Goal: Task Accomplishment & Management: Manage account settings

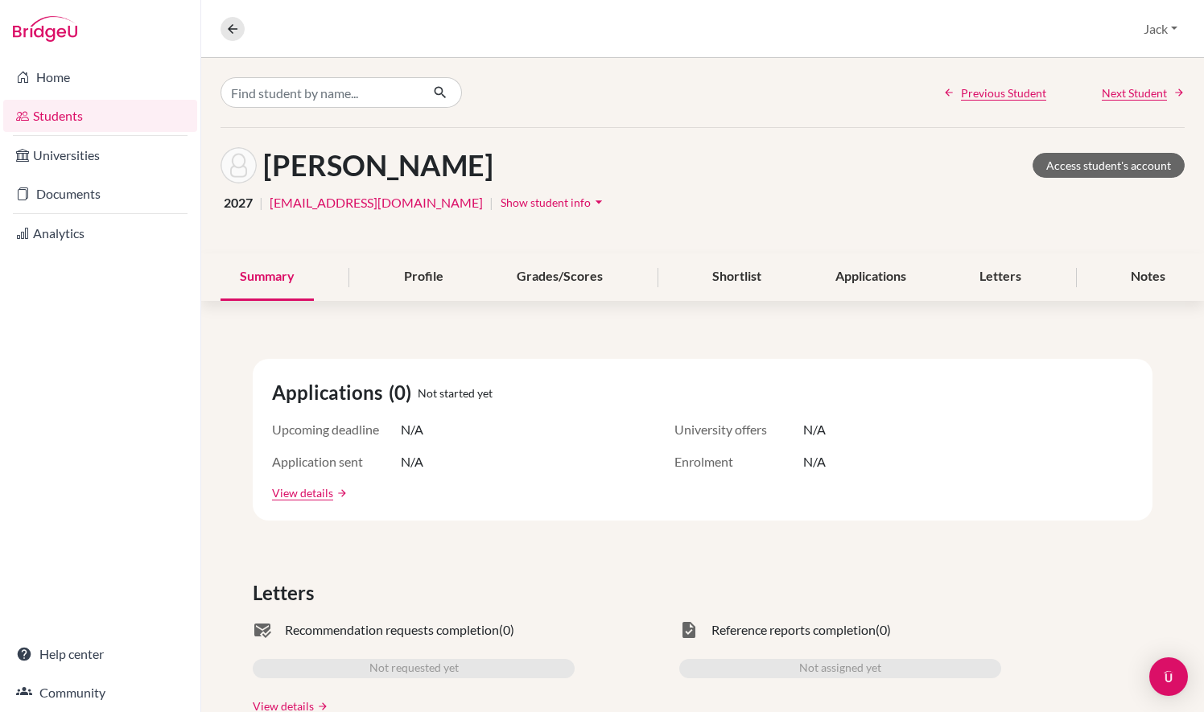
click at [64, 121] on link "Students" at bounding box center [100, 116] width 194 height 32
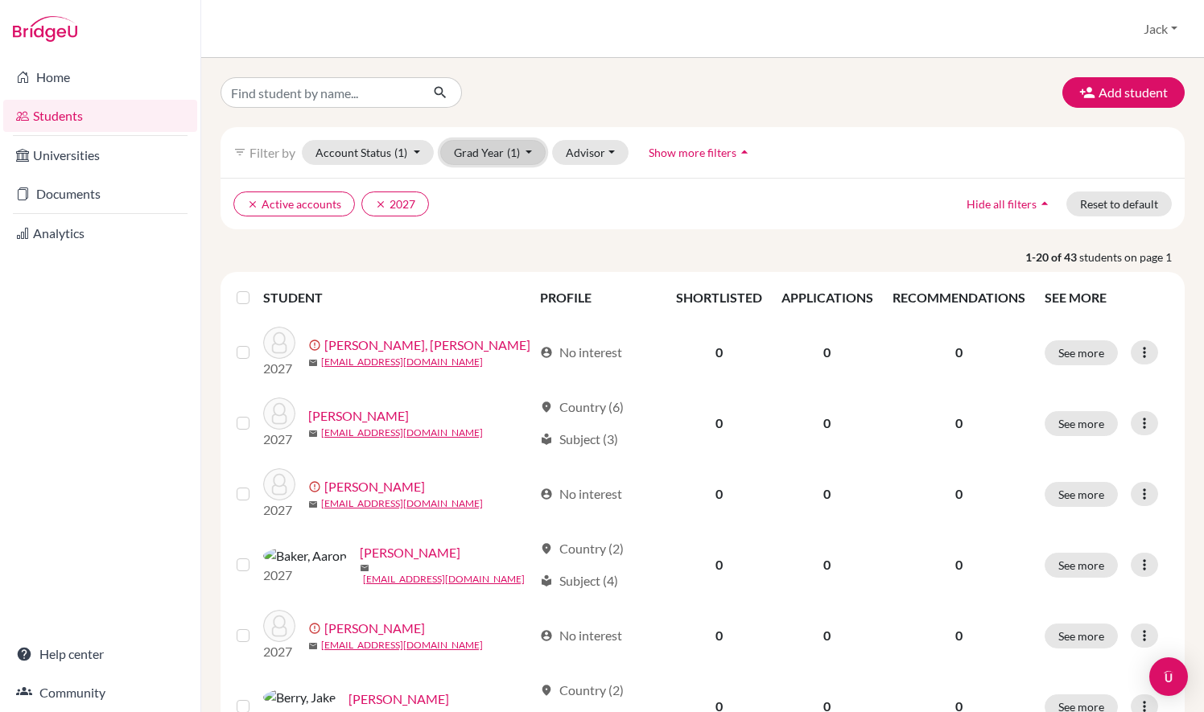
click at [512, 160] on button "Grad Year (1)" at bounding box center [493, 152] width 106 height 25
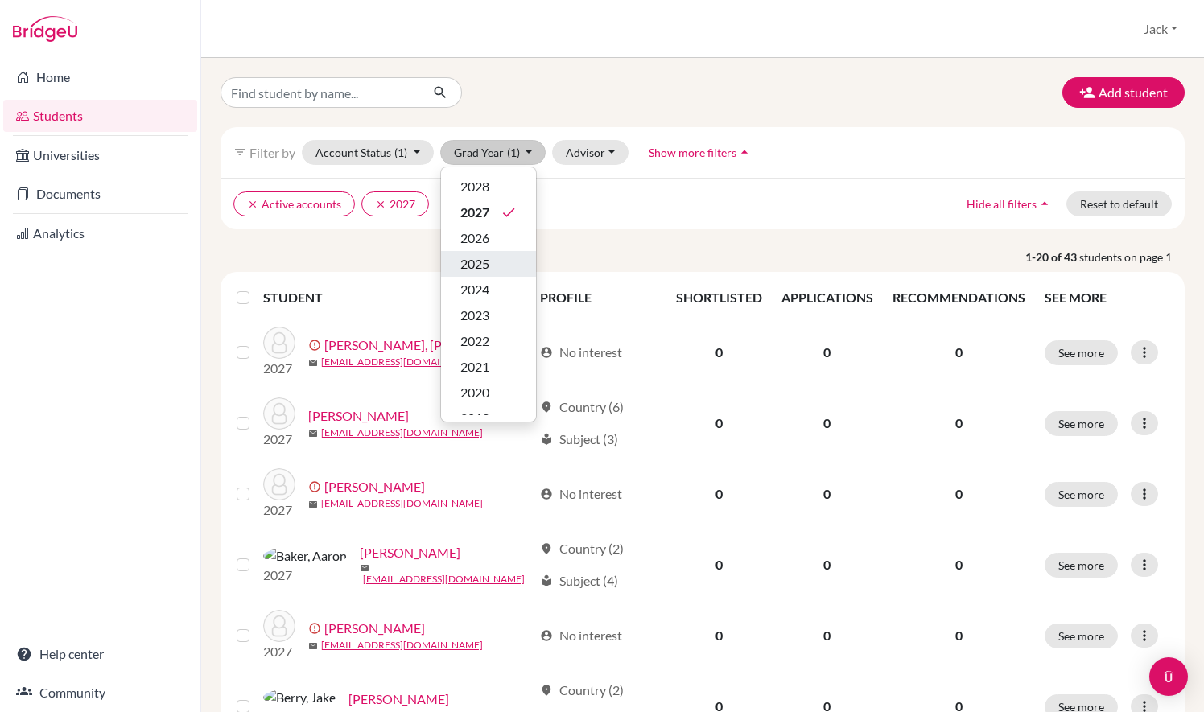
click at [489, 256] on div "2025" at bounding box center [488, 263] width 56 height 19
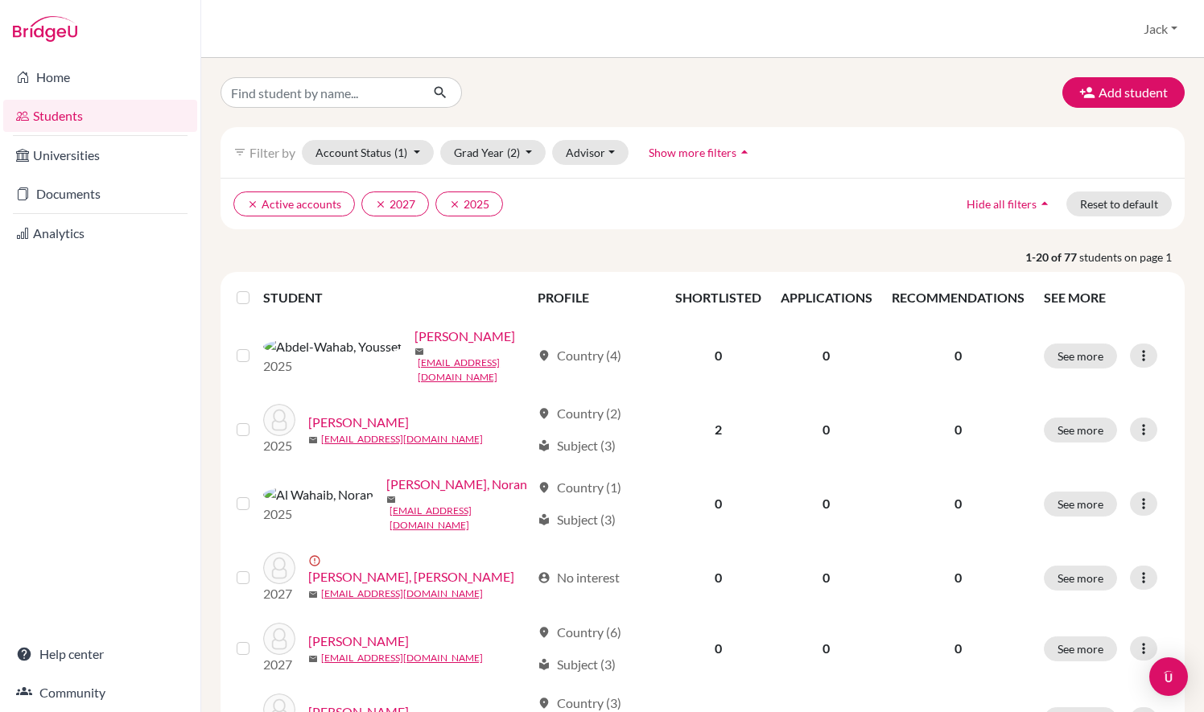
click at [256, 288] on label at bounding box center [256, 288] width 0 height 0
click at [0, 0] on input "checkbox" at bounding box center [0, 0] width 0 height 0
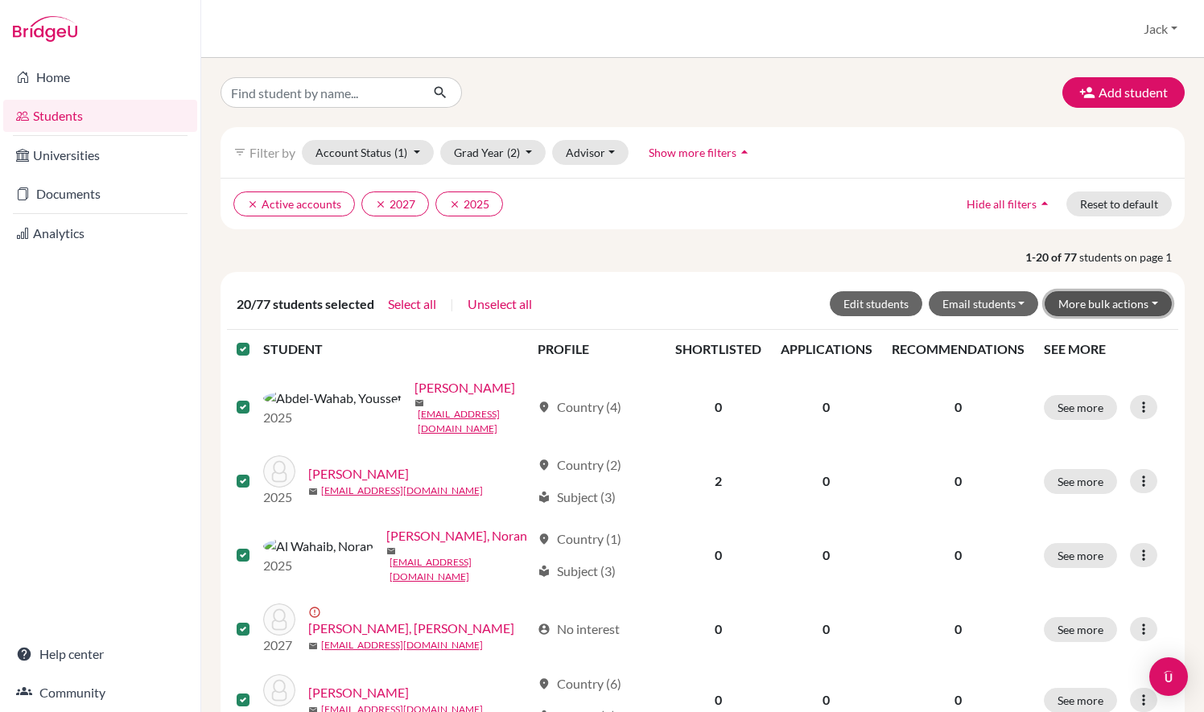
click at [1064, 301] on button "More bulk actions" at bounding box center [1108, 303] width 127 height 25
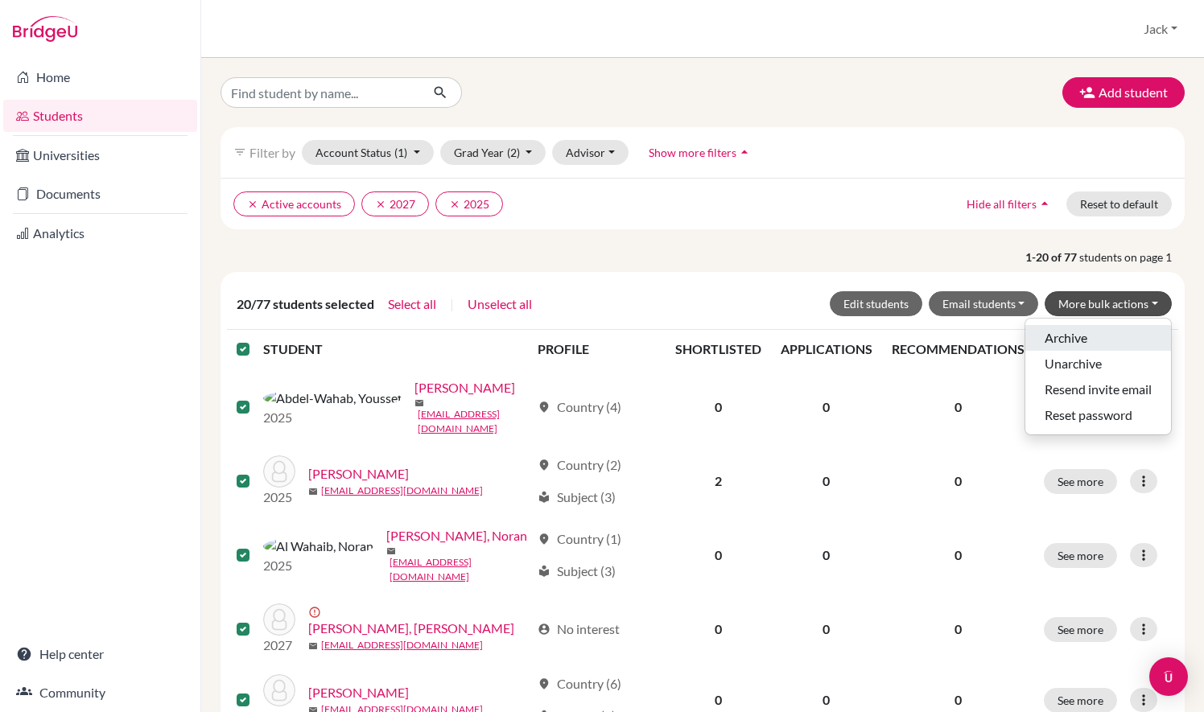
click at [1067, 328] on button "Archive" at bounding box center [1099, 338] width 146 height 26
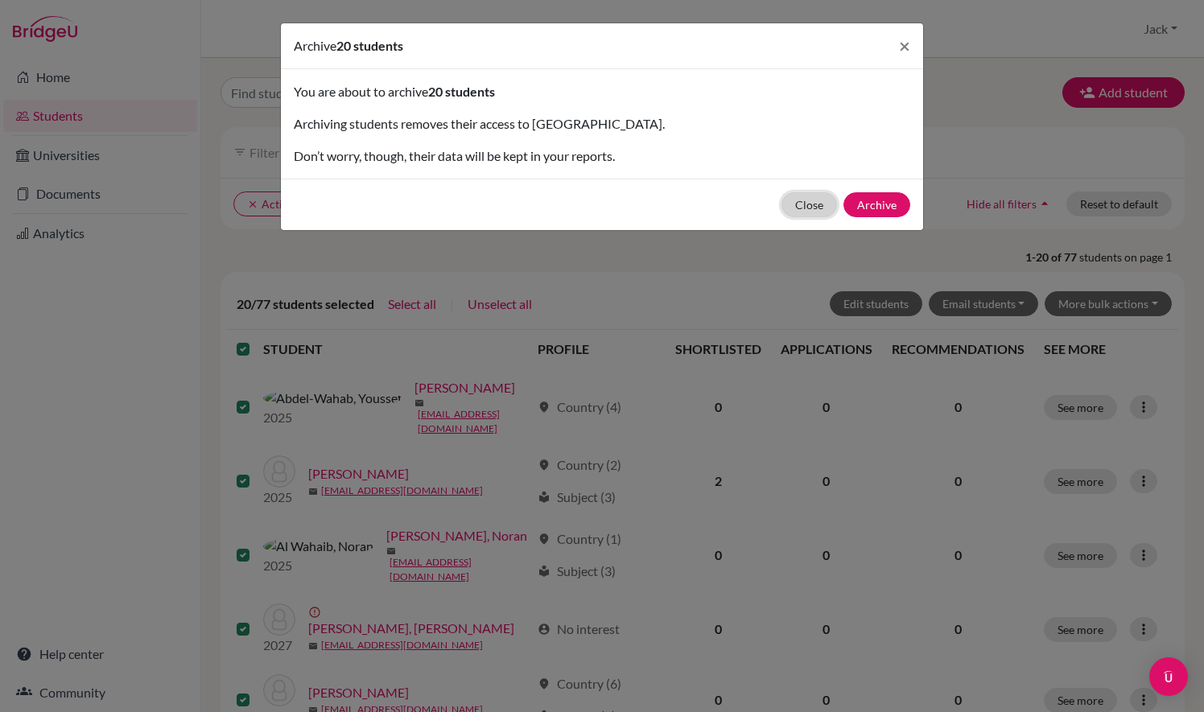
click at [830, 209] on button "Close" at bounding box center [810, 204] width 56 height 25
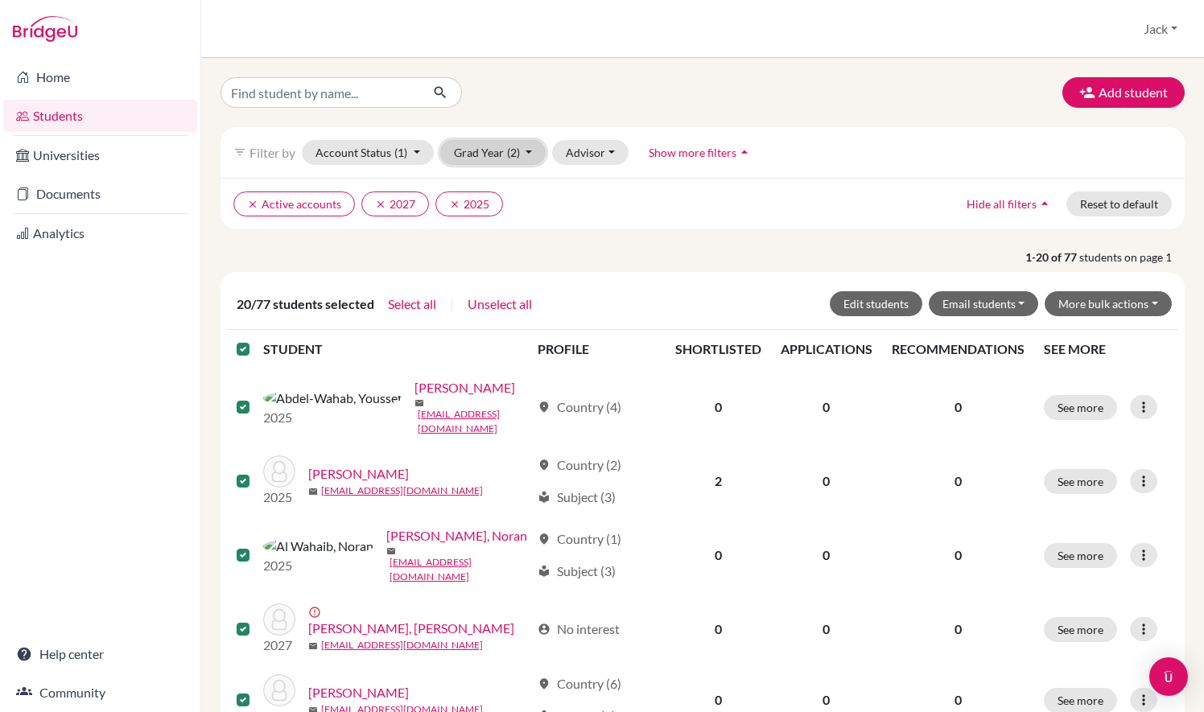
click at [511, 144] on button "Grad Year (2)" at bounding box center [493, 152] width 106 height 25
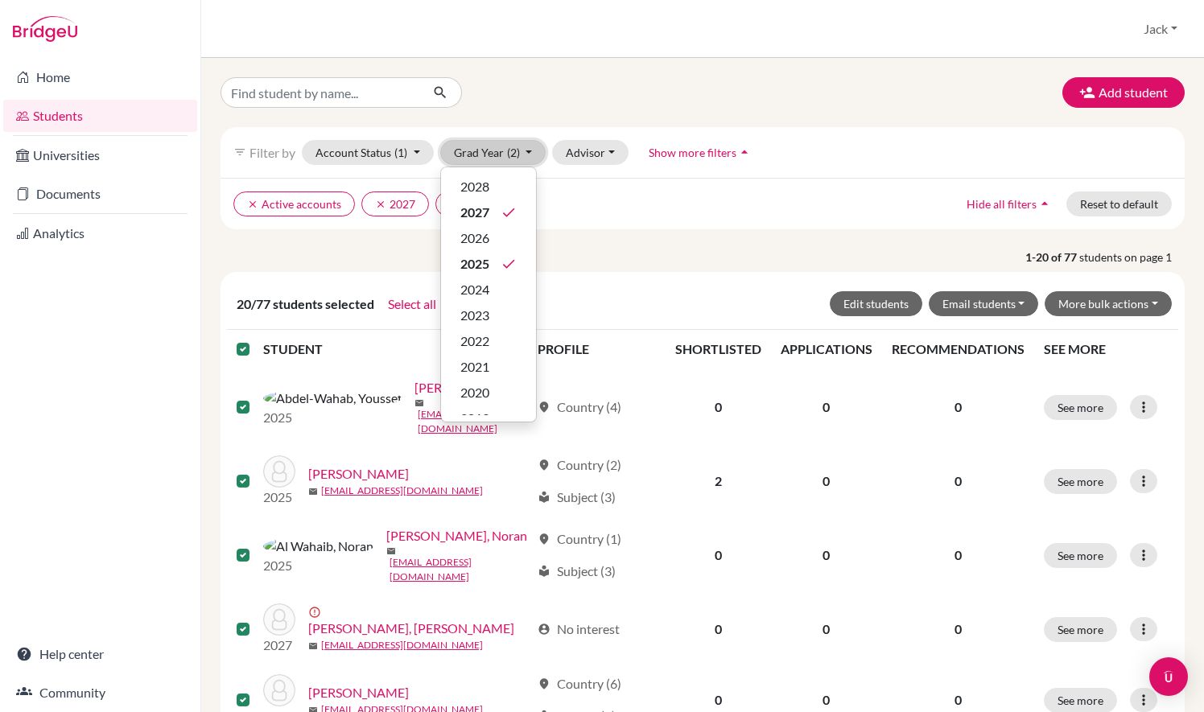
click at [511, 144] on button "Grad Year (2)" at bounding box center [493, 152] width 106 height 25
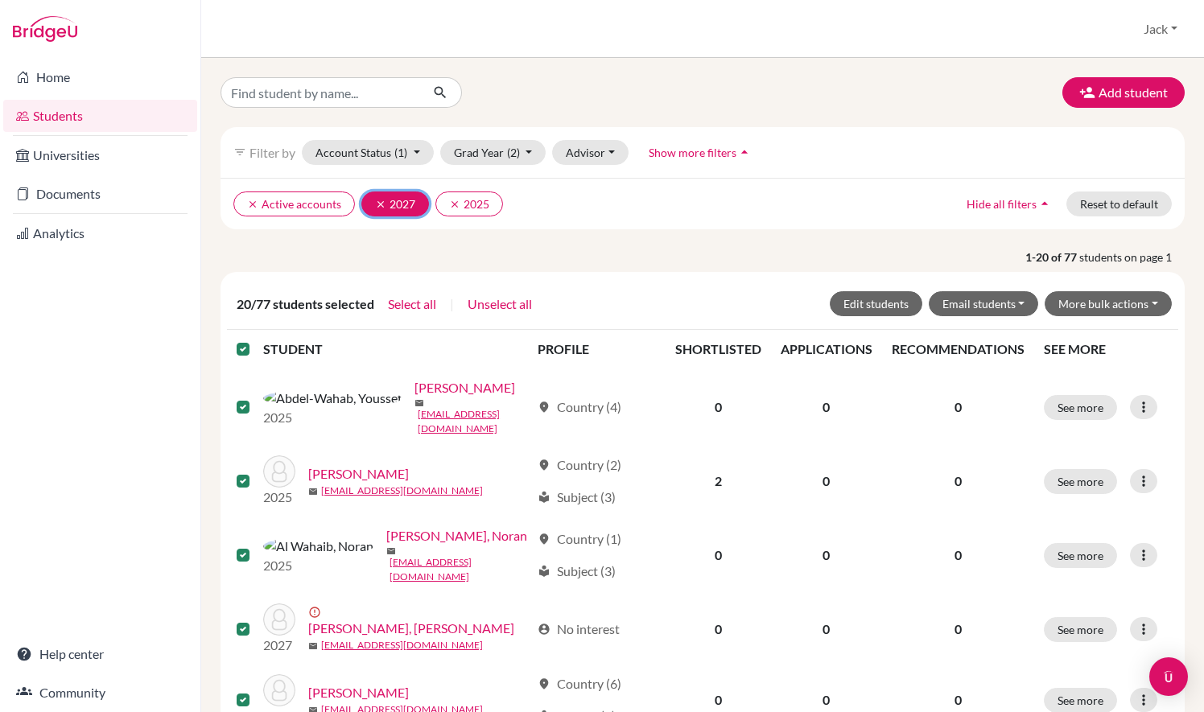
click at [378, 202] on icon "clear" at bounding box center [380, 204] width 11 height 11
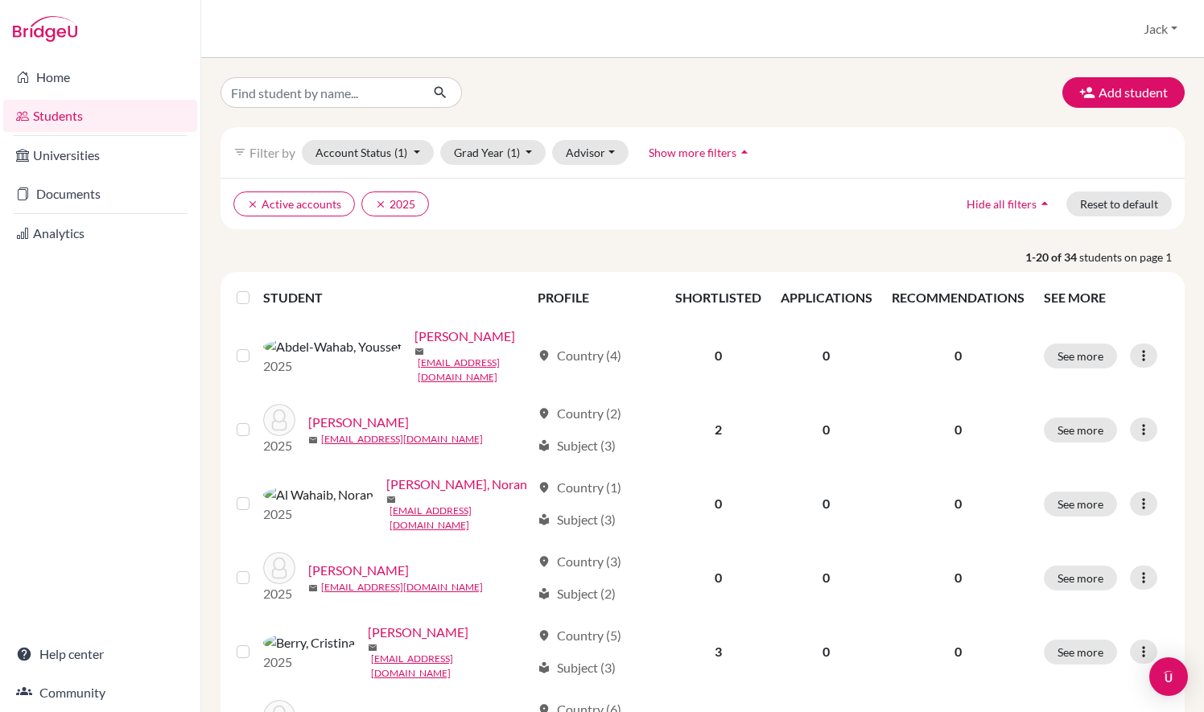
click at [256, 288] on label at bounding box center [256, 288] width 0 height 0
click at [0, 0] on input "checkbox" at bounding box center [0, 0] width 0 height 0
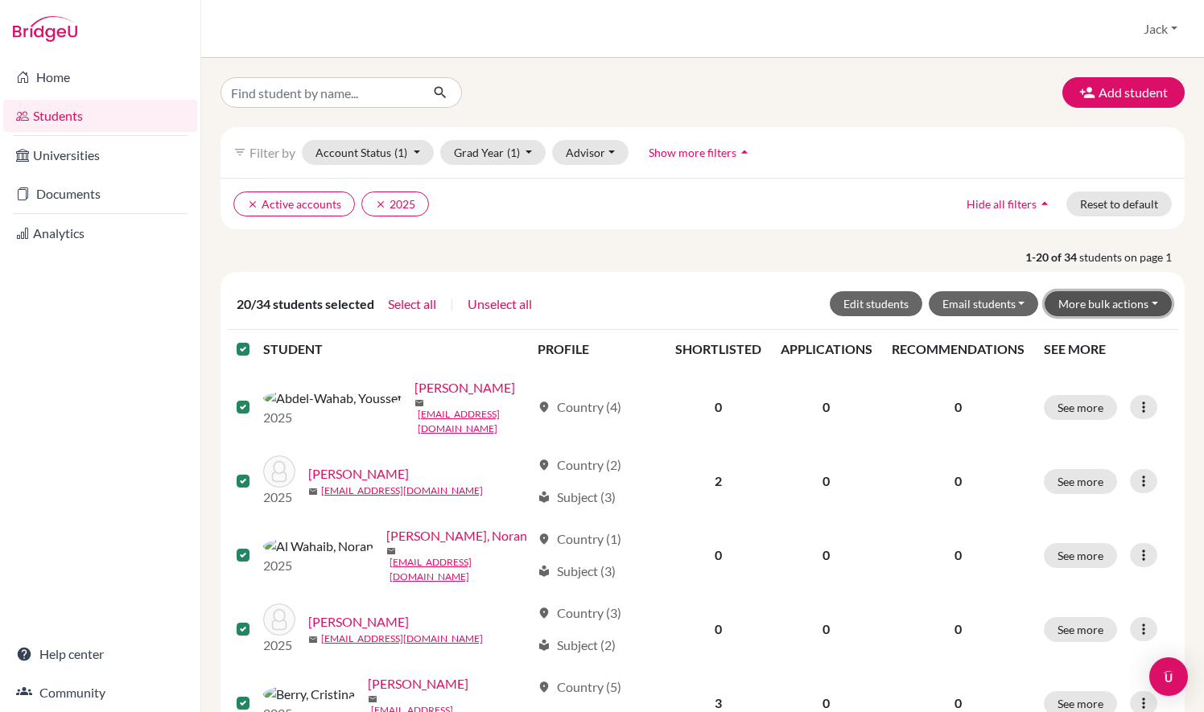
click at [1104, 301] on button "More bulk actions" at bounding box center [1108, 303] width 127 height 25
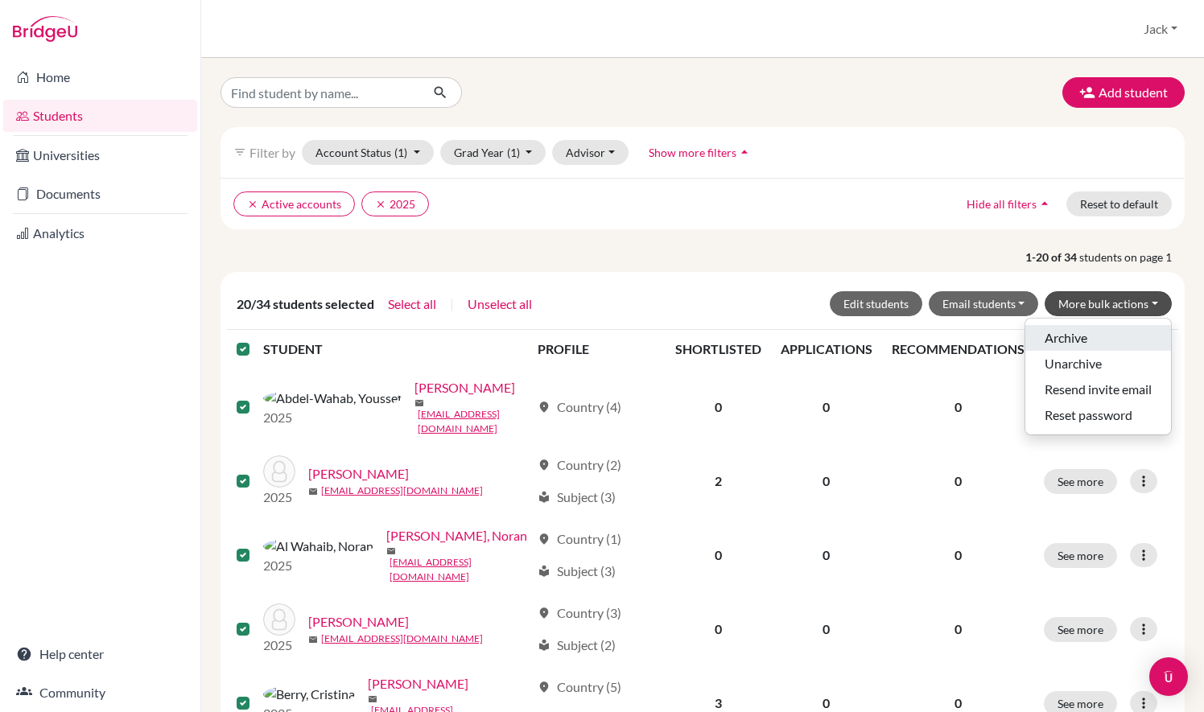
click at [1104, 341] on button "Archive" at bounding box center [1099, 338] width 146 height 26
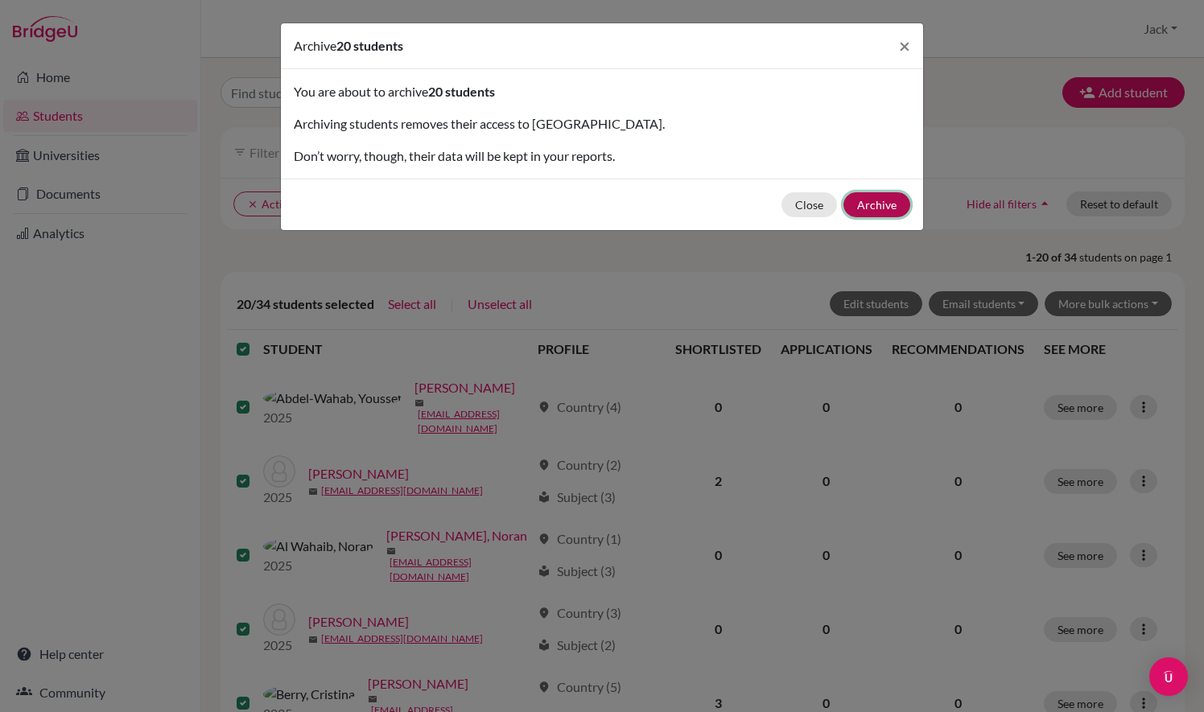
click at [890, 211] on button "Archive" at bounding box center [877, 204] width 67 height 25
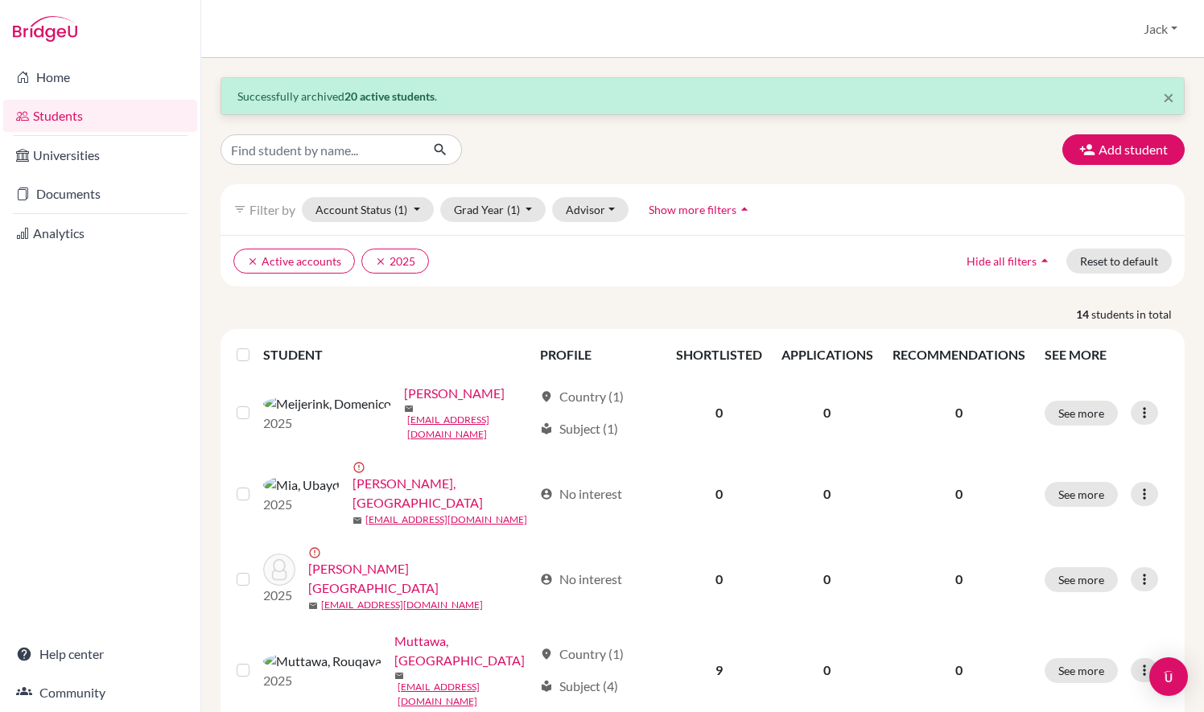
click at [256, 345] on label at bounding box center [256, 345] width 0 height 0
click at [0, 0] on input "checkbox" at bounding box center [0, 0] width 0 height 0
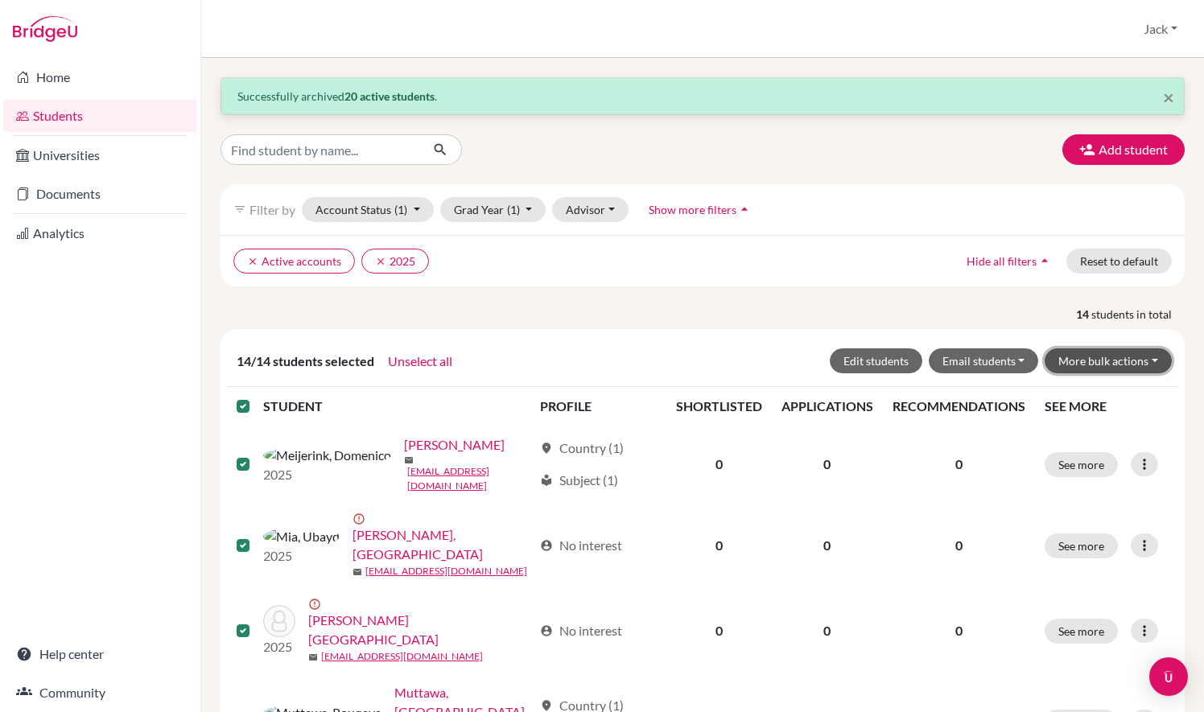
click at [1121, 362] on button "More bulk actions" at bounding box center [1108, 361] width 127 height 25
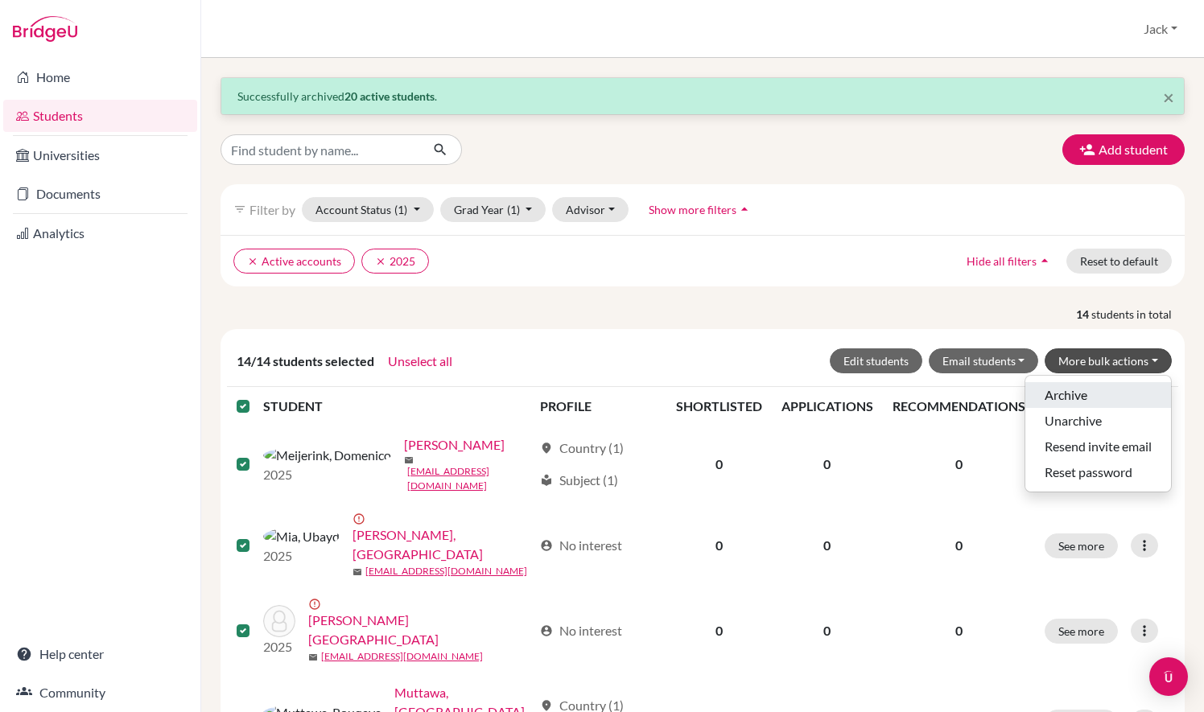
click at [1107, 385] on button "Archive" at bounding box center [1099, 395] width 146 height 26
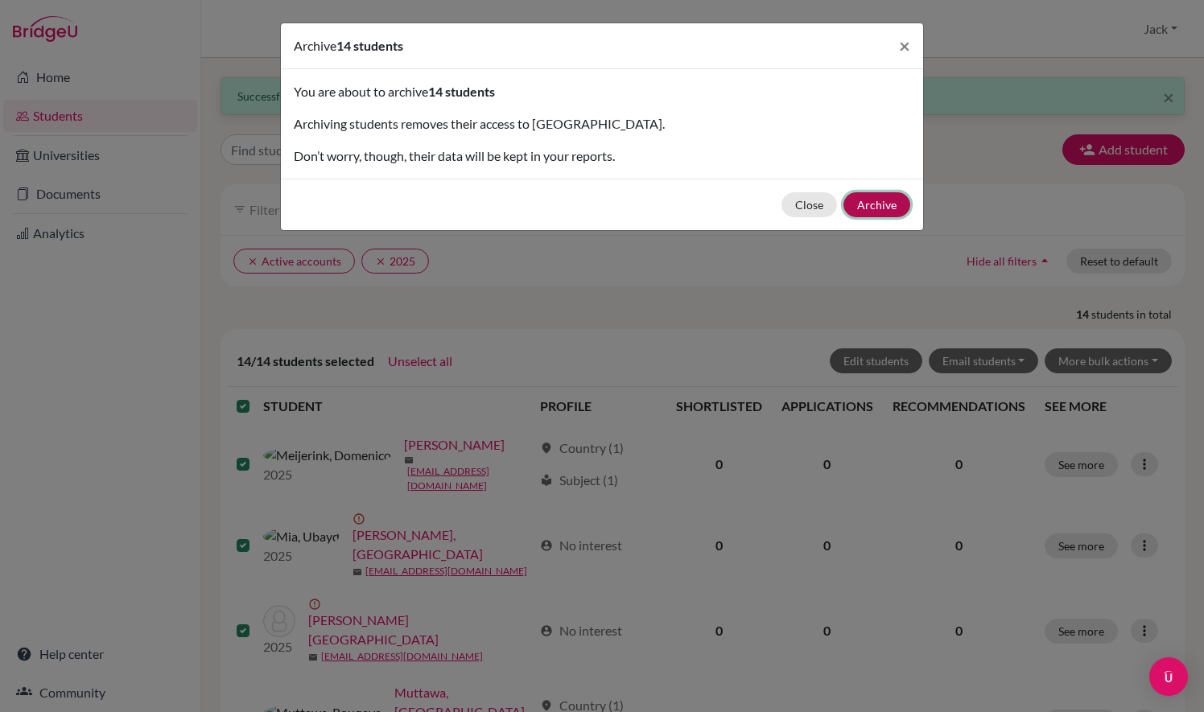
click at [889, 204] on button "Archive" at bounding box center [877, 204] width 67 height 25
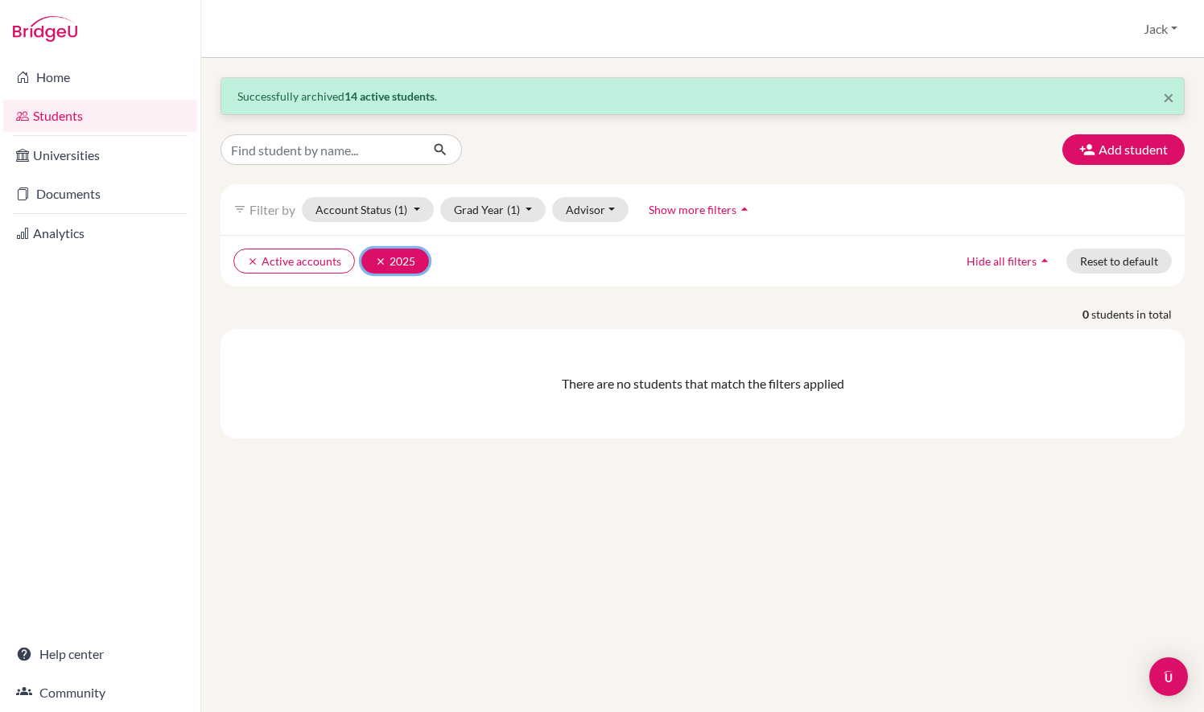
click at [375, 256] on icon "clear" at bounding box center [380, 261] width 11 height 11
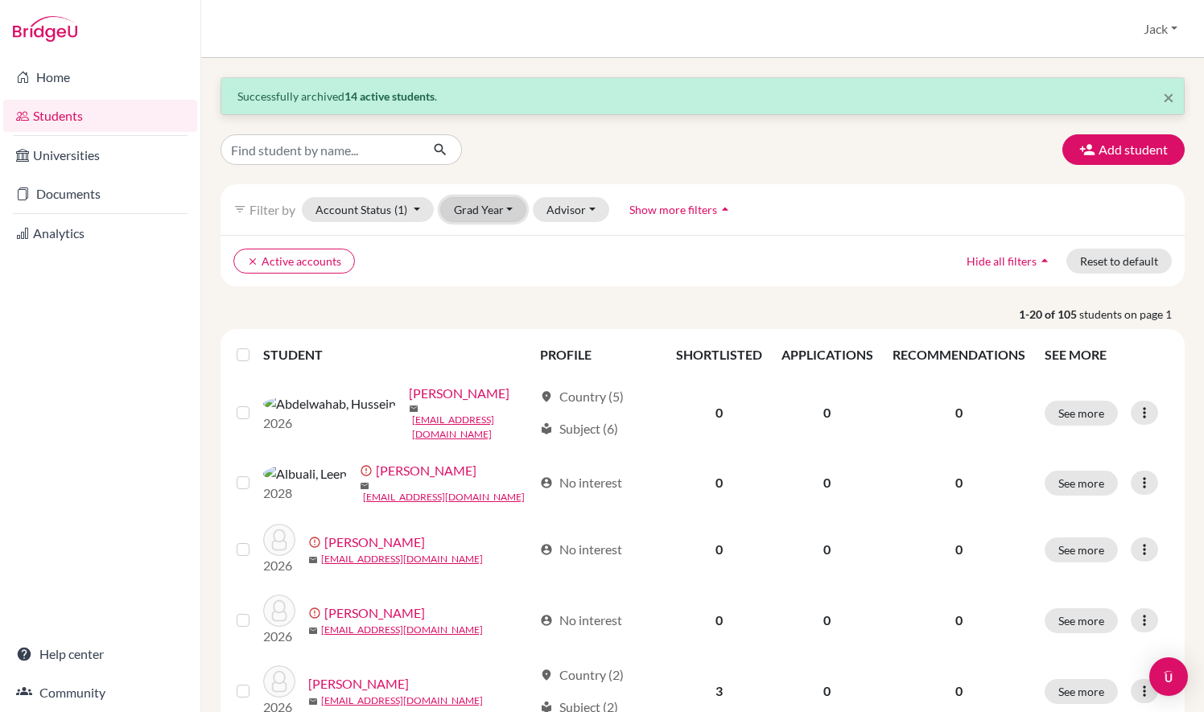
click at [490, 209] on button "Grad Year" at bounding box center [483, 209] width 87 height 25
click at [612, 276] on div "clear Active accounts Hide all filters arrow_drop_up Reset to default" at bounding box center [703, 261] width 964 height 52
click at [504, 211] on button "Grad Year" at bounding box center [483, 209] width 87 height 25
click at [676, 258] on ul "clear Active accounts" at bounding box center [585, 261] width 704 height 25
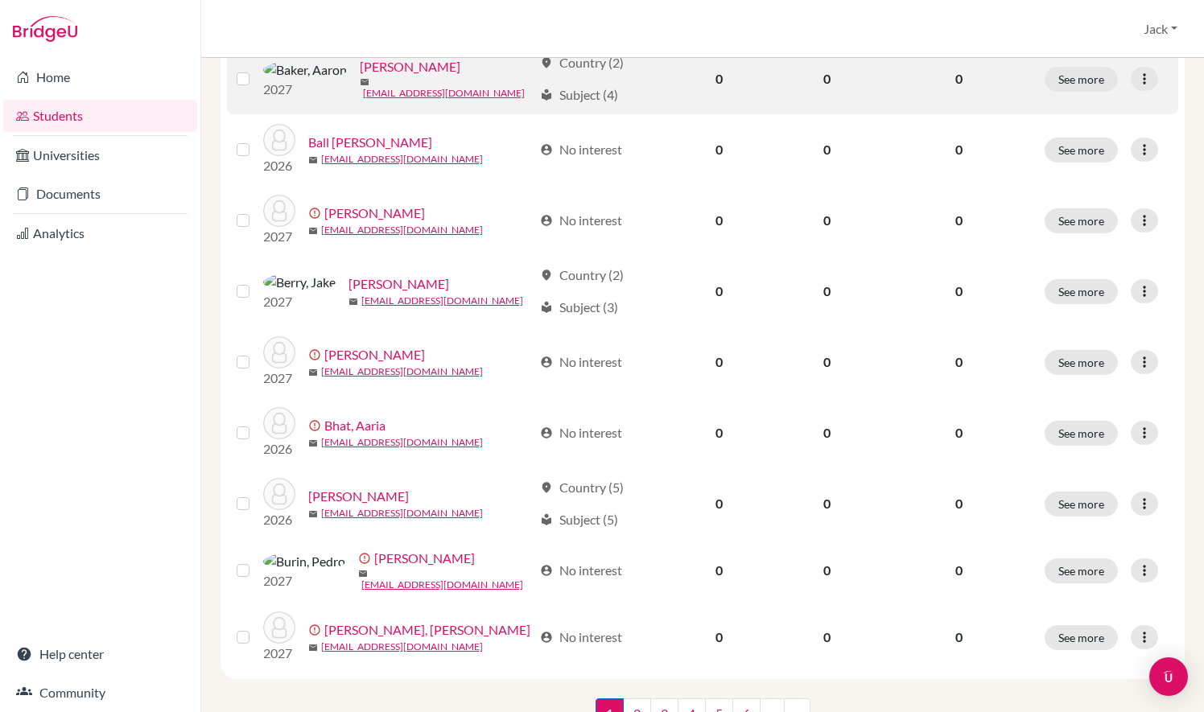
scroll to position [1183, 0]
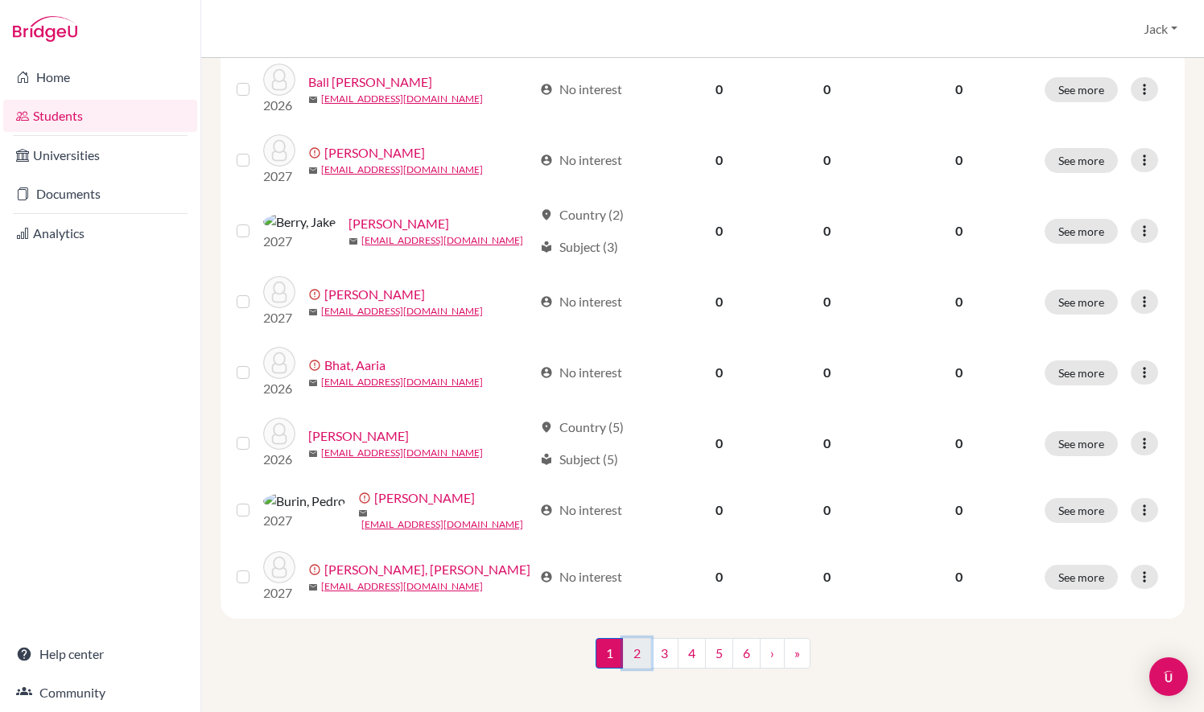
click at [636, 648] on link "2" at bounding box center [637, 653] width 28 height 31
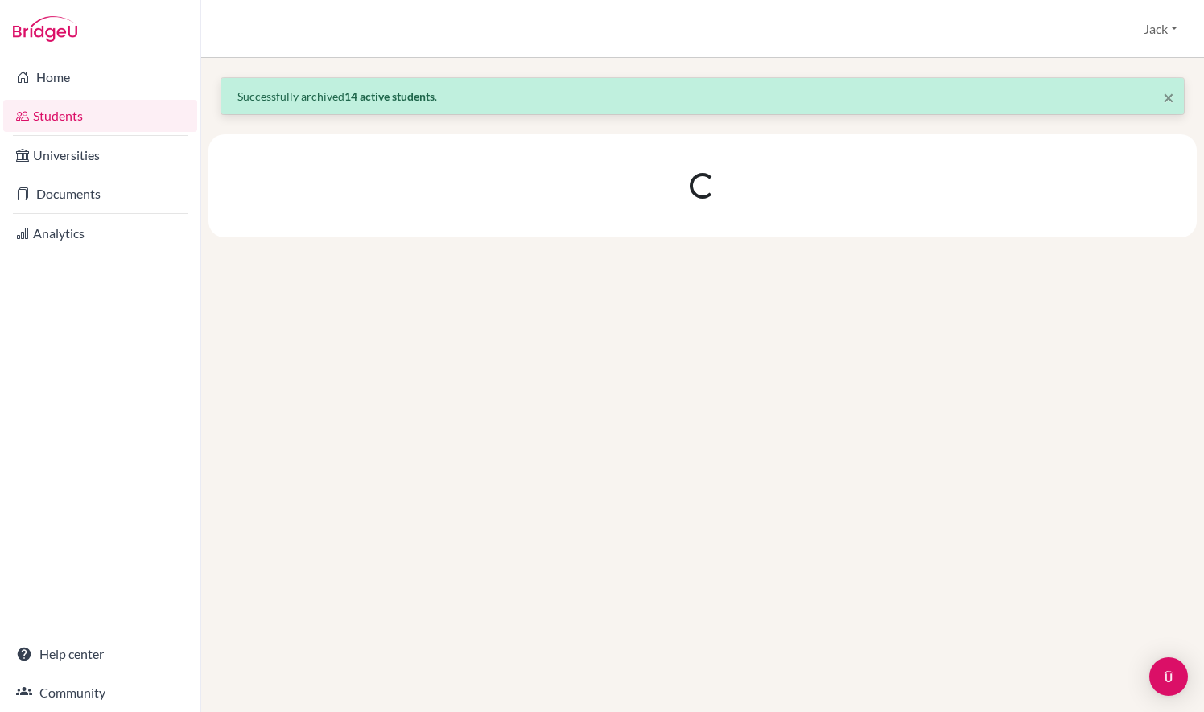
scroll to position [0, 0]
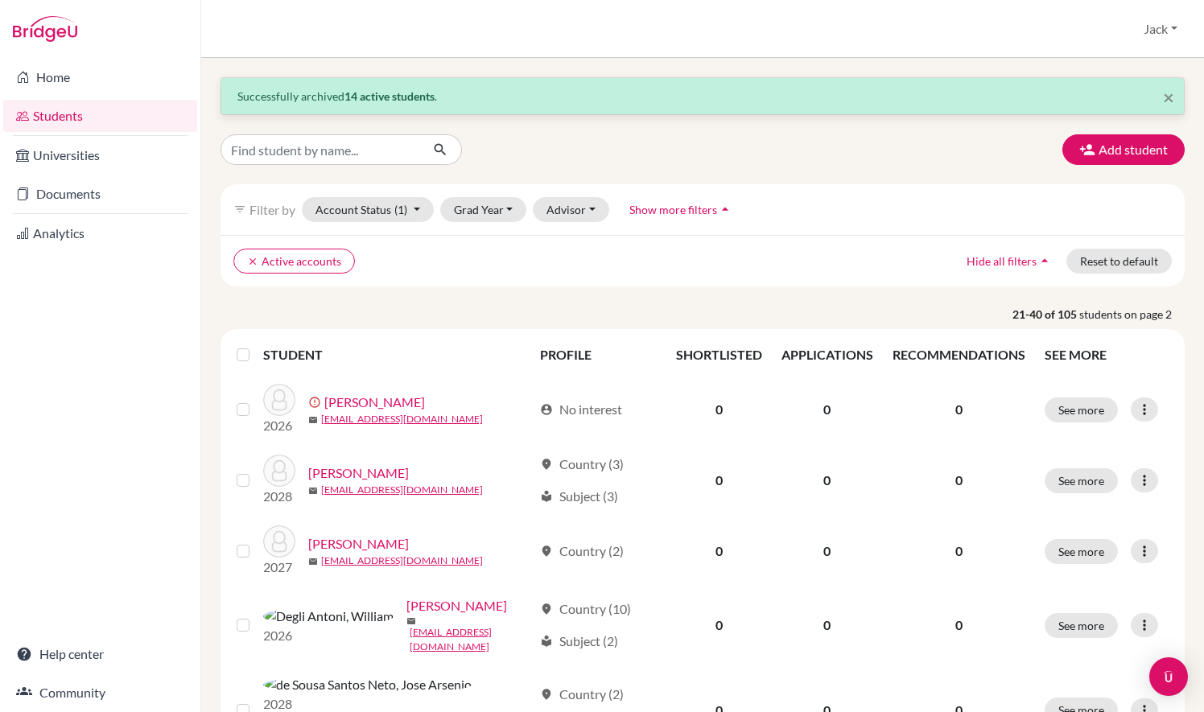
click at [636, 648] on td "location_on Country (10) local_library Subject (2)" at bounding box center [598, 625] width 136 height 77
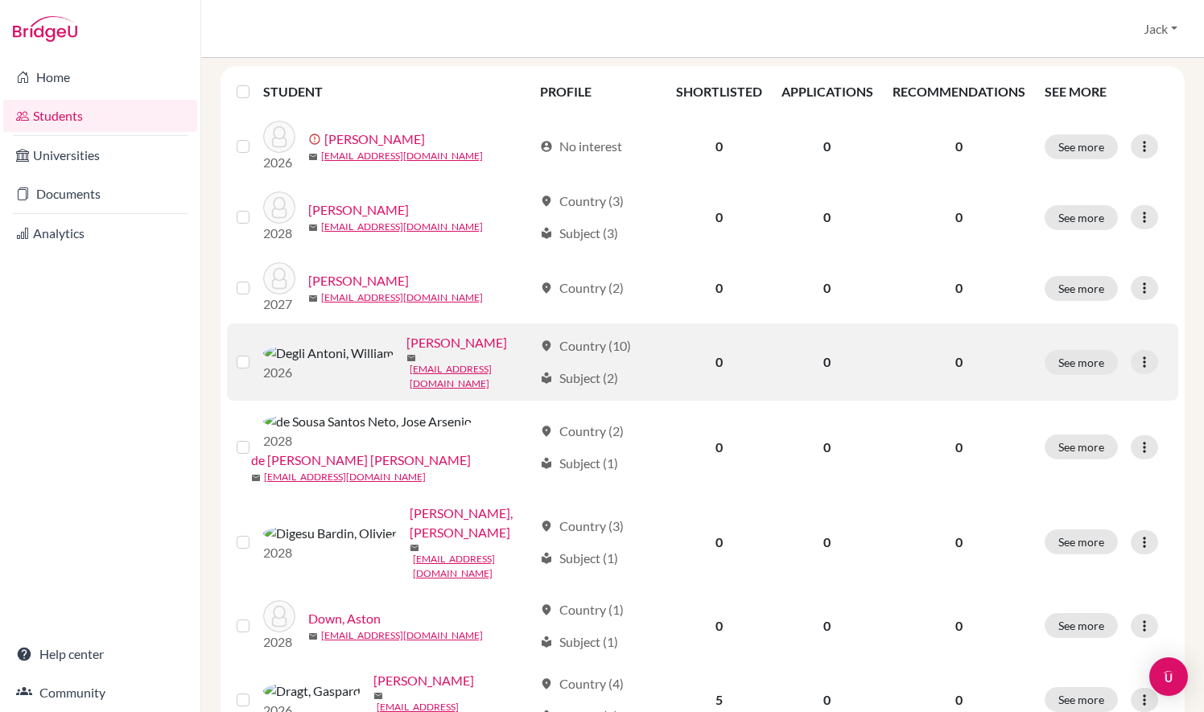
scroll to position [264, 0]
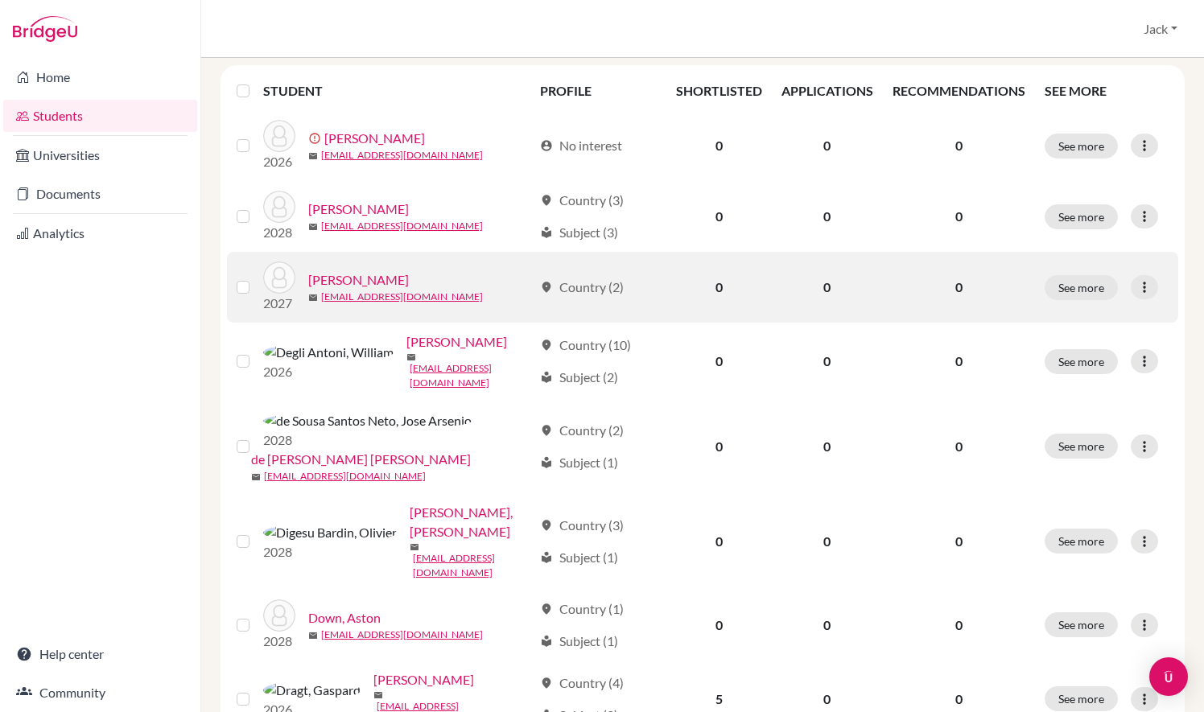
click at [256, 278] on label at bounding box center [256, 278] width 0 height 0
click at [0, 0] on input "checkbox" at bounding box center [0, 0] width 0 height 0
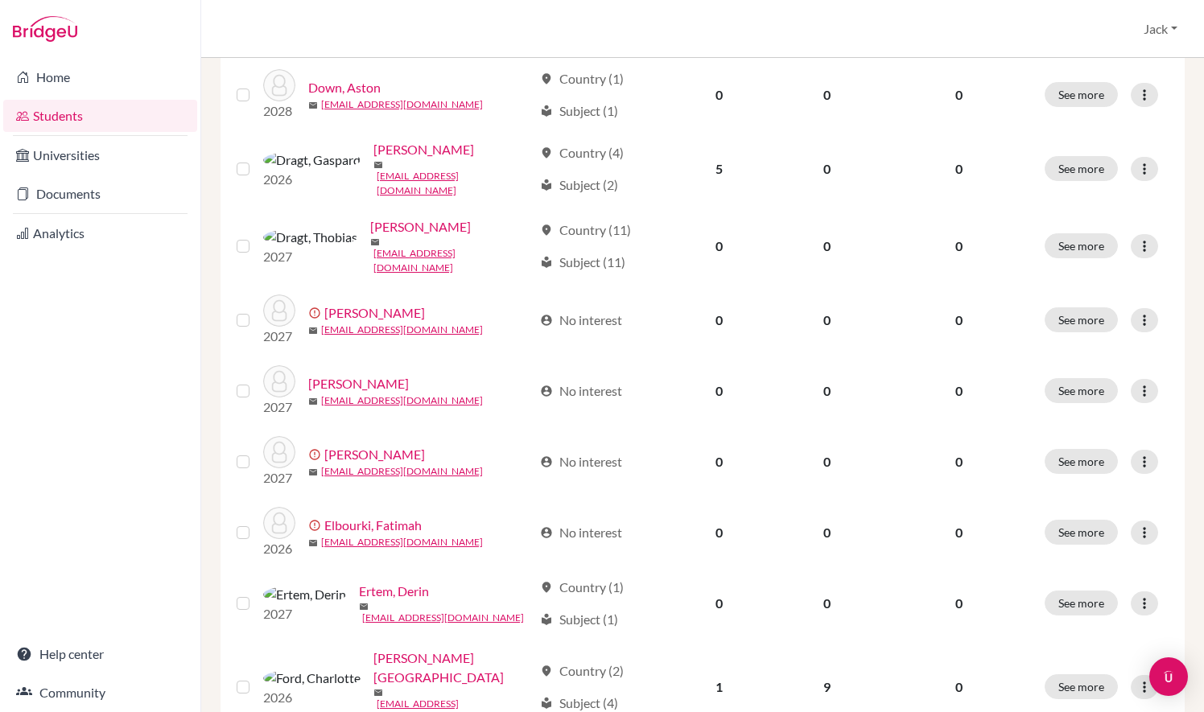
scroll to position [847, 0]
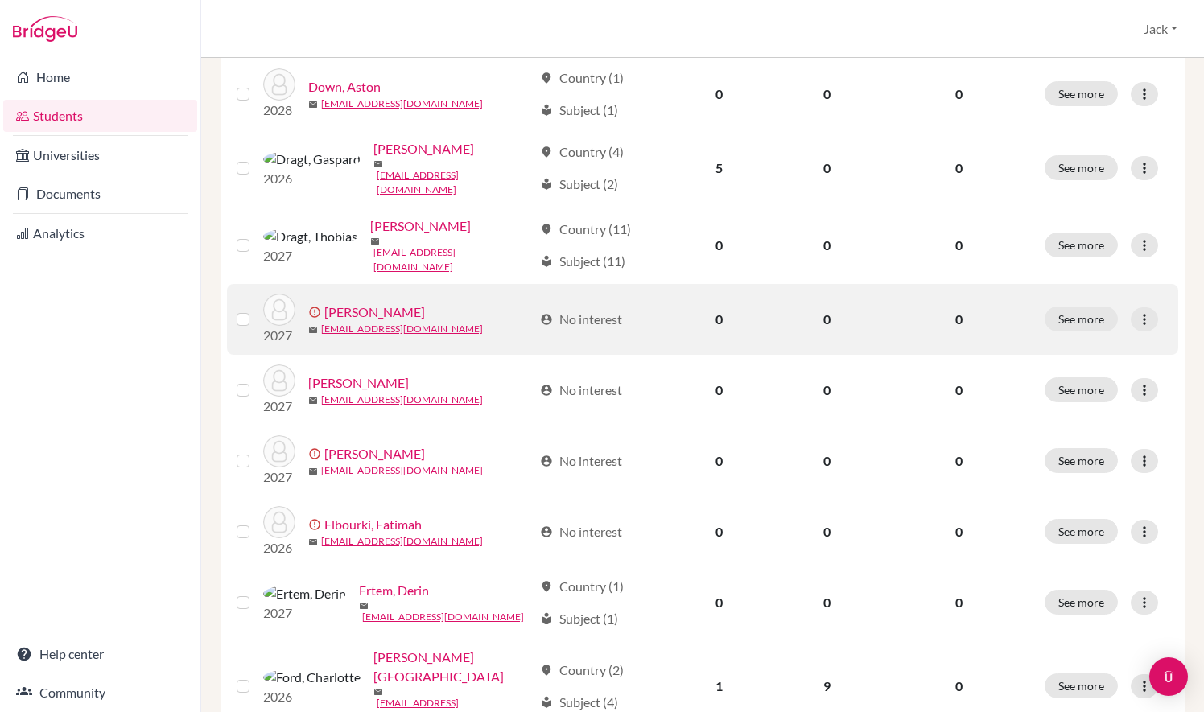
click at [256, 310] on label at bounding box center [256, 310] width 0 height 0
click at [0, 0] on input "checkbox" at bounding box center [0, 0] width 0 height 0
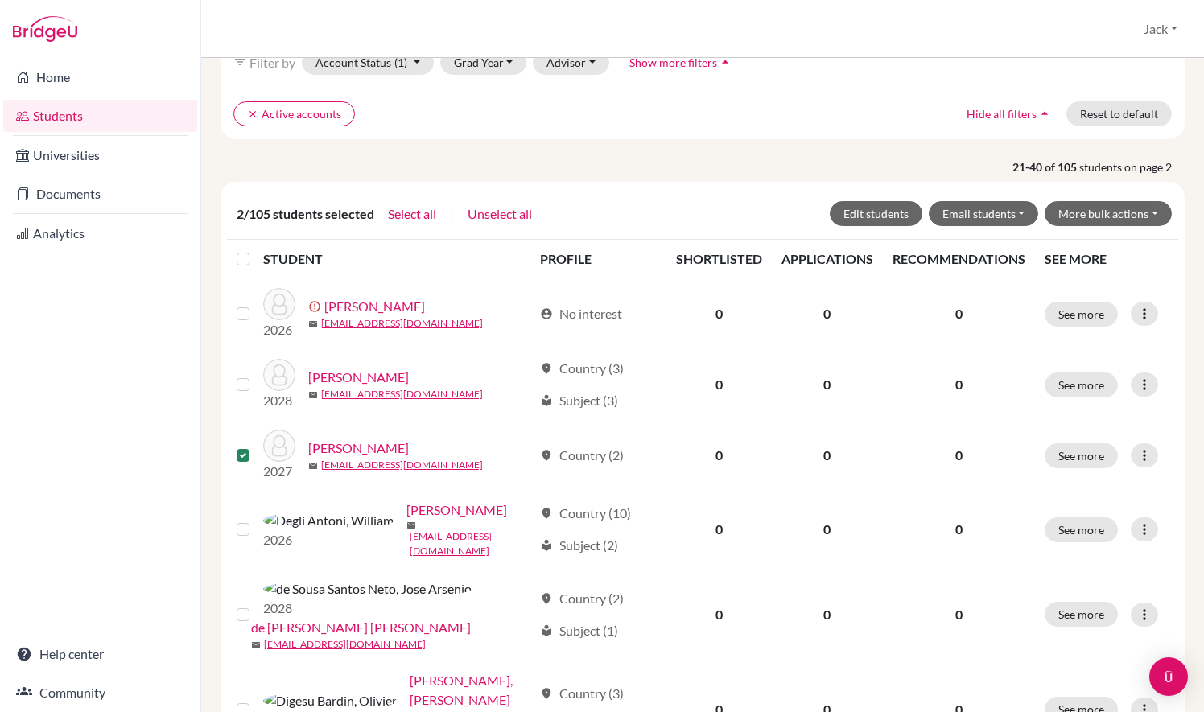
scroll to position [0, 0]
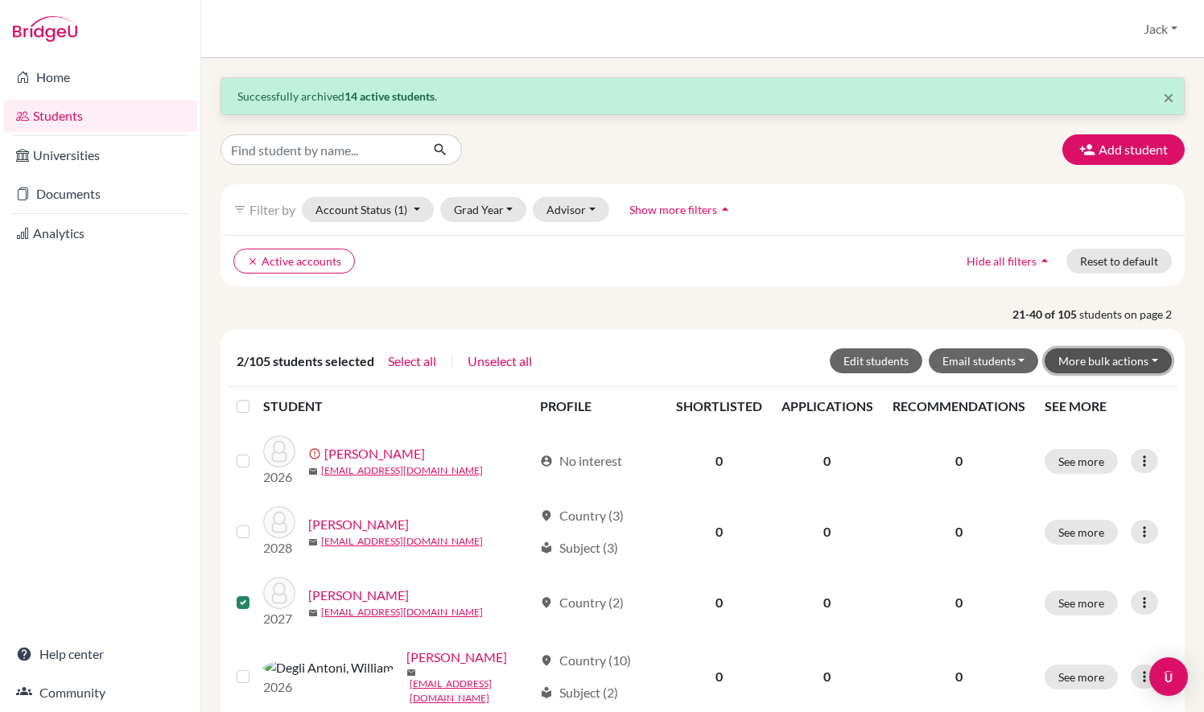
click at [1101, 359] on button "More bulk actions" at bounding box center [1108, 361] width 127 height 25
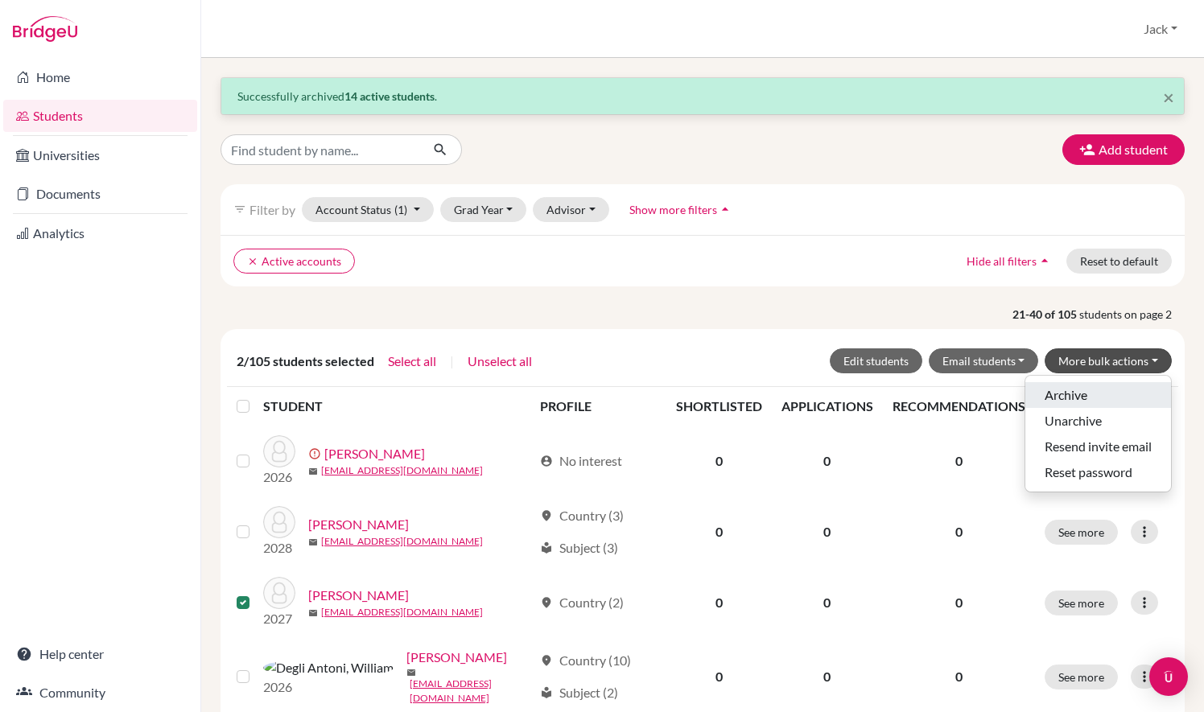
click at [1082, 383] on button "Archive" at bounding box center [1099, 395] width 146 height 26
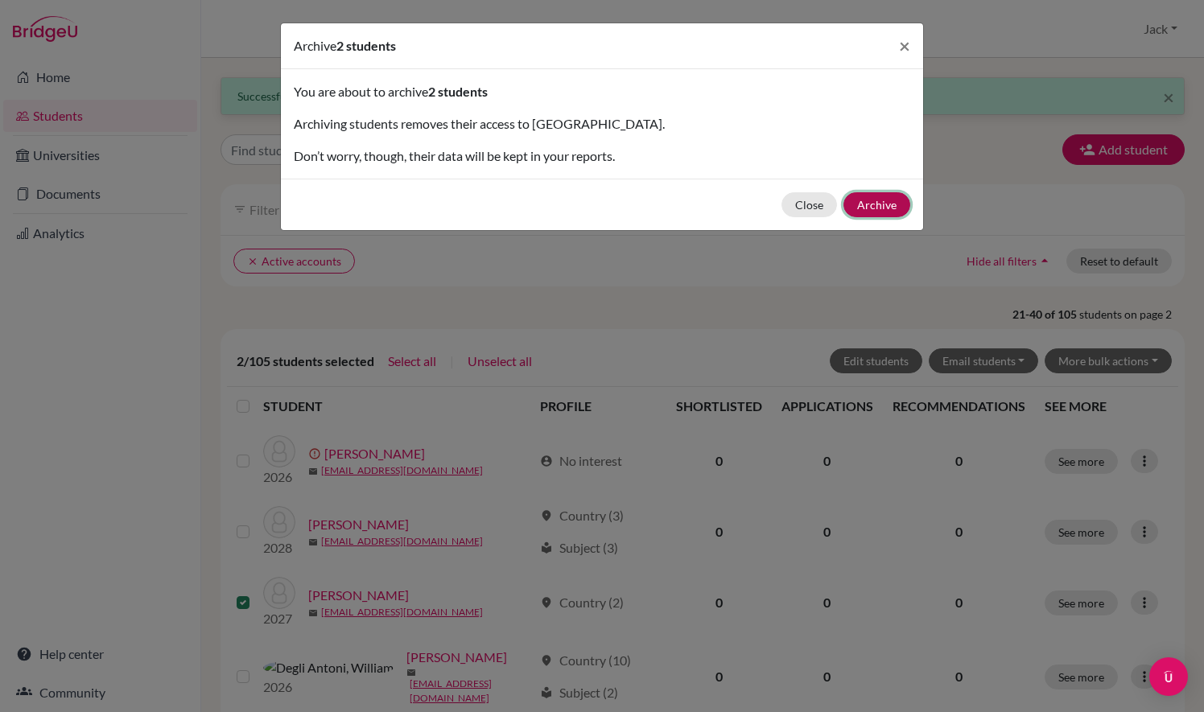
click at [874, 208] on button "Archive" at bounding box center [877, 204] width 67 height 25
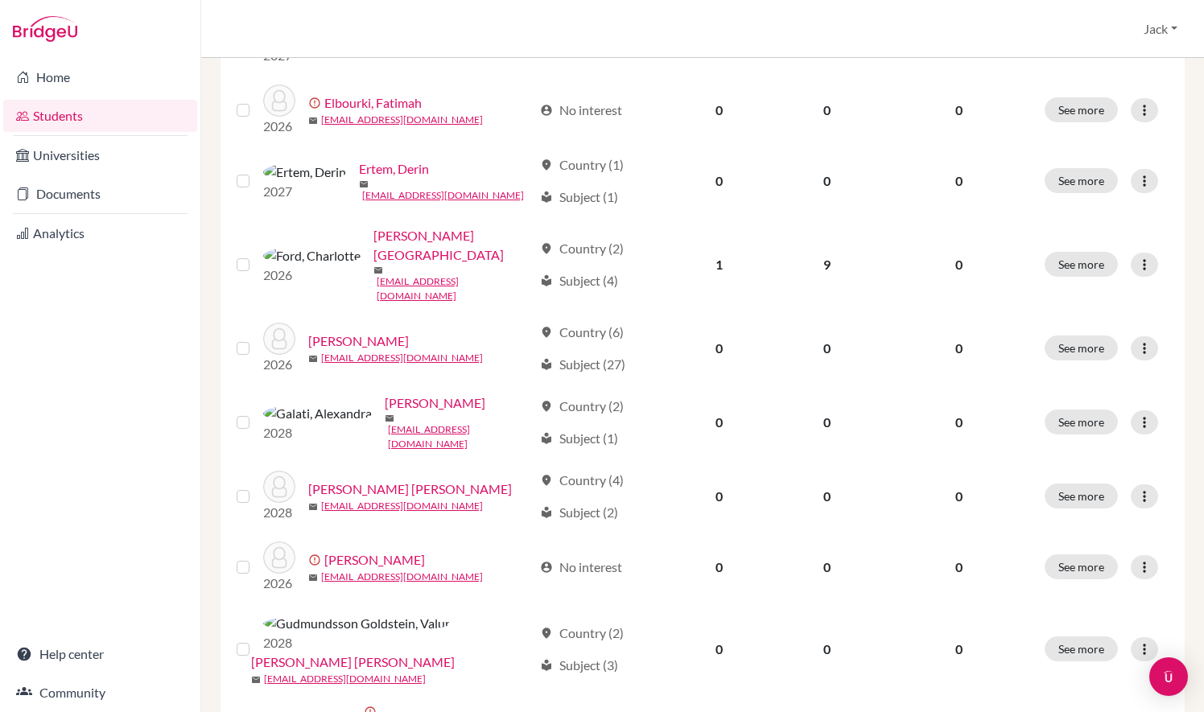
scroll to position [1183, 0]
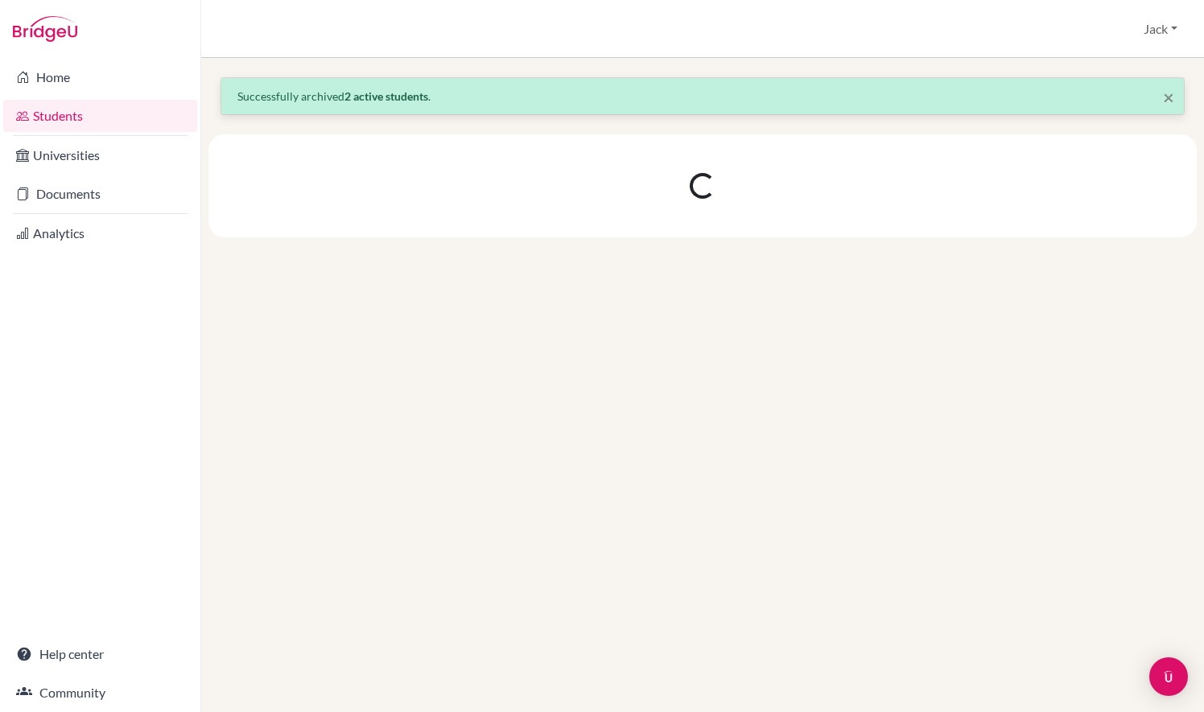
scroll to position [0, 0]
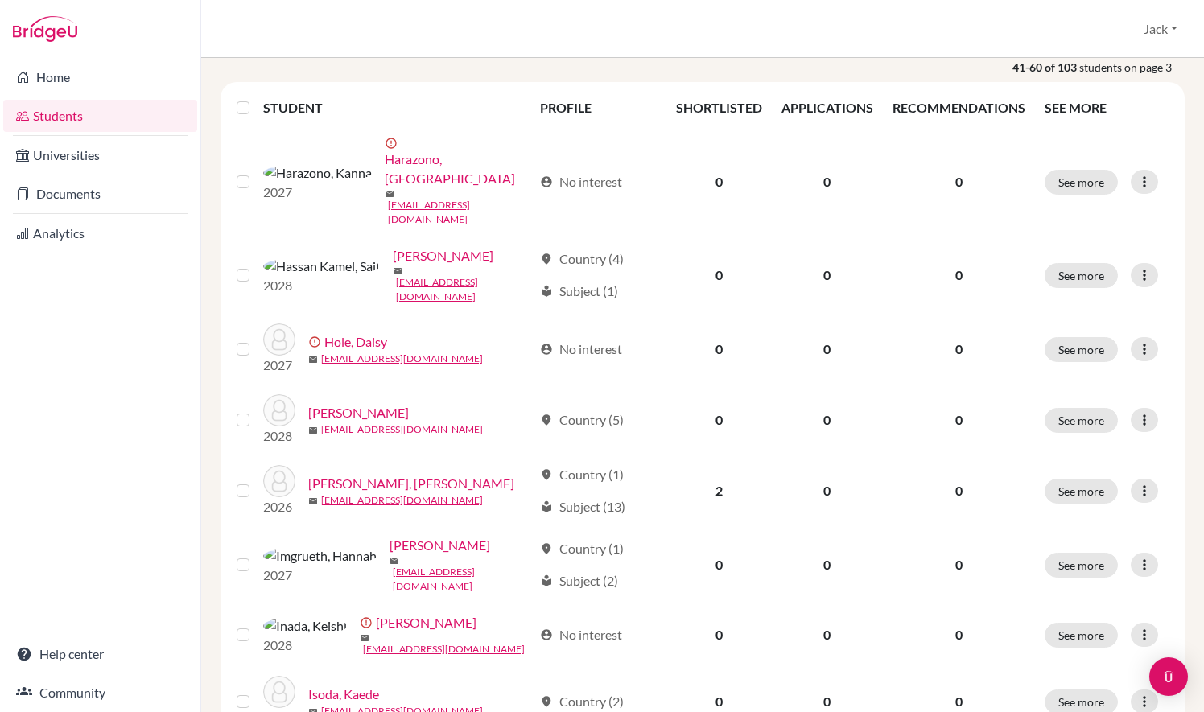
scroll to position [256, 0]
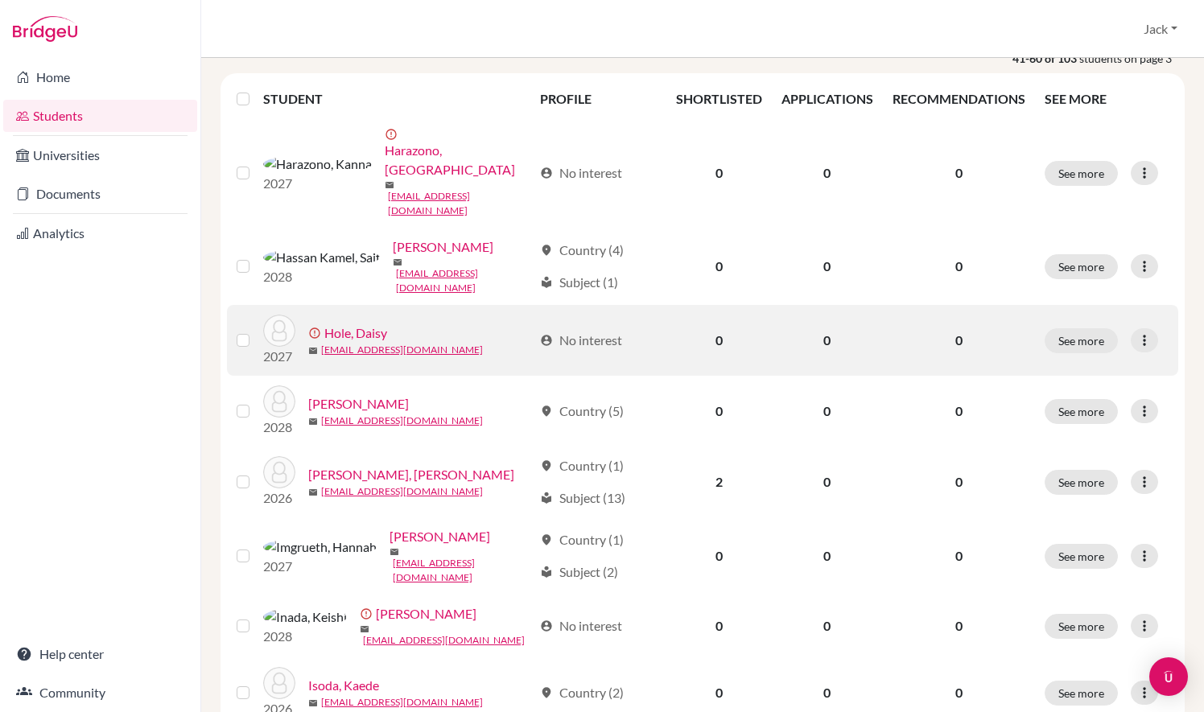
click at [256, 331] on label at bounding box center [256, 331] width 0 height 0
click at [0, 0] on input "checkbox" at bounding box center [0, 0] width 0 height 0
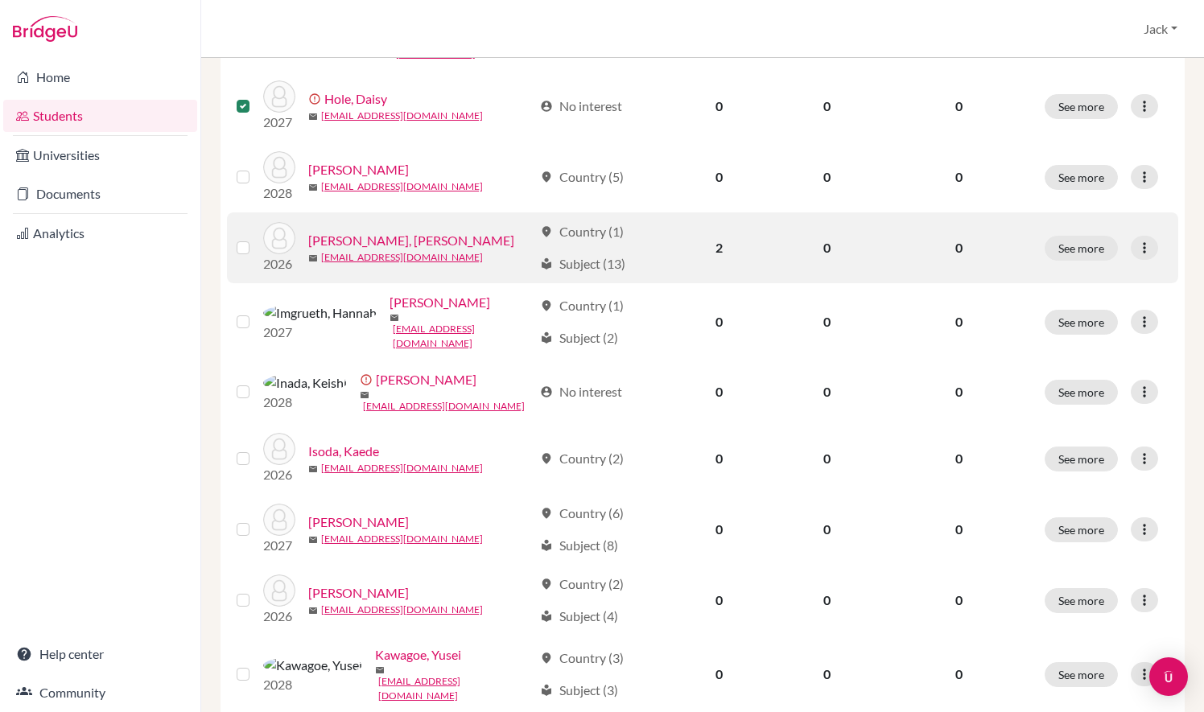
scroll to position [547, 0]
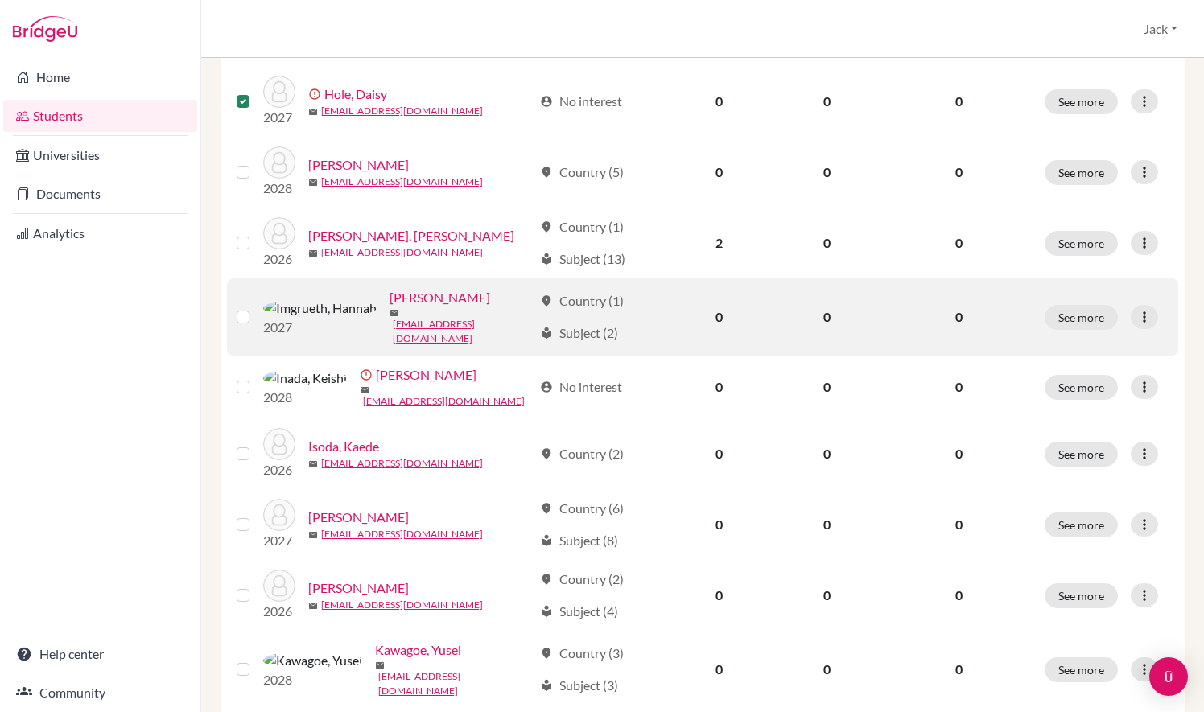
click at [256, 308] on label at bounding box center [256, 308] width 0 height 0
click at [0, 0] on input "checkbox" at bounding box center [0, 0] width 0 height 0
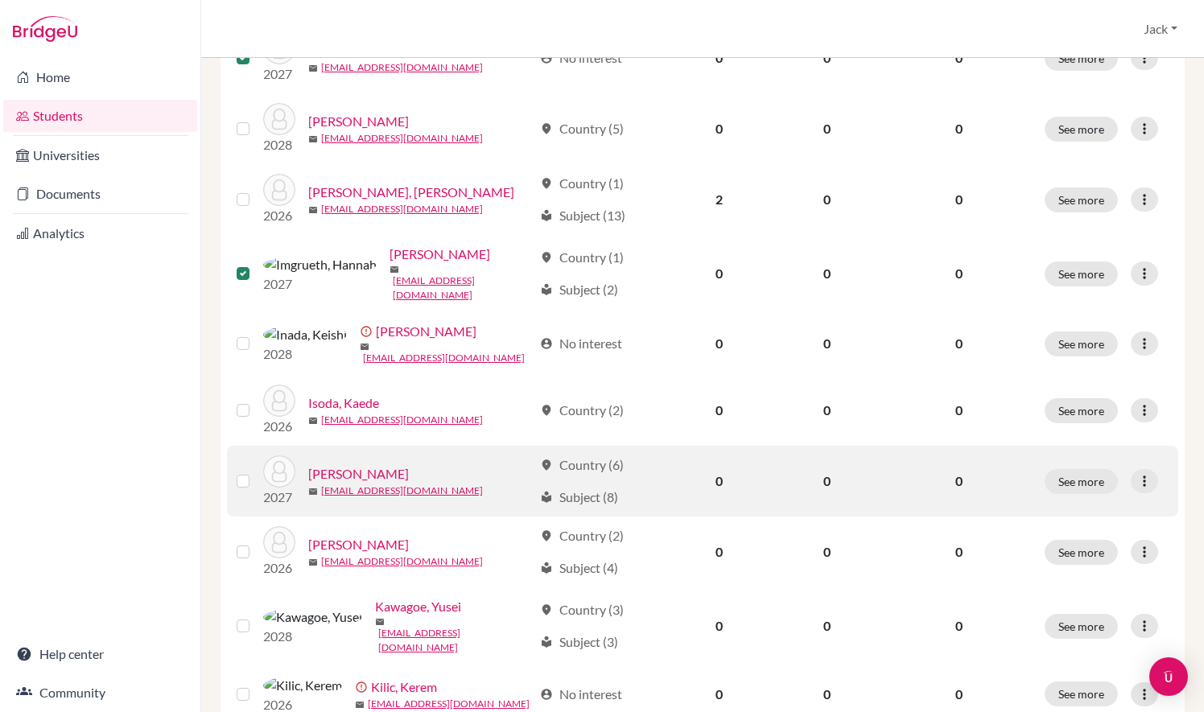
scroll to position [591, 0]
click at [256, 471] on label at bounding box center [256, 471] width 0 height 0
click at [0, 0] on input "checkbox" at bounding box center [0, 0] width 0 height 0
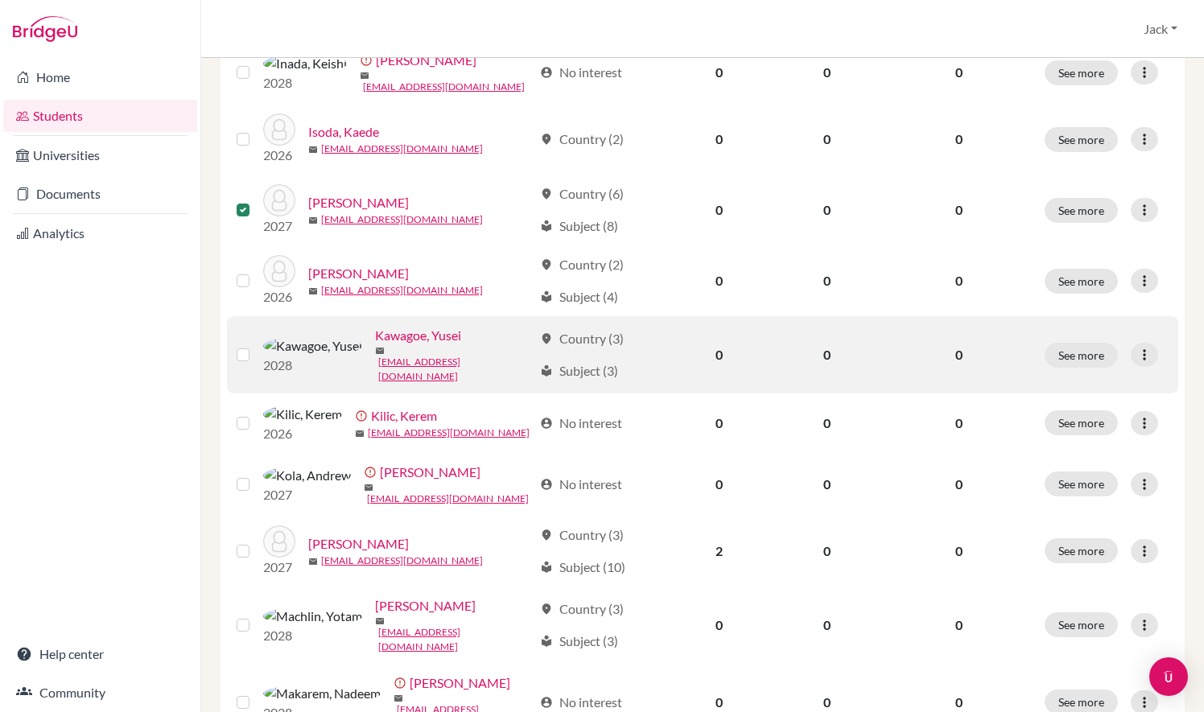
scroll to position [866, 0]
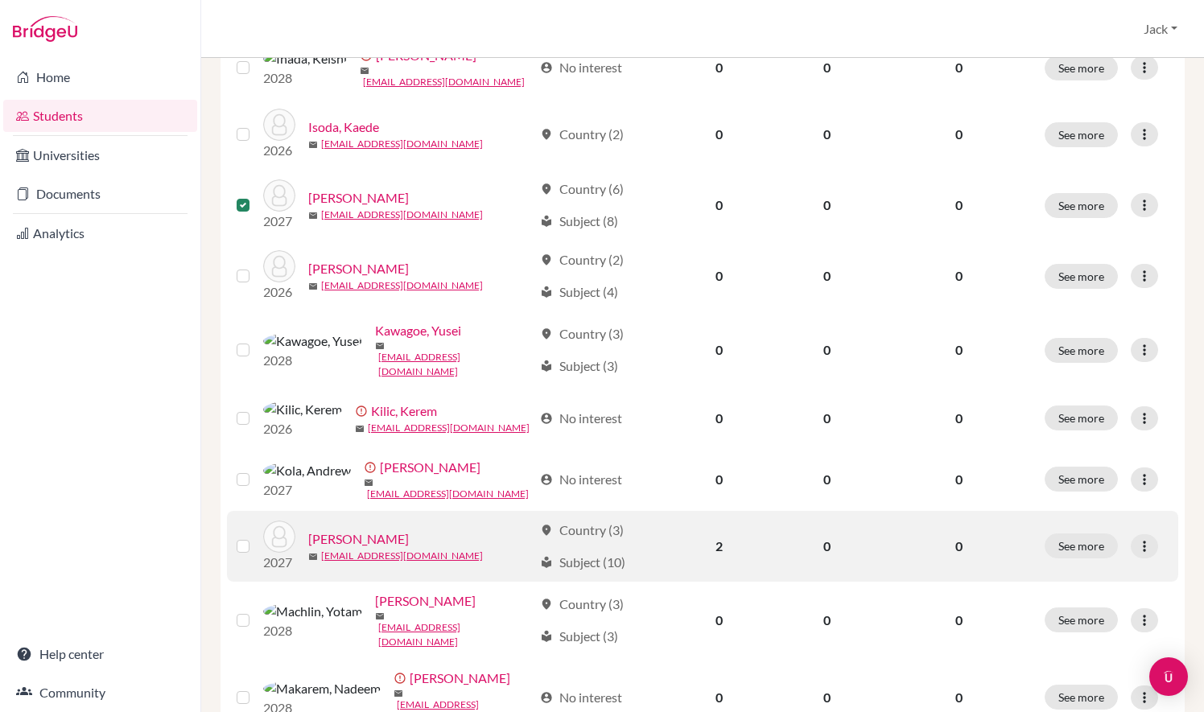
click at [256, 537] on label at bounding box center [256, 537] width 0 height 0
click at [0, 0] on input "checkbox" at bounding box center [0, 0] width 0 height 0
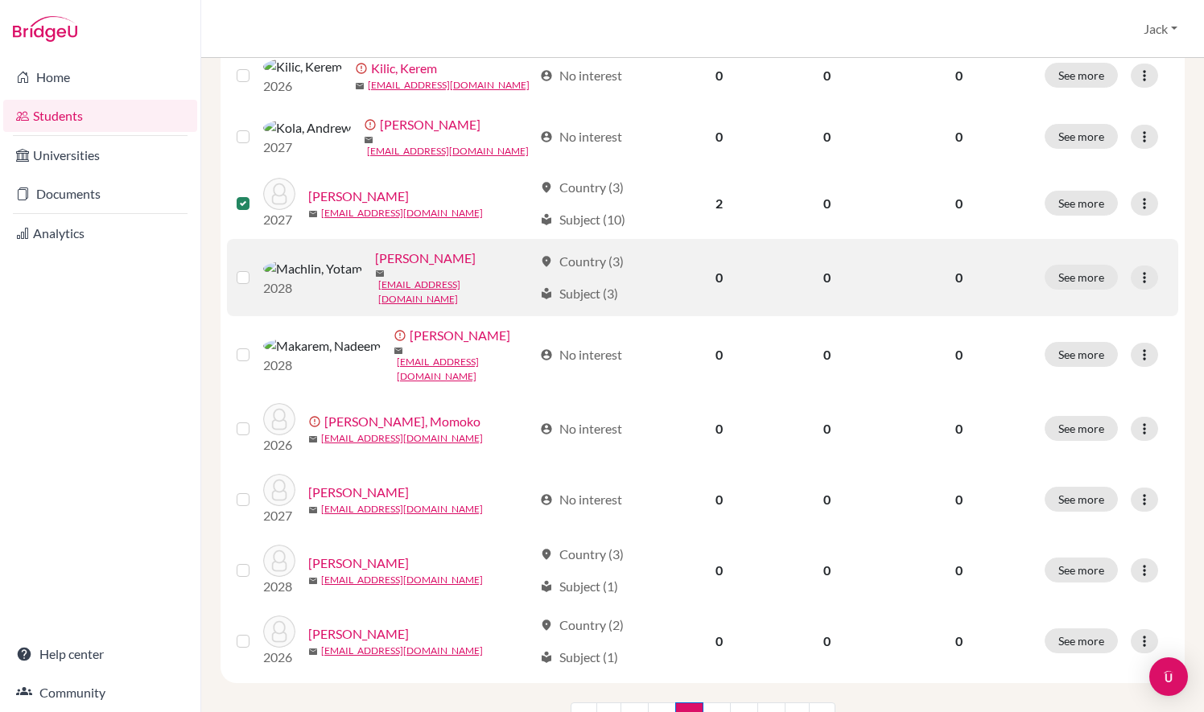
scroll to position [1235, 0]
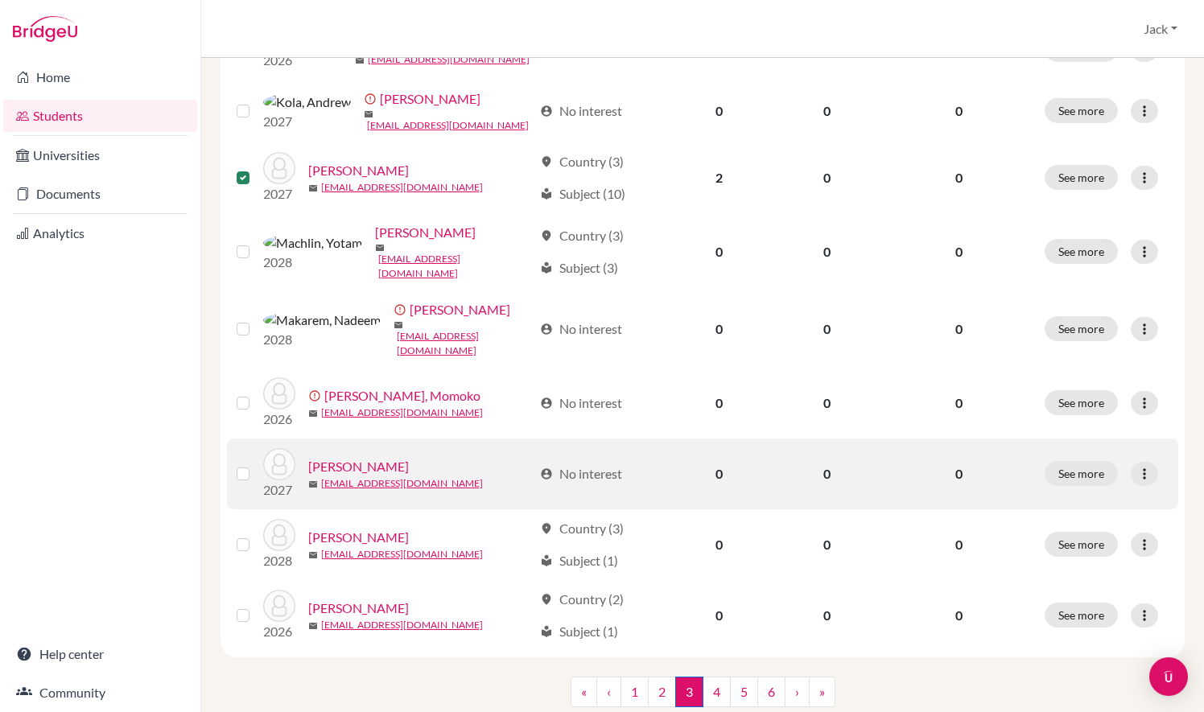
click at [256, 464] on label at bounding box center [256, 464] width 0 height 0
click at [0, 0] on input "checkbox" at bounding box center [0, 0] width 0 height 0
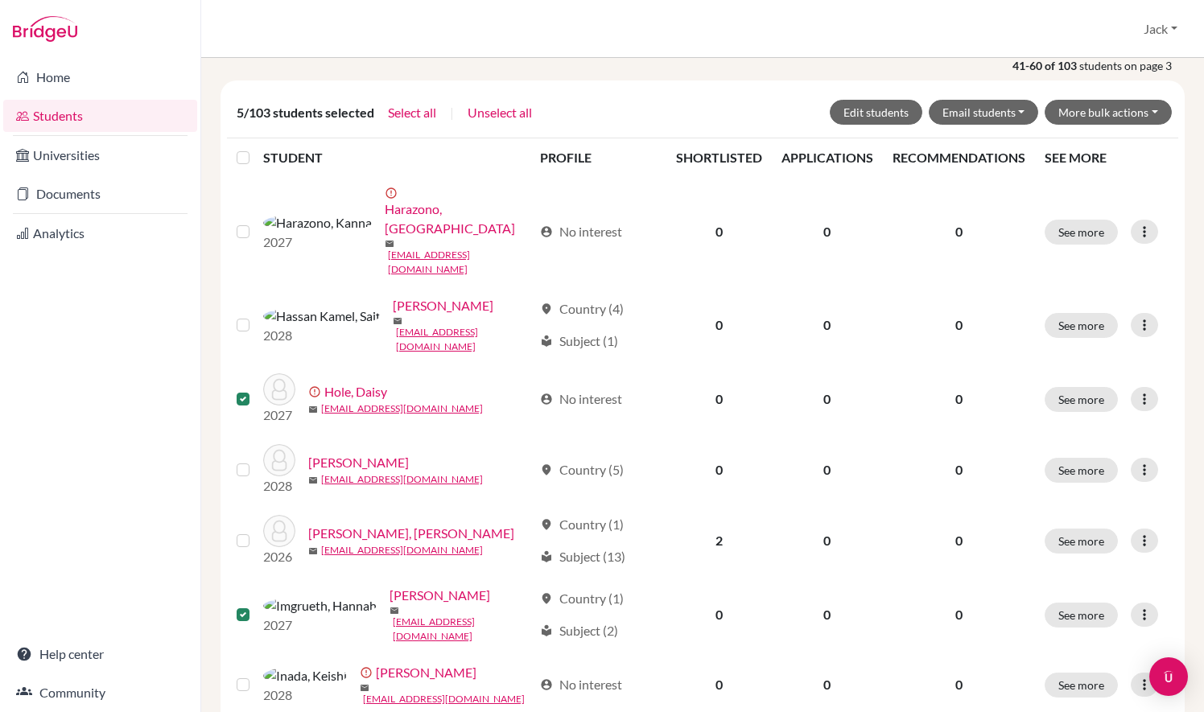
scroll to position [0, 0]
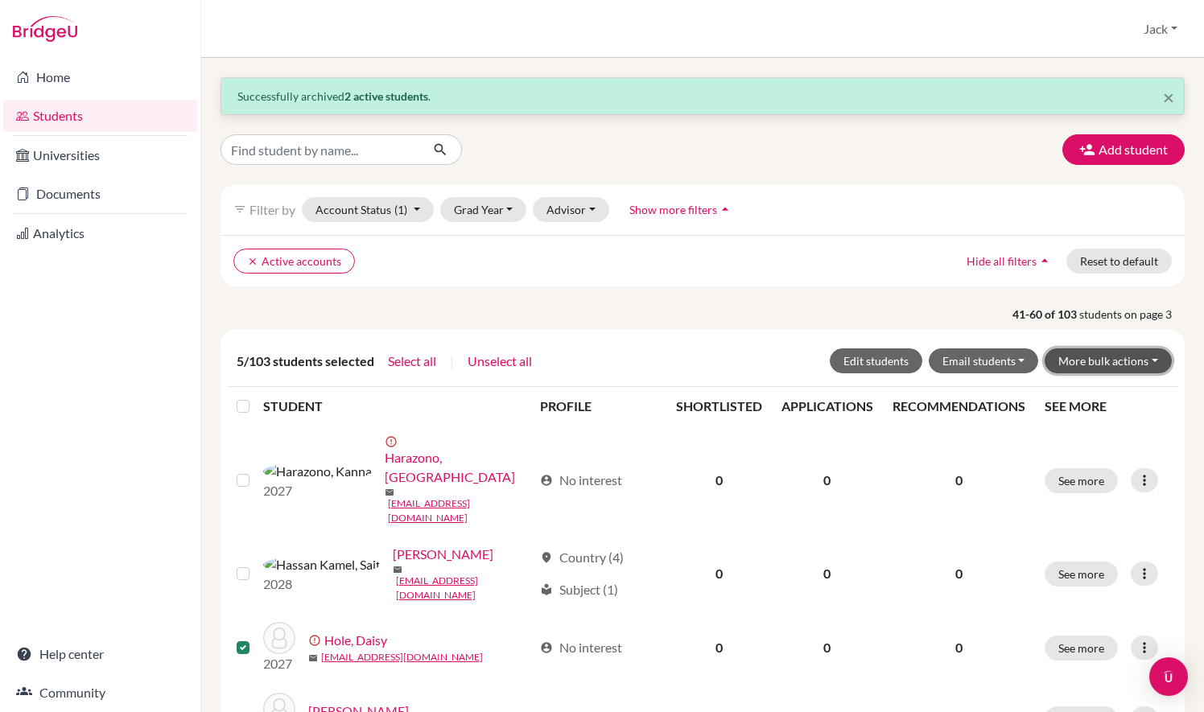
click at [1084, 358] on button "More bulk actions" at bounding box center [1108, 361] width 127 height 25
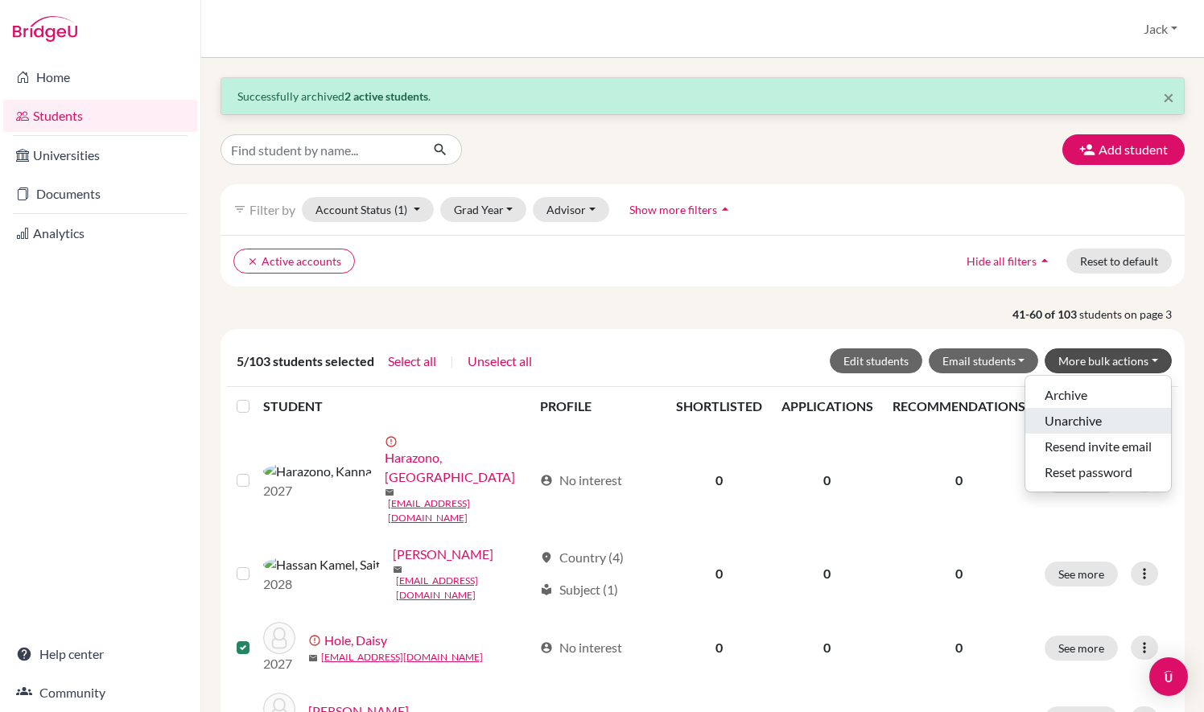
drag, startPoint x: 1096, startPoint y: 407, endPoint x: 1101, endPoint y: 397, distance: 10.8
click at [1101, 397] on ul "Archive Unarchive Resend invite email Reset password" at bounding box center [1098, 434] width 147 height 118
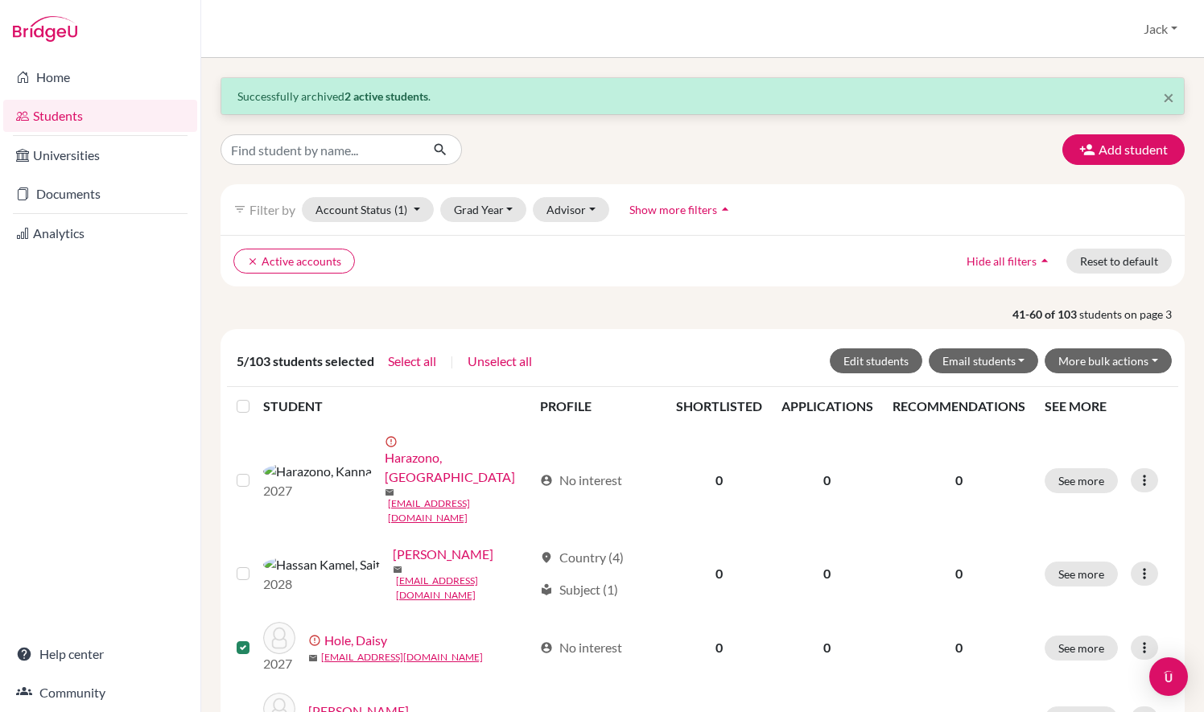
click at [1101, 397] on th "SEE MORE" at bounding box center [1106, 406] width 143 height 39
click at [1103, 353] on button "More bulk actions" at bounding box center [1108, 361] width 127 height 25
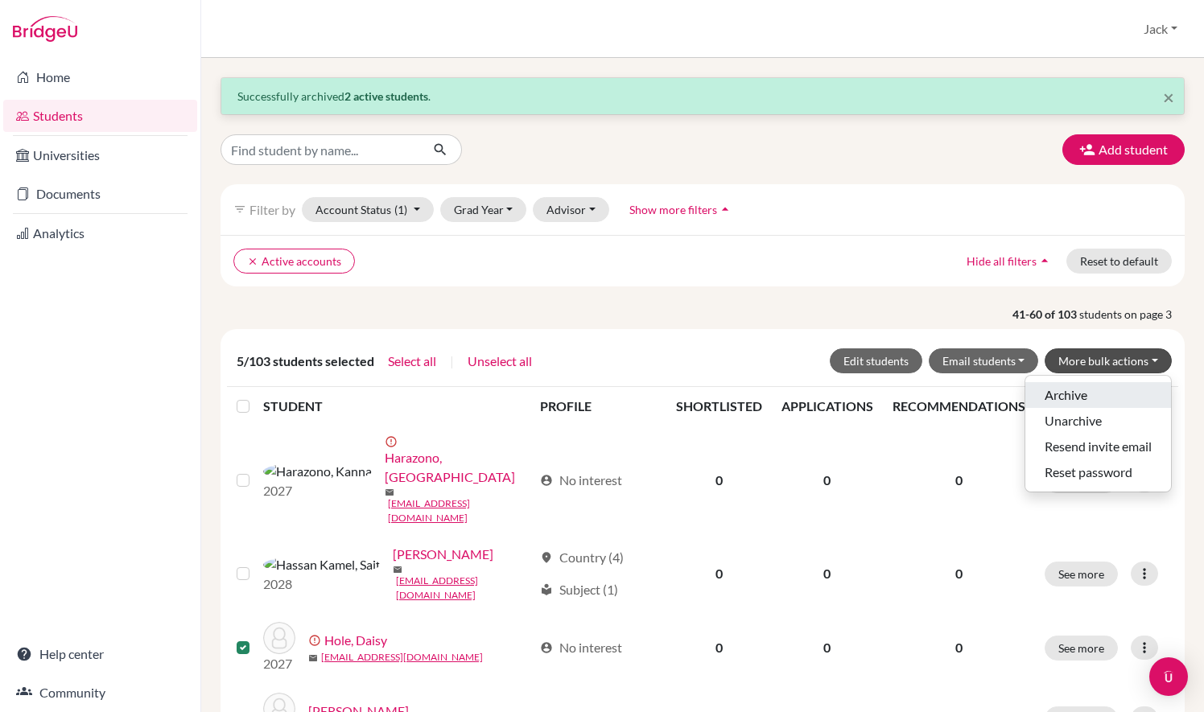
click at [1093, 388] on button "Archive" at bounding box center [1099, 395] width 146 height 26
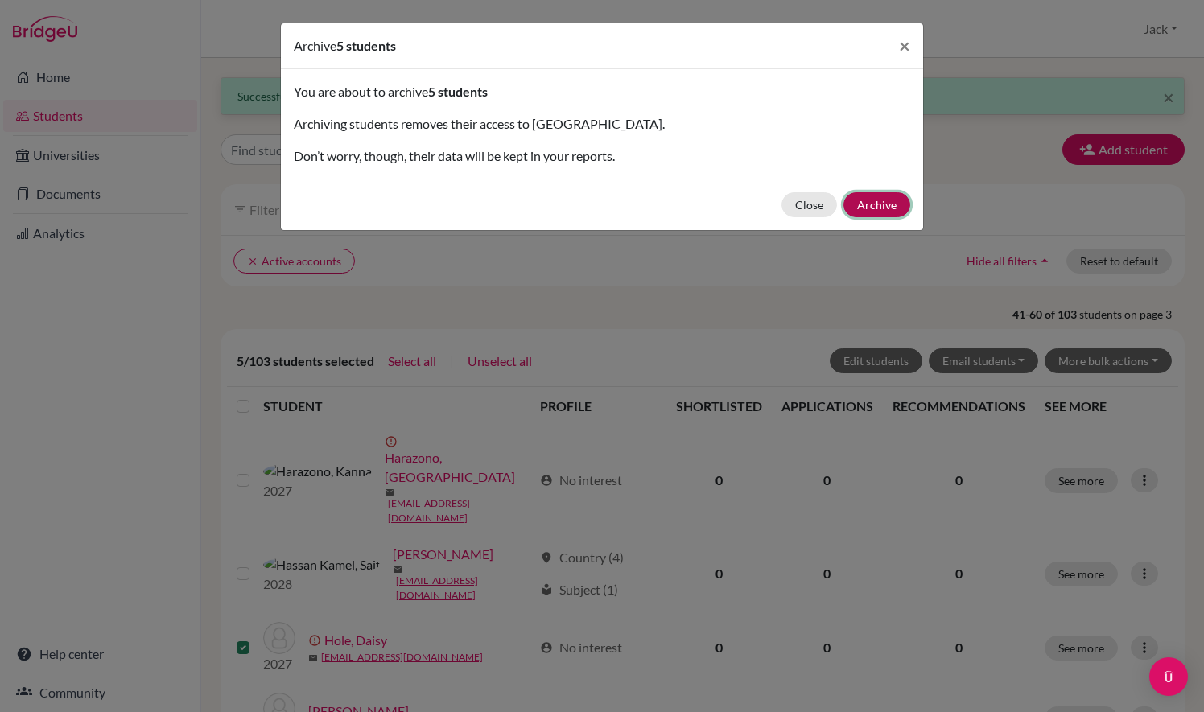
click at [892, 208] on button "Archive" at bounding box center [877, 204] width 67 height 25
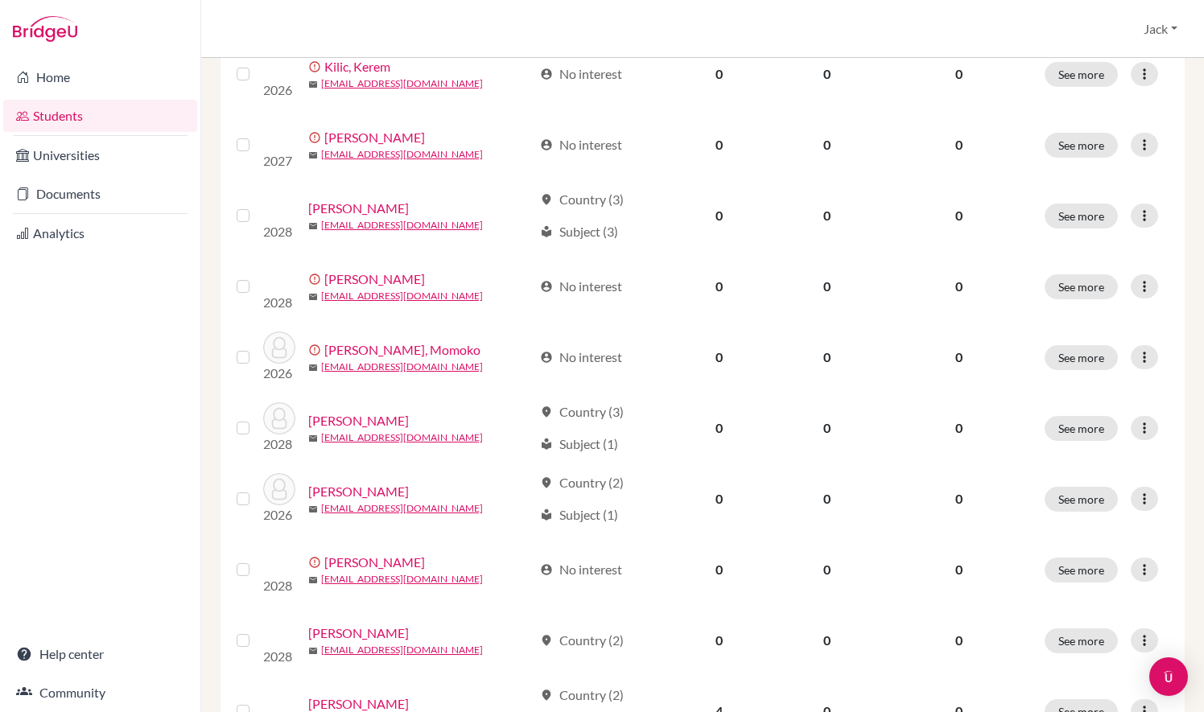
scroll to position [1183, 0]
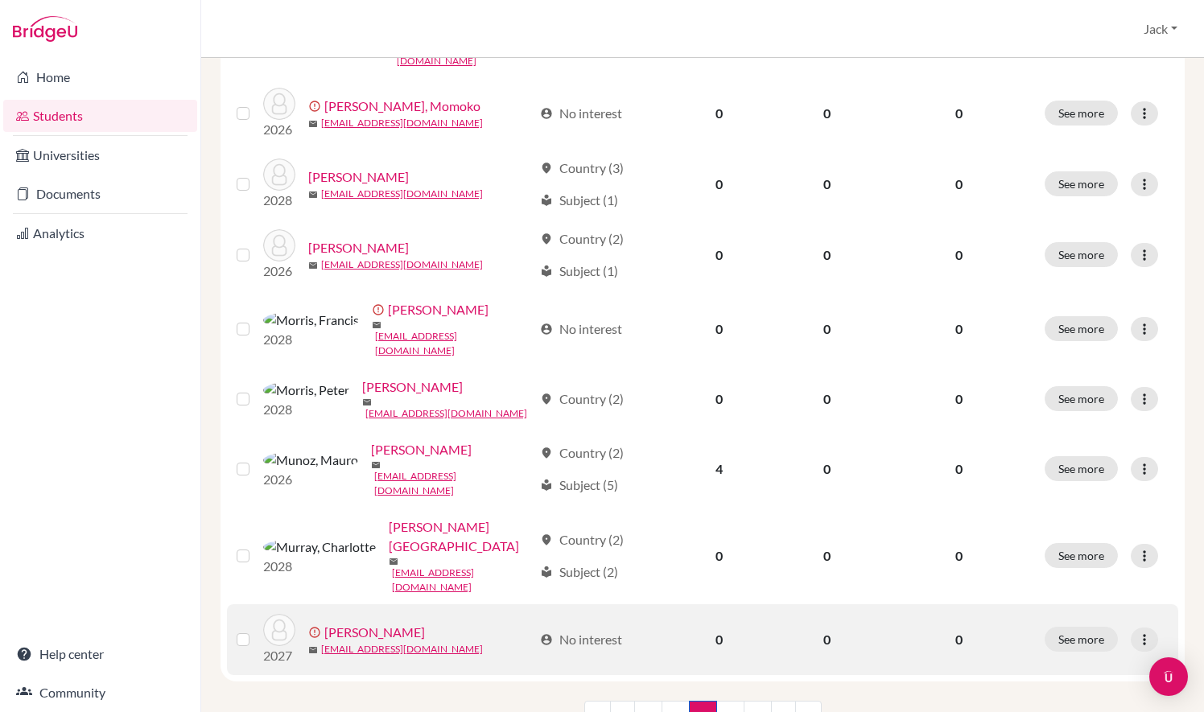
click at [256, 630] on label at bounding box center [256, 630] width 0 height 0
click at [0, 0] on input "checkbox" at bounding box center [0, 0] width 0 height 0
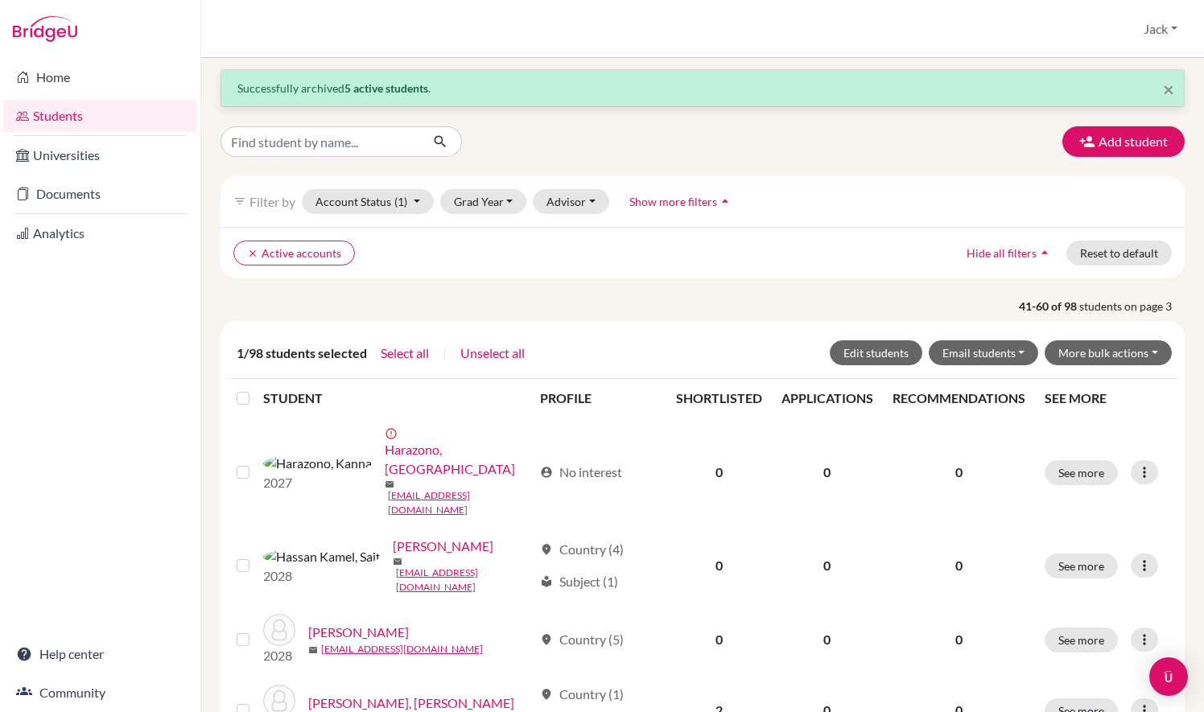
scroll to position [0, 0]
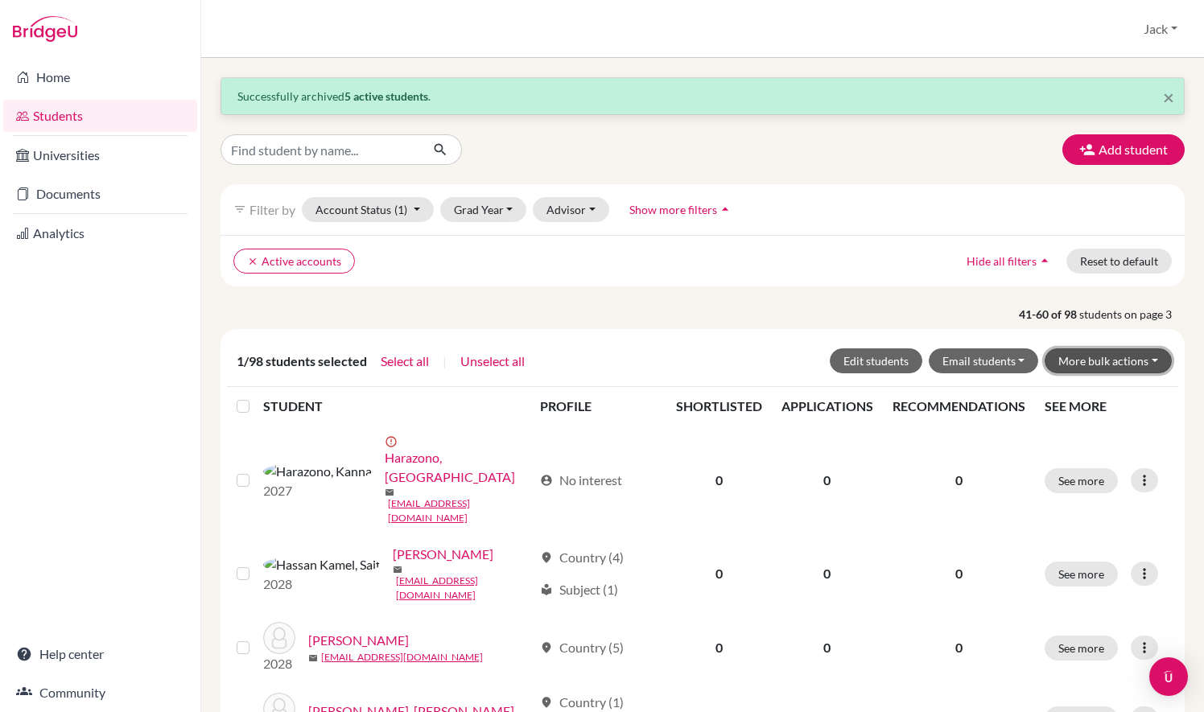
click at [1088, 364] on button "More bulk actions" at bounding box center [1108, 361] width 127 height 25
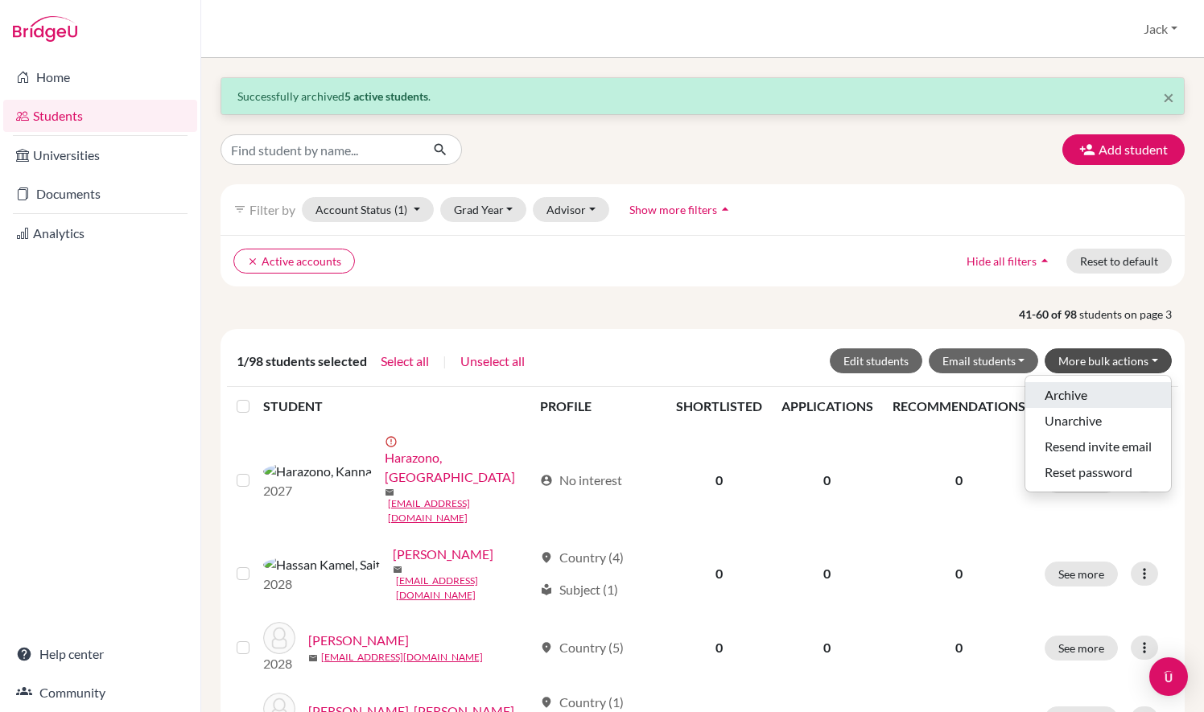
click at [1085, 394] on button "Archive" at bounding box center [1099, 395] width 146 height 26
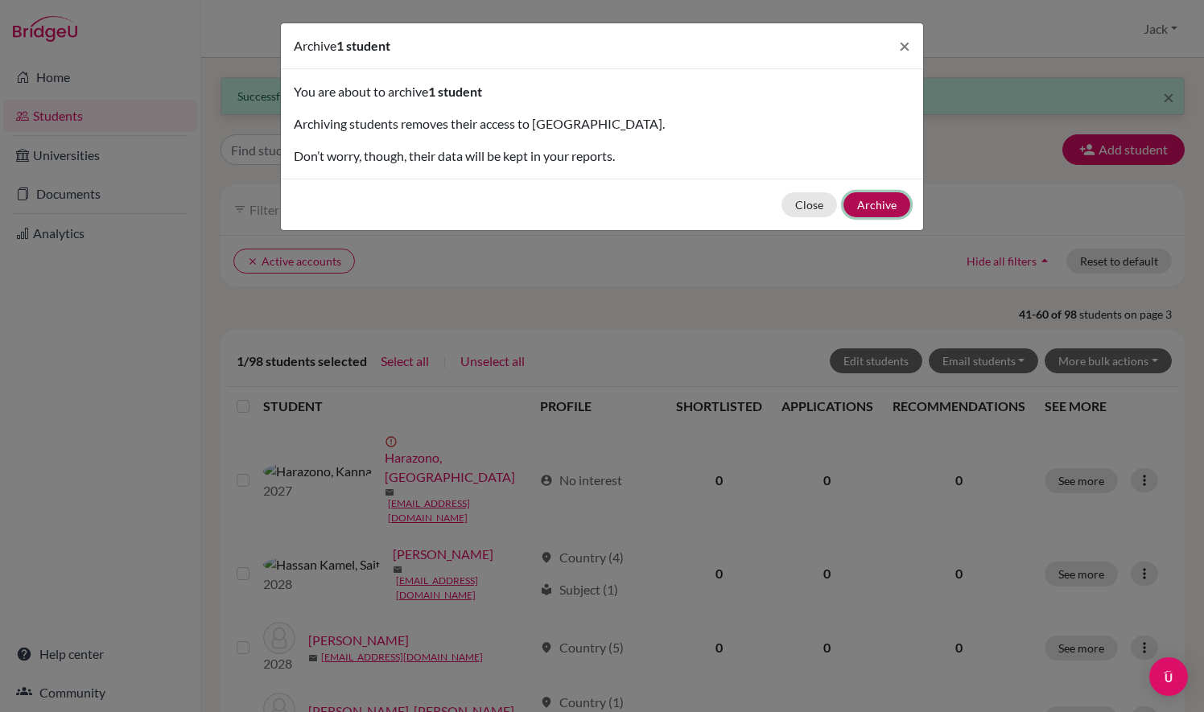
click at [869, 203] on button "Archive" at bounding box center [877, 204] width 67 height 25
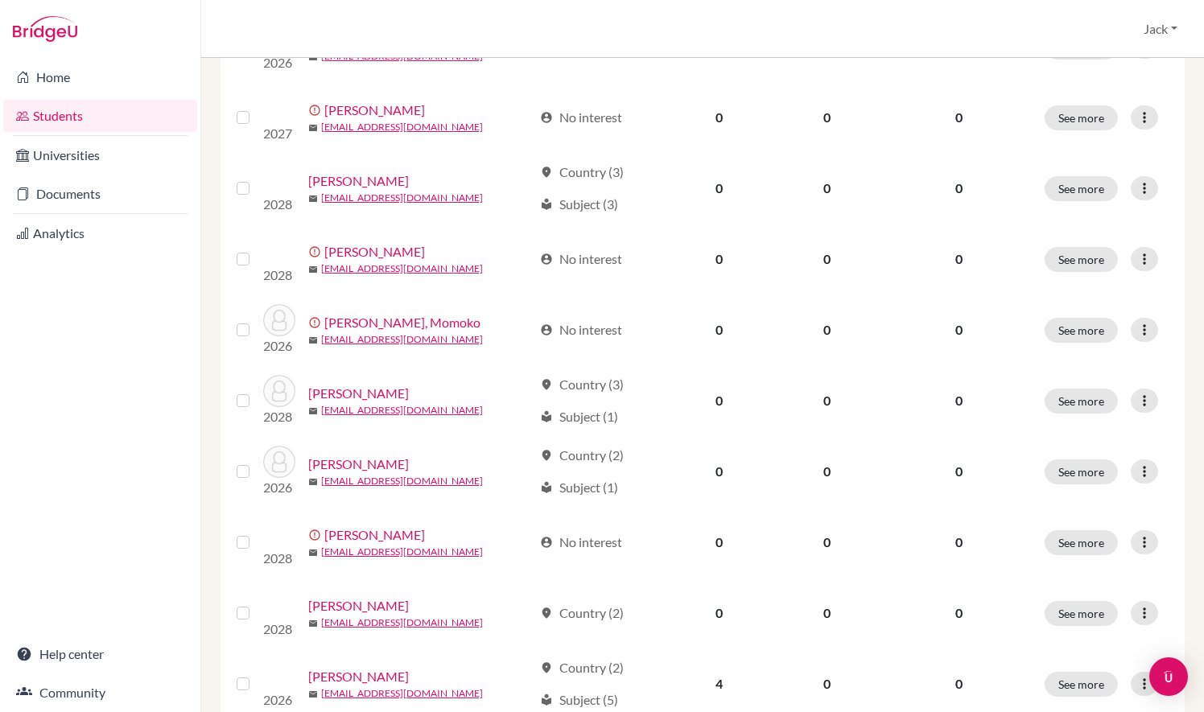
scroll to position [1183, 0]
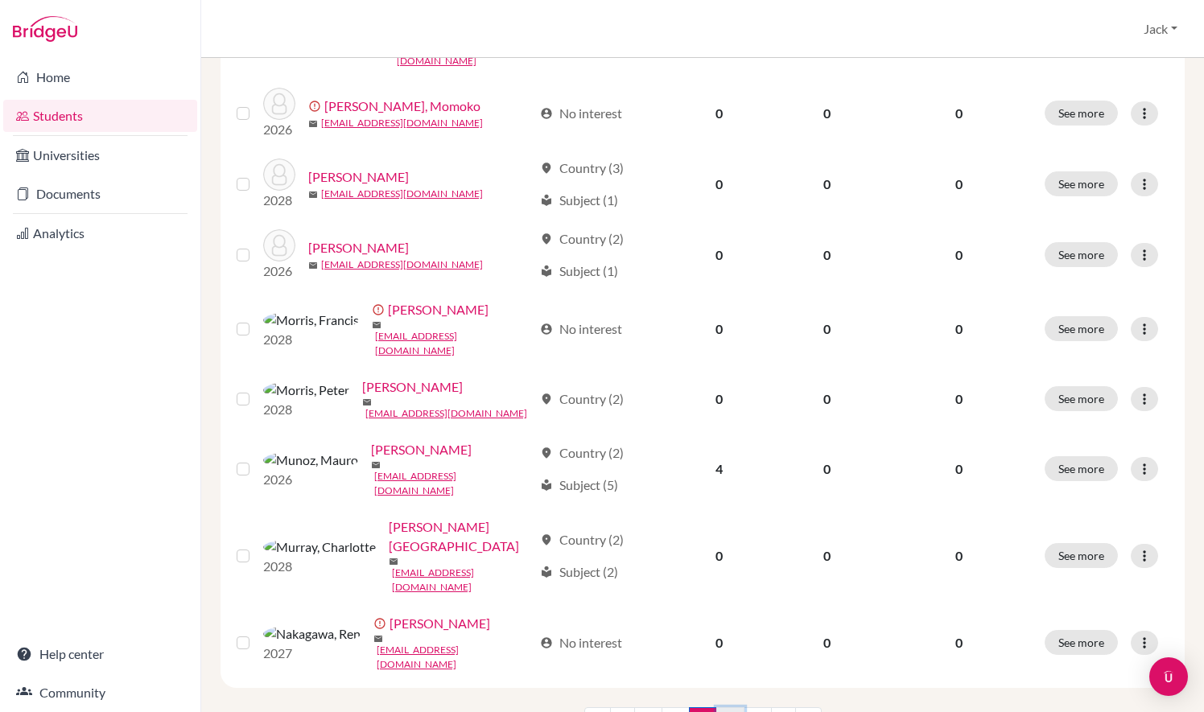
click at [729, 708] on link "4" at bounding box center [730, 723] width 28 height 31
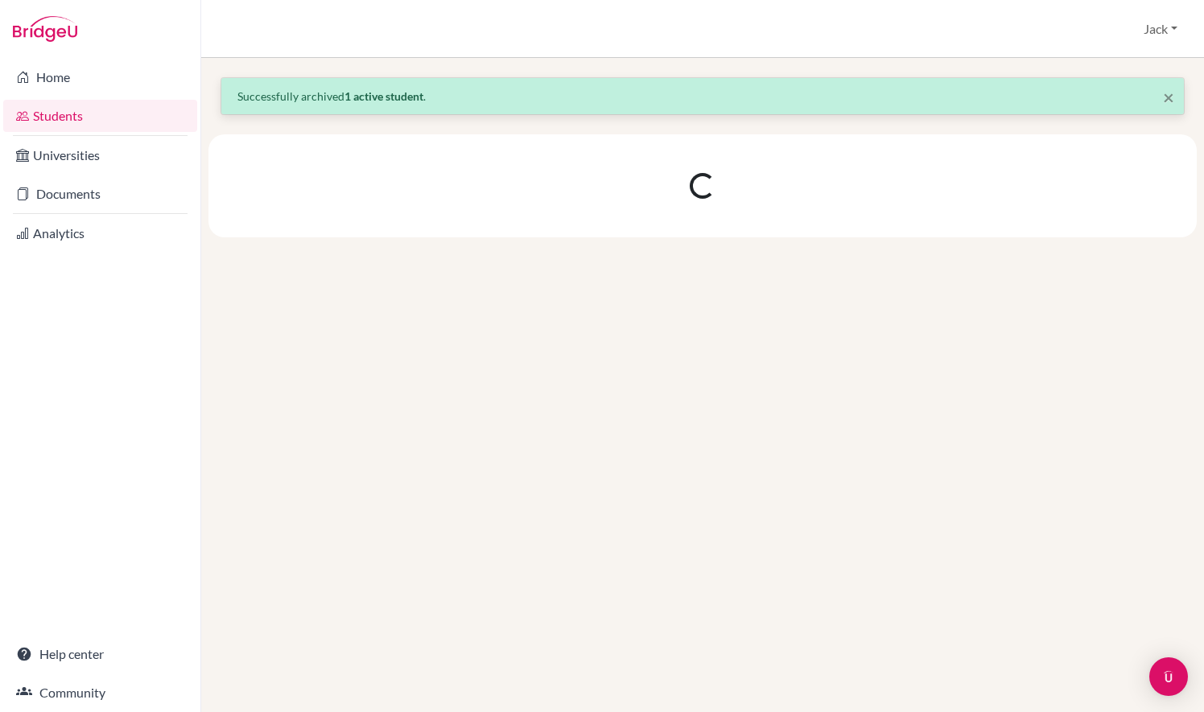
scroll to position [0, 0]
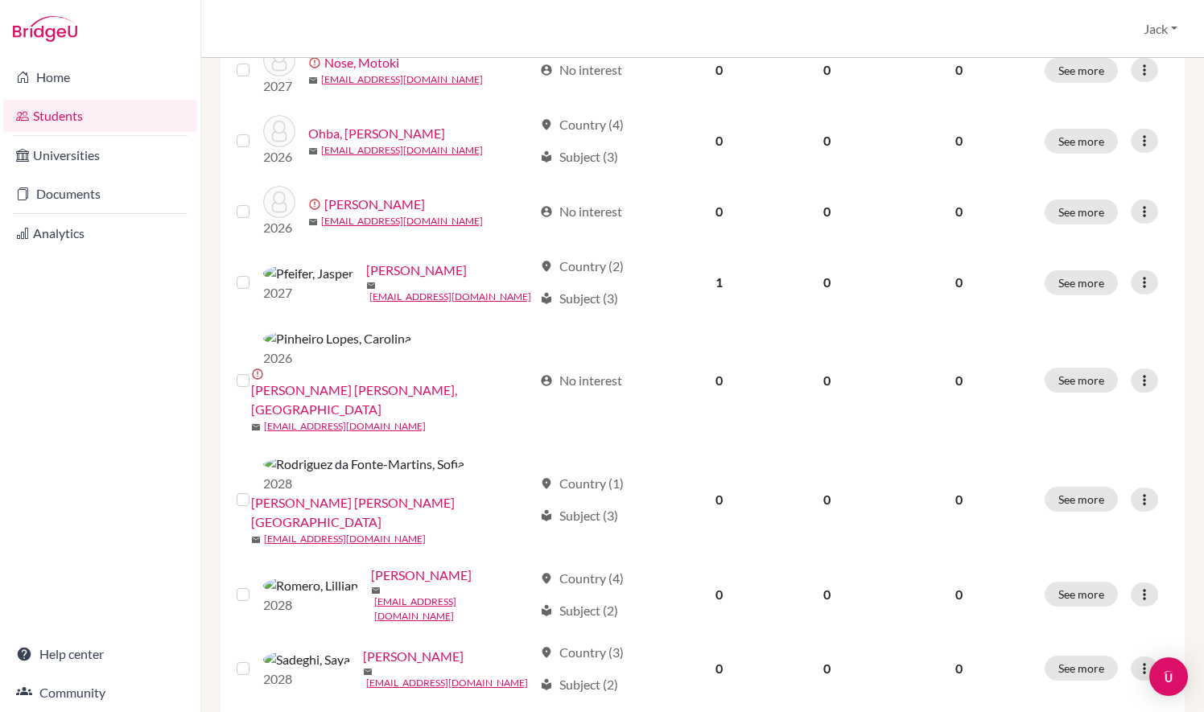
scroll to position [491, 0]
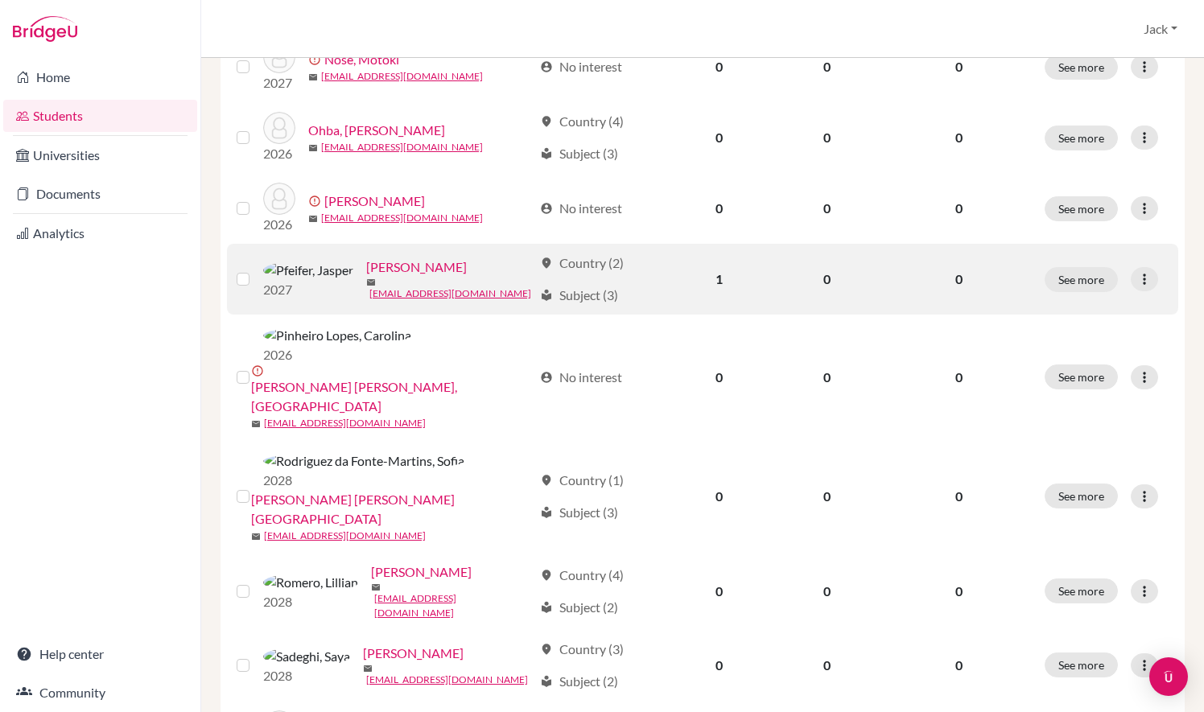
click at [256, 270] on label at bounding box center [256, 270] width 0 height 0
click at [0, 0] on input "checkbox" at bounding box center [0, 0] width 0 height 0
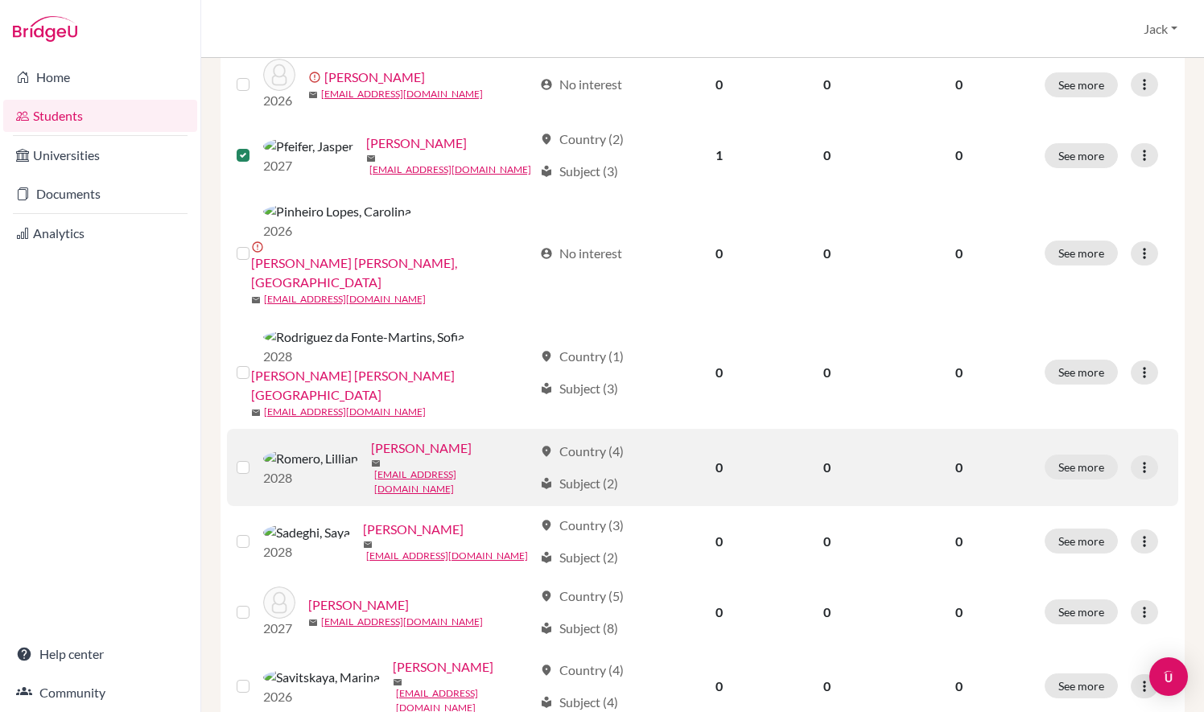
scroll to position [674, 0]
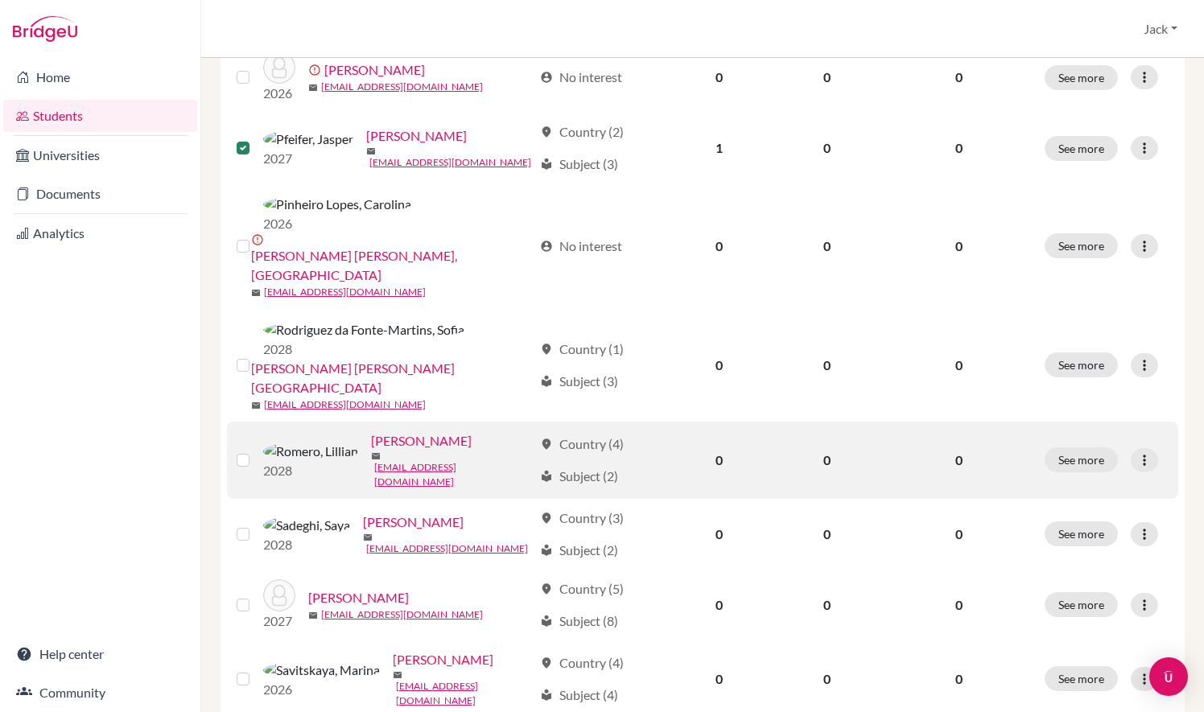
click at [256, 451] on label at bounding box center [256, 451] width 0 height 0
click at [0, 0] on input "checkbox" at bounding box center [0, 0] width 0 height 0
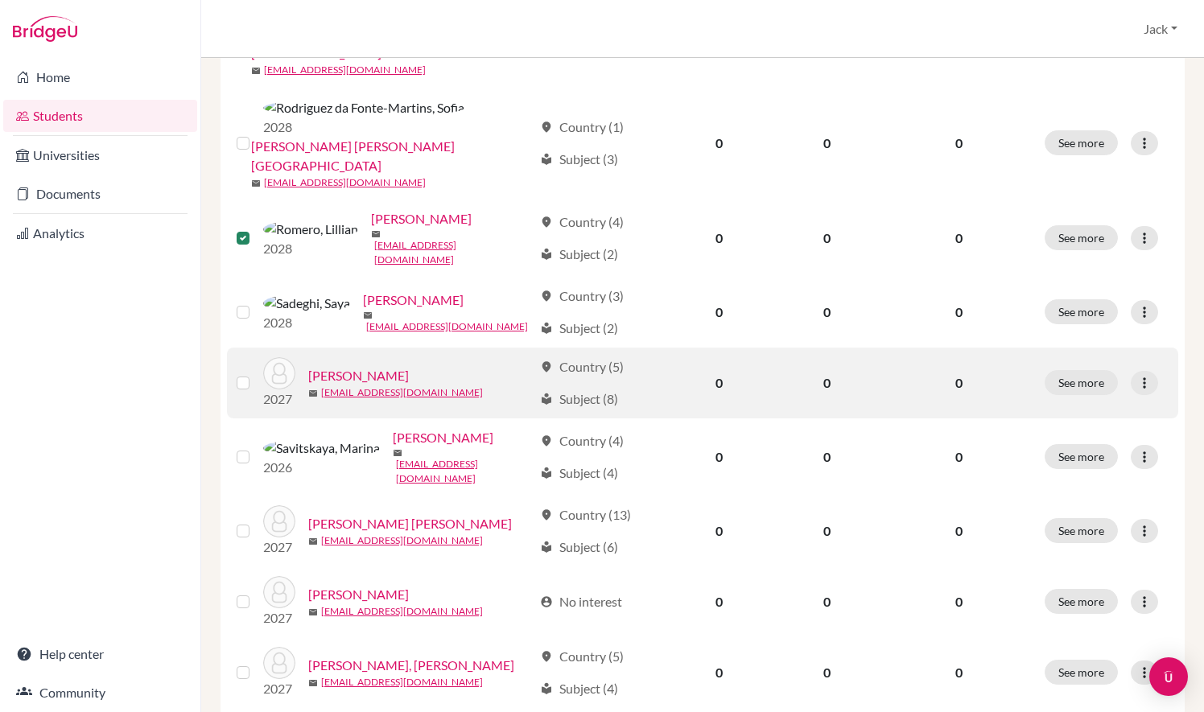
scroll to position [907, 0]
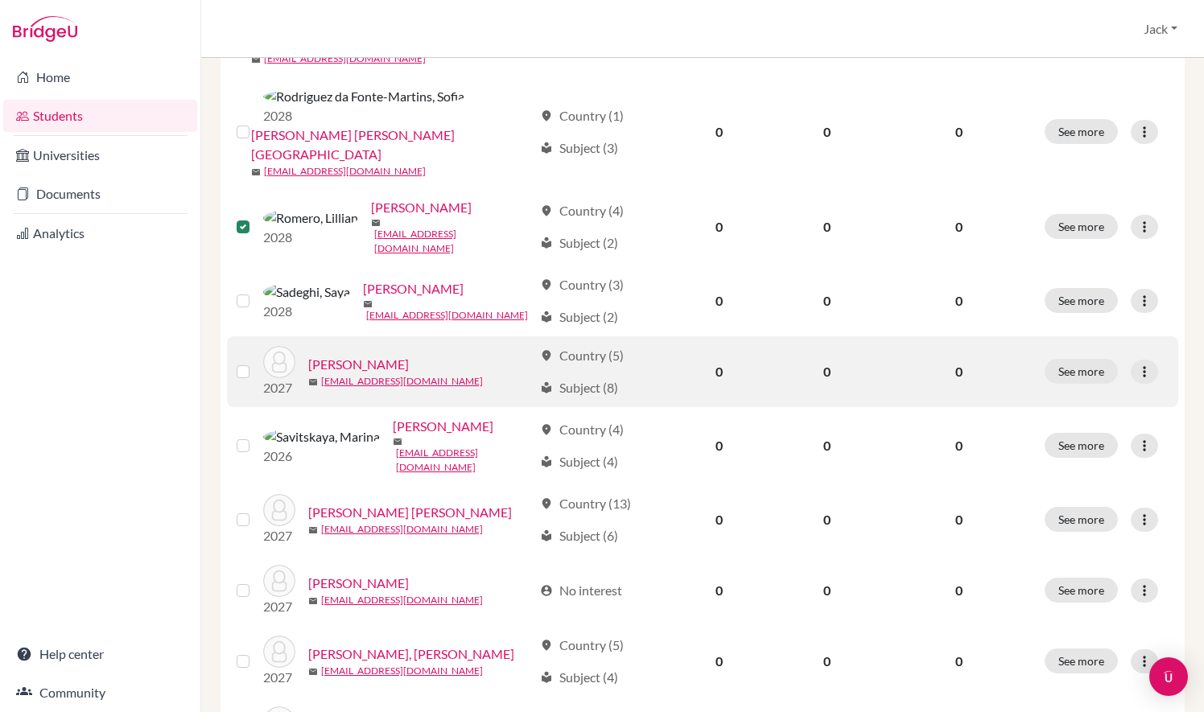
click at [241, 362] on div at bounding box center [246, 371] width 19 height 19
click at [256, 362] on label at bounding box center [256, 362] width 0 height 0
click at [0, 0] on input "checkbox" at bounding box center [0, 0] width 0 height 0
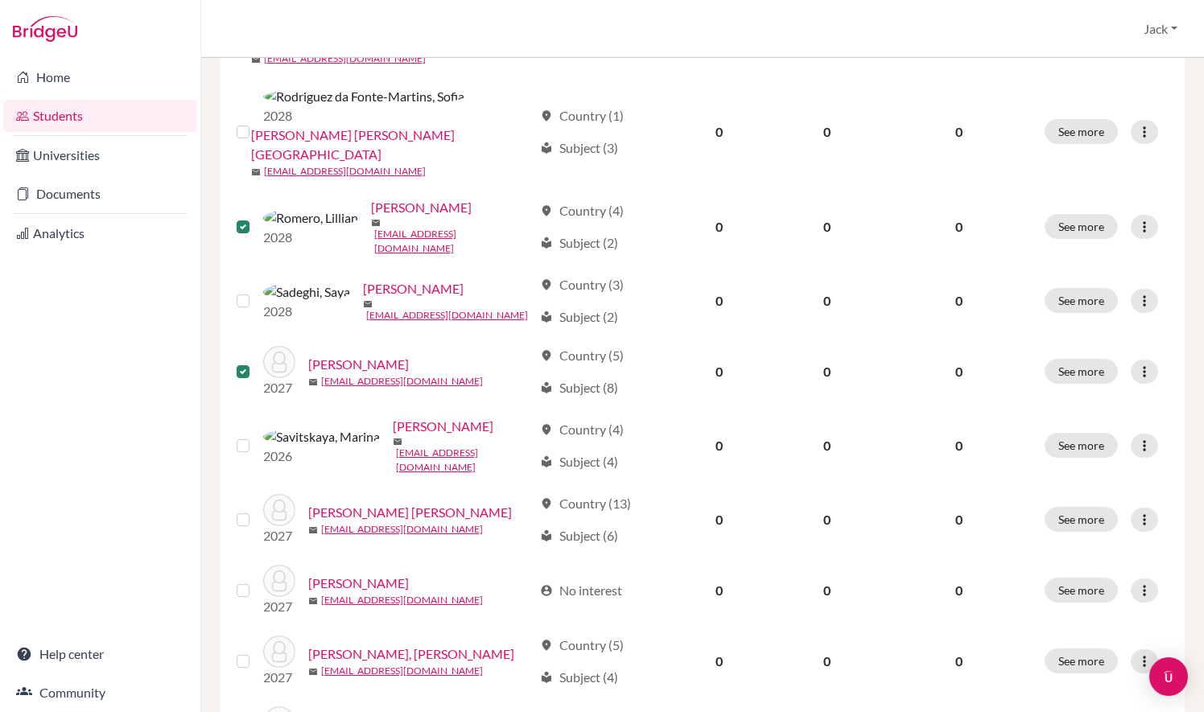
click at [0, 0] on input "checkbox" at bounding box center [0, 0] width 0 height 0
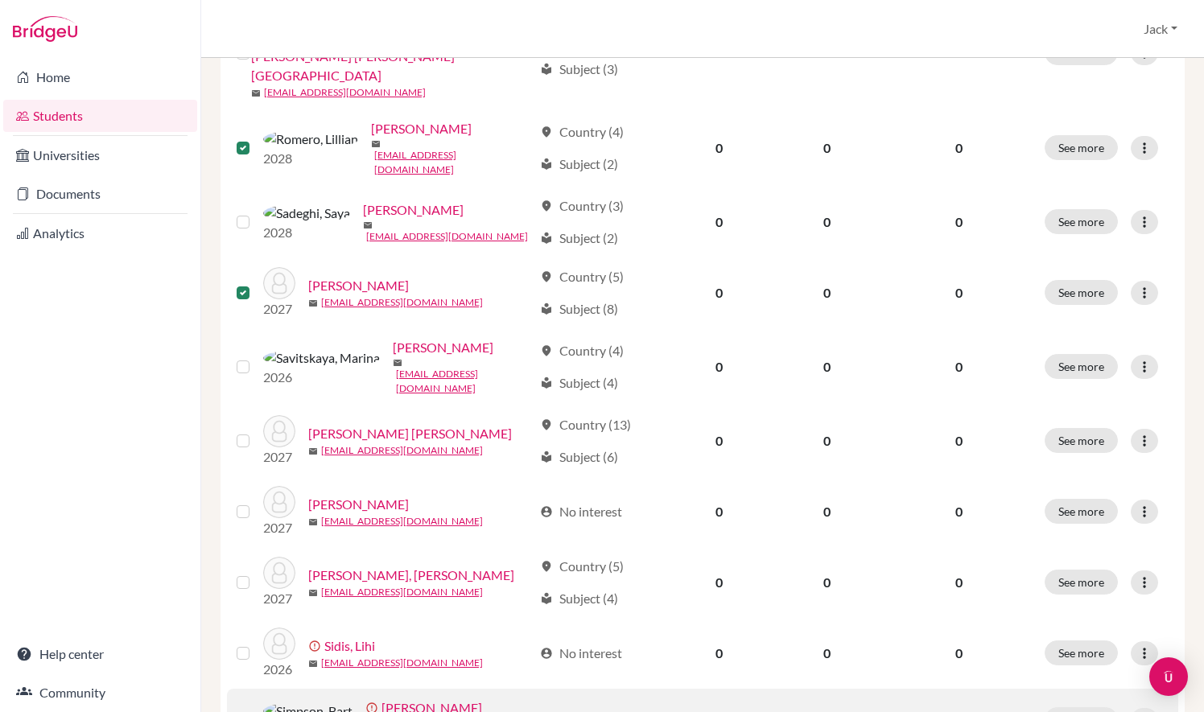
scroll to position [984, 0]
click at [256, 712] on label at bounding box center [256, 712] width 0 height 0
click at [0, 0] on input "checkbox" at bounding box center [0, 0] width 0 height 0
click at [256, 712] on label at bounding box center [256, 712] width 0 height 0
click at [0, 0] on input "checkbox" at bounding box center [0, 0] width 0 height 0
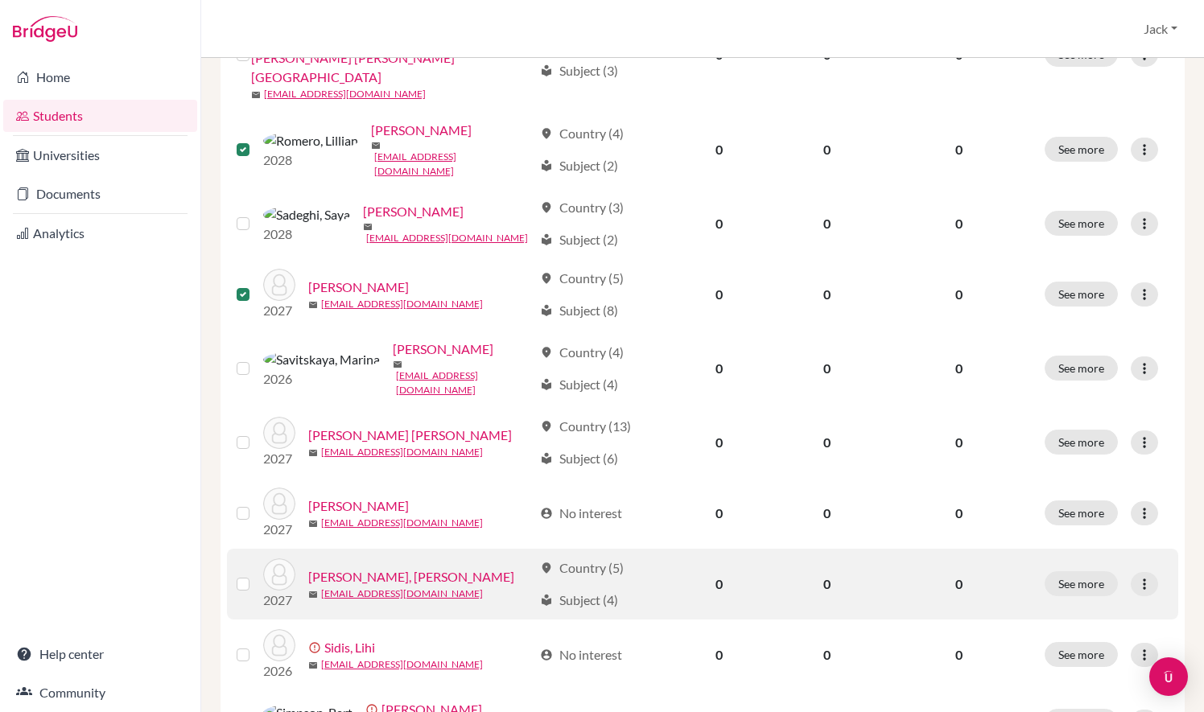
click at [250, 575] on div at bounding box center [246, 584] width 19 height 19
click at [256, 575] on label at bounding box center [256, 575] width 0 height 0
click at [0, 0] on input "checkbox" at bounding box center [0, 0] width 0 height 0
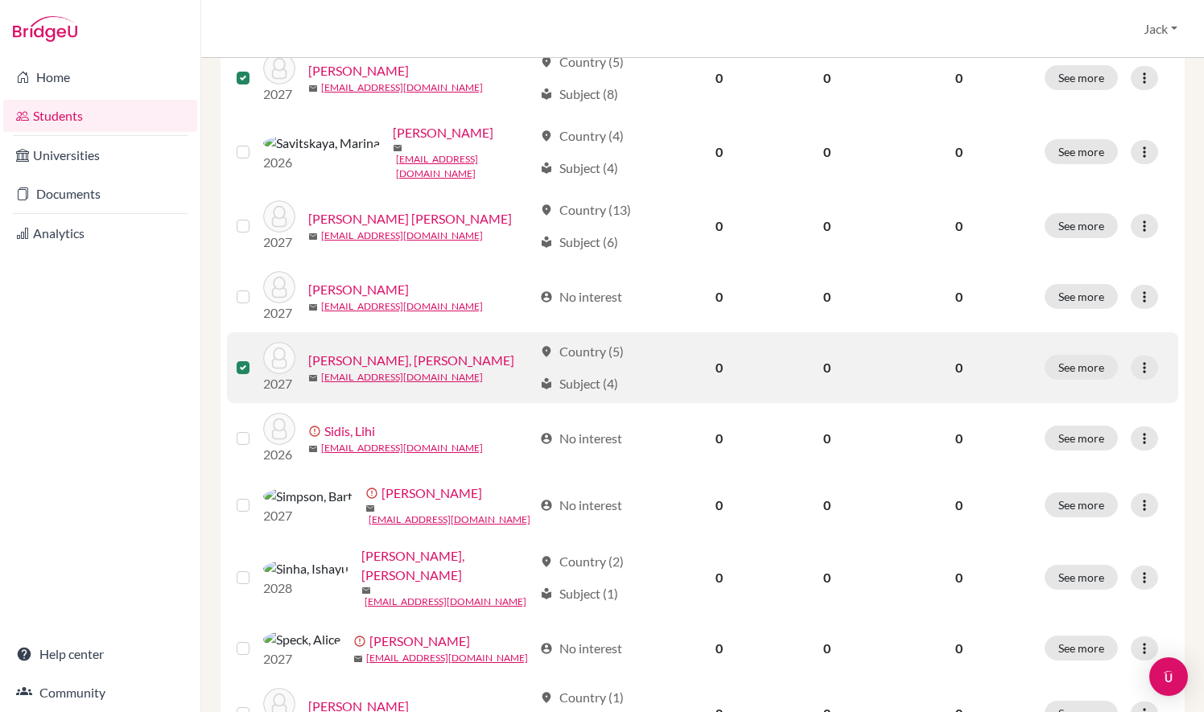
scroll to position [1207, 0]
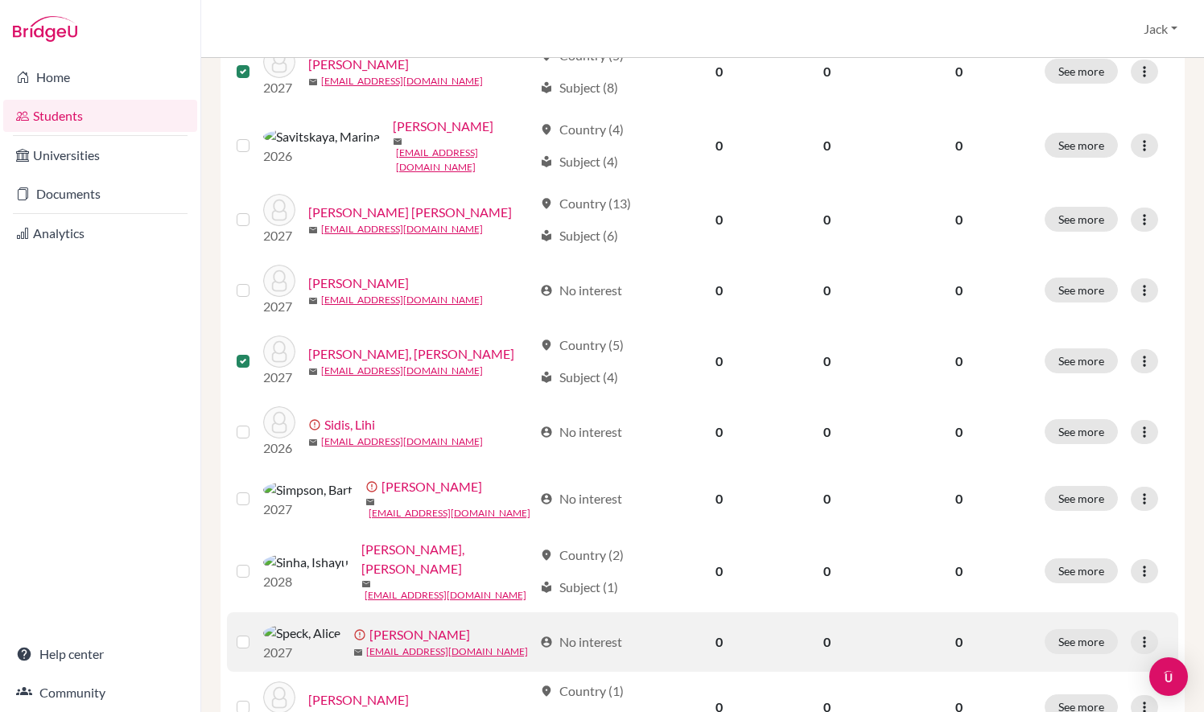
click at [256, 633] on label at bounding box center [256, 633] width 0 height 0
click at [0, 0] on input "checkbox" at bounding box center [0, 0] width 0 height 0
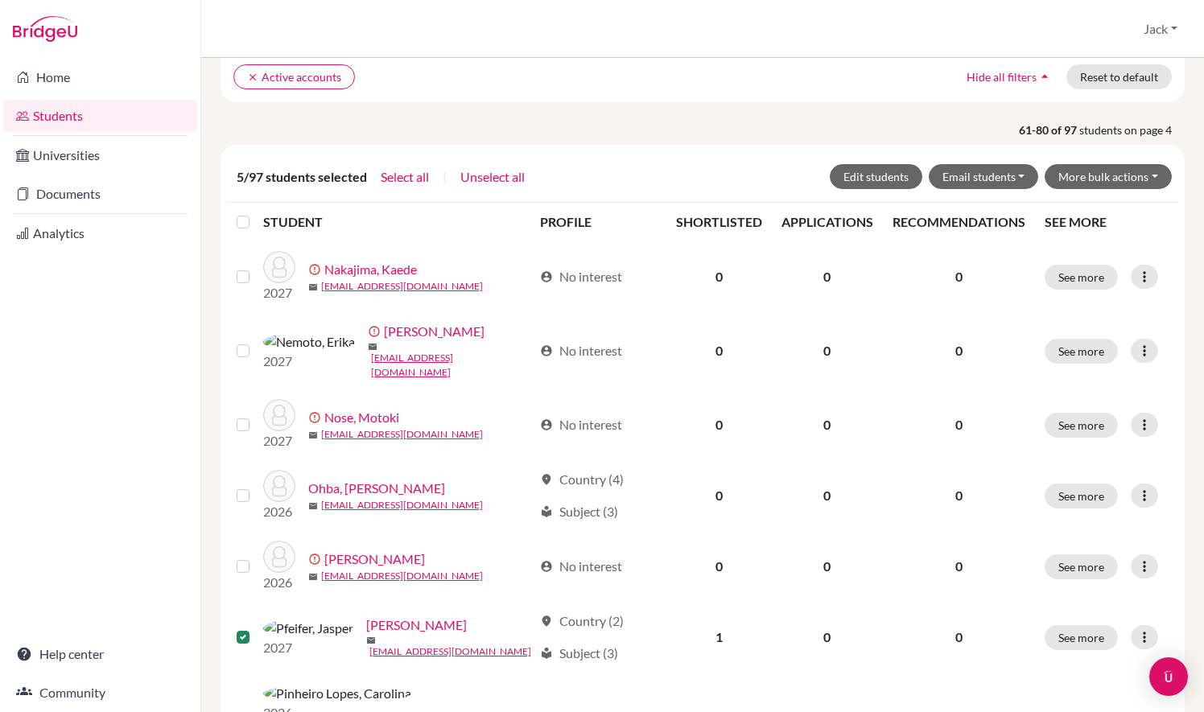
scroll to position [0, 0]
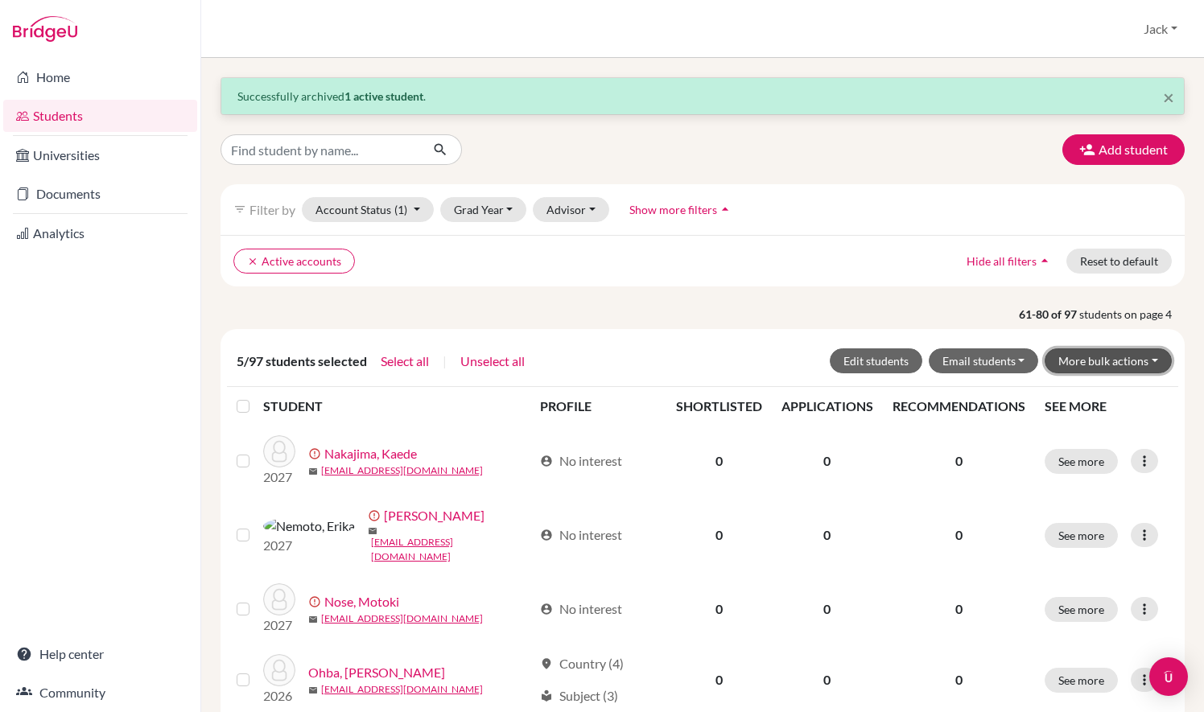
click at [1084, 357] on button "More bulk actions" at bounding box center [1108, 361] width 127 height 25
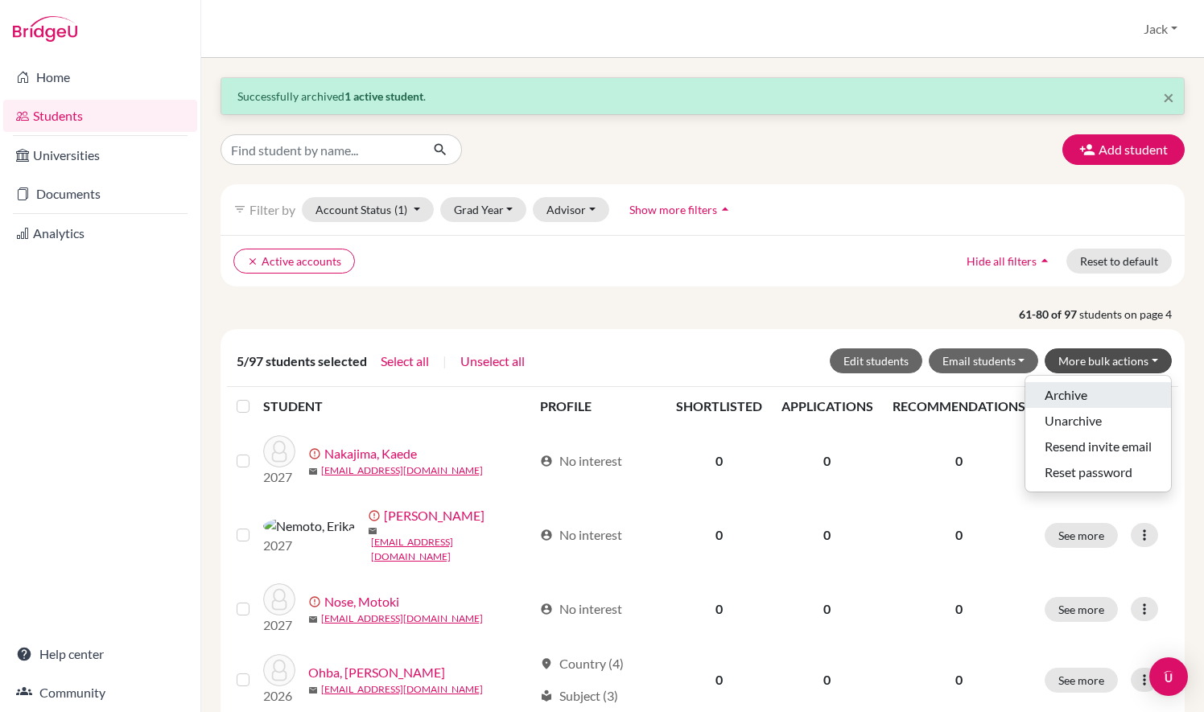
click at [1092, 397] on button "Archive" at bounding box center [1099, 395] width 146 height 26
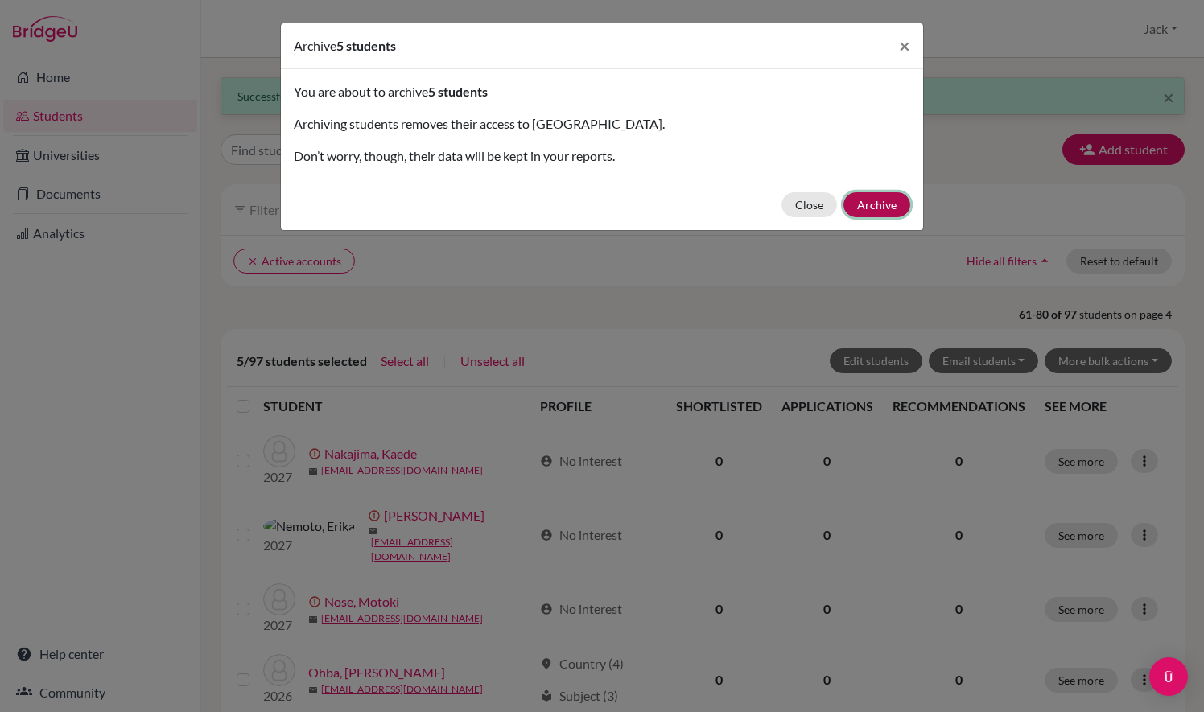
click at [898, 196] on button "Archive" at bounding box center [877, 204] width 67 height 25
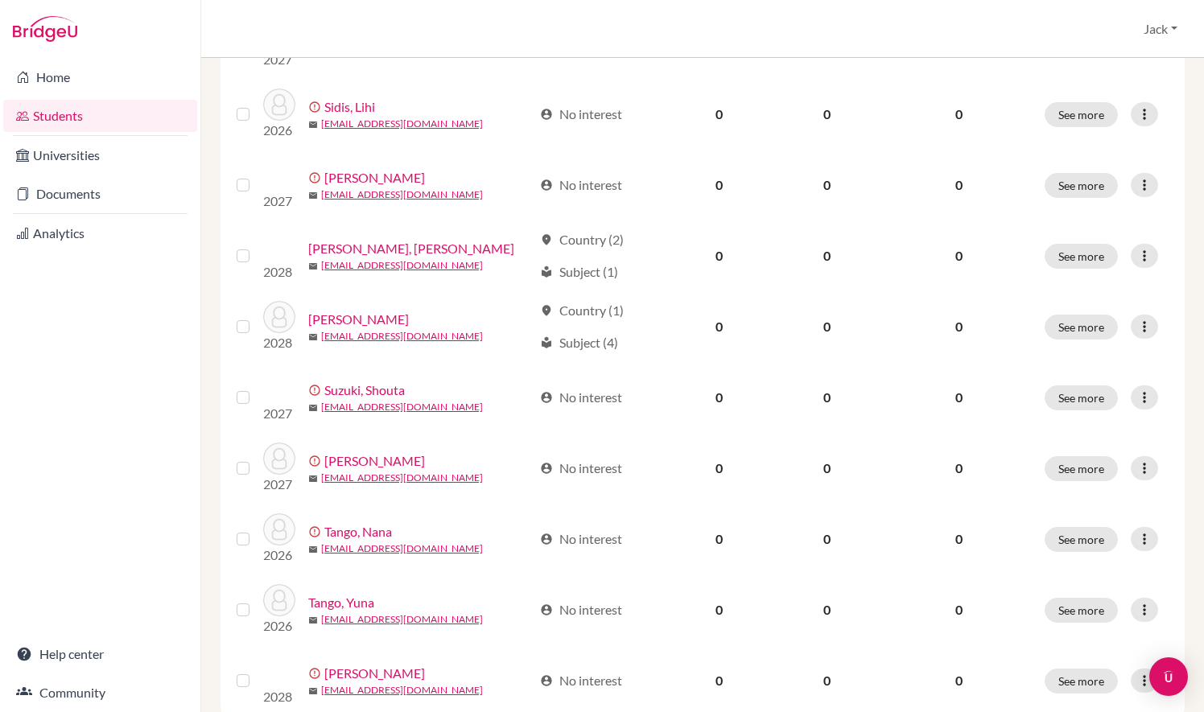
scroll to position [1183, 0]
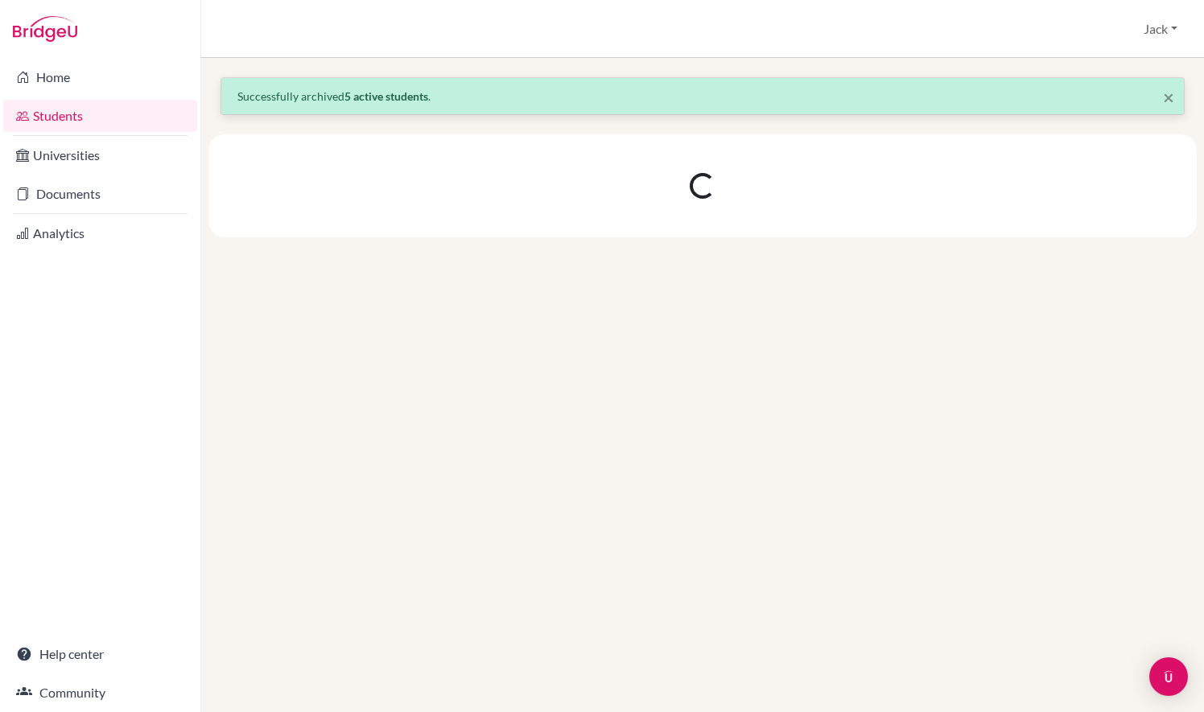
scroll to position [0, 0]
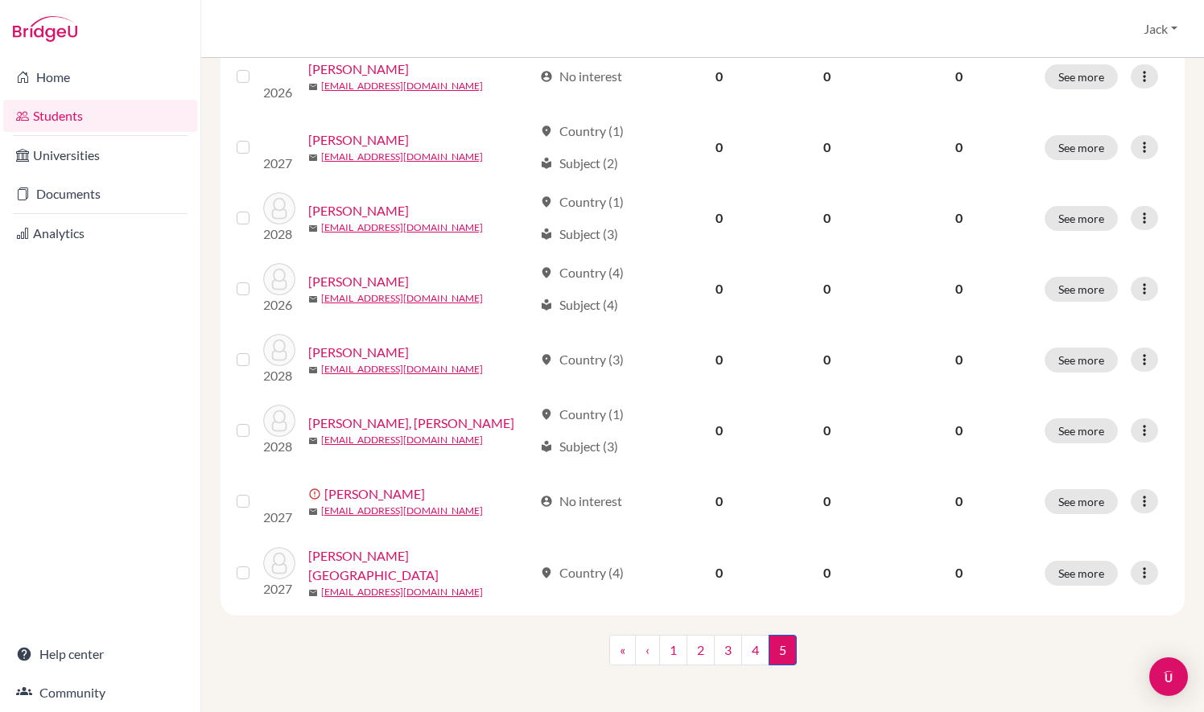
scroll to position [575, 0]
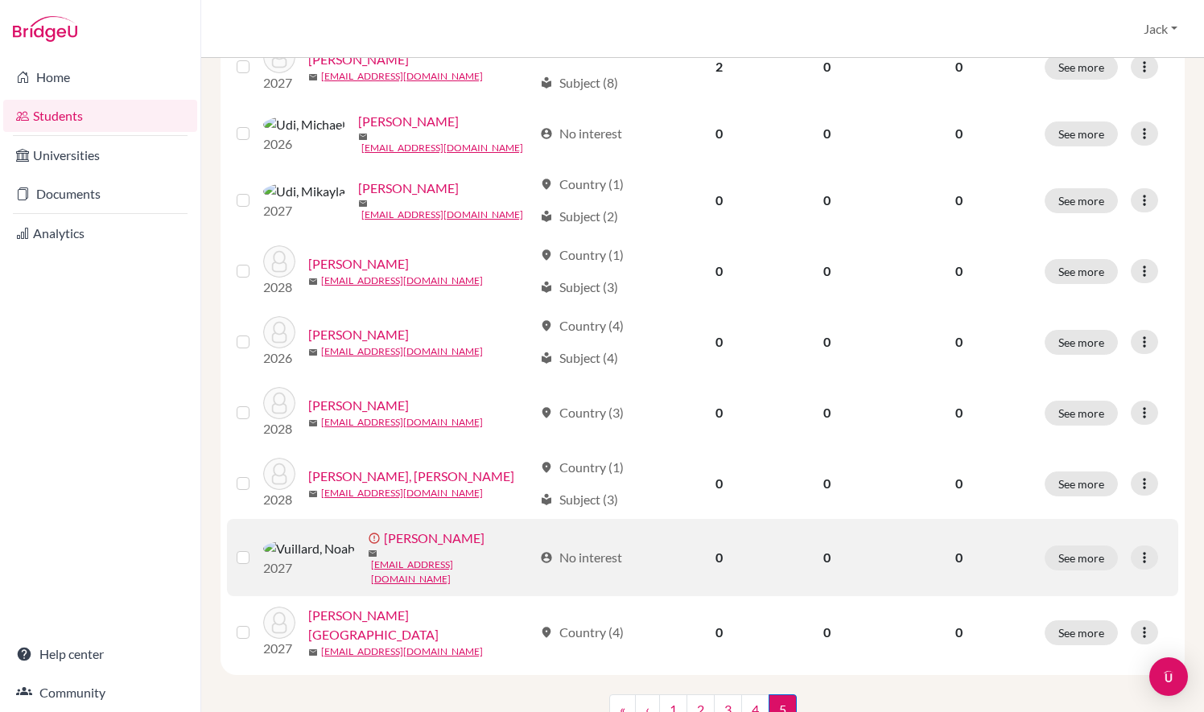
click at [384, 533] on link "Vuillard, Noah" at bounding box center [434, 538] width 101 height 19
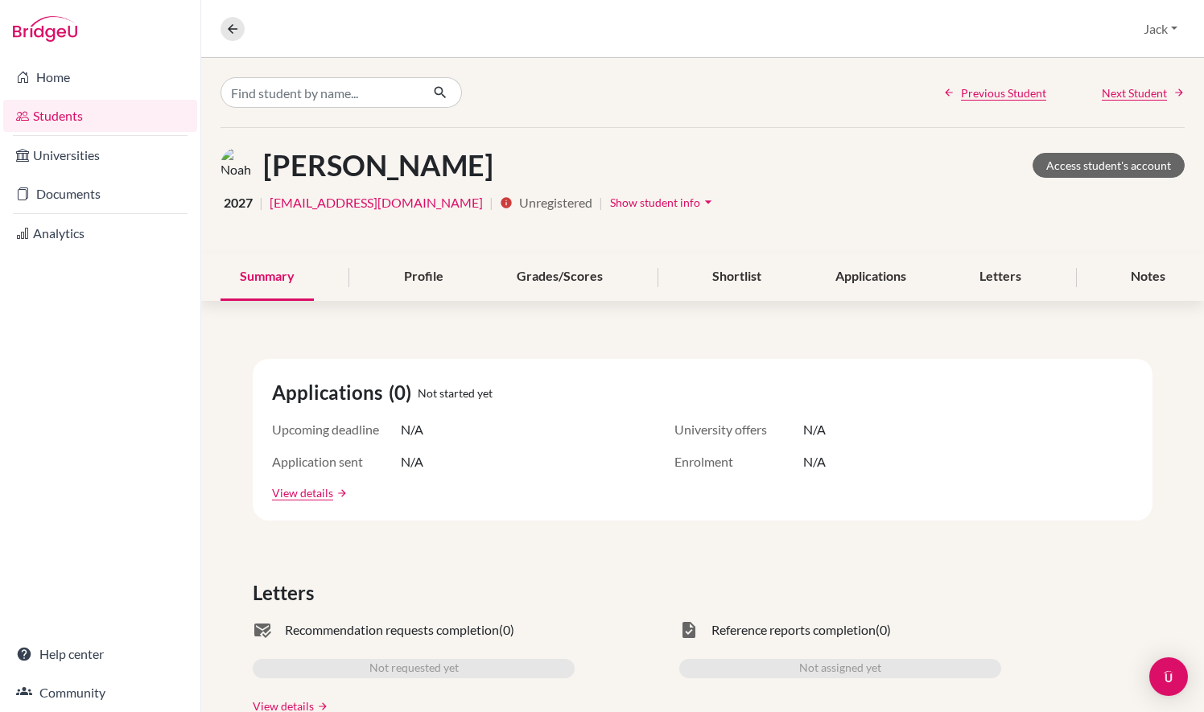
click at [246, 175] on img at bounding box center [239, 165] width 36 height 36
click at [423, 275] on div "Profile" at bounding box center [424, 277] width 78 height 47
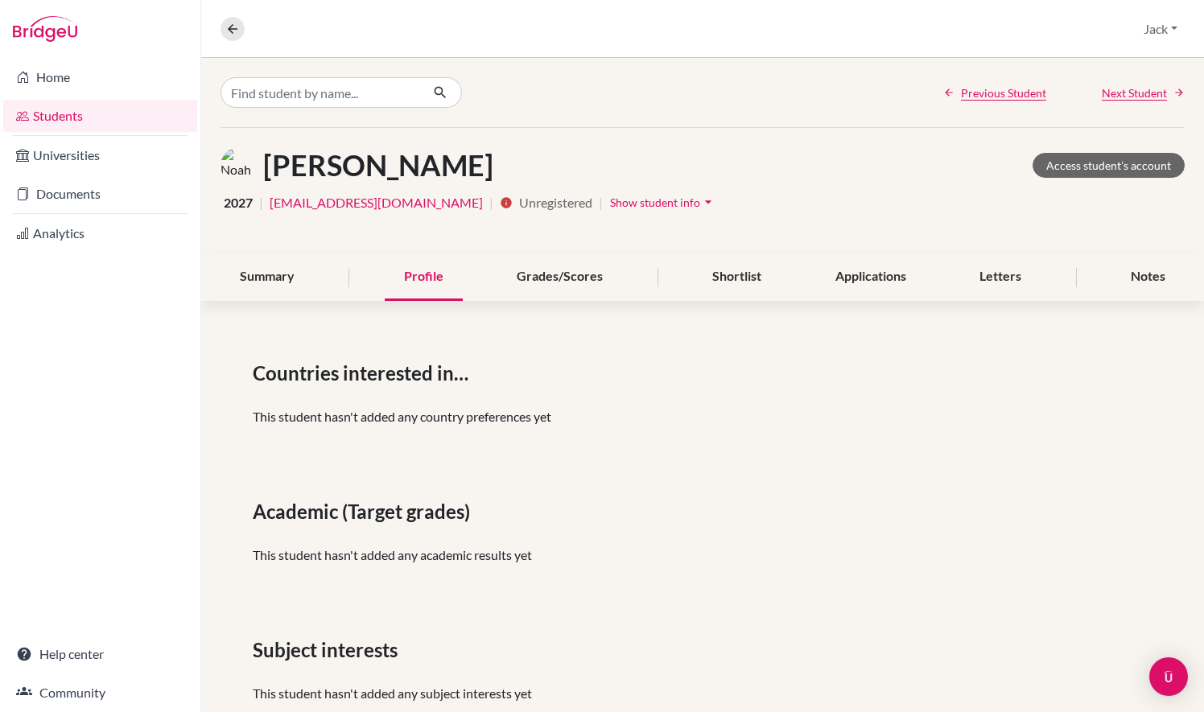
click at [235, 170] on img at bounding box center [239, 165] width 36 height 36
click at [108, 77] on link "Home" at bounding box center [100, 77] width 194 height 32
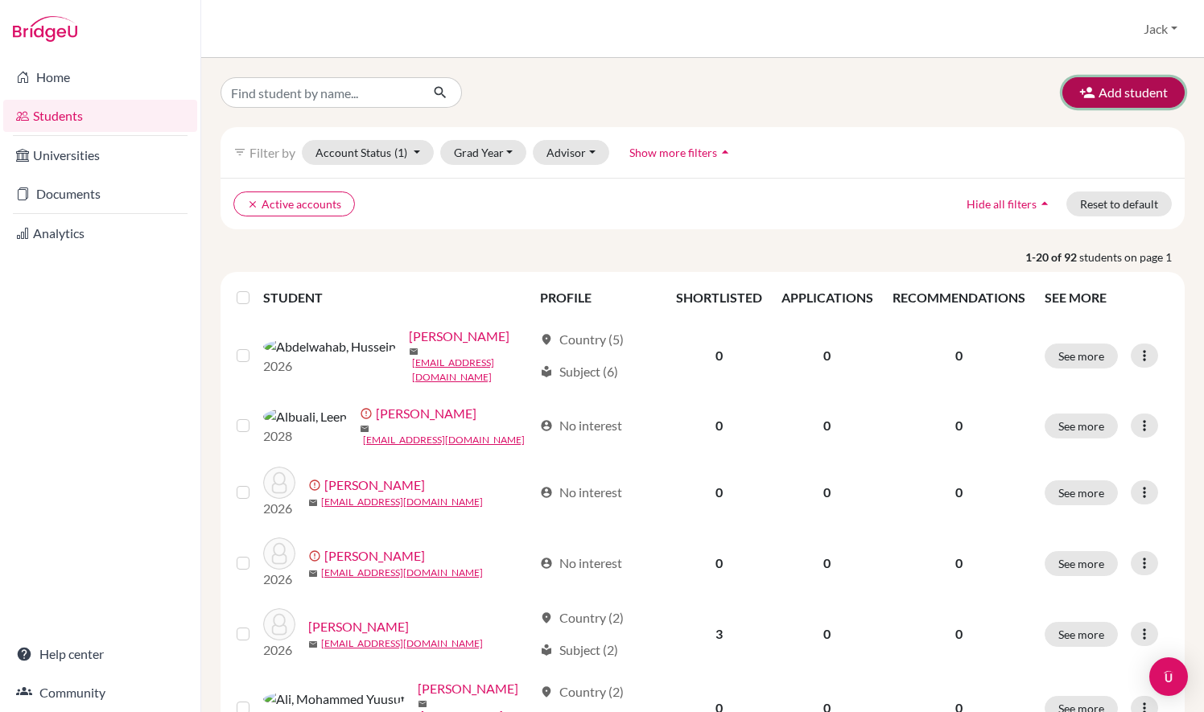
click at [1117, 103] on button "Add student" at bounding box center [1124, 92] width 122 height 31
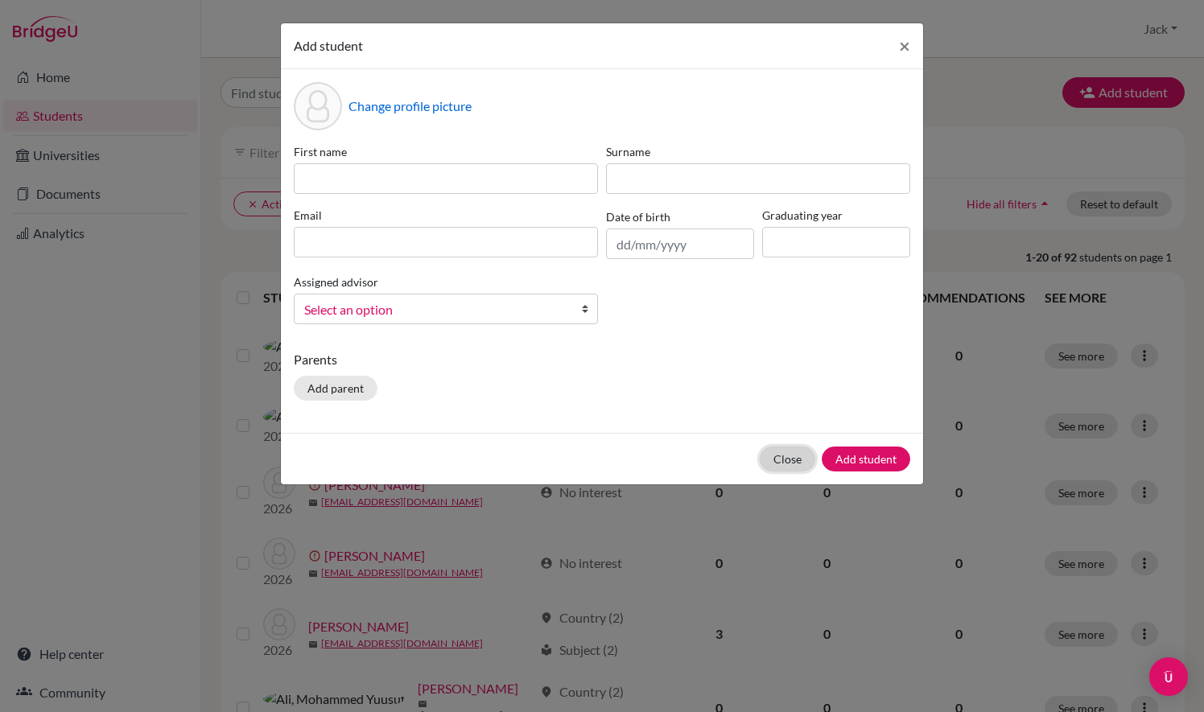
click at [789, 456] on button "Close" at bounding box center [788, 459] width 56 height 25
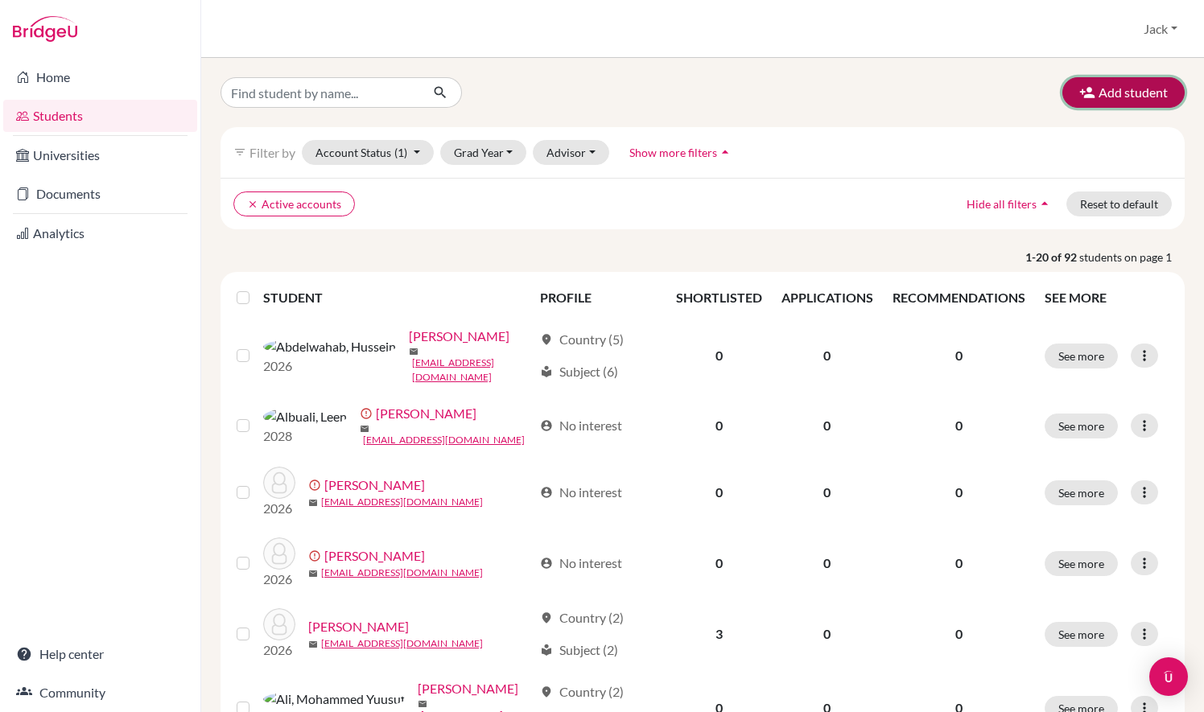
click at [1101, 94] on button "Add student" at bounding box center [1124, 92] width 122 height 31
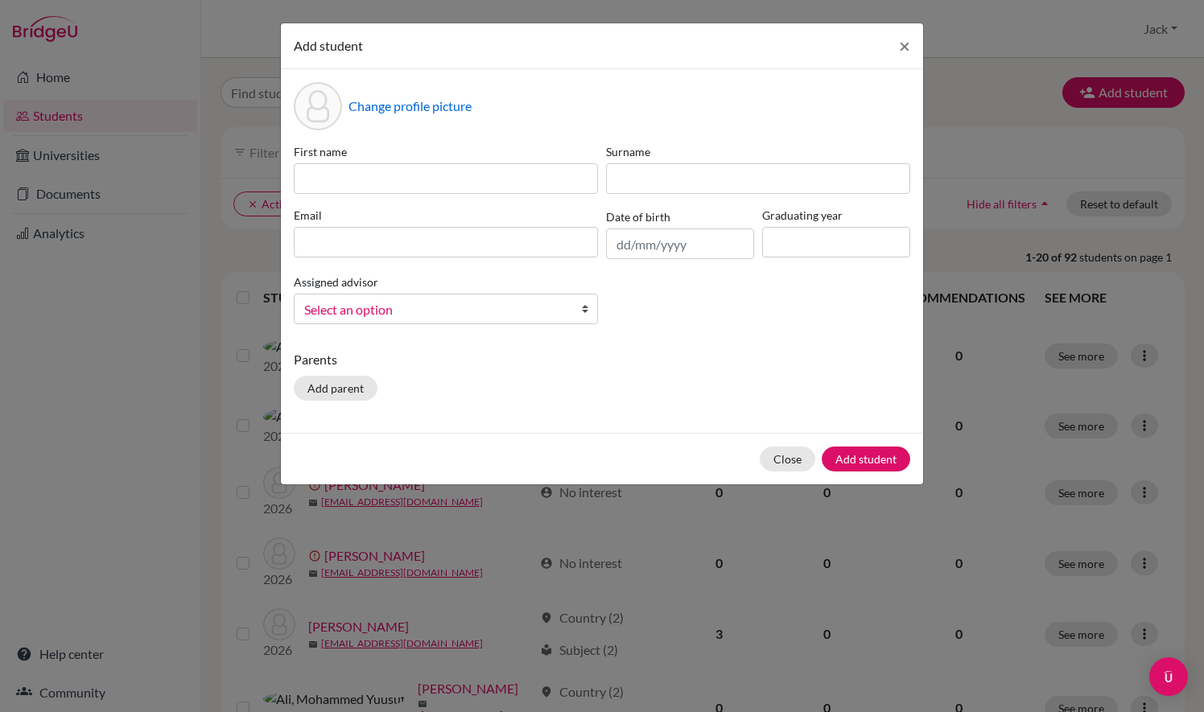
click at [541, 315] on span "Select an option" at bounding box center [435, 309] width 262 height 21
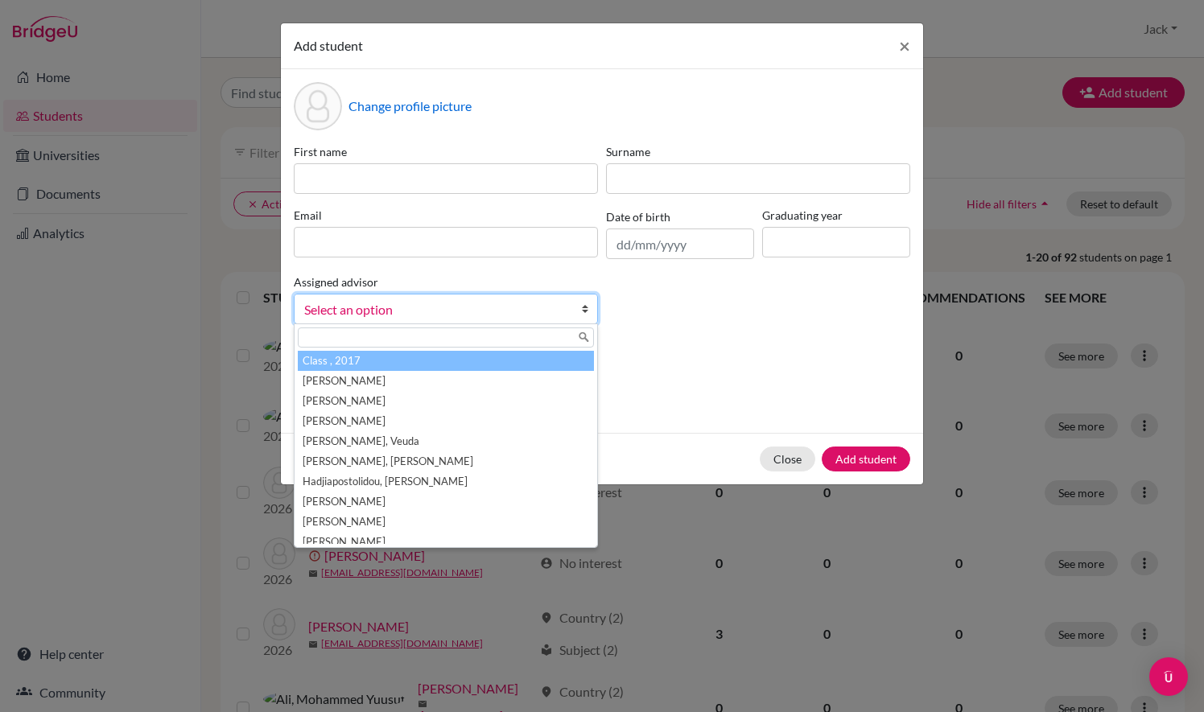
click at [541, 315] on span "Select an option" at bounding box center [435, 309] width 262 height 21
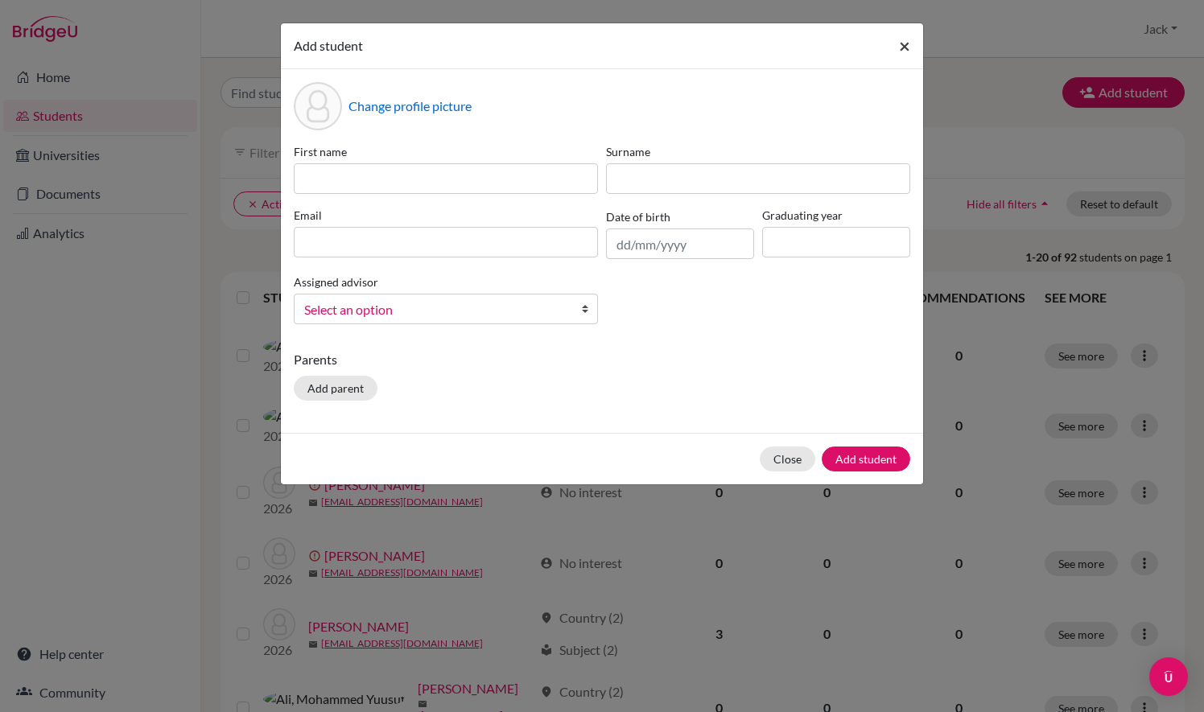
click at [911, 56] on button "×" at bounding box center [904, 45] width 37 height 45
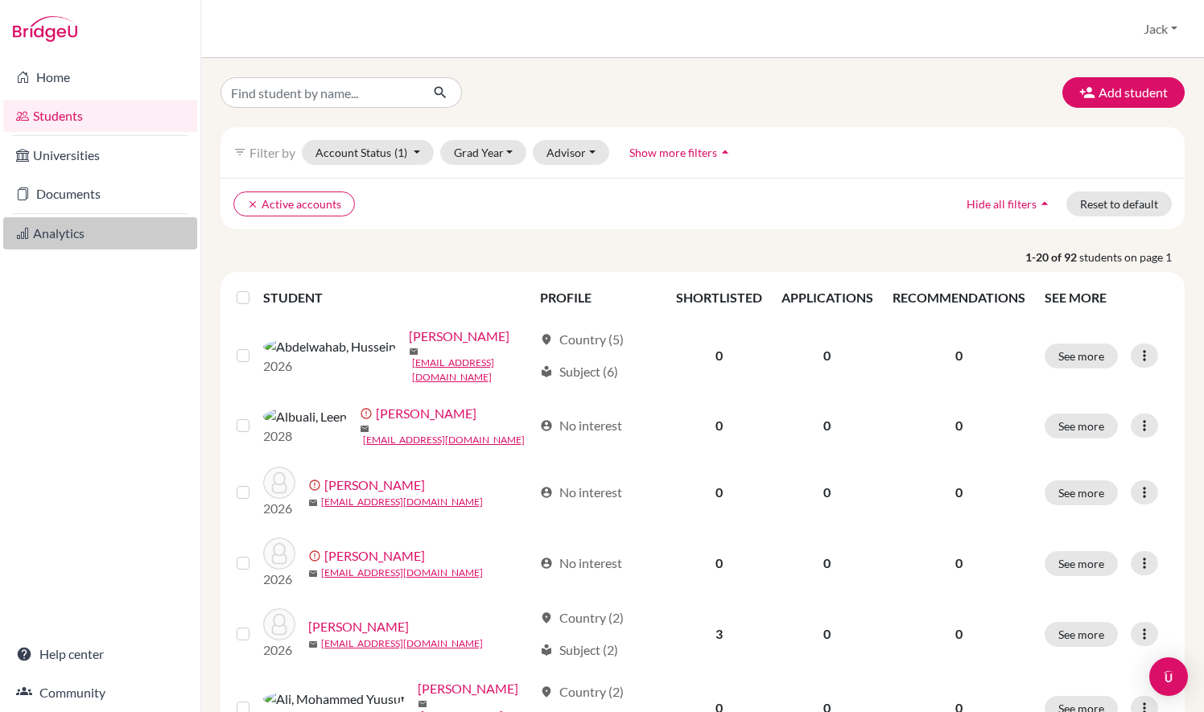
click at [82, 233] on link "Analytics" at bounding box center [100, 233] width 194 height 32
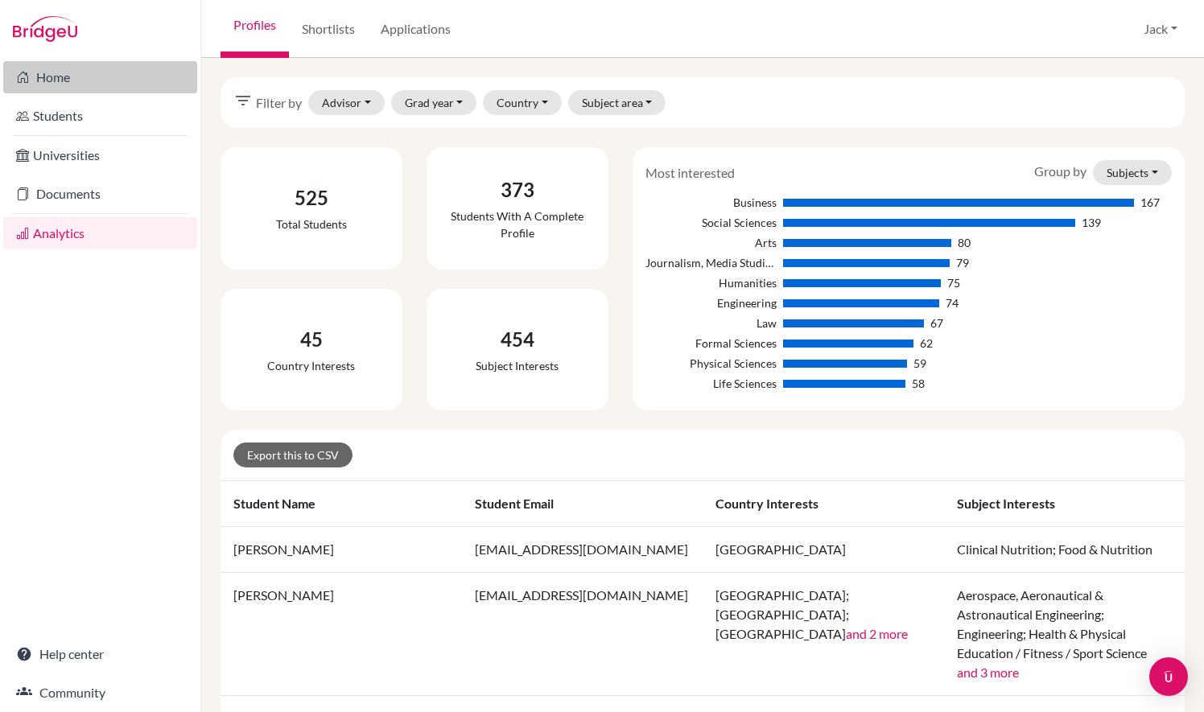
click at [80, 80] on link "Home" at bounding box center [100, 77] width 194 height 32
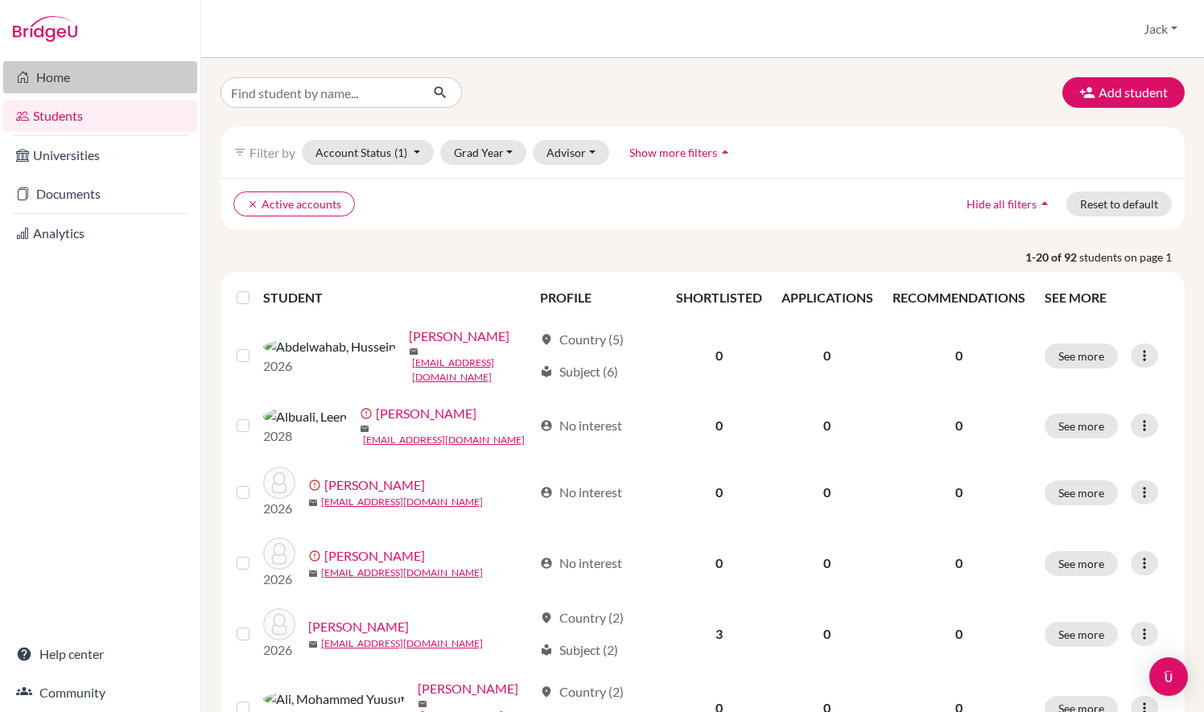
click at [61, 71] on link "Home" at bounding box center [100, 77] width 194 height 32
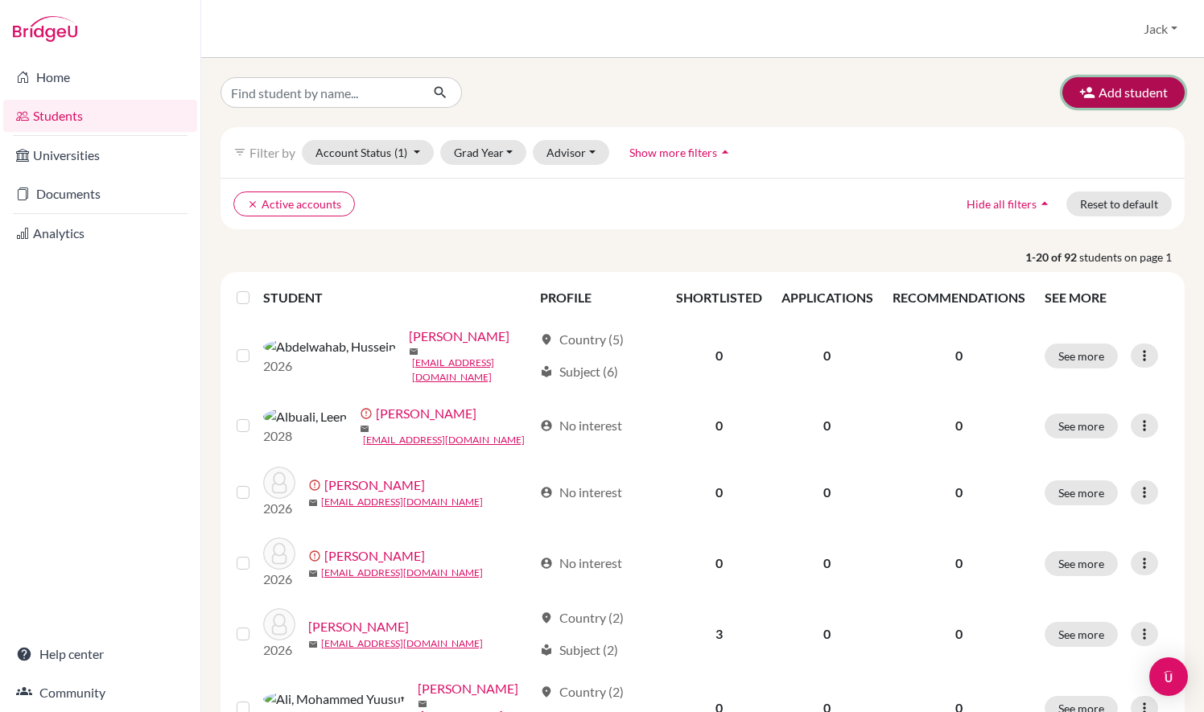
click at [1095, 106] on button "Add student" at bounding box center [1124, 92] width 122 height 31
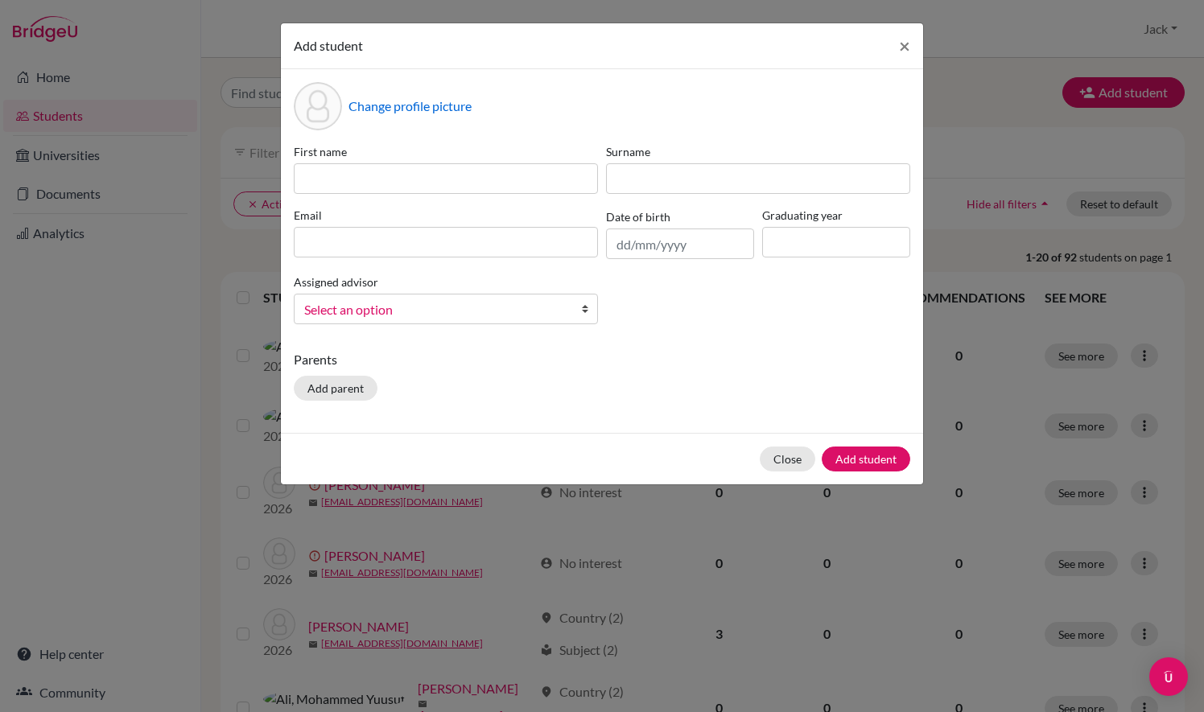
click at [390, 308] on span "Select an option" at bounding box center [435, 309] width 262 height 21
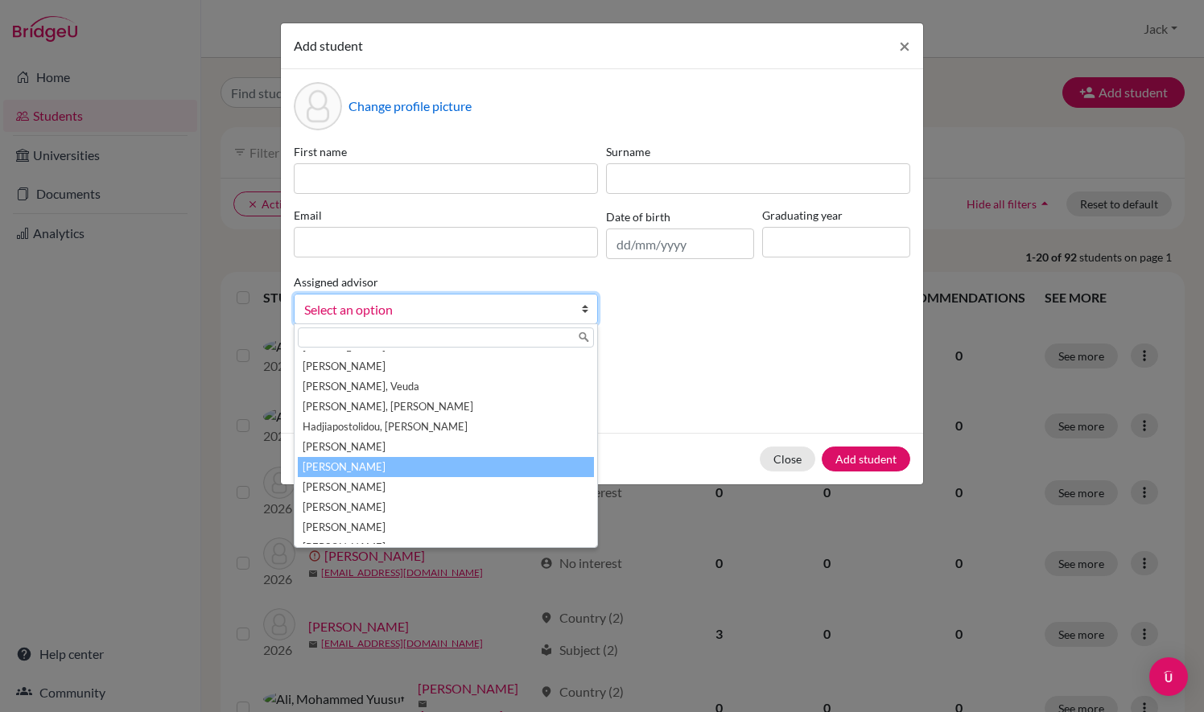
scroll to position [56, 0]
click at [691, 390] on div "Parents Add parent" at bounding box center [602, 378] width 617 height 57
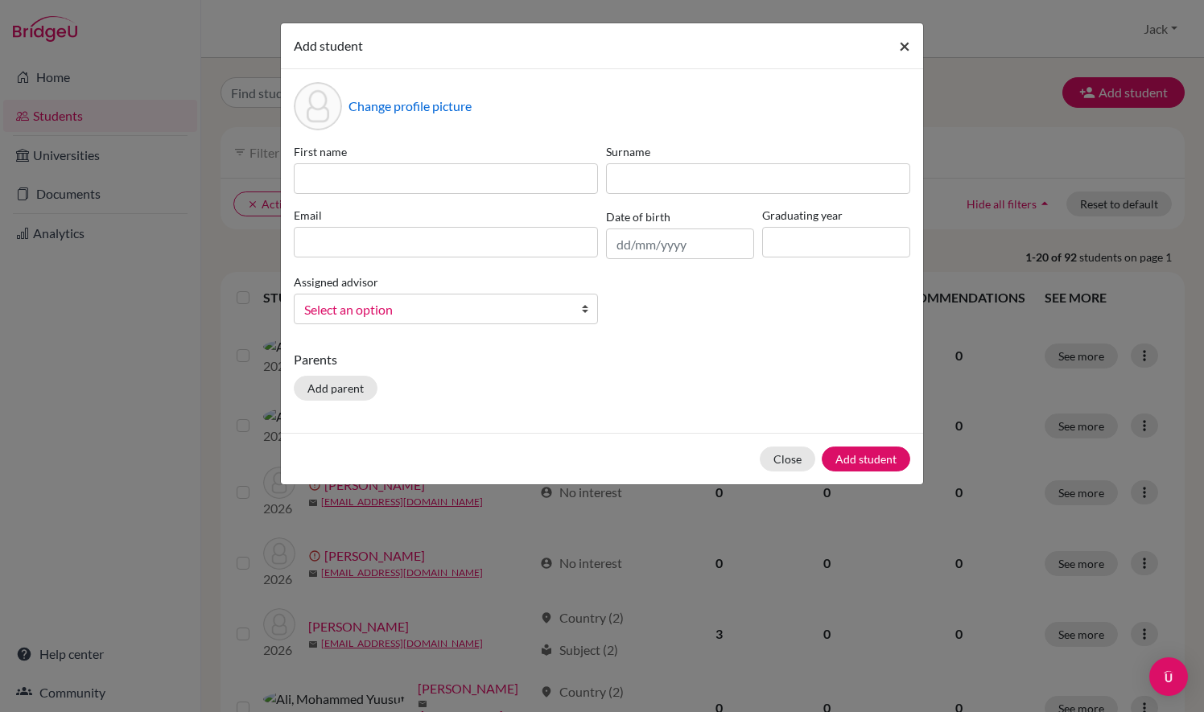
click at [907, 47] on span "×" at bounding box center [904, 45] width 11 height 23
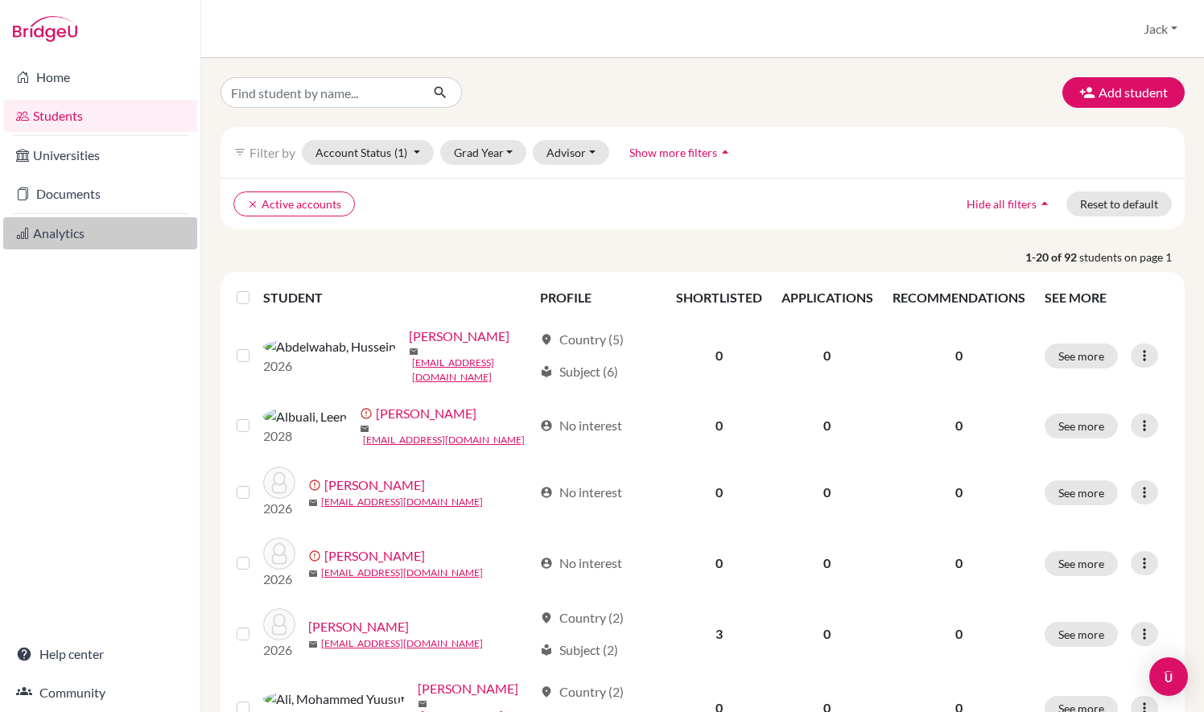
click at [67, 247] on link "Analytics" at bounding box center [100, 233] width 194 height 32
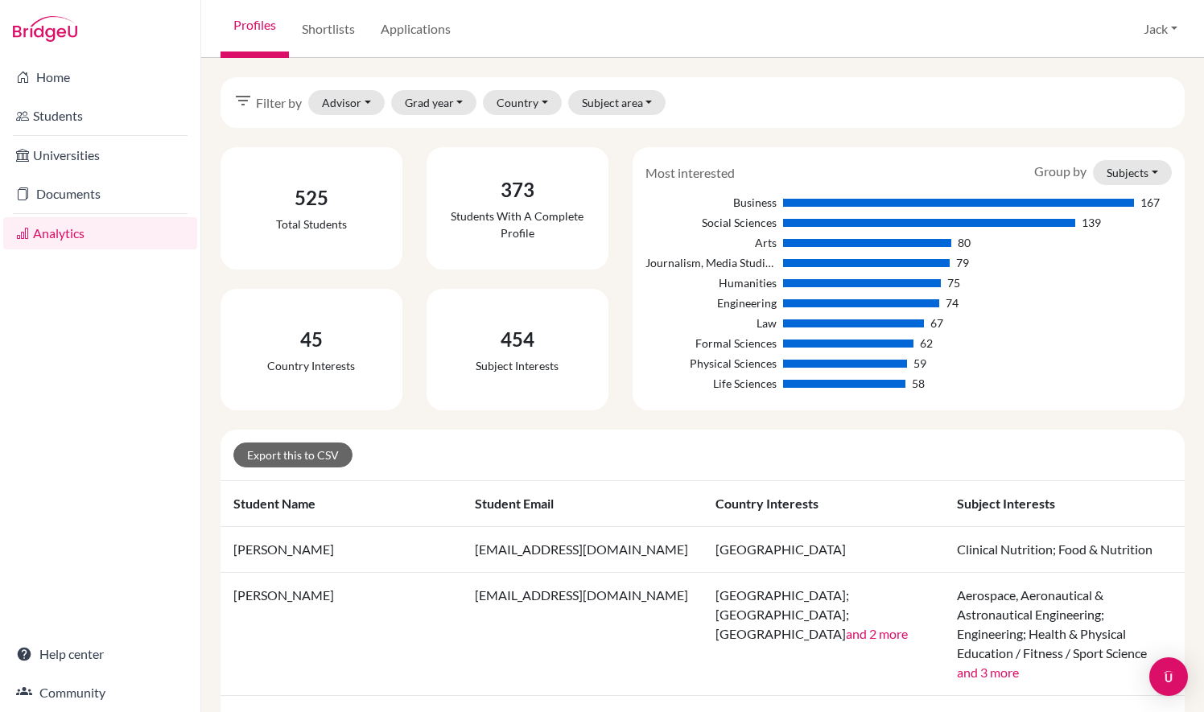
click at [517, 527] on td "lo04950@student.isllondon.org" at bounding box center [582, 550] width 241 height 46
click at [360, 100] on button "Advisor" at bounding box center [346, 102] width 76 height 25
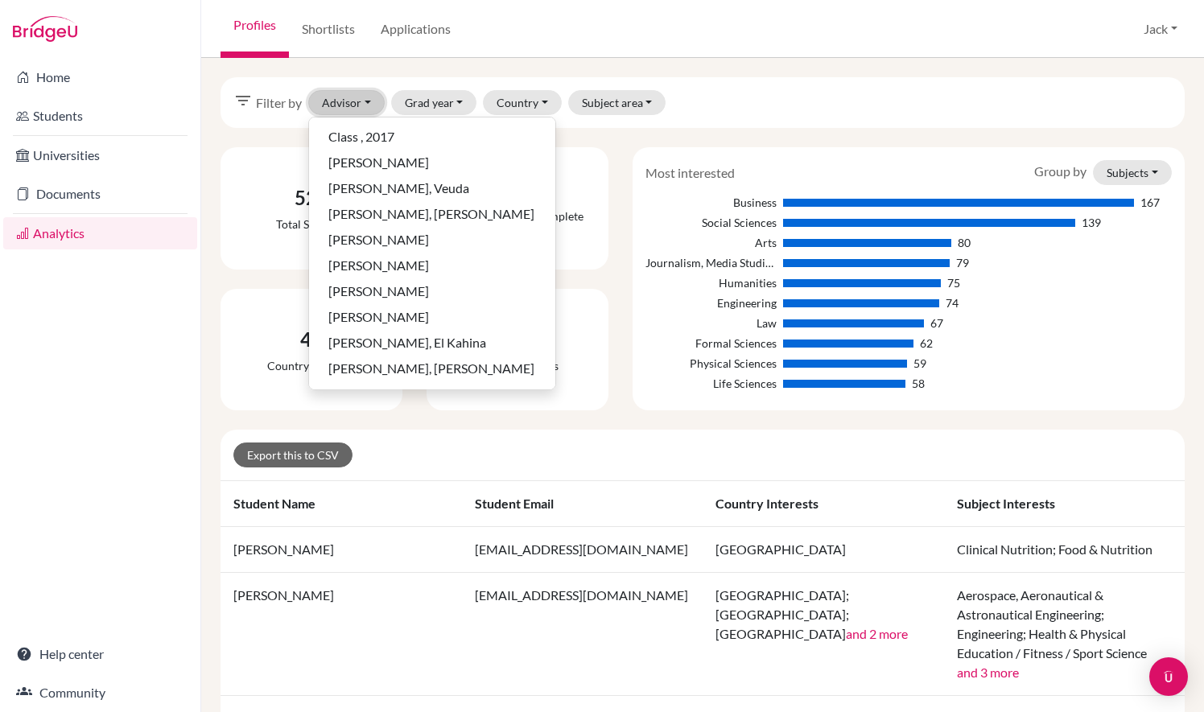
click at [360, 100] on button "Advisor" at bounding box center [346, 102] width 76 height 25
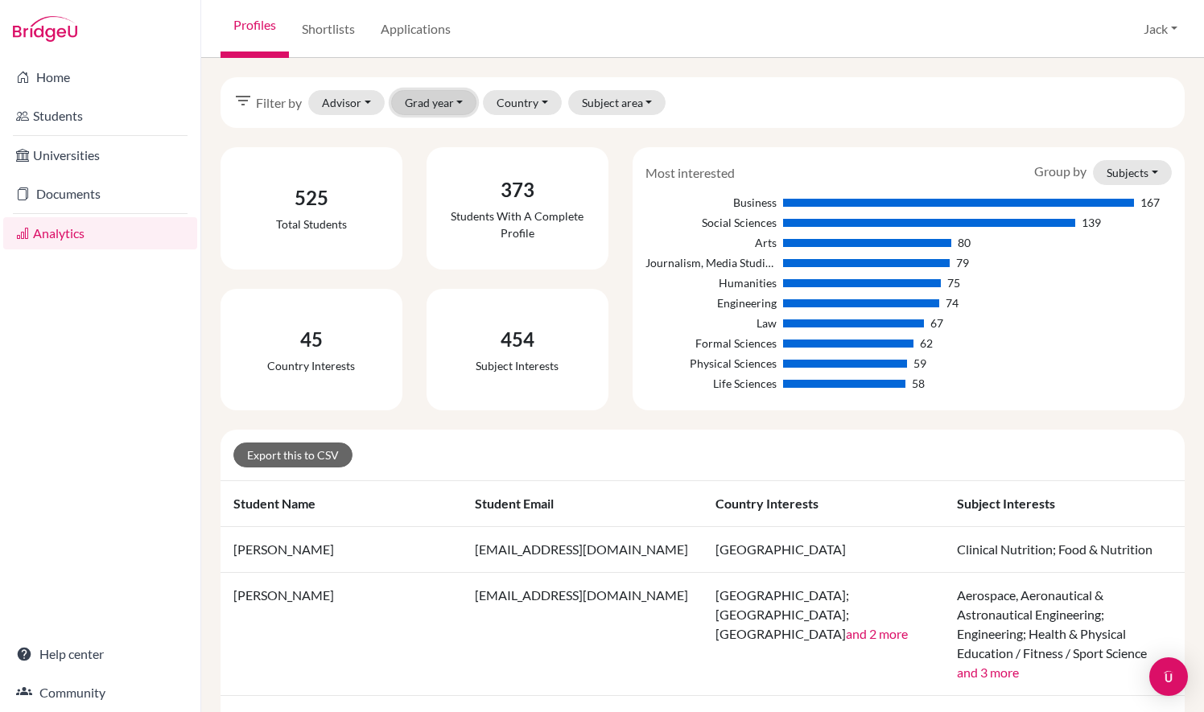
click at [419, 97] on button "Grad year" at bounding box center [434, 102] width 86 height 25
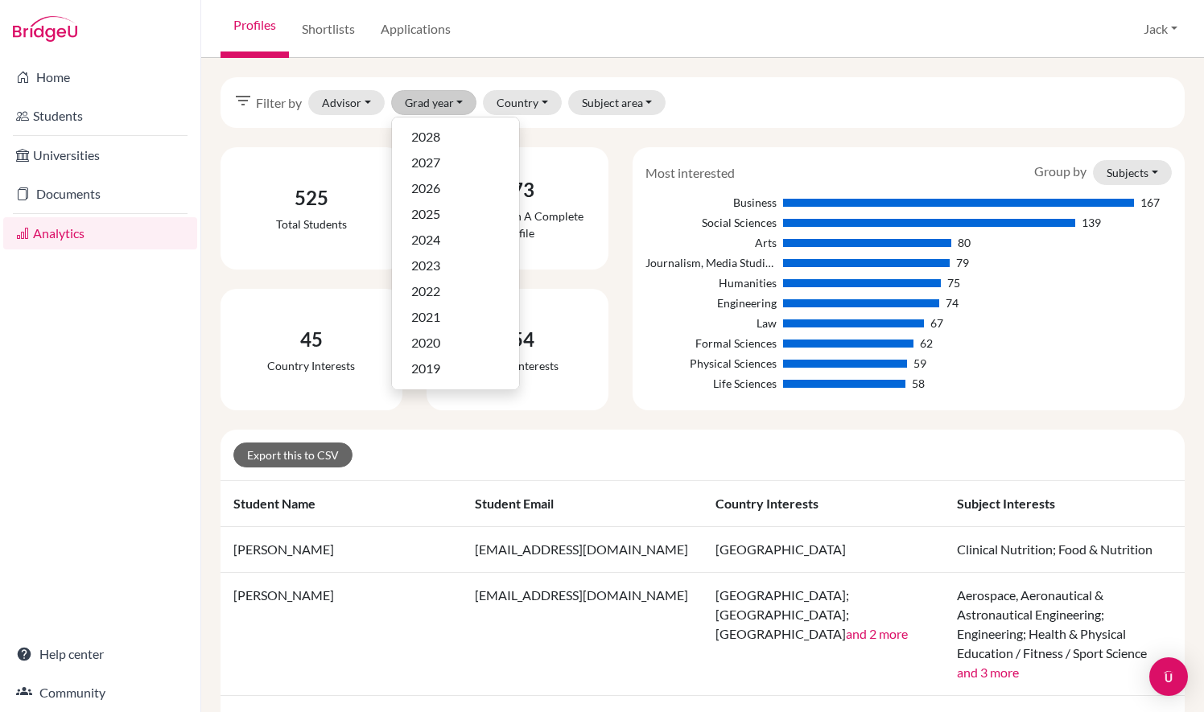
click at [549, 88] on div "filter_list Filter by Advisor Class , 2017 Dams, Julian Di Casola, Veuda Gil Al…" at bounding box center [703, 102] width 964 height 51
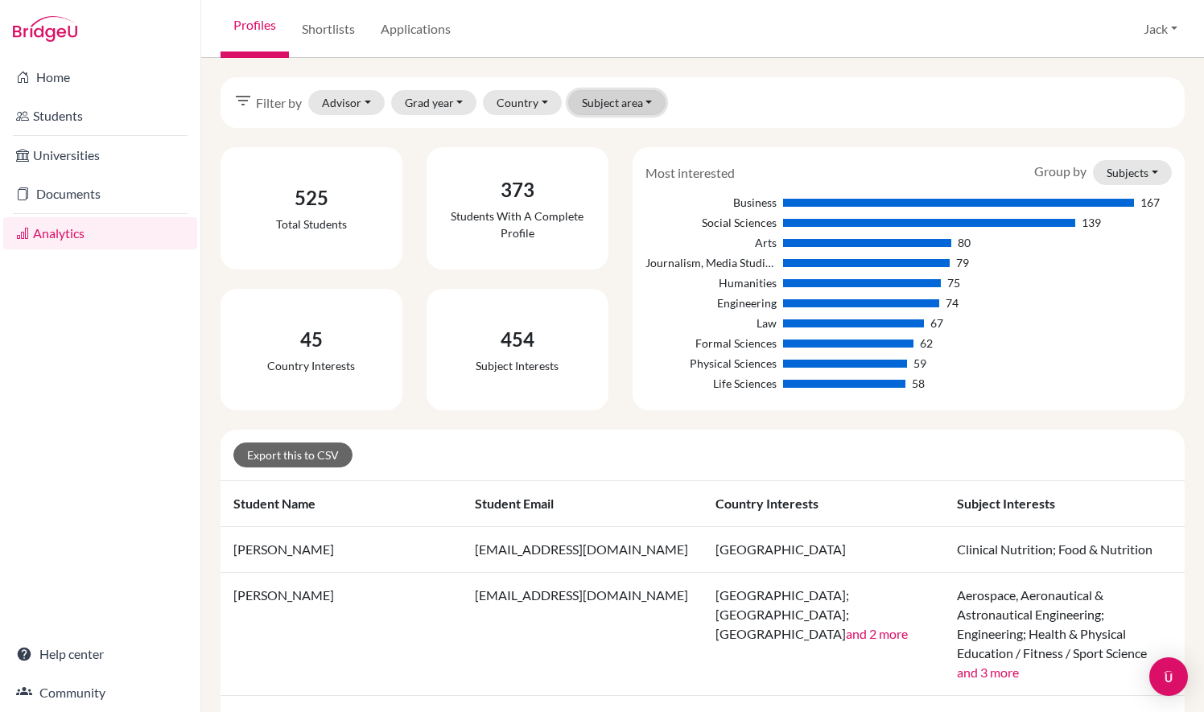
click at [605, 100] on button "Subject area" at bounding box center [617, 102] width 98 height 25
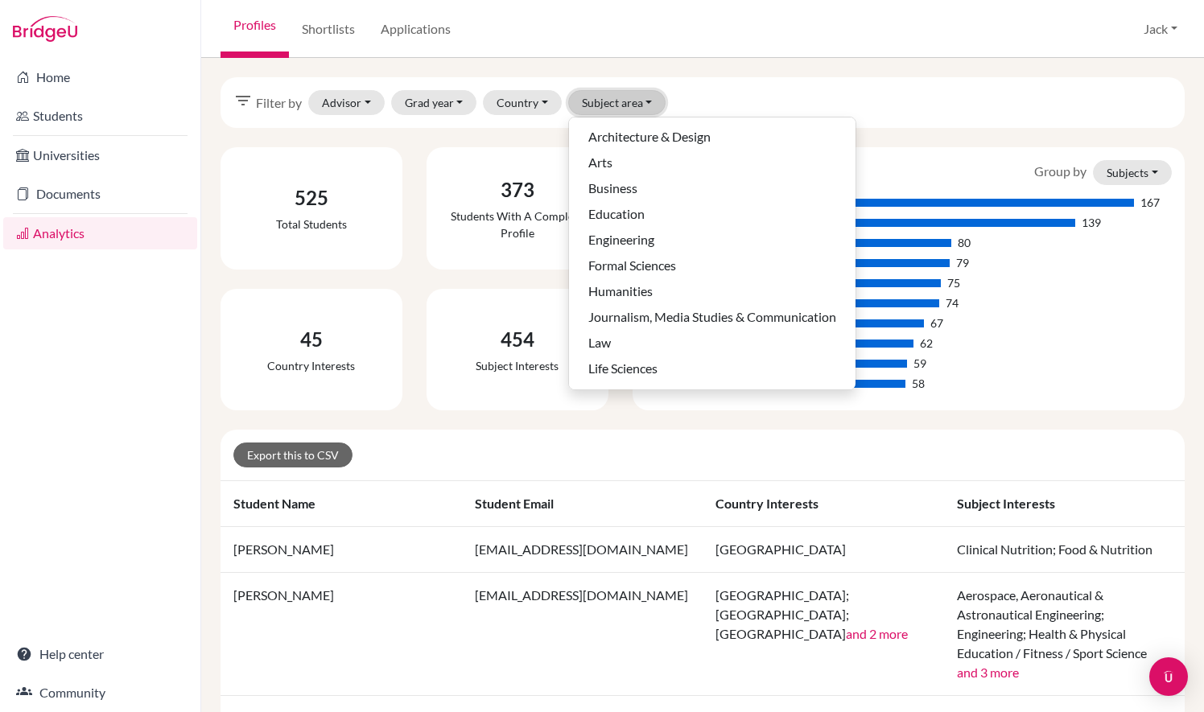
click at [605, 100] on button "Subject area" at bounding box center [617, 102] width 98 height 25
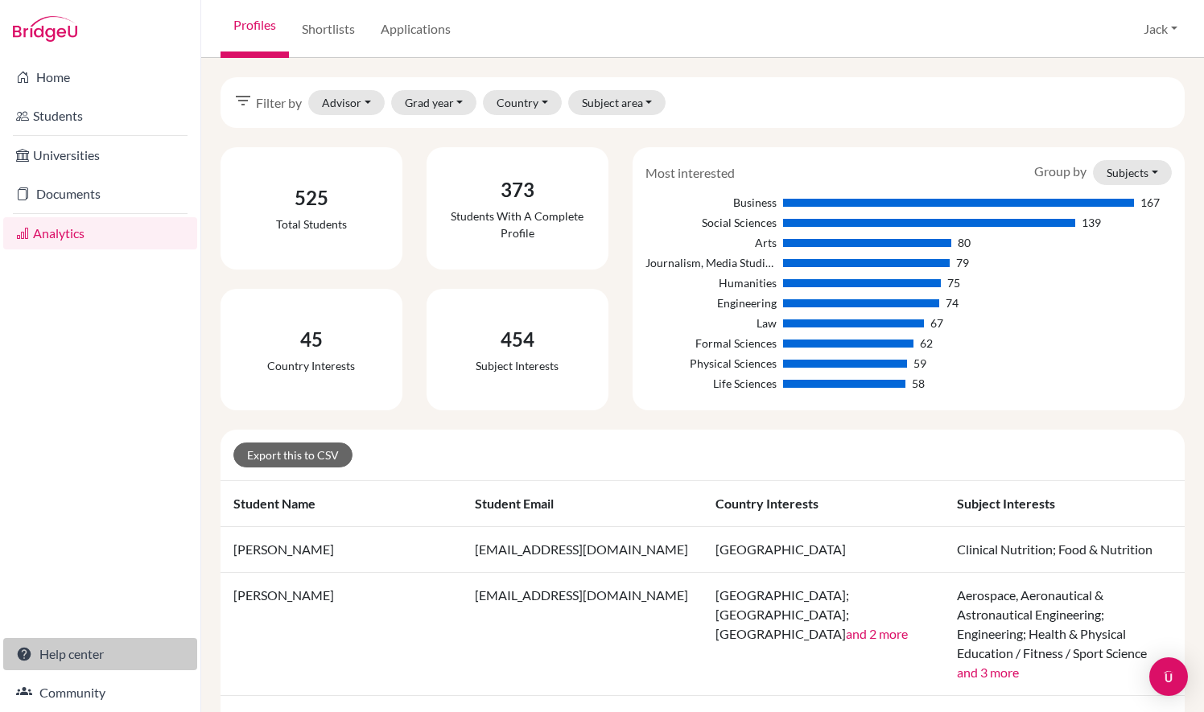
click at [95, 650] on link "Help center" at bounding box center [100, 654] width 194 height 32
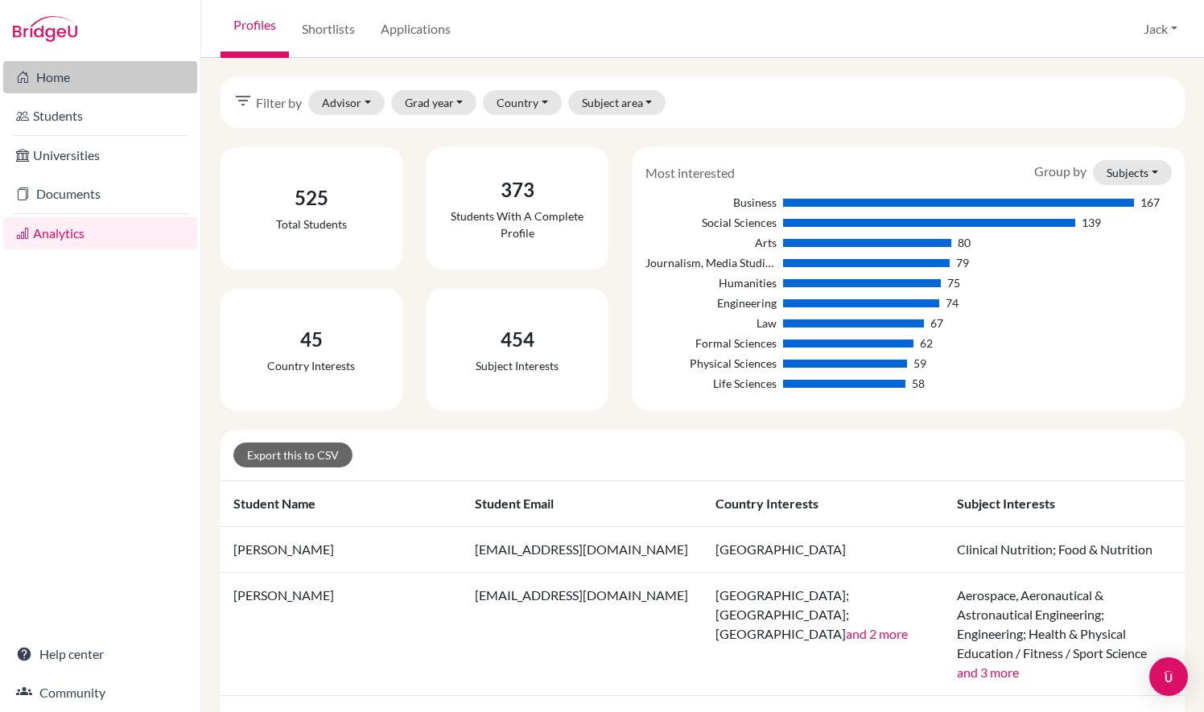
click at [65, 80] on link "Home" at bounding box center [100, 77] width 194 height 32
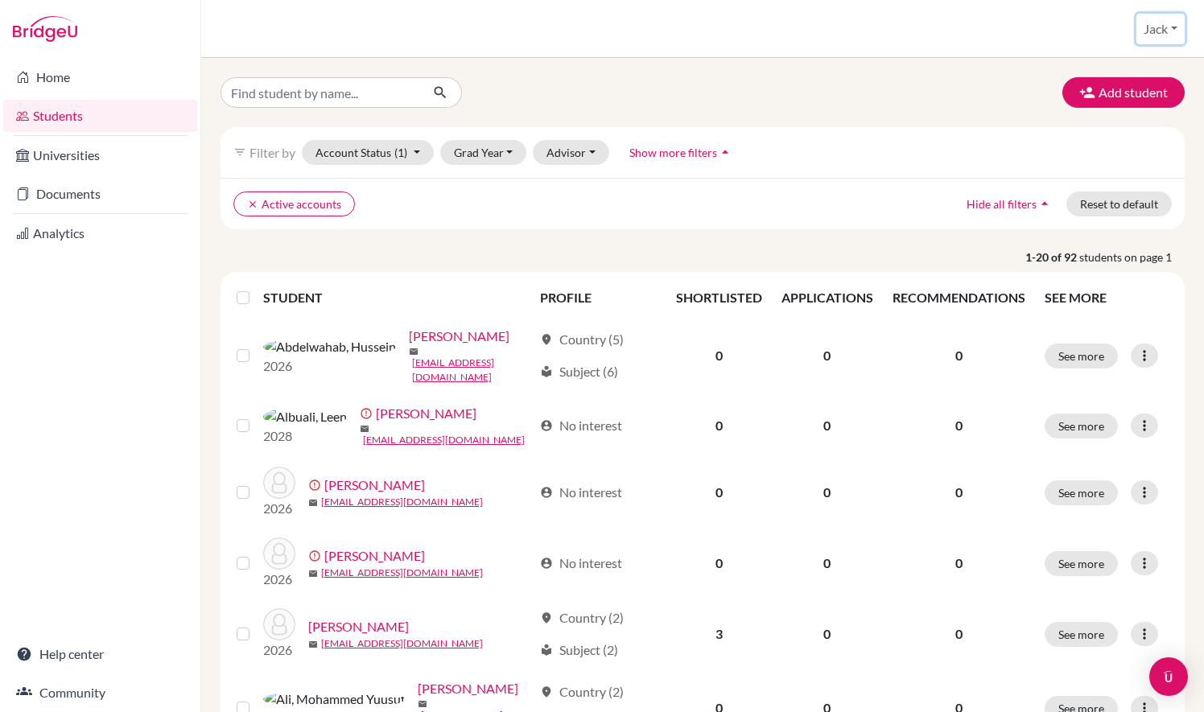
click at [1162, 21] on button "Jack" at bounding box center [1161, 29] width 48 height 31
click at [1129, 90] on link "School Settings" at bounding box center [1124, 92] width 127 height 26
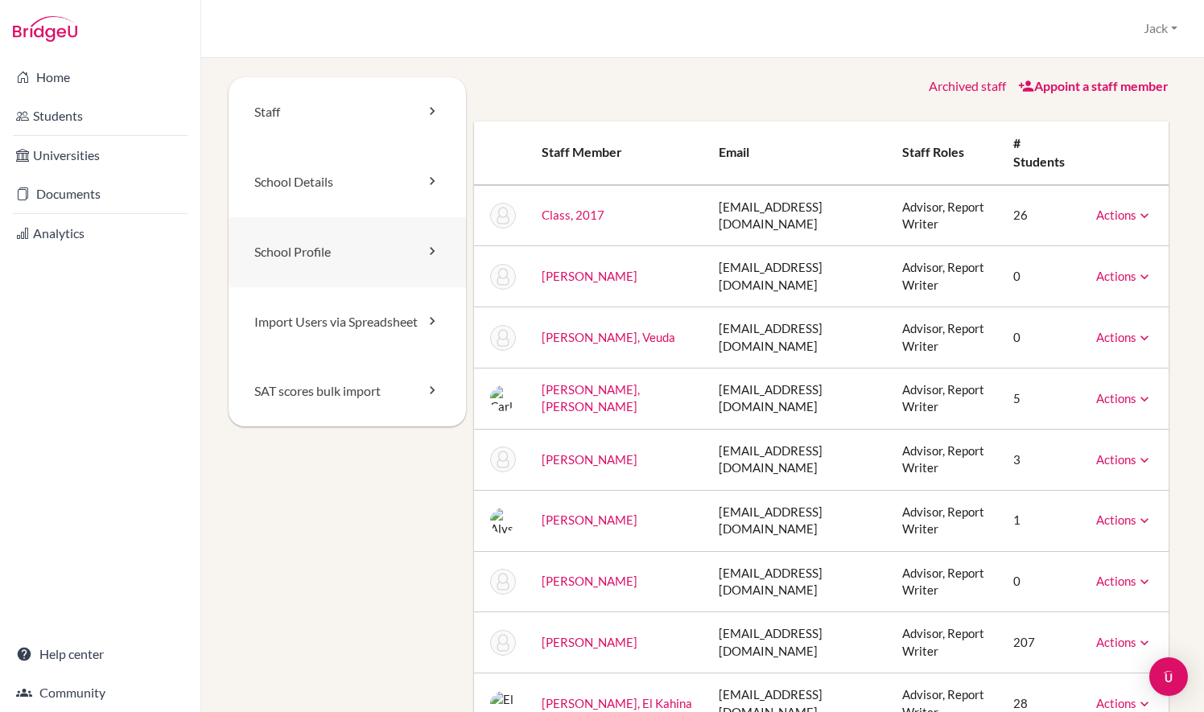
click at [327, 267] on link "School Profile" at bounding box center [347, 252] width 237 height 70
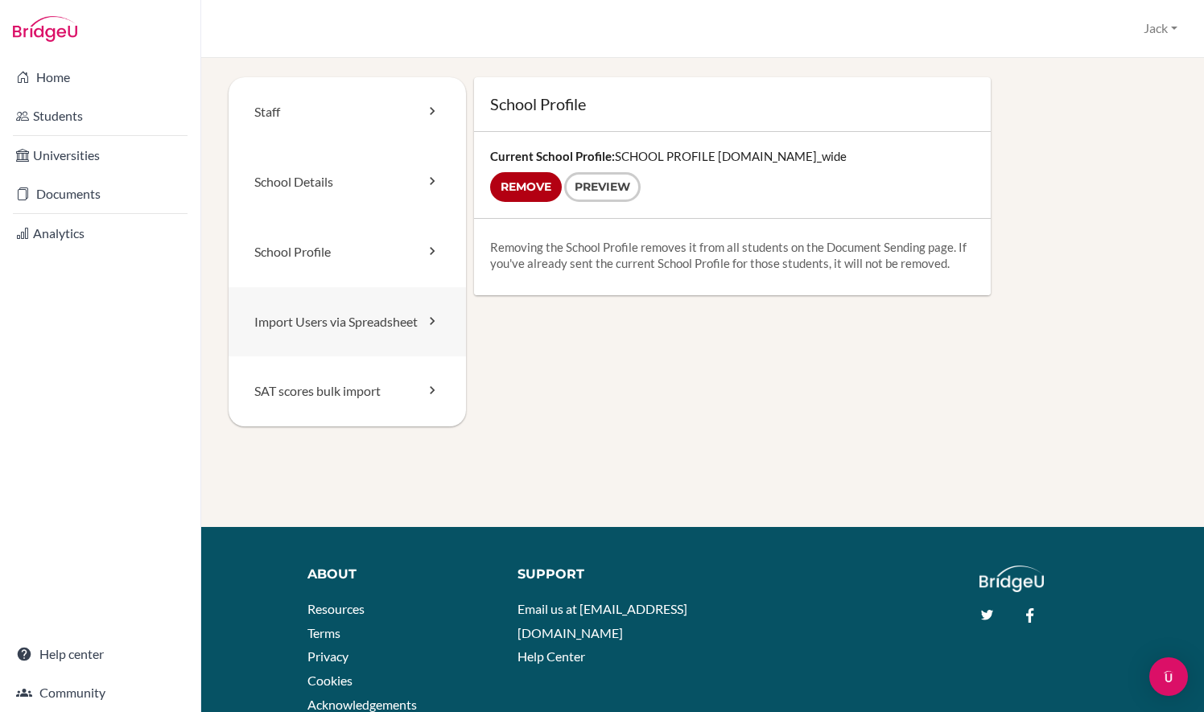
click at [325, 317] on link "Import Users via Spreadsheet" at bounding box center [347, 322] width 237 height 70
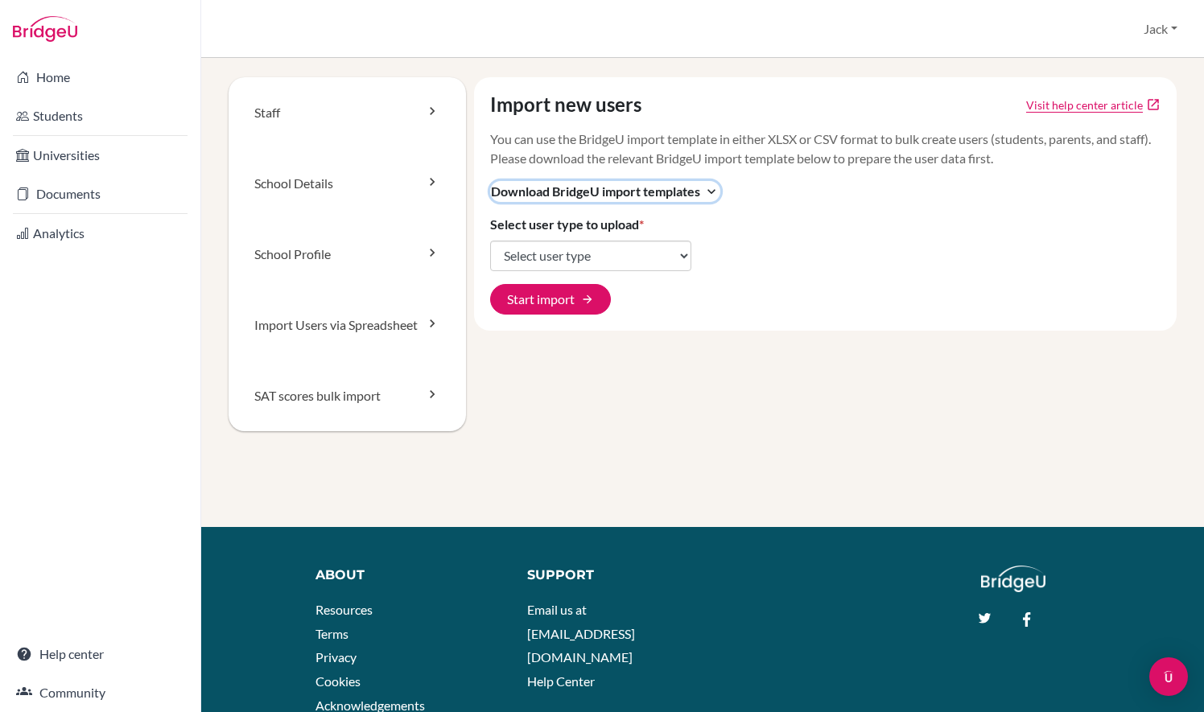
click at [692, 201] on span "Download BridgeU import templates" at bounding box center [595, 191] width 209 height 19
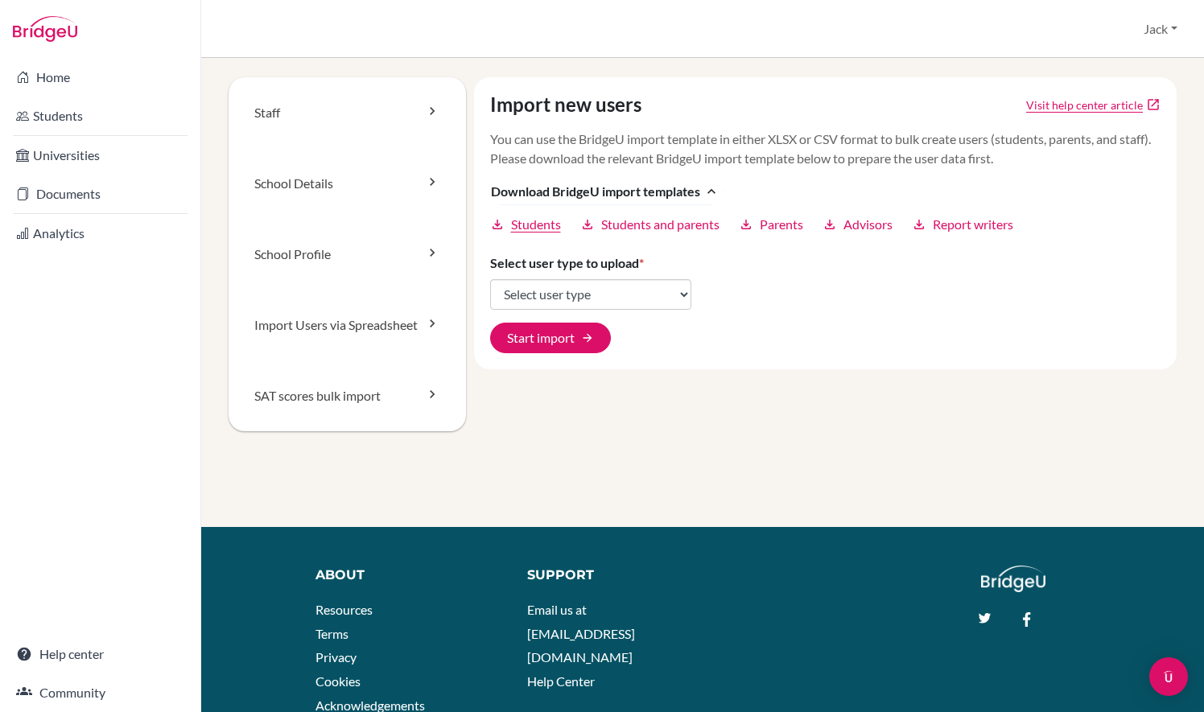
click at [523, 234] on span "Students" at bounding box center [536, 224] width 50 height 19
click at [659, 309] on select "Select user type Students Students and parents Parents Advisors Report writers" at bounding box center [590, 294] width 201 height 31
click at [733, 316] on div "Import new users Visit help center article open_in_new You can use the BridgeU …" at bounding box center [826, 223] width 704 height 292
click at [657, 310] on select "Select user type Students Students and parents Parents Advisors Report writers" at bounding box center [590, 294] width 201 height 31
select select "students"
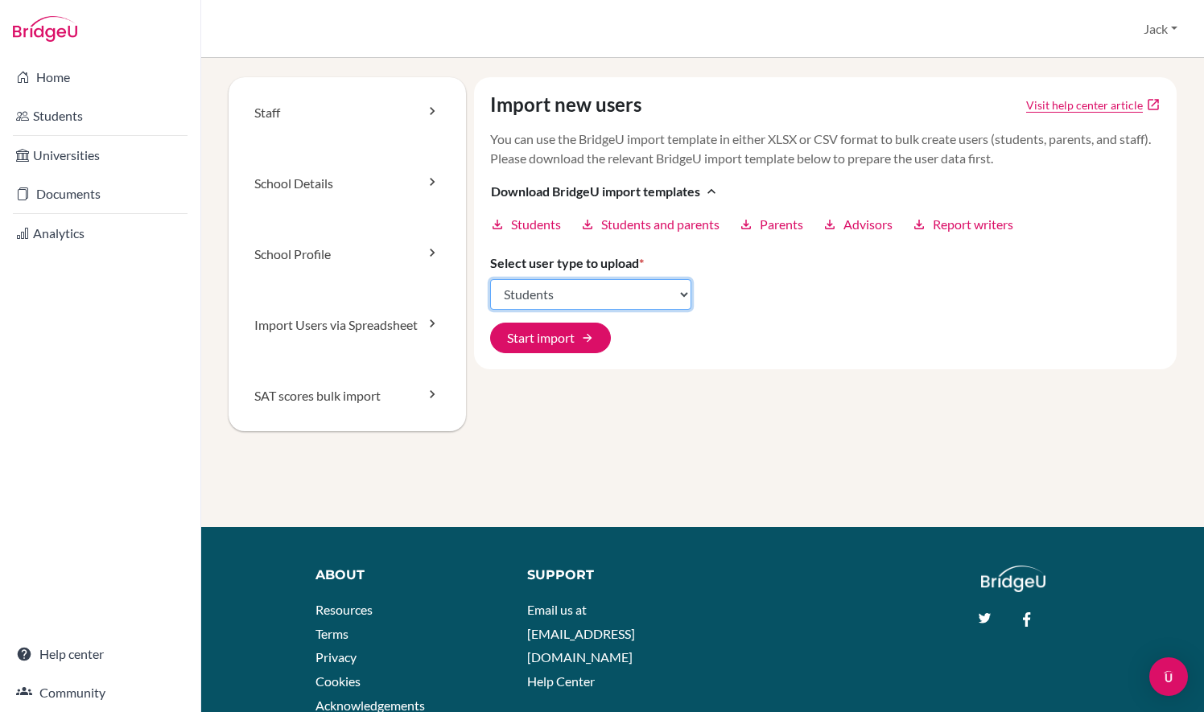
click at [490, 298] on select "Select user type Students Students and parents Parents Advisors Report writers" at bounding box center [590, 294] width 201 height 31
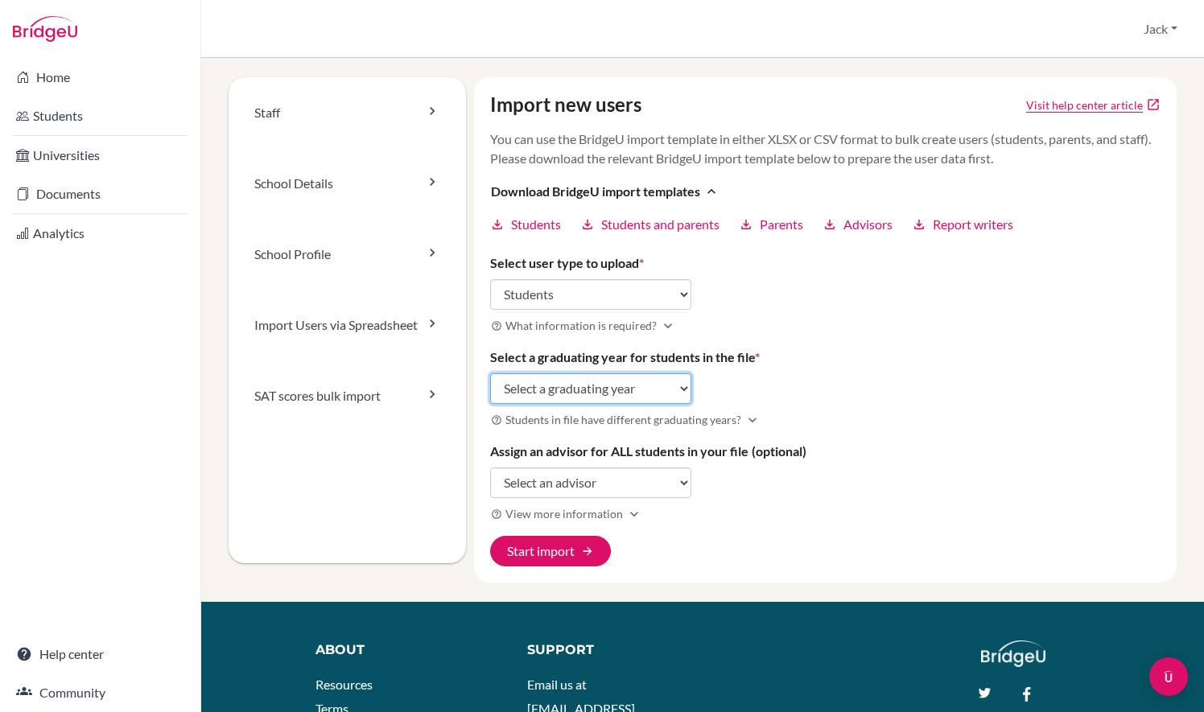
click at [671, 404] on select "Select a graduating year [DATE] 2025 2026 2027 2028 2029" at bounding box center [590, 389] width 201 height 31
select select "2029"
click at [490, 391] on select "Select a graduating year [DATE] 2025 2026 2027 2028 2029" at bounding box center [590, 389] width 201 height 31
click at [328, 347] on link "Import Users via Spreadsheet" at bounding box center [347, 325] width 237 height 71
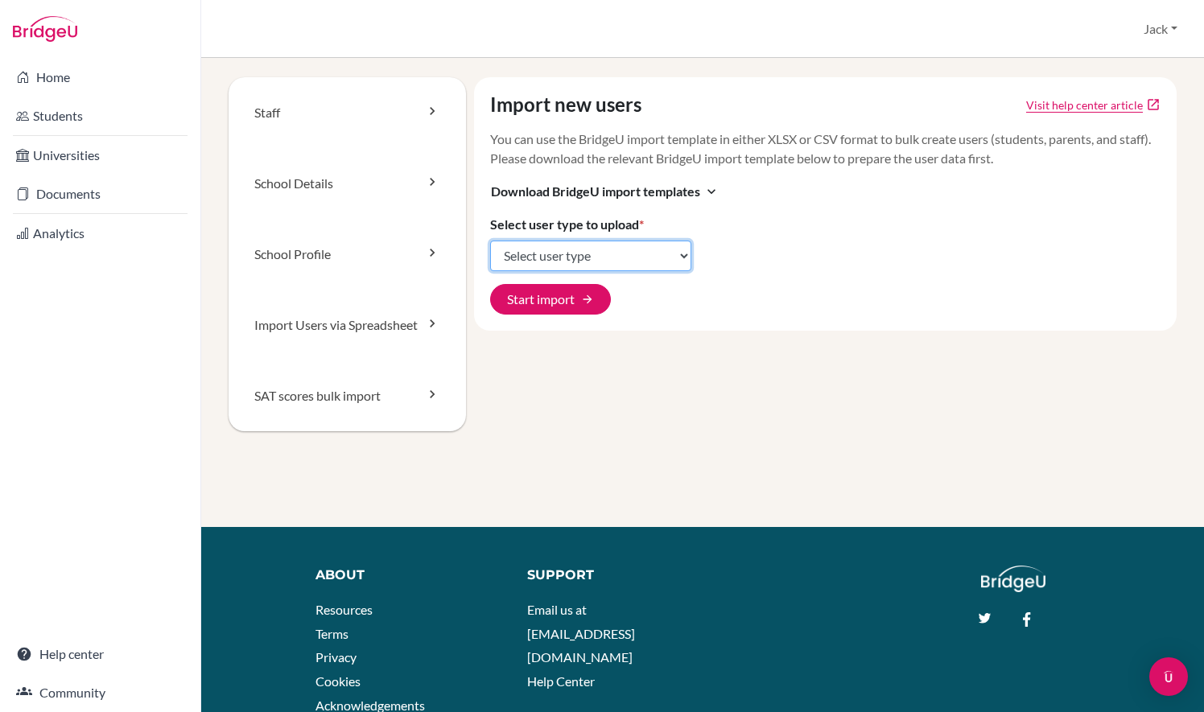
click at [599, 271] on select "Select user type Students Students and parents Parents Advisors Report writers" at bounding box center [590, 256] width 201 height 31
select select "students"
click at [490, 259] on select "Select user type Students Students and parents Parents Advisors Report writers" at bounding box center [590, 256] width 201 height 31
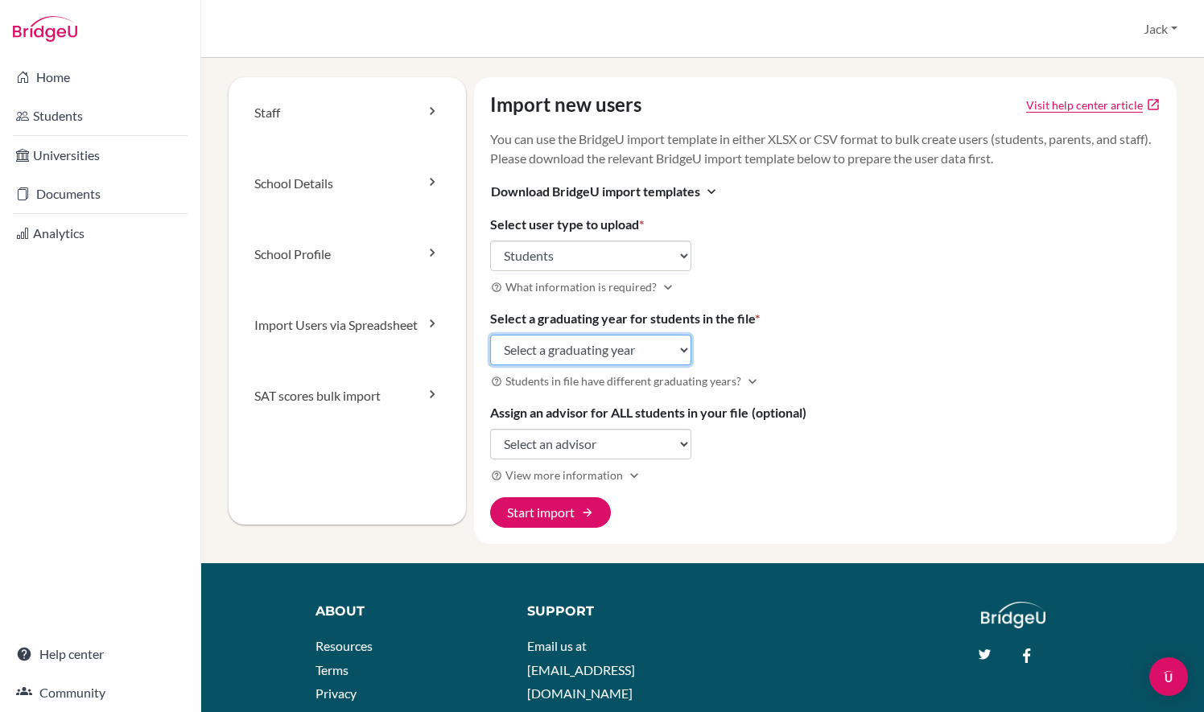
click at [586, 365] on select "Select a graduating year [DATE] 2025 2026 2027 2028 2029" at bounding box center [590, 350] width 201 height 31
select select "2029"
click at [490, 353] on select "Select a graduating year [DATE] 2025 2026 2027 2028 2029" at bounding box center [590, 350] width 201 height 31
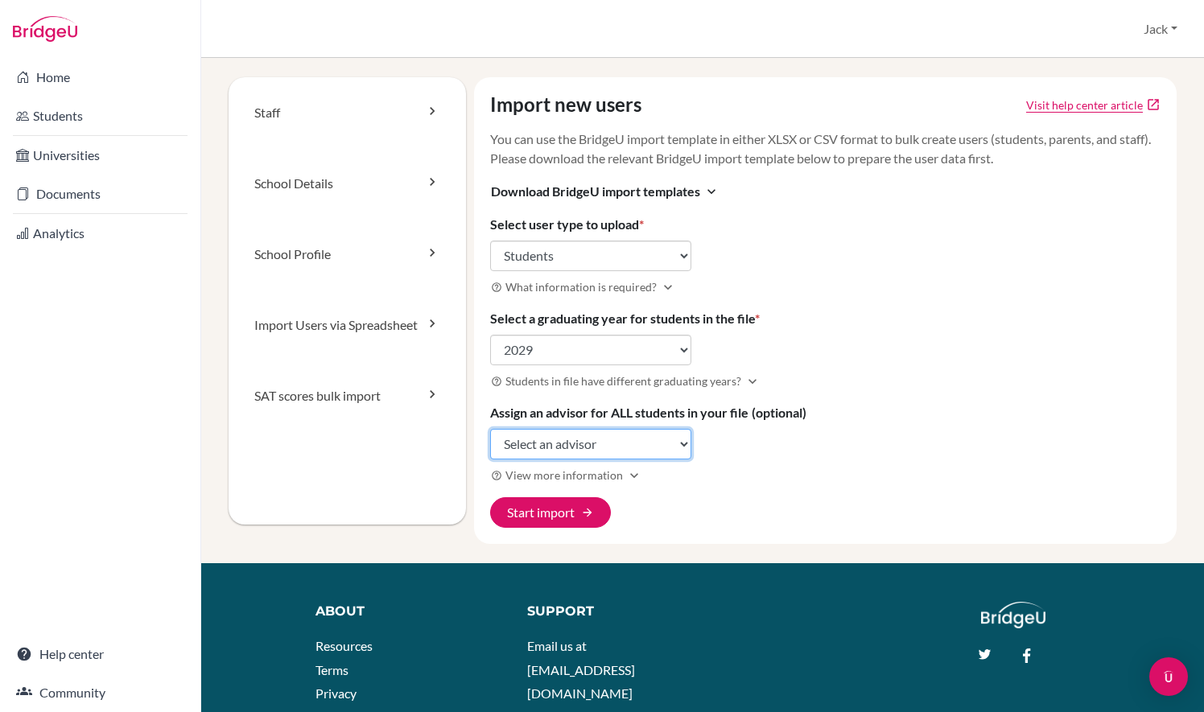
click at [574, 459] on select "Select an advisor 2017 Class [PERSON_NAME] [PERSON_NAME] [PERSON_NAME] [PERSON_…" at bounding box center [590, 444] width 201 height 31
click at [490, 446] on select "Select an advisor 2017 Class [PERSON_NAME] [PERSON_NAME] [PERSON_NAME] [PERSON_…" at bounding box center [590, 444] width 201 height 31
click at [653, 460] on select "Select an advisor 2017 Class [PERSON_NAME] [PERSON_NAME] [PERSON_NAME] [PERSON_…" at bounding box center [590, 444] width 201 height 31
select select "429560"
click at [490, 446] on select "Select an advisor 2017 Class Julian Dams Veuda Di Casola Carlos Gil Alcantara M…" at bounding box center [590, 444] width 201 height 31
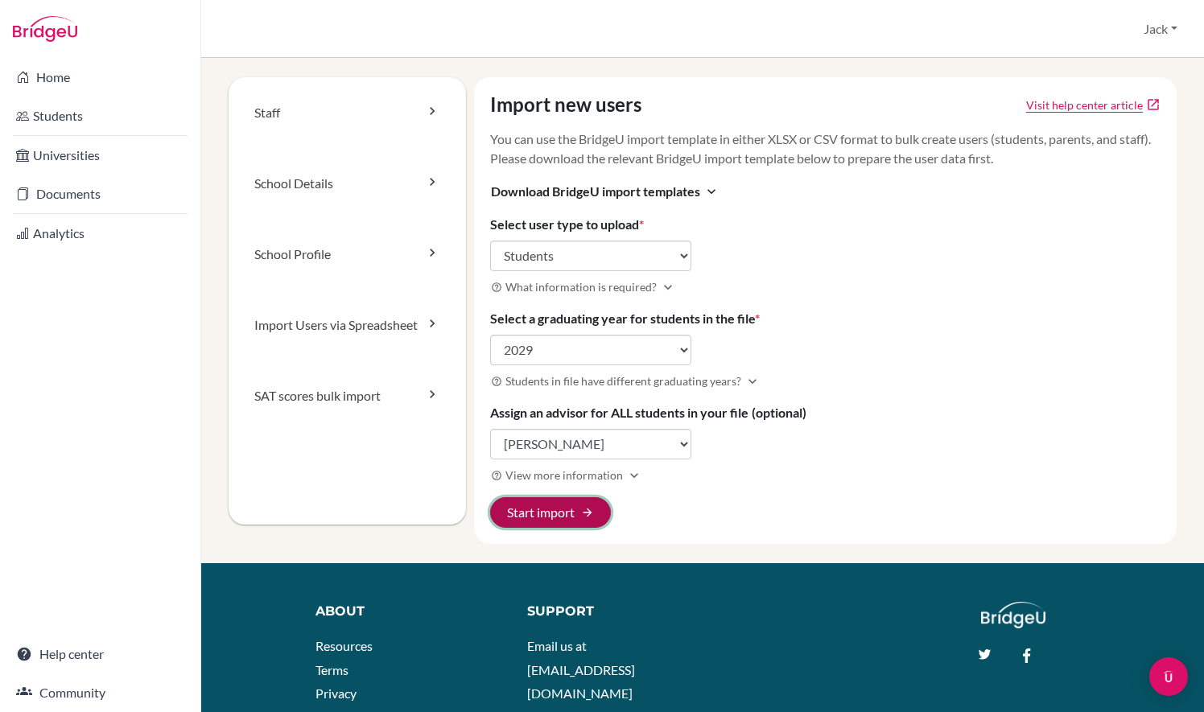
click at [547, 528] on button "Start import arrow_forward" at bounding box center [550, 512] width 121 height 31
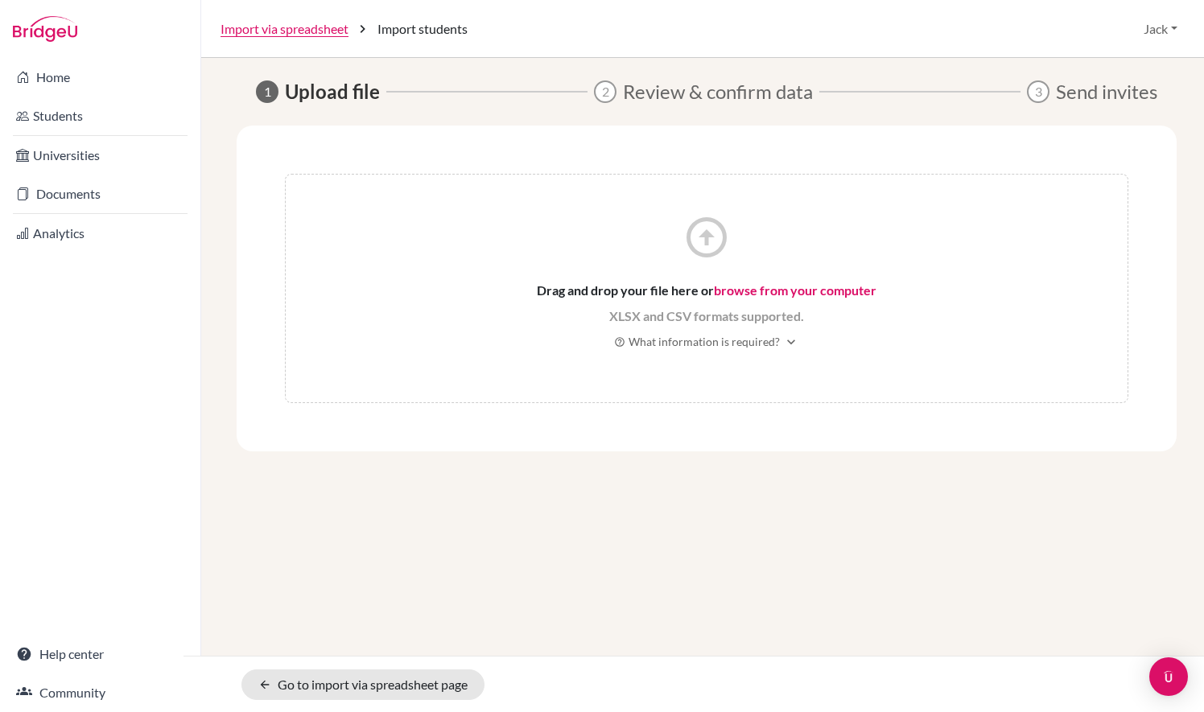
click at [795, 289] on link "browse from your computer" at bounding box center [795, 290] width 163 height 15
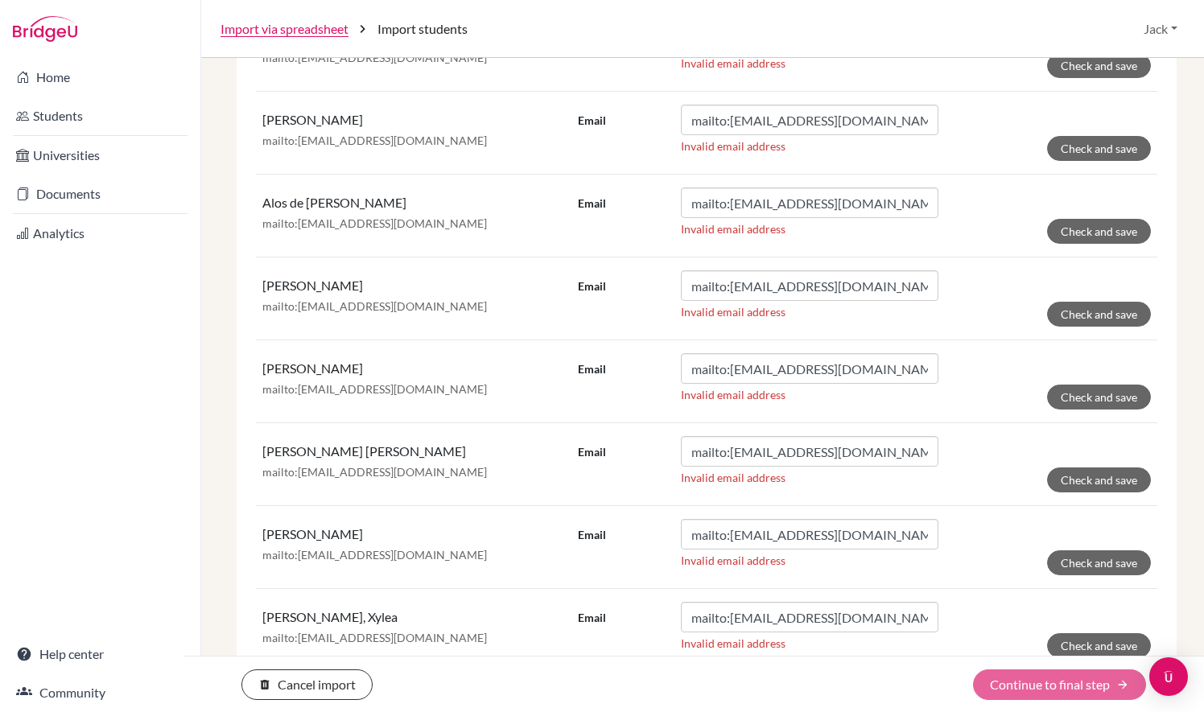
scroll to position [2450, 0]
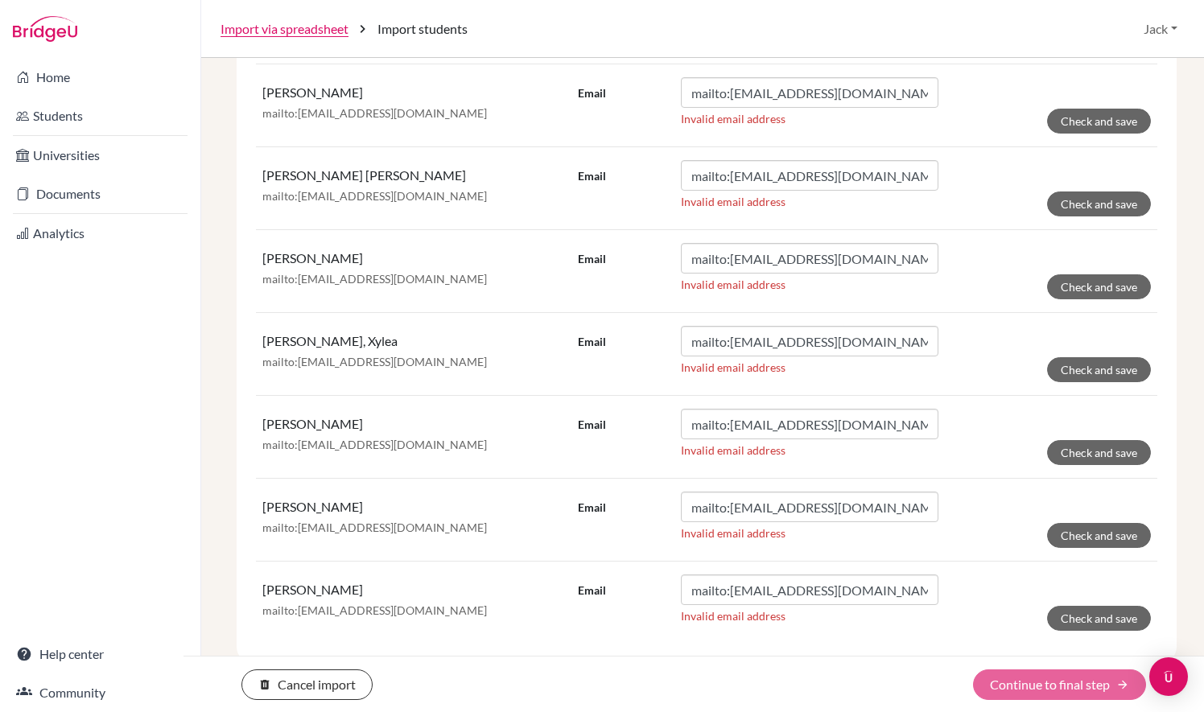
click at [1061, 687] on div "delete Cancel import Continue to final step arrow_forward" at bounding box center [694, 685] width 1021 height 31
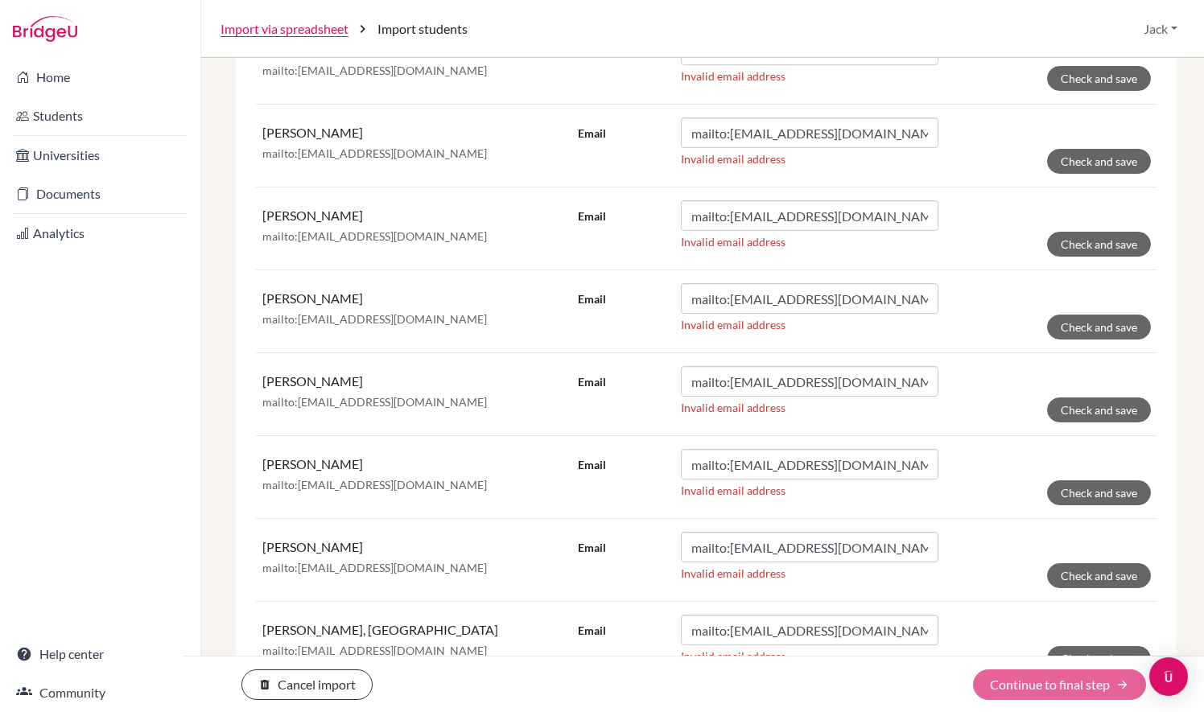
scroll to position [0, 0]
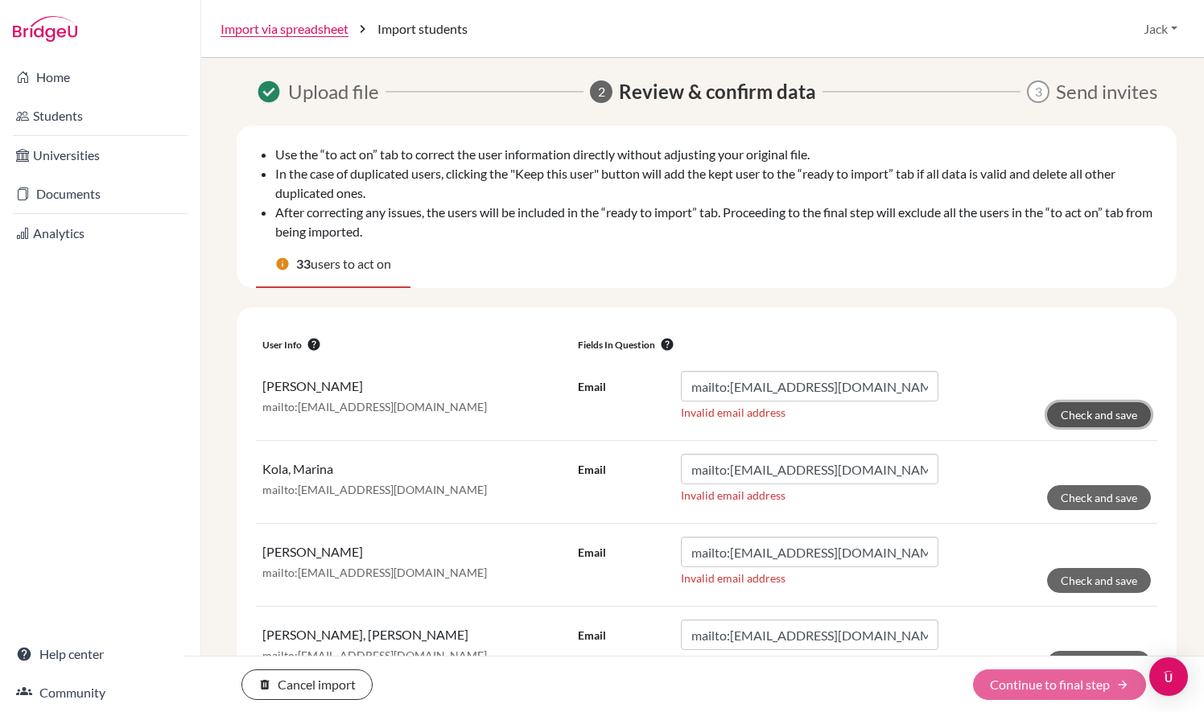
click at [1087, 415] on button "Check and save" at bounding box center [1099, 414] width 104 height 25
click at [1084, 494] on button "Check and save" at bounding box center [1099, 497] width 104 height 25
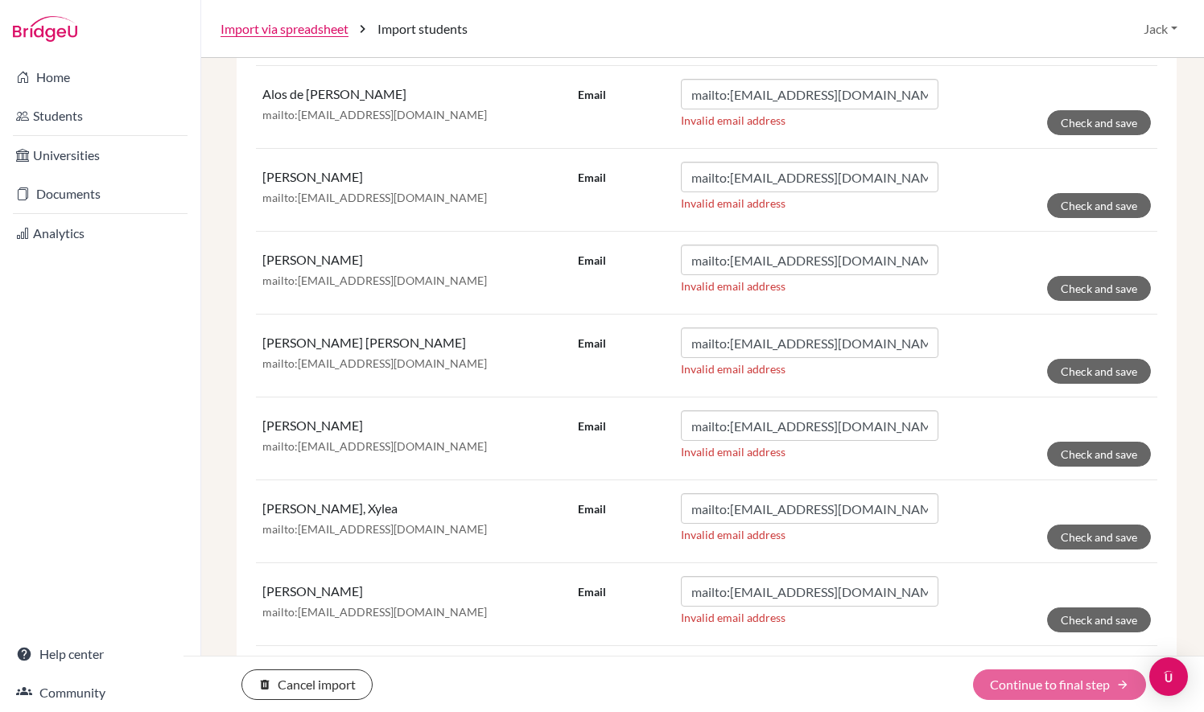
scroll to position [2450, 0]
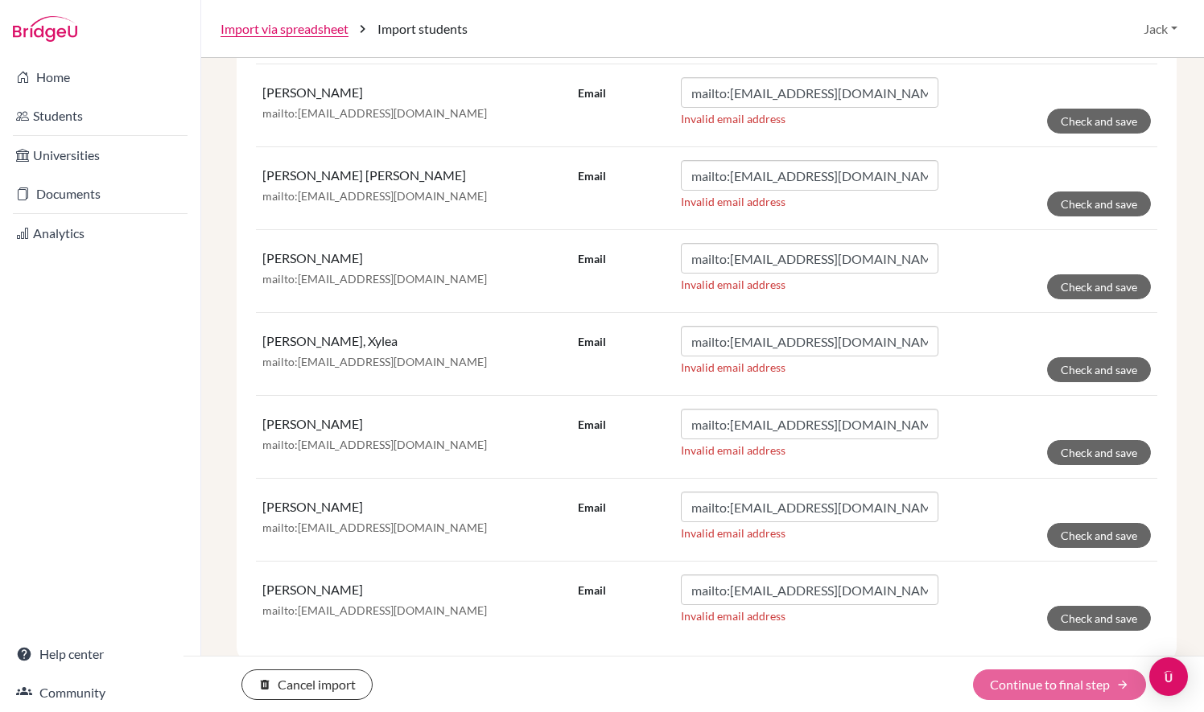
click at [1085, 684] on div "delete Cancel import Continue to final step arrow_forward" at bounding box center [694, 685] width 1021 height 31
drag, startPoint x: 1085, startPoint y: 684, endPoint x: 1049, endPoint y: 689, distance: 36.5
click at [1049, 689] on div "delete Cancel import Continue to final step arrow_forward" at bounding box center [694, 685] width 1021 height 31
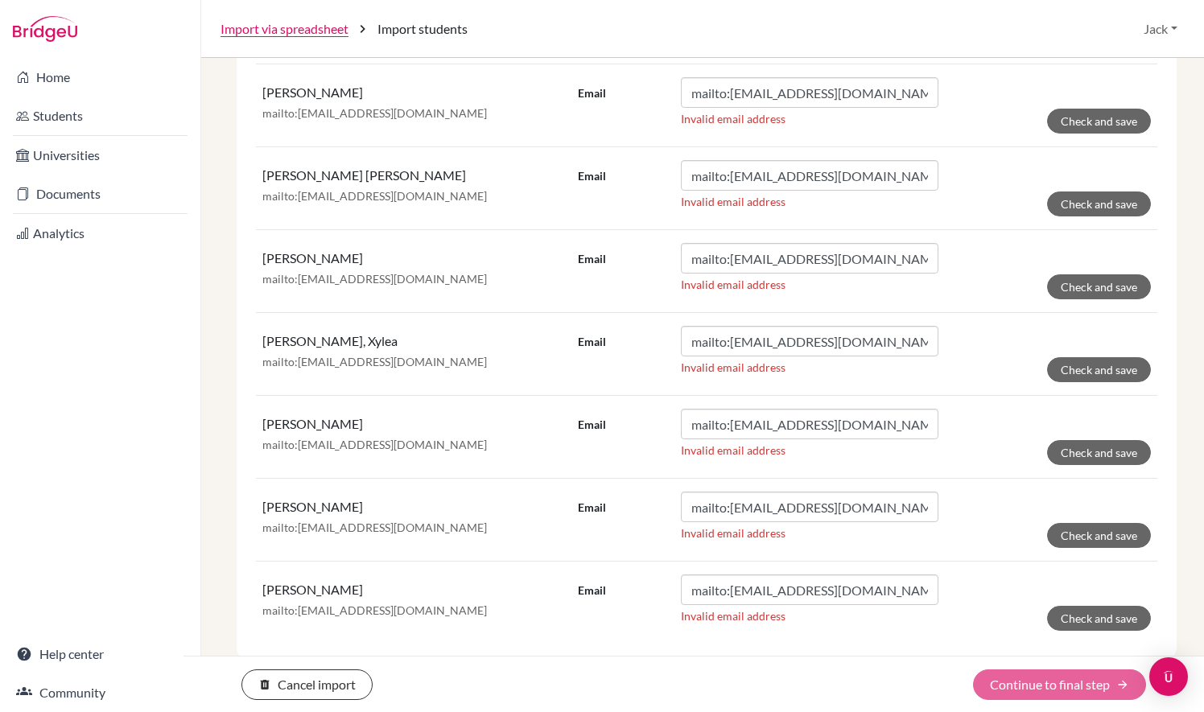
click at [1049, 689] on div "delete Cancel import Continue to final step arrow_forward" at bounding box center [694, 685] width 1021 height 31
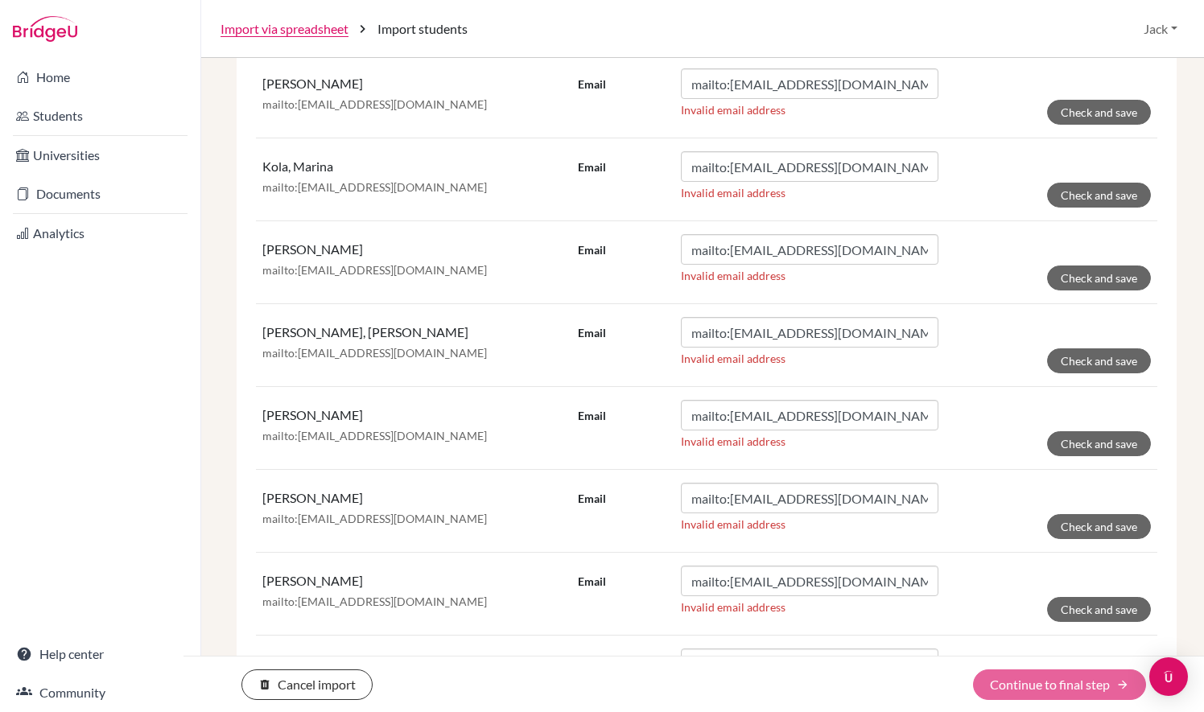
scroll to position [0, 0]
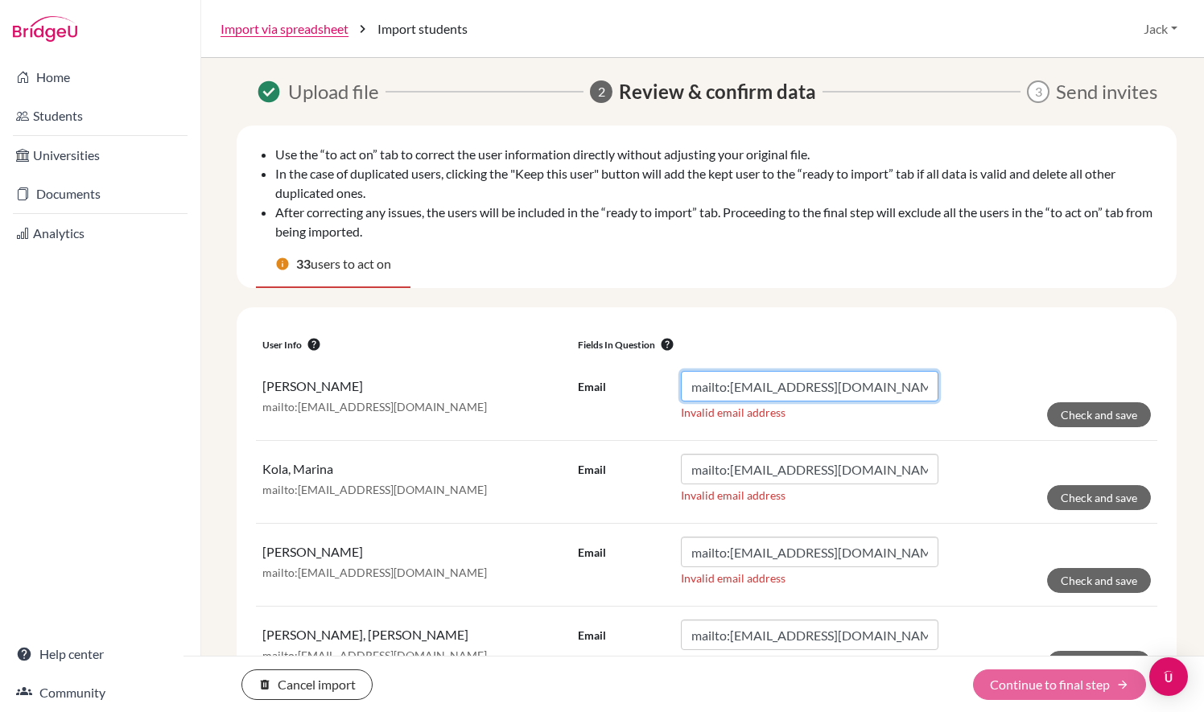
drag, startPoint x: 723, startPoint y: 382, endPoint x: 640, endPoint y: 380, distance: 82.9
click at [640, 380] on div "Email mailto:[EMAIL_ADDRESS][DOMAIN_NAME]" at bounding box center [758, 386] width 361 height 31
type input "[EMAIL_ADDRESS][DOMAIN_NAME]"
click button "Check and save" at bounding box center [1099, 414] width 104 height 25
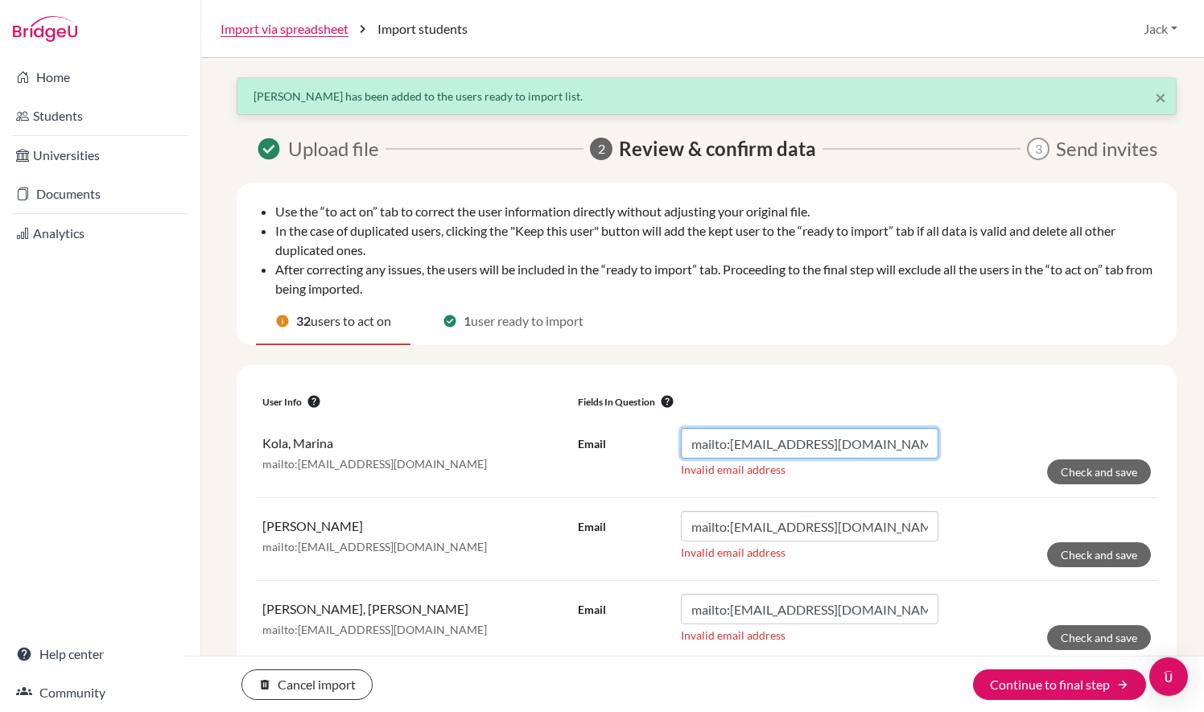
drag, startPoint x: 727, startPoint y: 445, endPoint x: 640, endPoint y: 450, distance: 87.1
click at [640, 450] on div "Email mailto:[EMAIL_ADDRESS][DOMAIN_NAME]" at bounding box center [758, 443] width 361 height 31
type input "[EMAIL_ADDRESS][DOMAIN_NAME]"
click at [1016, 439] on form "Email lo04555@student.isllondon.org Invalid email address Check and save" at bounding box center [864, 456] width 573 height 56
click at [1072, 475] on button "Check and save" at bounding box center [1099, 472] width 104 height 25
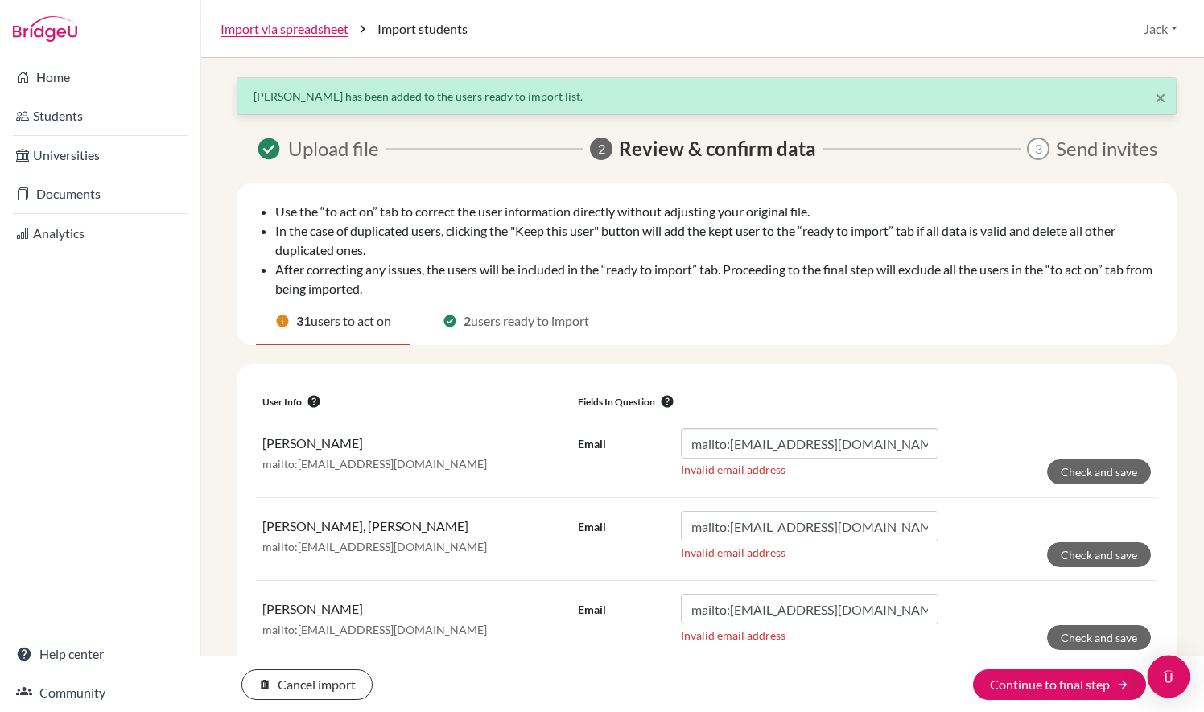
click at [1174, 695] on div "Open Intercom Messenger" at bounding box center [1169, 677] width 43 height 43
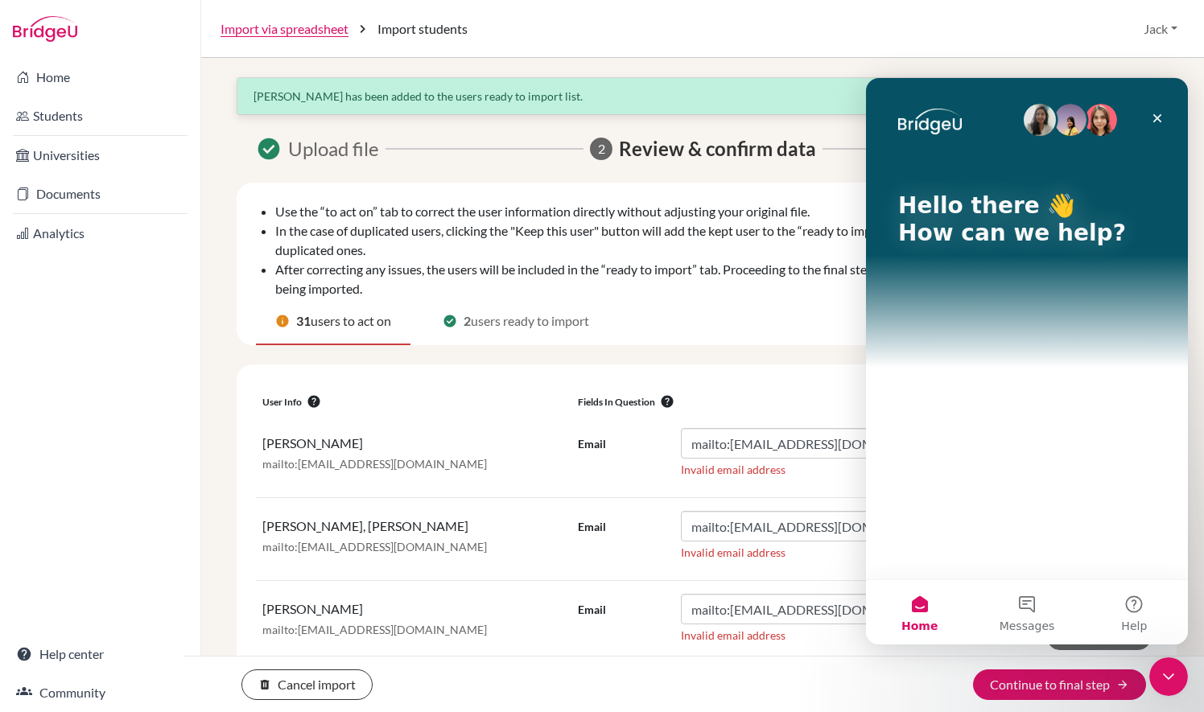
click at [1031, 516] on div "Hello there 👋 How can we help?" at bounding box center [1027, 329] width 322 height 502
click at [1021, 621] on span "Messages" at bounding box center [1028, 626] width 56 height 11
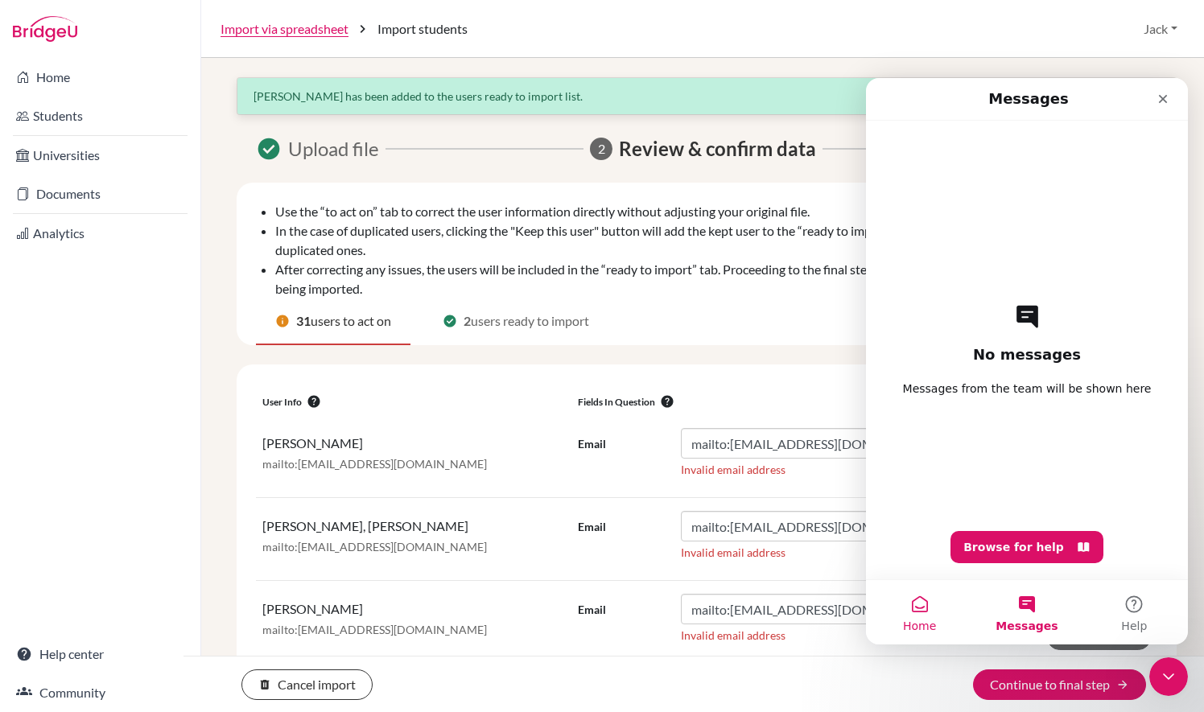
click at [924, 606] on button "Home" at bounding box center [919, 612] width 107 height 64
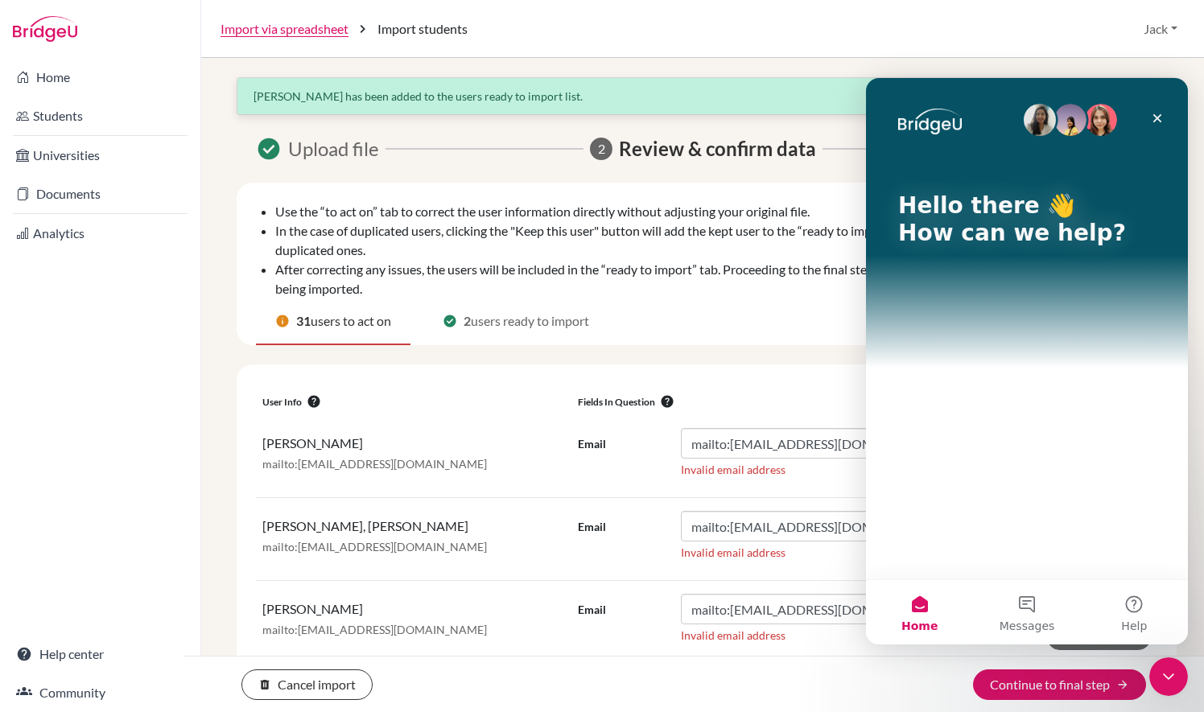
click at [1030, 114] on img "Intercom messenger" at bounding box center [1040, 120] width 32 height 32
click at [1036, 214] on p "Hello there 👋" at bounding box center [1027, 205] width 258 height 27
drag, startPoint x: 1067, startPoint y: 283, endPoint x: 1006, endPoint y: 243, distance: 73.2
click at [1006, 243] on div "Hello there 👋 How can we help?" at bounding box center [1027, 223] width 290 height 290
drag, startPoint x: 1006, startPoint y: 243, endPoint x: 999, endPoint y: 411, distance: 168.4
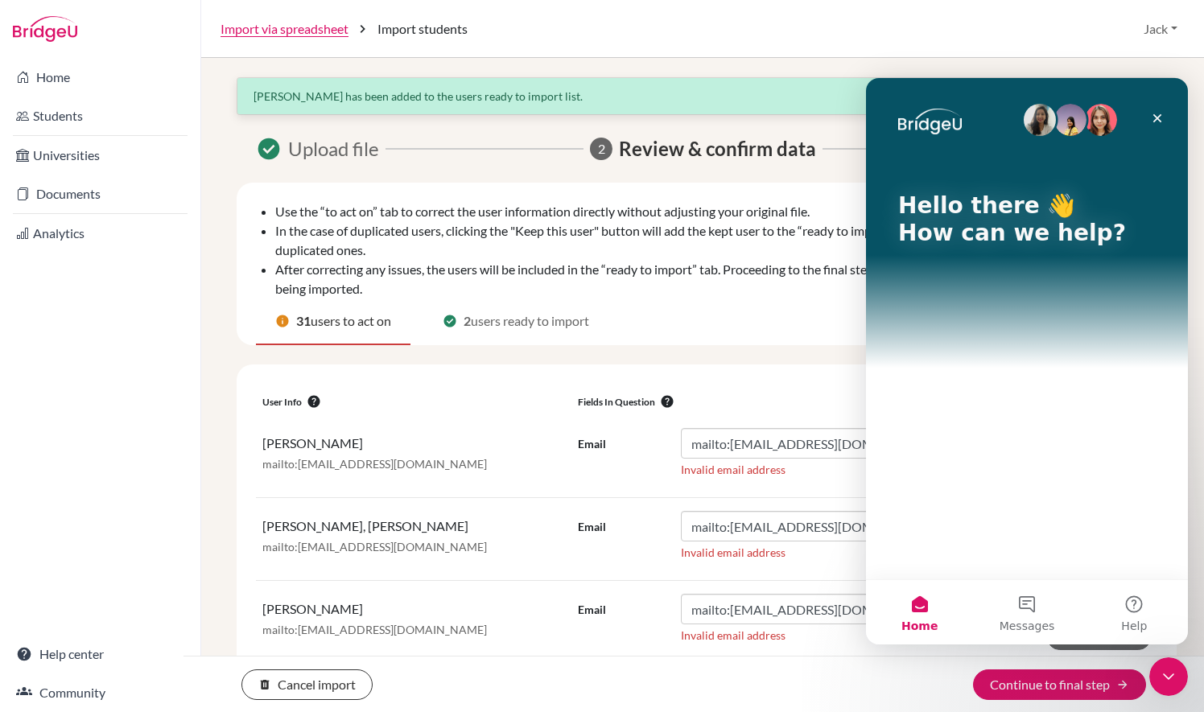
click at [999, 411] on div "Hello there 👋 How can we help?" at bounding box center [1027, 329] width 322 height 502
click at [1137, 606] on button "Help" at bounding box center [1134, 612] width 107 height 64
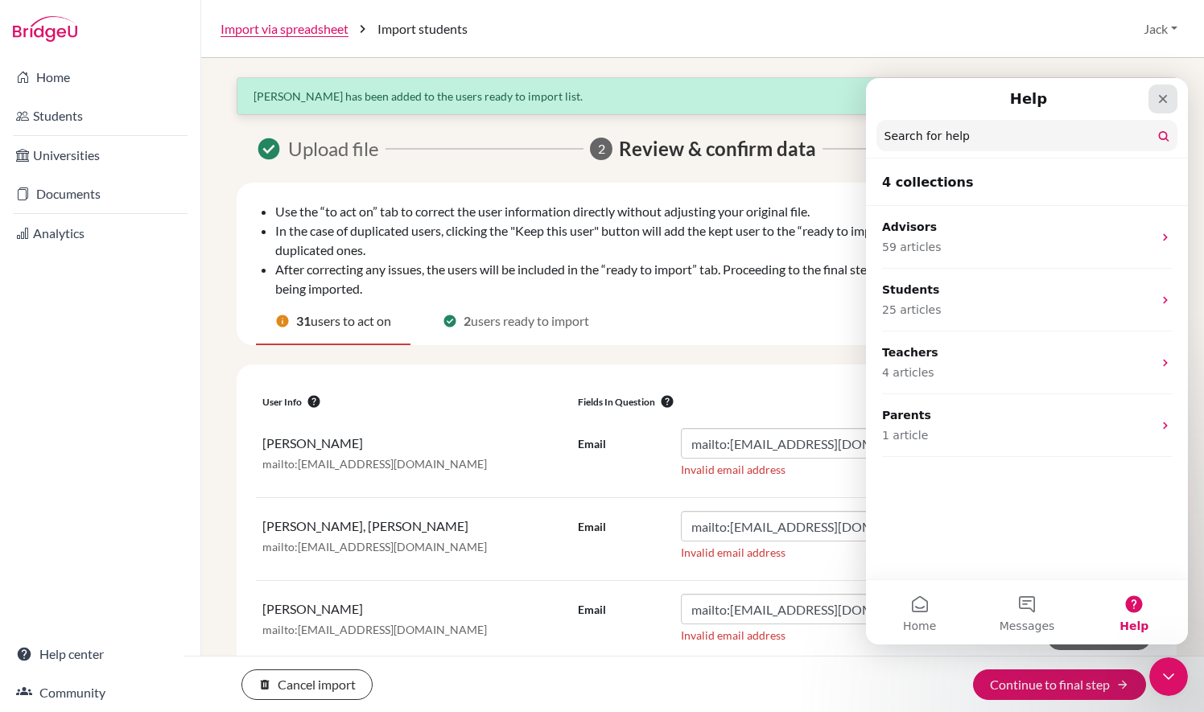
click at [1161, 96] on icon "Close" at bounding box center [1163, 99] width 13 height 13
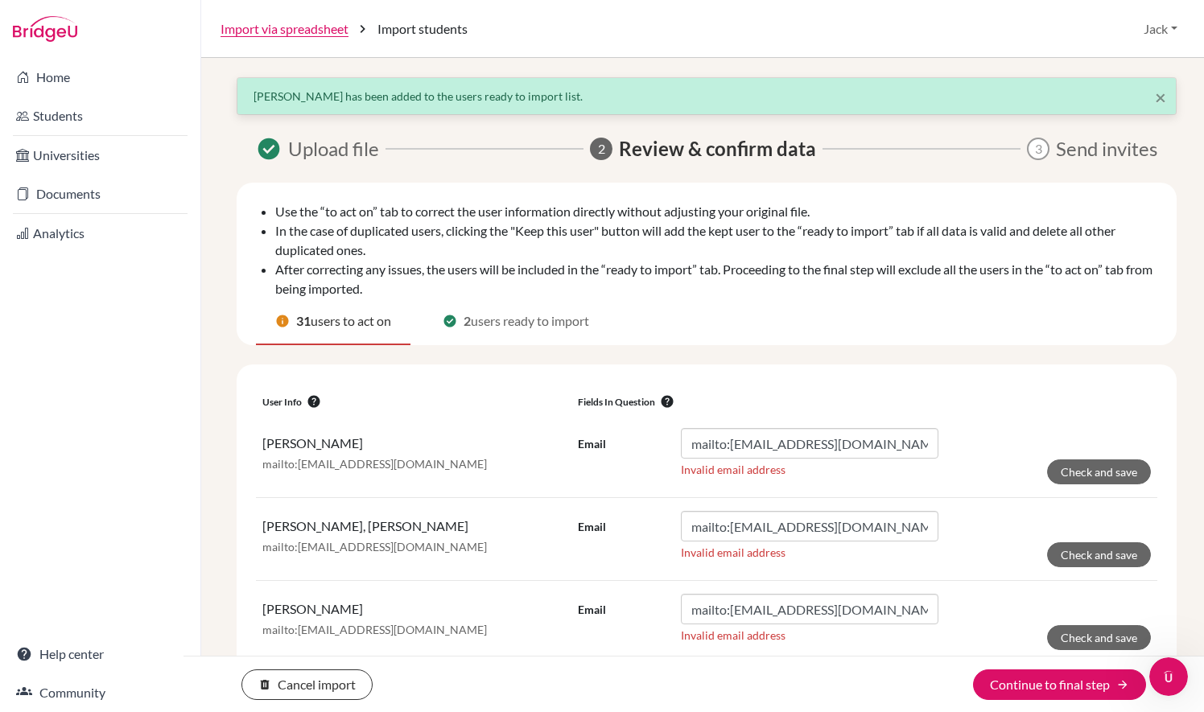
click at [578, 317] on span "users ready to import" at bounding box center [530, 321] width 118 height 19
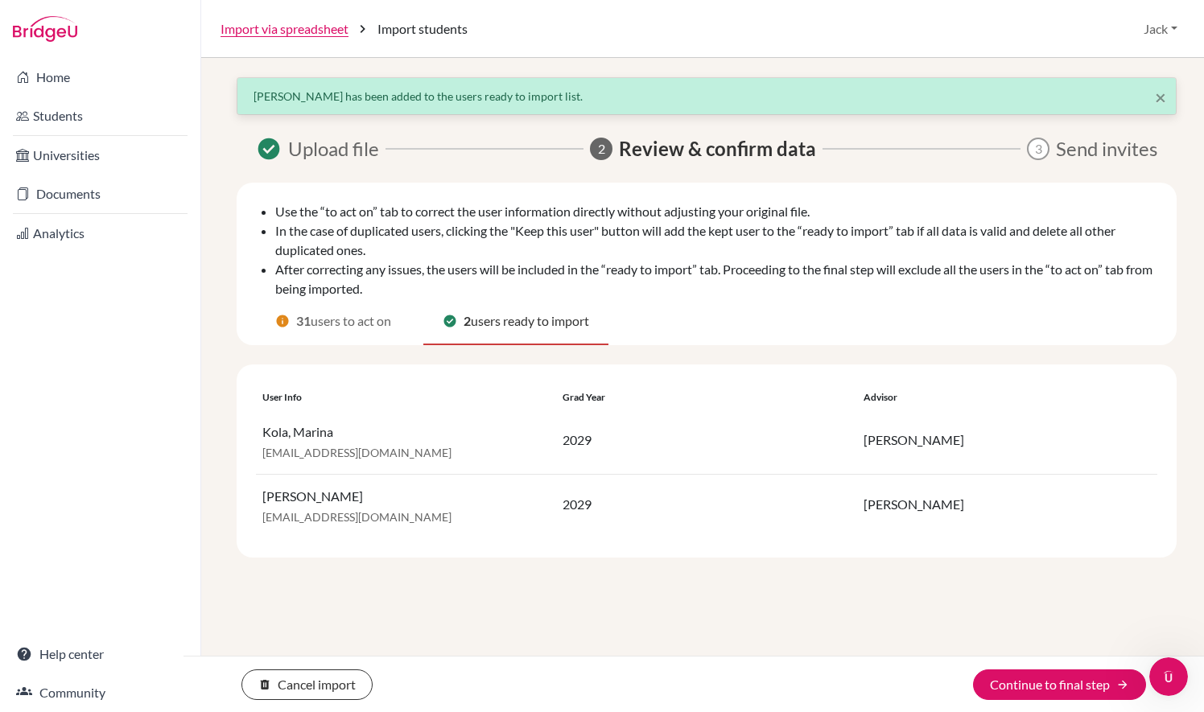
click at [348, 324] on span "users to act on" at bounding box center [351, 321] width 80 height 19
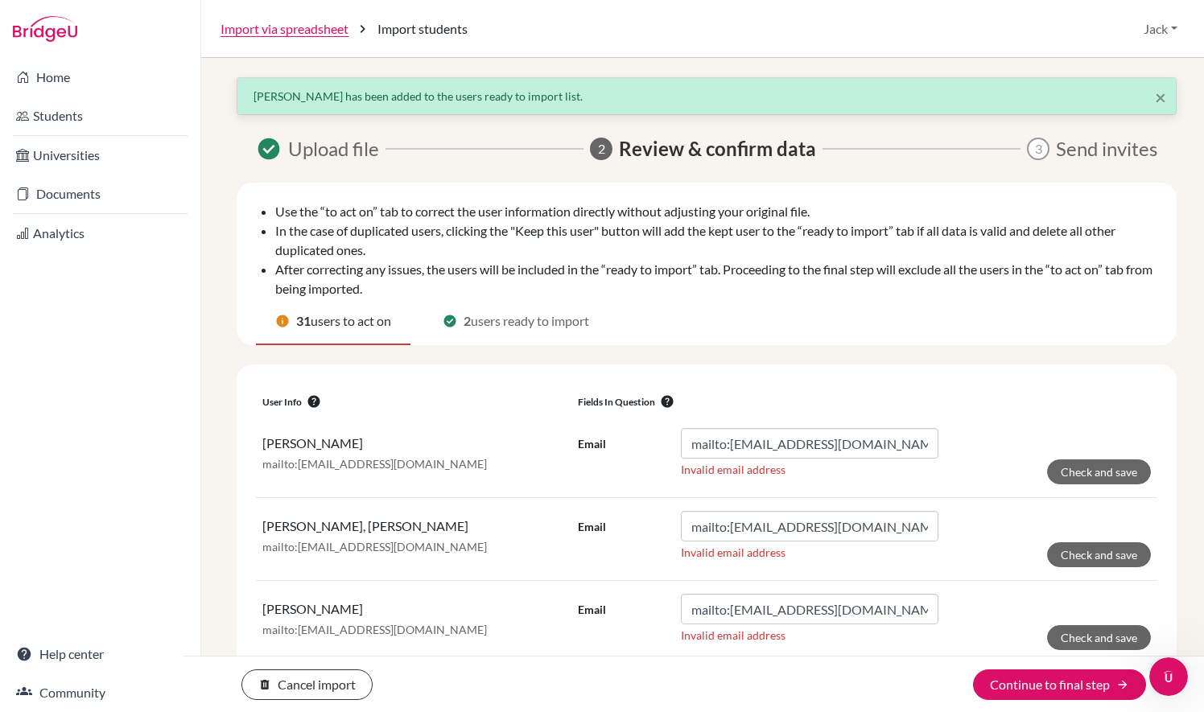
click at [487, 317] on span "users ready to import" at bounding box center [530, 321] width 118 height 19
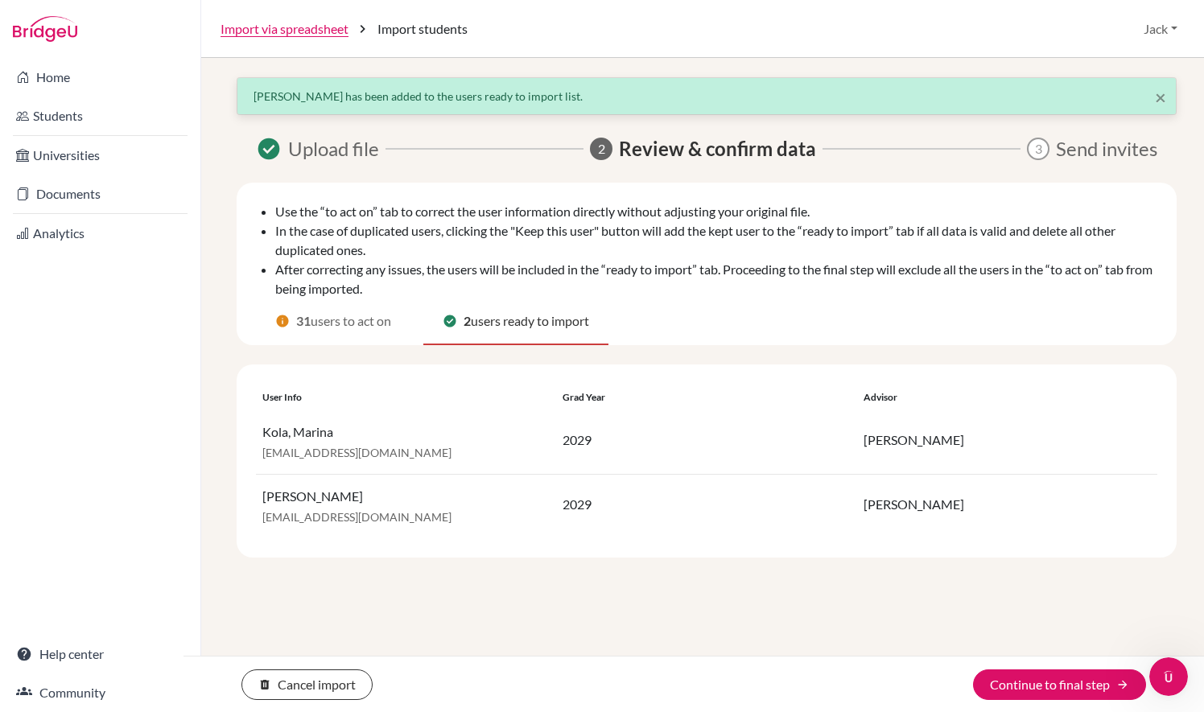
click at [348, 325] on span "users to act on" at bounding box center [351, 321] width 80 height 19
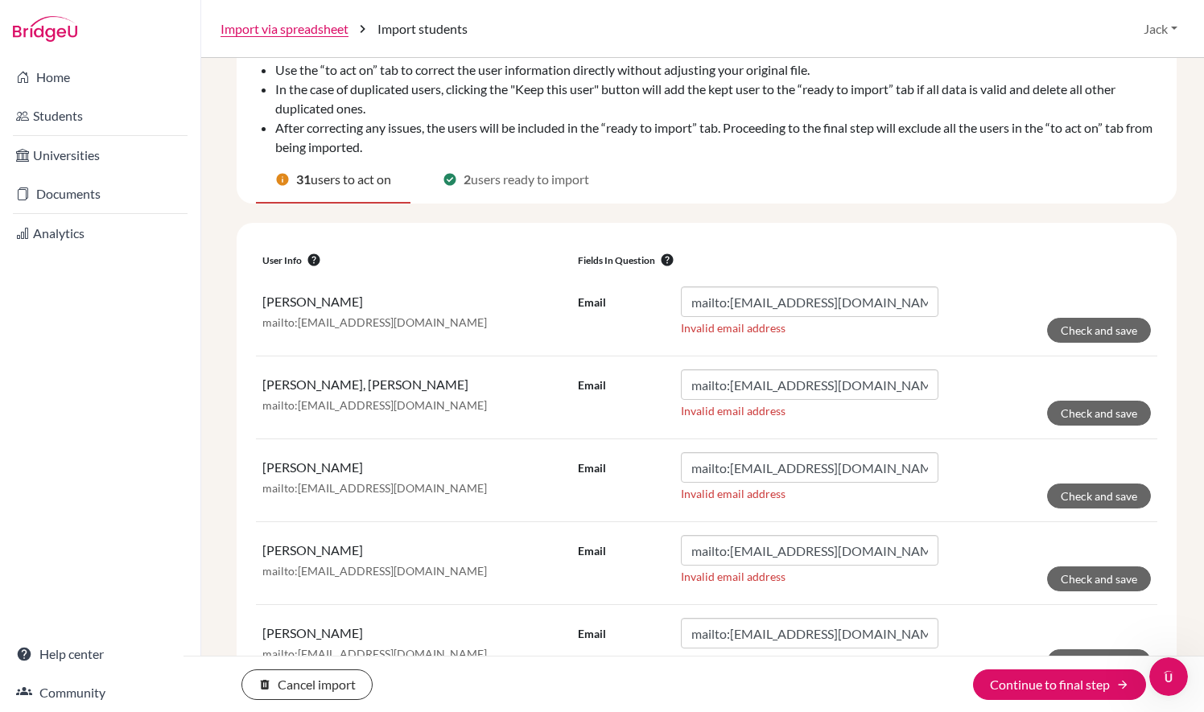
scroll to position [142, 0]
click at [667, 257] on button "help" at bounding box center [667, 259] width 24 height 16
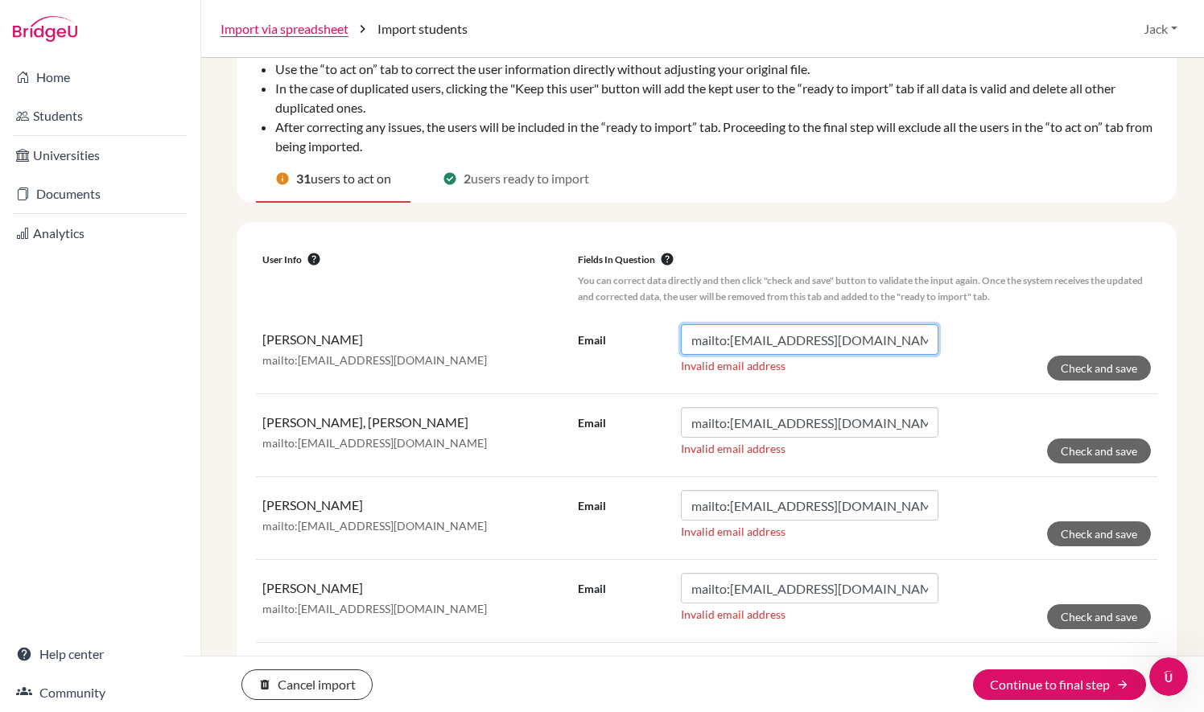
drag, startPoint x: 726, startPoint y: 341, endPoint x: 629, endPoint y: 343, distance: 96.6
click at [629, 343] on div "Email mailto:lo04693@student.isllondon.org" at bounding box center [758, 339] width 361 height 31
type input "lo04693@student.isllondon.org"
click button "Check and save" at bounding box center [1099, 368] width 104 height 25
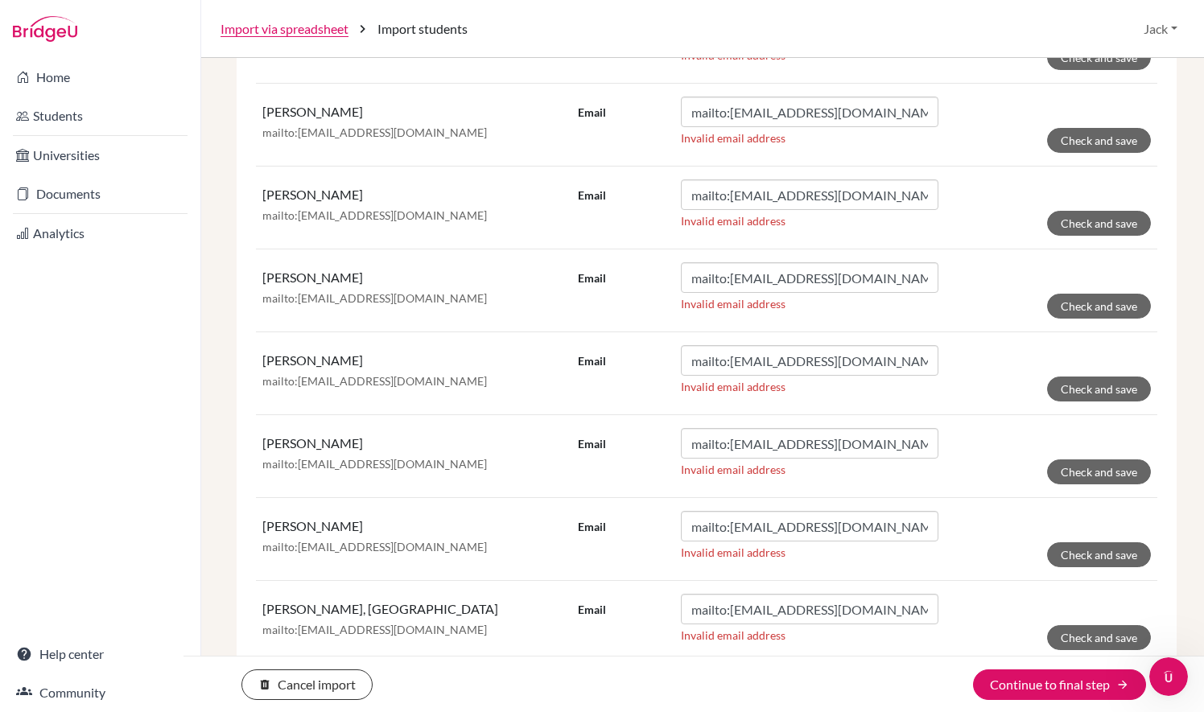
scroll to position [464, 0]
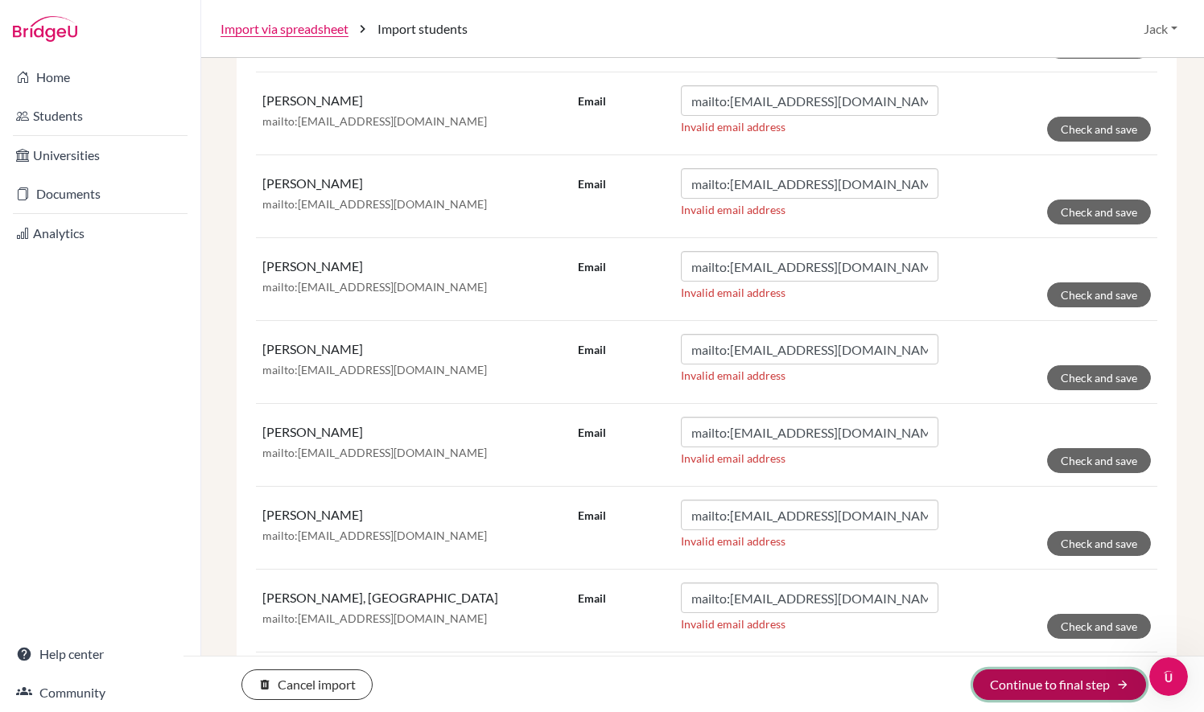
click at [1028, 678] on button "Continue to final step arrow_forward" at bounding box center [1059, 685] width 173 height 31
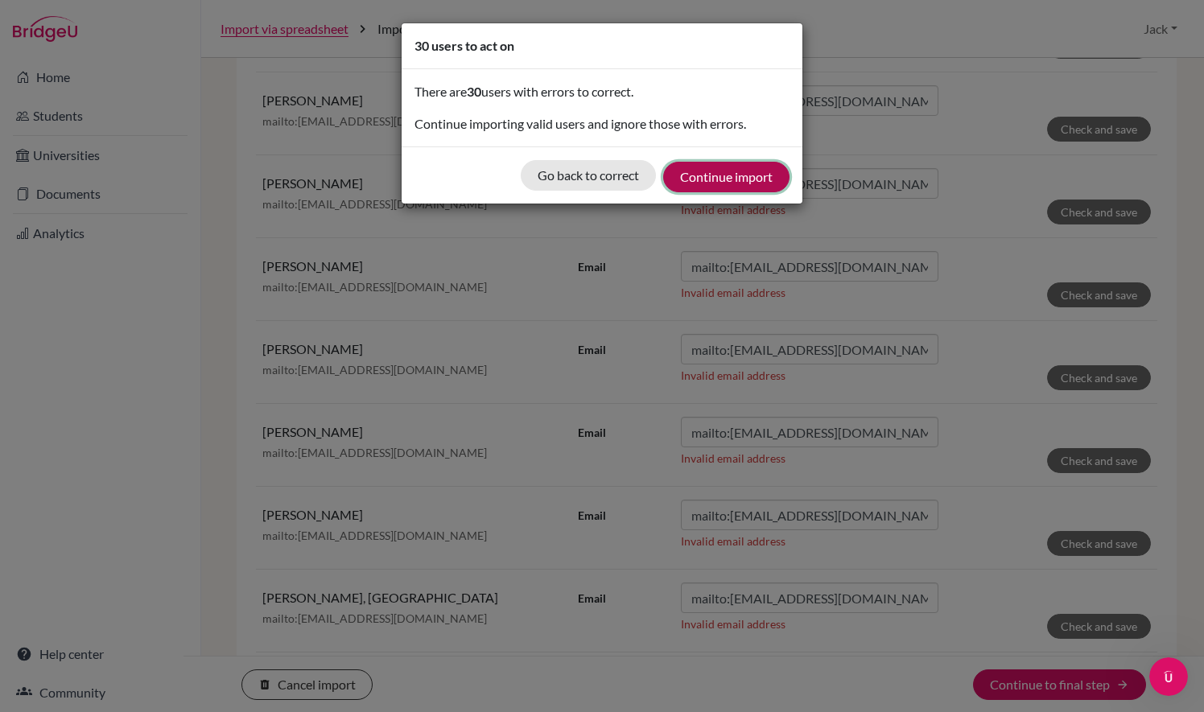
click at [737, 178] on button "Continue import" at bounding box center [726, 177] width 126 height 31
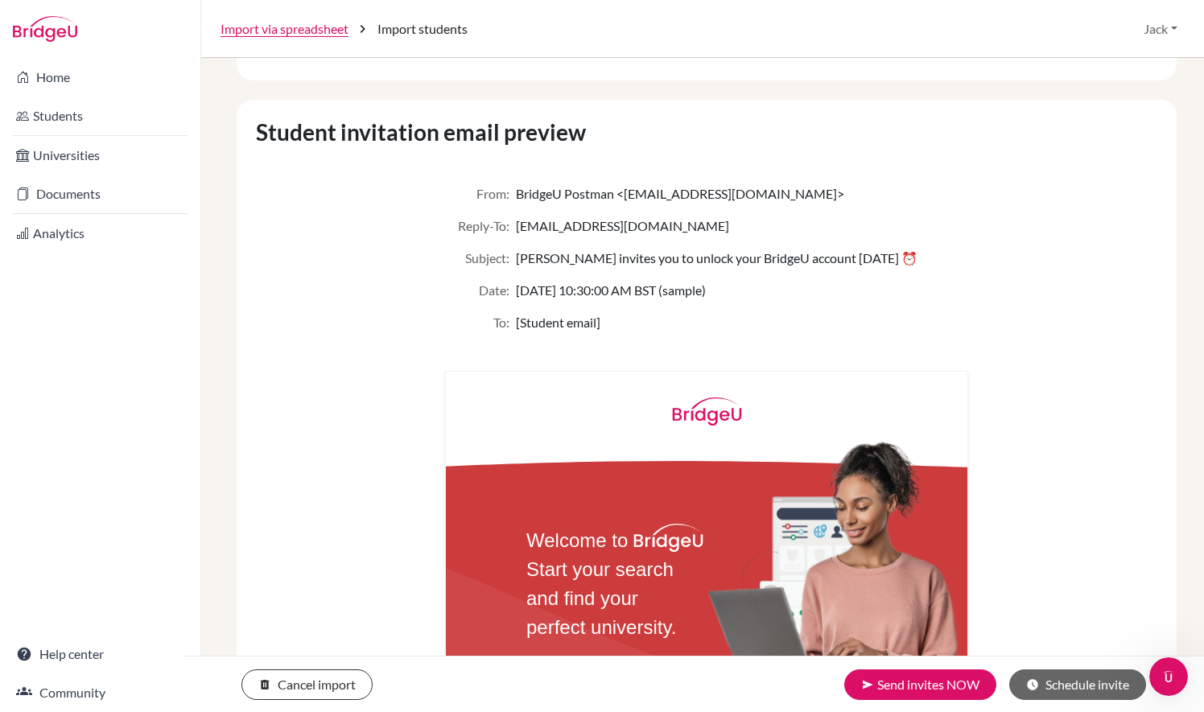
scroll to position [102, 0]
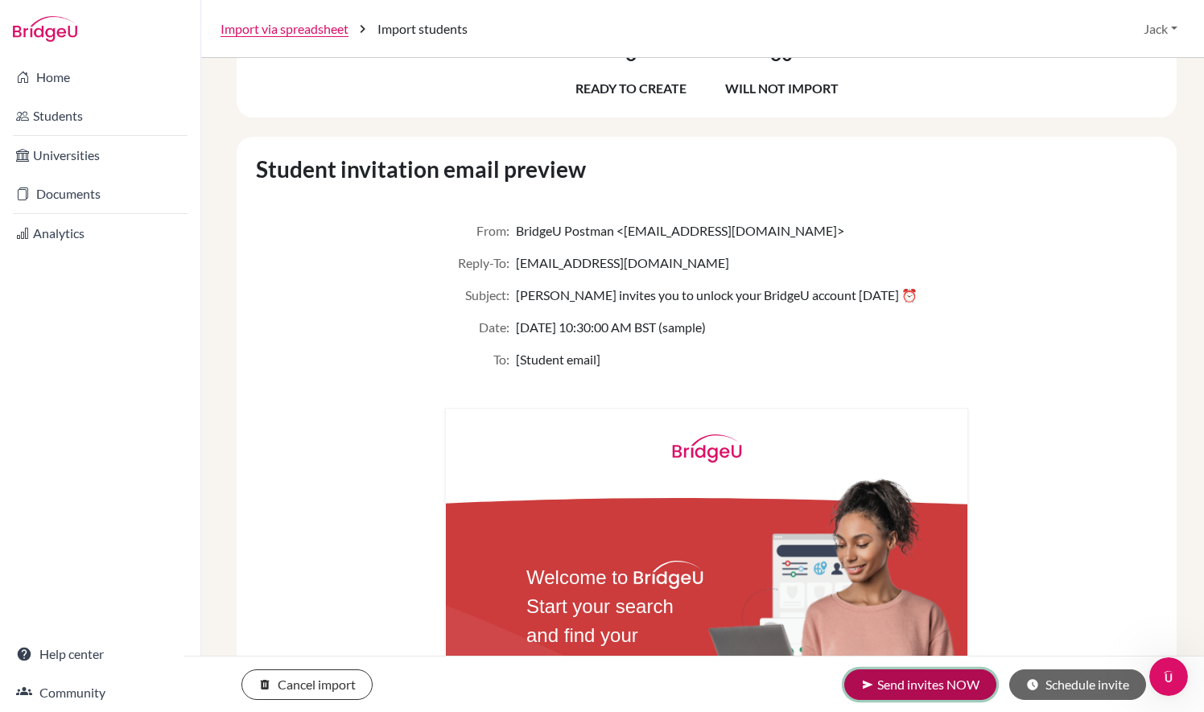
click at [935, 682] on button "send Send invites NOW" at bounding box center [920, 685] width 152 height 31
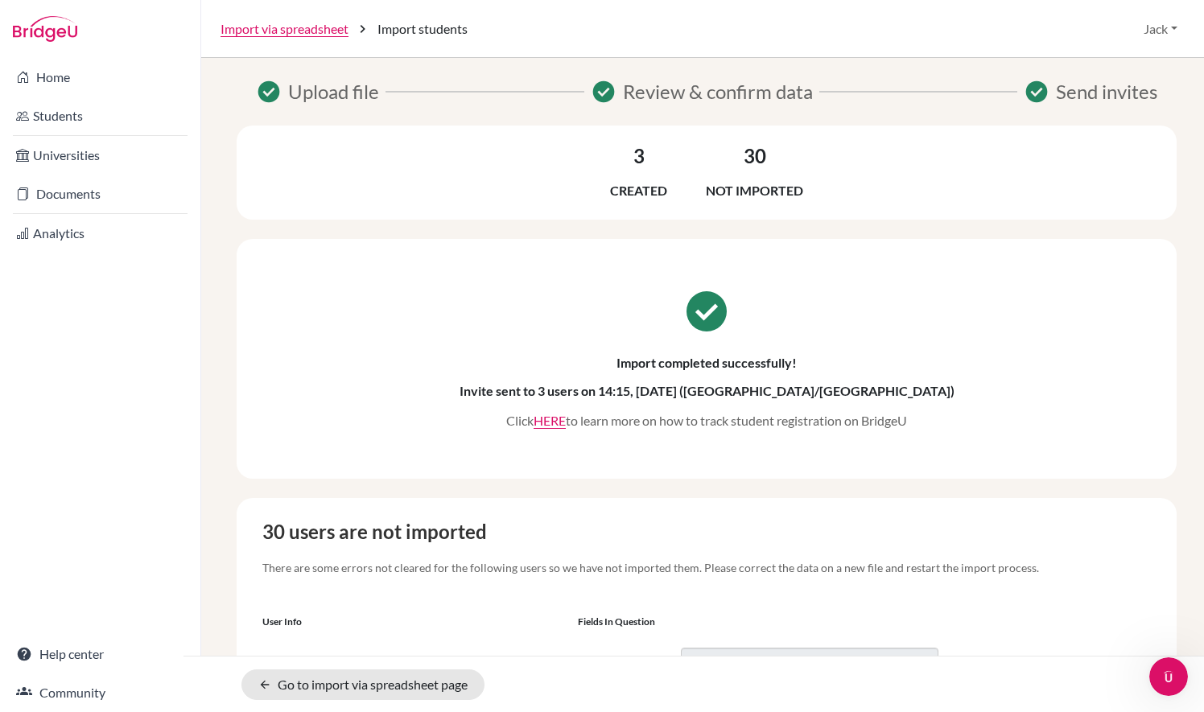
click at [765, 186] on p "Not imported" at bounding box center [754, 190] width 97 height 19
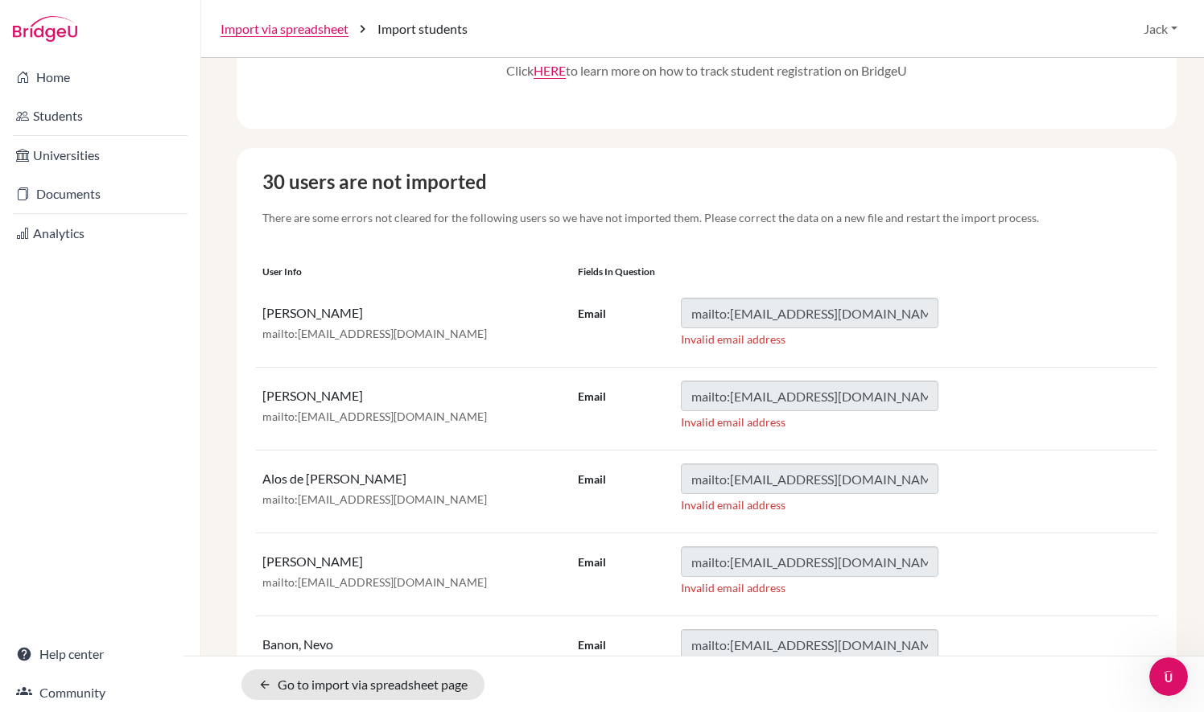
scroll to position [348, 0]
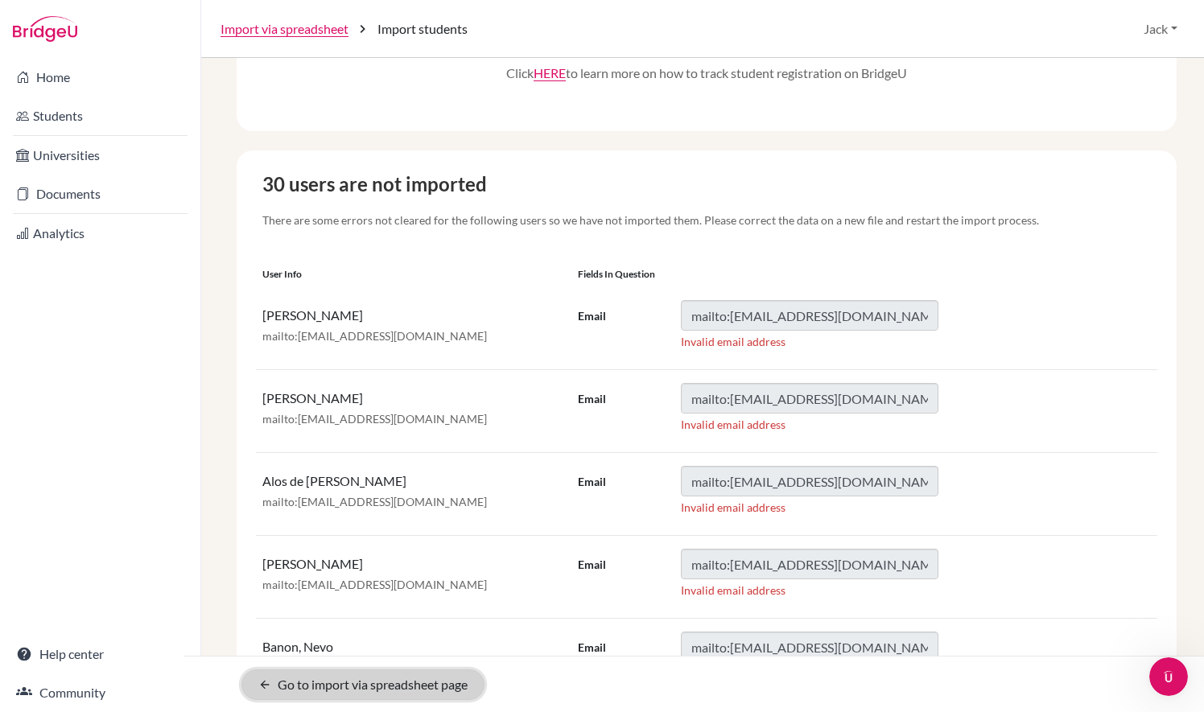
click at [420, 682] on link "arrow_back Go to import via spreadsheet page" at bounding box center [362, 685] width 243 height 31
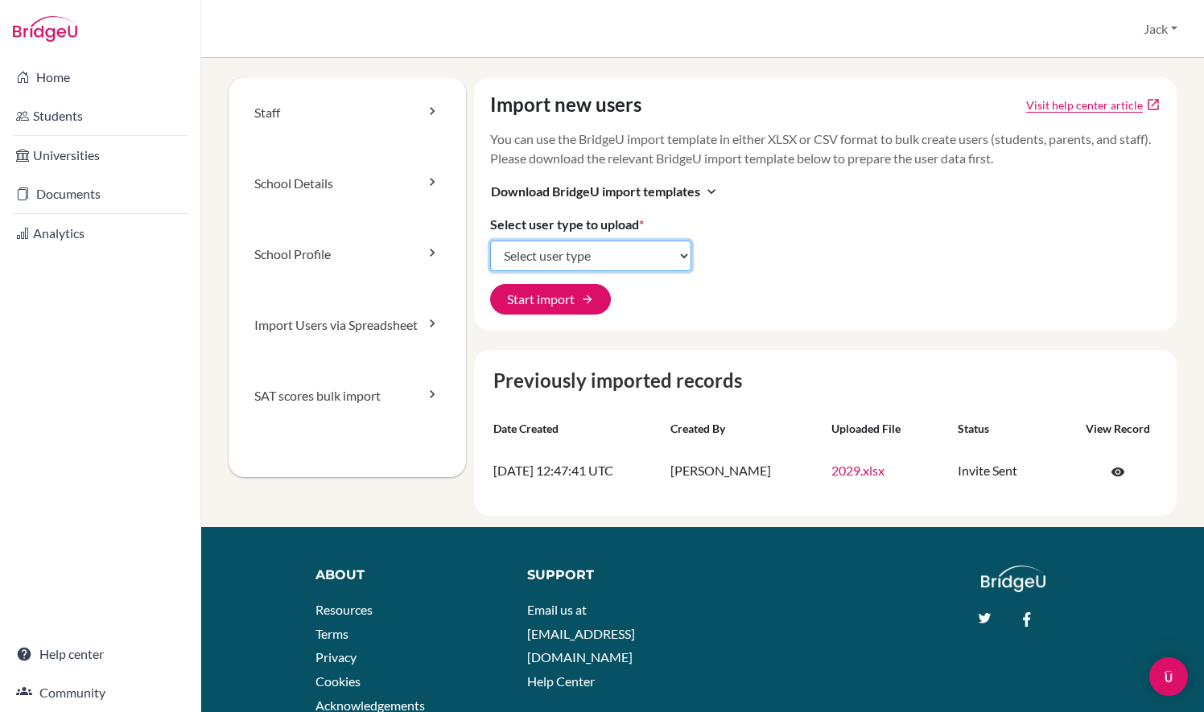
click at [626, 261] on select "Select user type Students Students and parents Parents Advisors Report writers" at bounding box center [590, 256] width 201 height 31
select select "students"
click at [490, 259] on select "Select user type Students Students and parents Parents Advisors Report writers" at bounding box center [590, 256] width 201 height 31
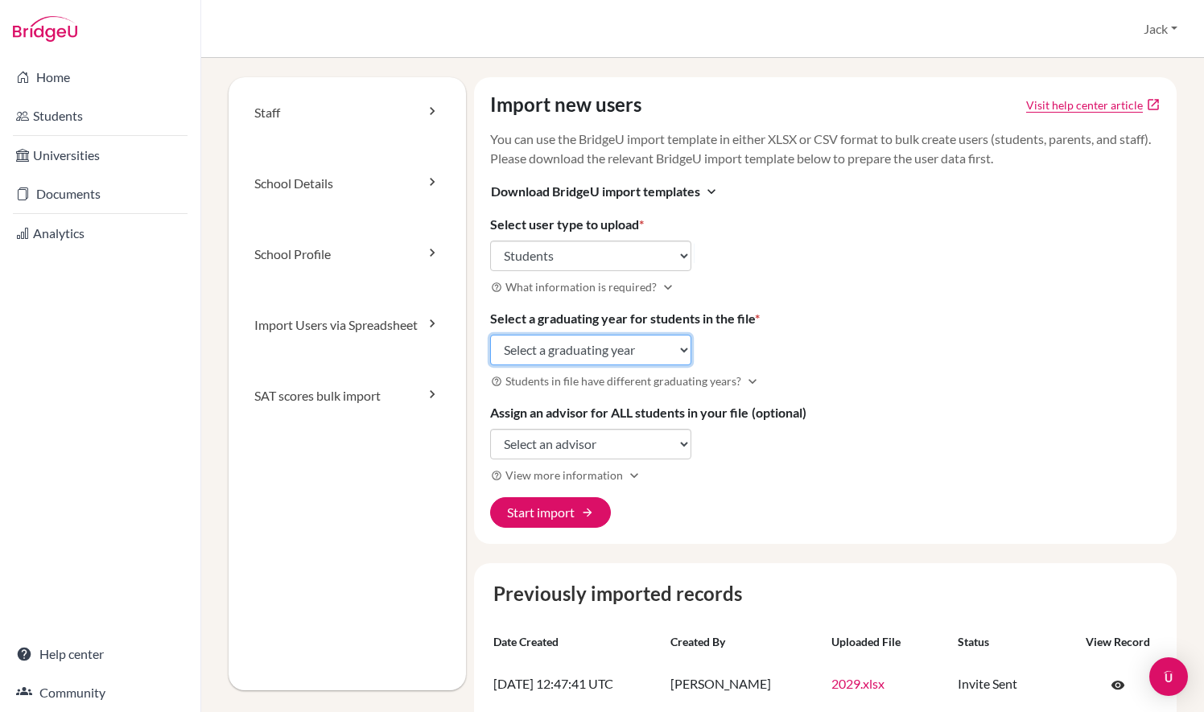
click at [586, 365] on select "Select a graduating year [DATE] 2025 2026 2027 2028 2029" at bounding box center [590, 350] width 201 height 31
select select "2029"
click at [490, 353] on select "Select a graduating year [DATE] 2025 2026 2027 2028 2029" at bounding box center [590, 350] width 201 height 31
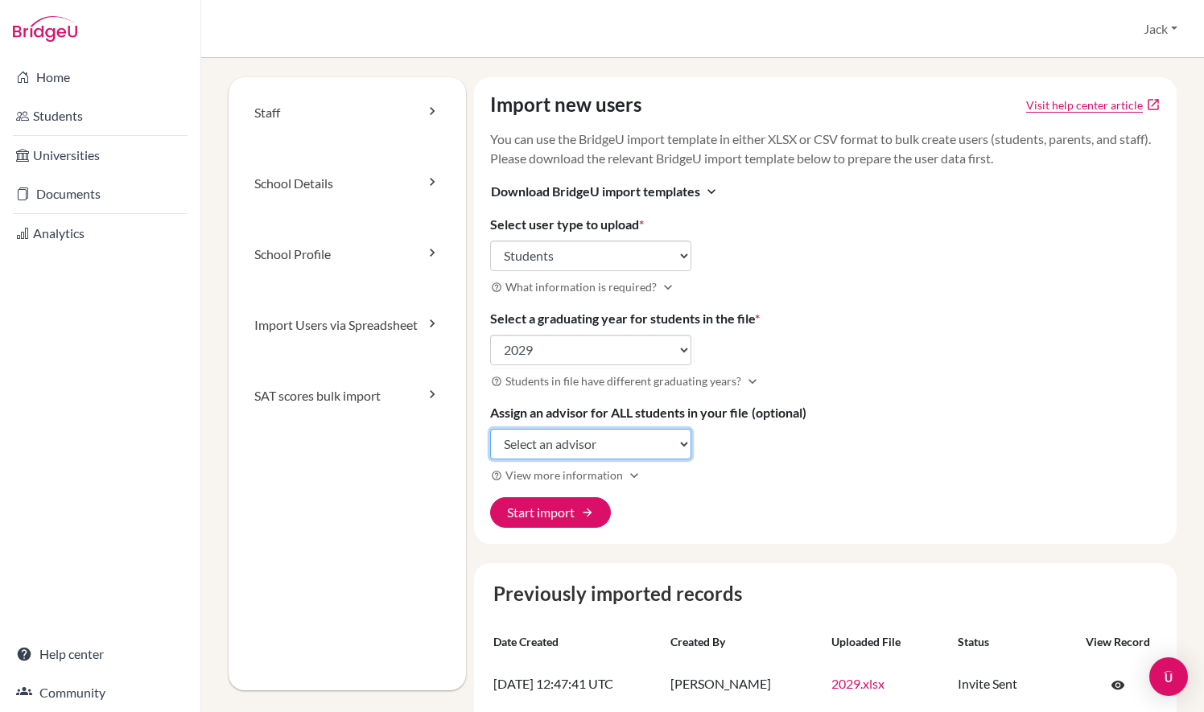
click at [618, 460] on select "Select an advisor 2017 Class [PERSON_NAME] [PERSON_NAME] [PERSON_NAME] [PERSON_…" at bounding box center [590, 444] width 201 height 31
select select "429560"
click at [490, 446] on select "Select an advisor 2017 Class [PERSON_NAME] [PERSON_NAME] [PERSON_NAME] [PERSON_…" at bounding box center [590, 444] width 201 height 31
click at [577, 525] on button "Start import arrow_forward" at bounding box center [550, 512] width 121 height 31
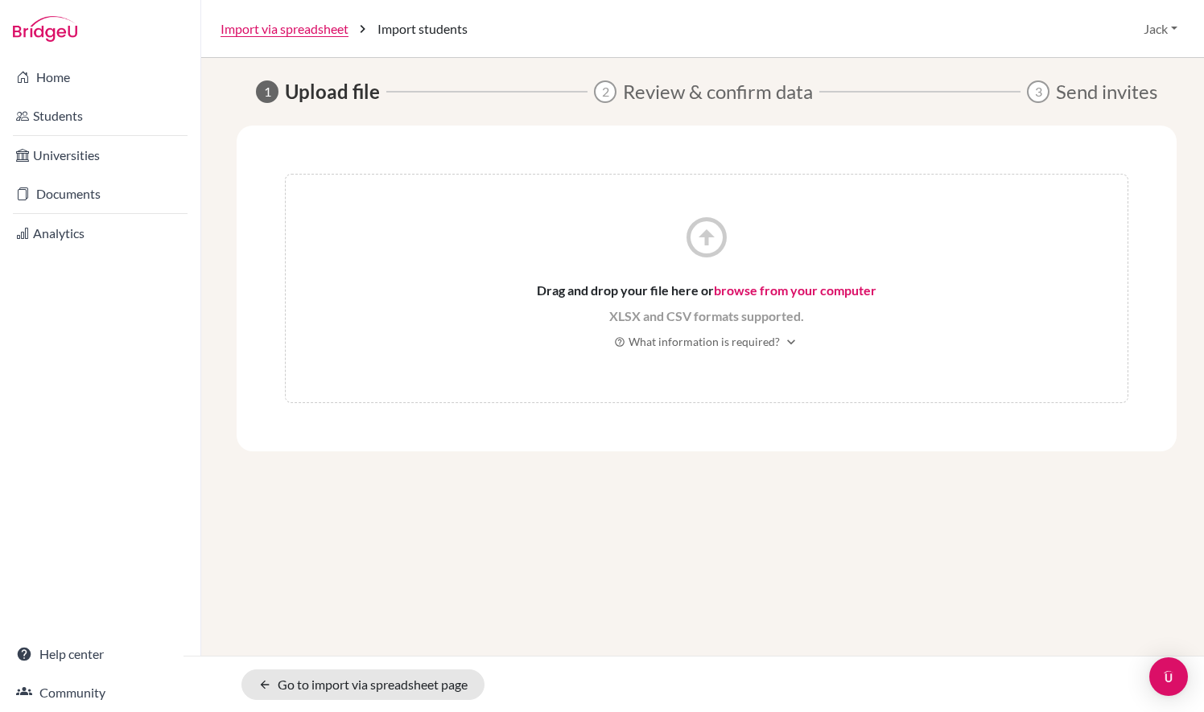
click at [785, 298] on span "Drag and drop your file here or browse from your computer" at bounding box center [707, 290] width 340 height 19
click at [802, 288] on link "browse from your computer" at bounding box center [795, 290] width 163 height 15
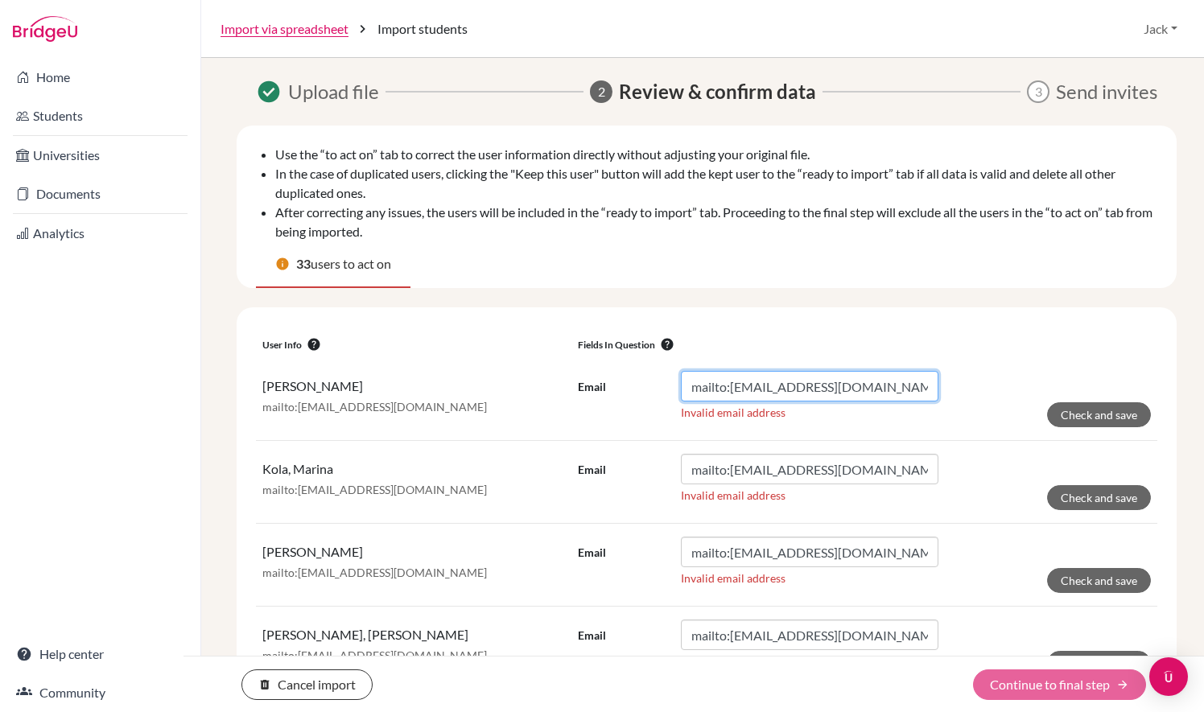
drag, startPoint x: 726, startPoint y: 386, endPoint x: 634, endPoint y: 389, distance: 92.6
click at [634, 389] on div "Email mailto:[EMAIL_ADDRESS][DOMAIN_NAME]" at bounding box center [758, 386] width 361 height 31
type input "[EMAIL_ADDRESS][DOMAIN_NAME]"
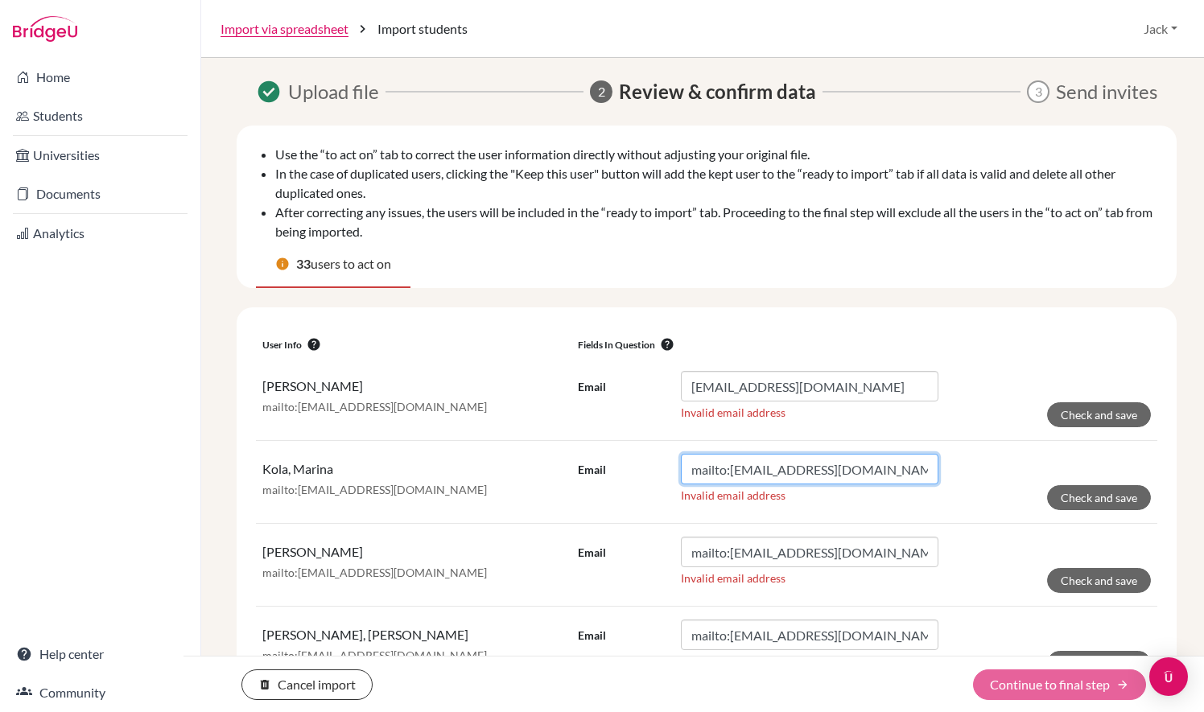
drag, startPoint x: 726, startPoint y: 471, endPoint x: 661, endPoint y: 464, distance: 65.5
click at [654, 460] on div "Email mailto:[EMAIL_ADDRESS][DOMAIN_NAME]" at bounding box center [758, 469] width 361 height 31
type input "[EMAIL_ADDRESS][DOMAIN_NAME]"
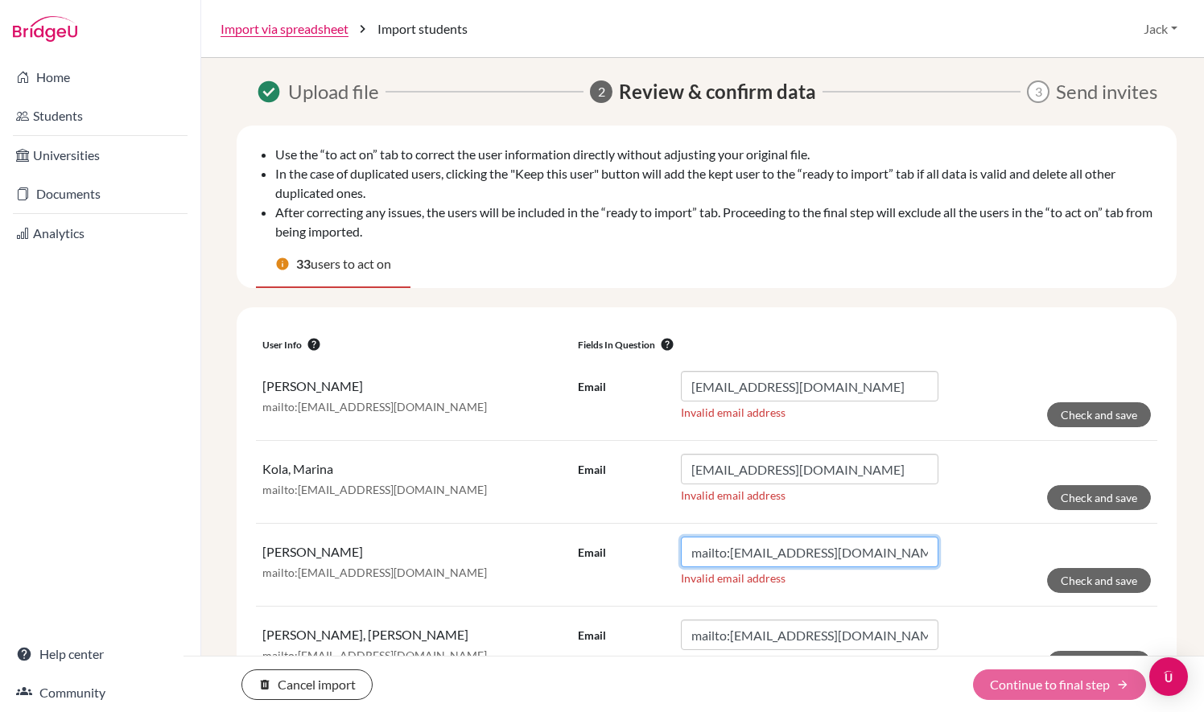
drag, startPoint x: 724, startPoint y: 554, endPoint x: 646, endPoint y: 535, distance: 81.0
click at [638, 536] on td "Email mailto:[EMAIL_ADDRESS][DOMAIN_NAME] Invalid email address Check and save" at bounding box center [865, 565] width 586 height 83
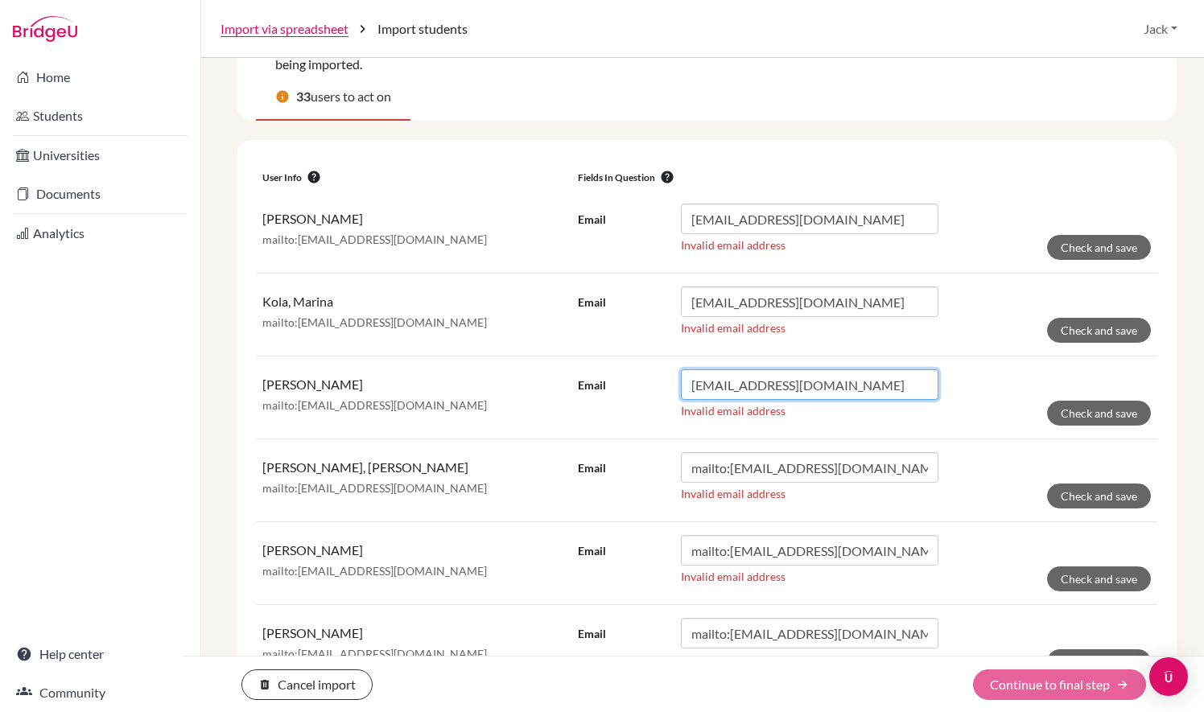
type input "[EMAIL_ADDRESS][DOMAIN_NAME]"
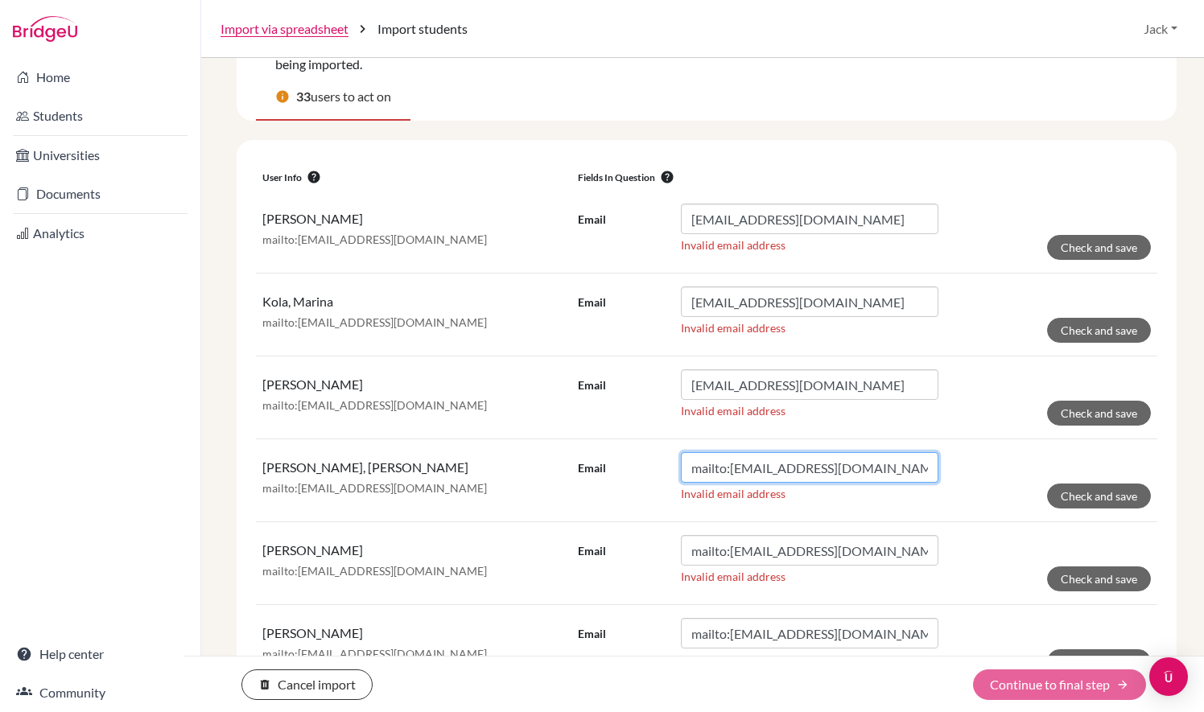
drag, startPoint x: 728, startPoint y: 469, endPoint x: 623, endPoint y: 465, distance: 104.7
click at [623, 465] on div "Email mailto:[EMAIL_ADDRESS][DOMAIN_NAME]" at bounding box center [758, 467] width 361 height 31
type input "[EMAIL_ADDRESS][DOMAIN_NAME]"
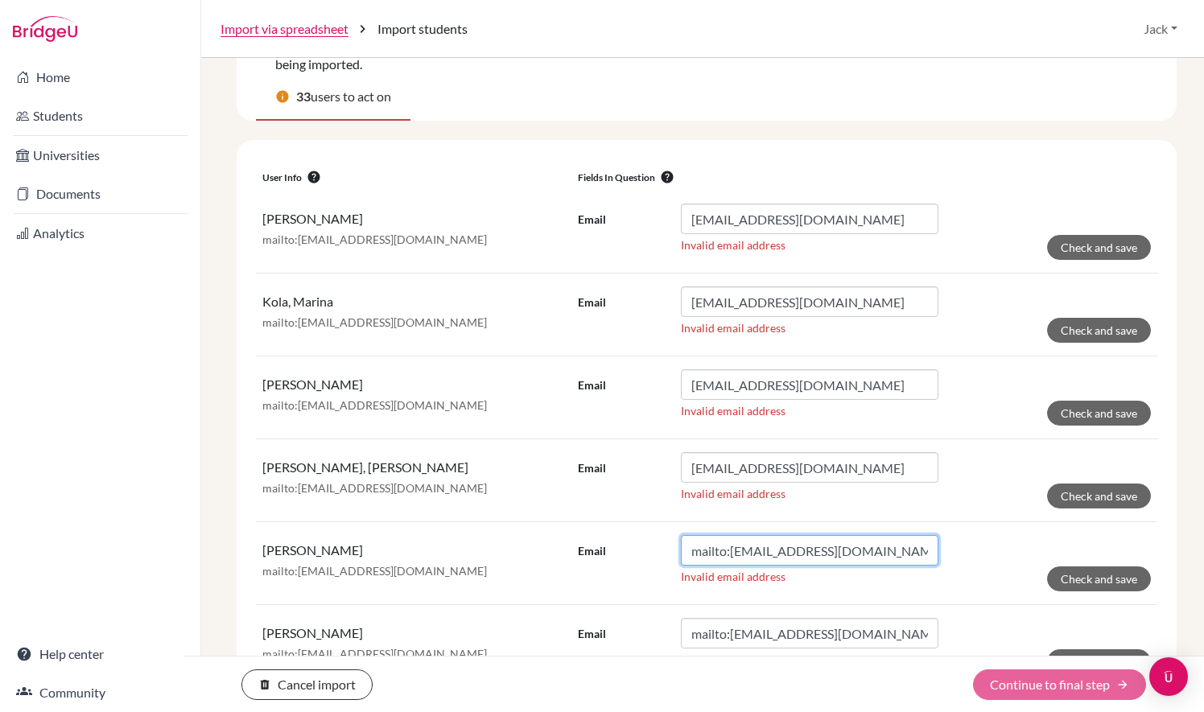
drag, startPoint x: 725, startPoint y: 549, endPoint x: 636, endPoint y: 535, distance: 90.5
click at [636, 535] on div "Email mailto:[EMAIL_ADDRESS][DOMAIN_NAME]" at bounding box center [758, 550] width 361 height 31
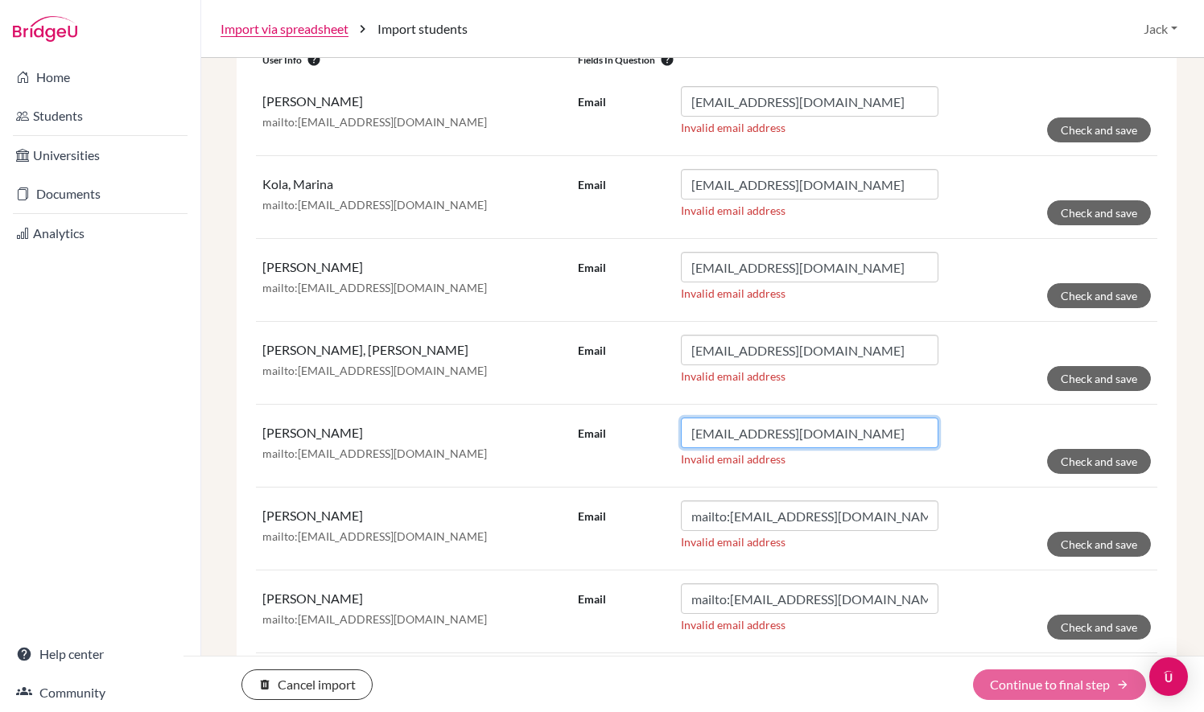
scroll to position [289, 0]
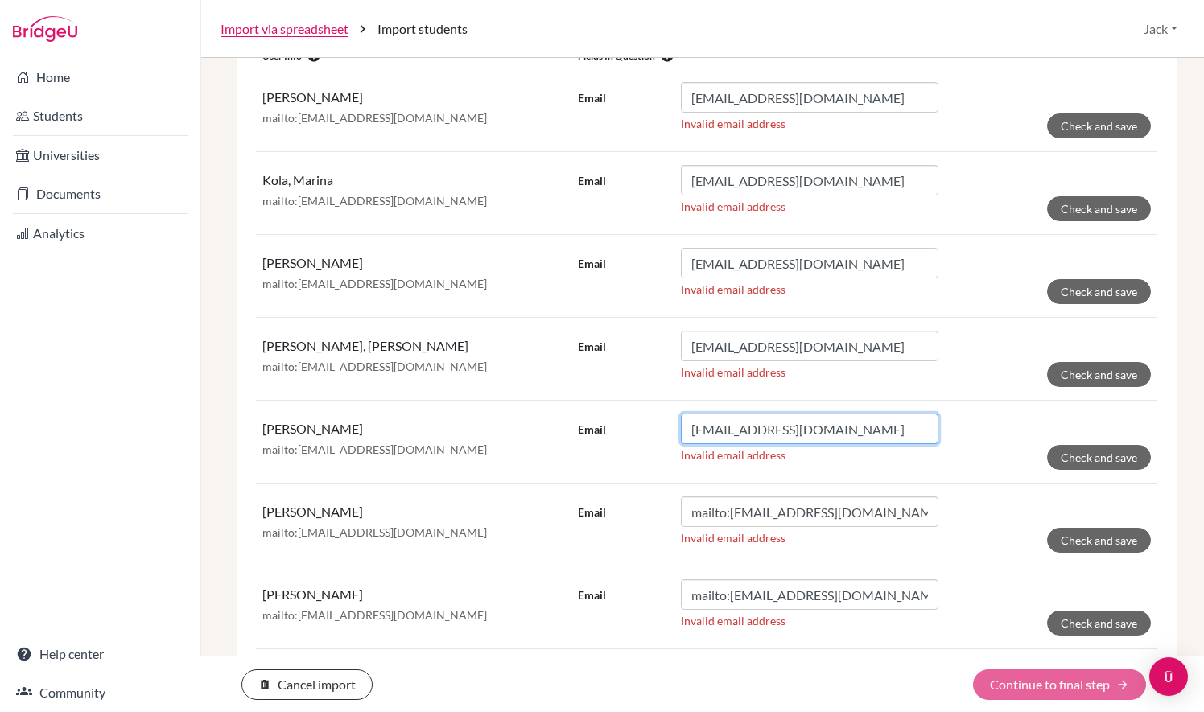
type input "[EMAIL_ADDRESS][DOMAIN_NAME]"
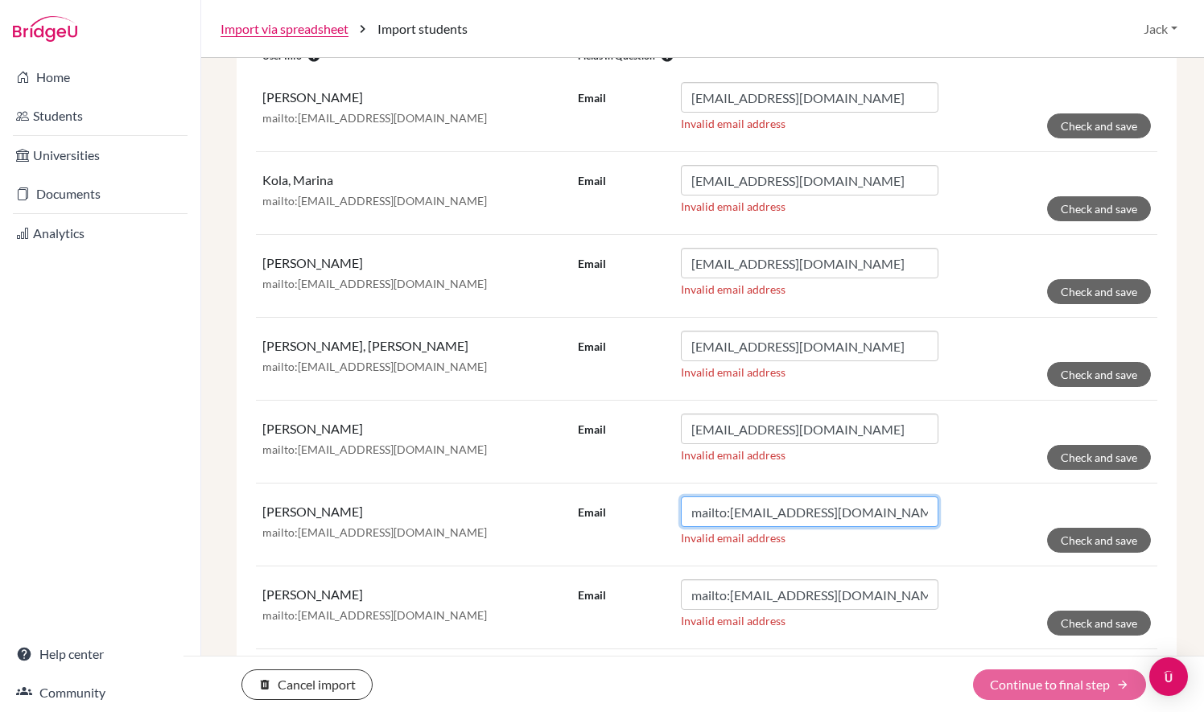
drag, startPoint x: 724, startPoint y: 514, endPoint x: 617, endPoint y: 506, distance: 107.4
click at [616, 506] on div "Email mailto:[EMAIL_ADDRESS][DOMAIN_NAME]" at bounding box center [758, 512] width 361 height 31
type input "[EMAIL_ADDRESS][DOMAIN_NAME]"
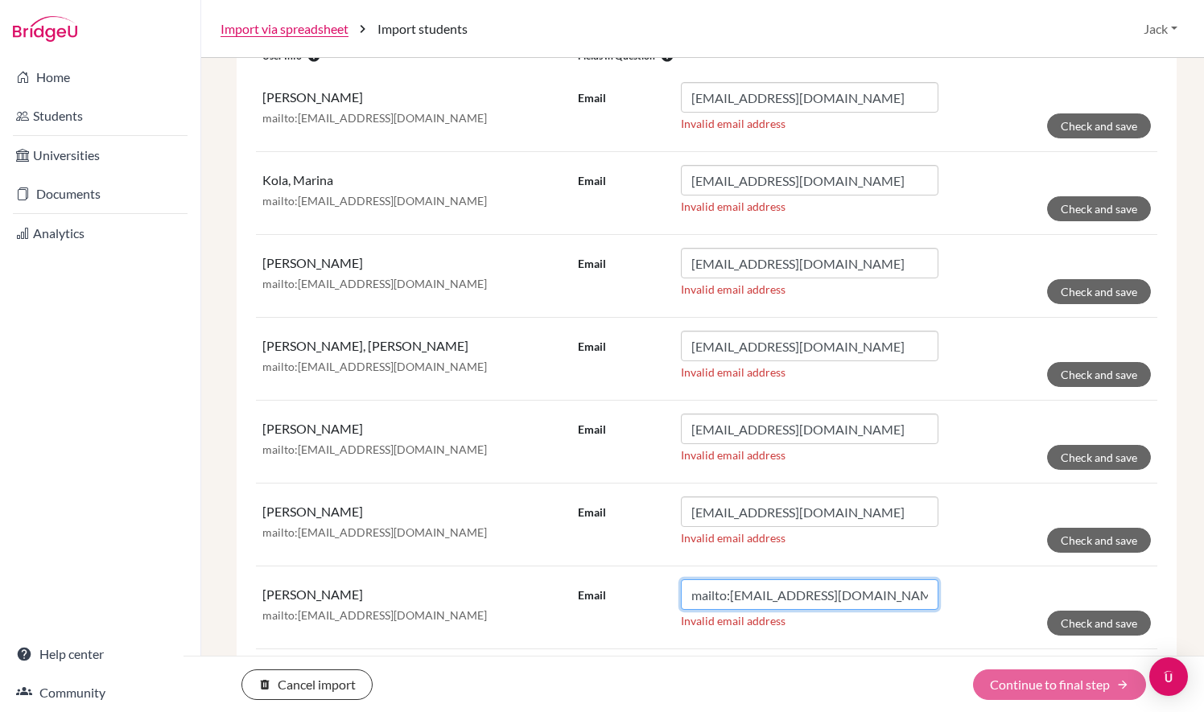
click at [727, 594] on input "mailto:[EMAIL_ADDRESS][DOMAIN_NAME]" at bounding box center [810, 595] width 258 height 31
drag, startPoint x: 725, startPoint y: 594, endPoint x: 667, endPoint y: 596, distance: 58.0
click at [667, 596] on div "Email mailto:[EMAIL_ADDRESS][DOMAIN_NAME]" at bounding box center [758, 595] width 361 height 31
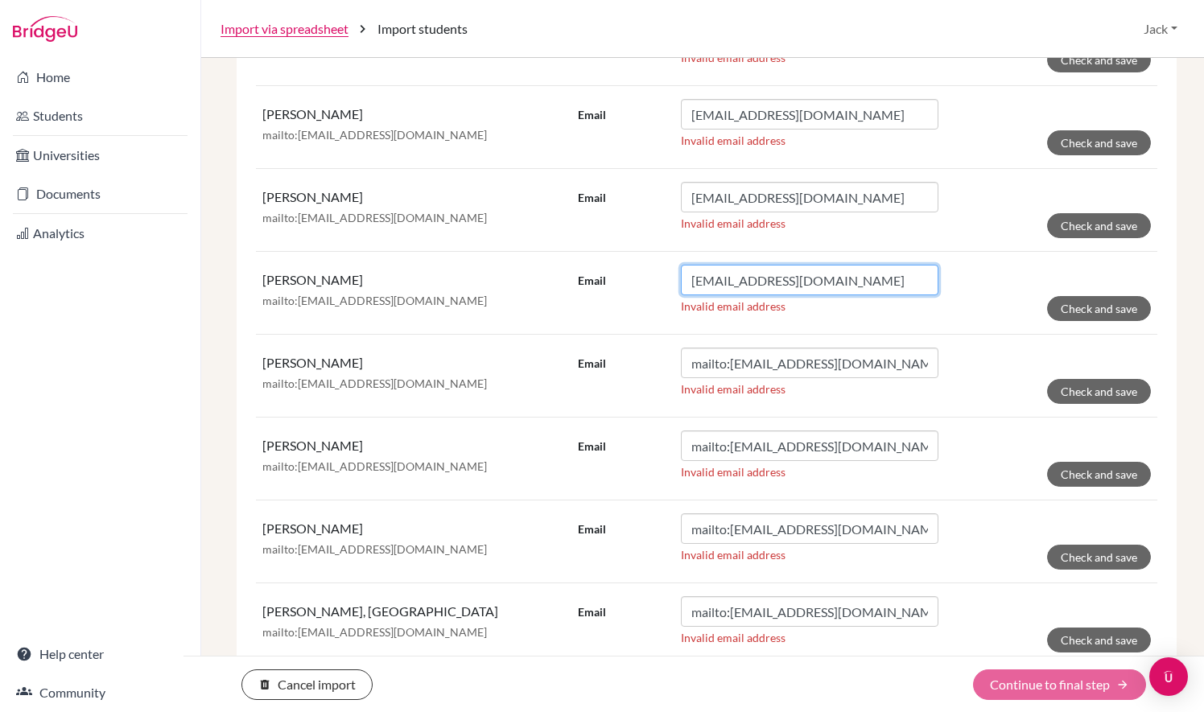
scroll to position [643, 0]
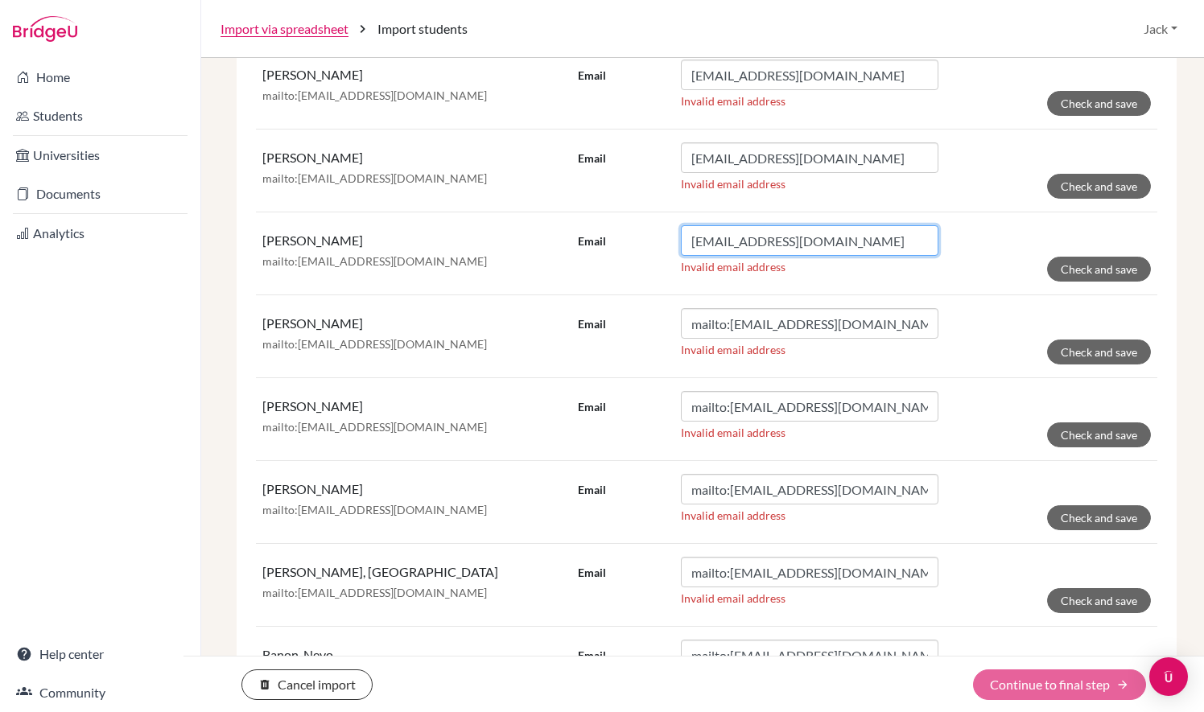
type input "[EMAIL_ADDRESS][DOMAIN_NAME]"
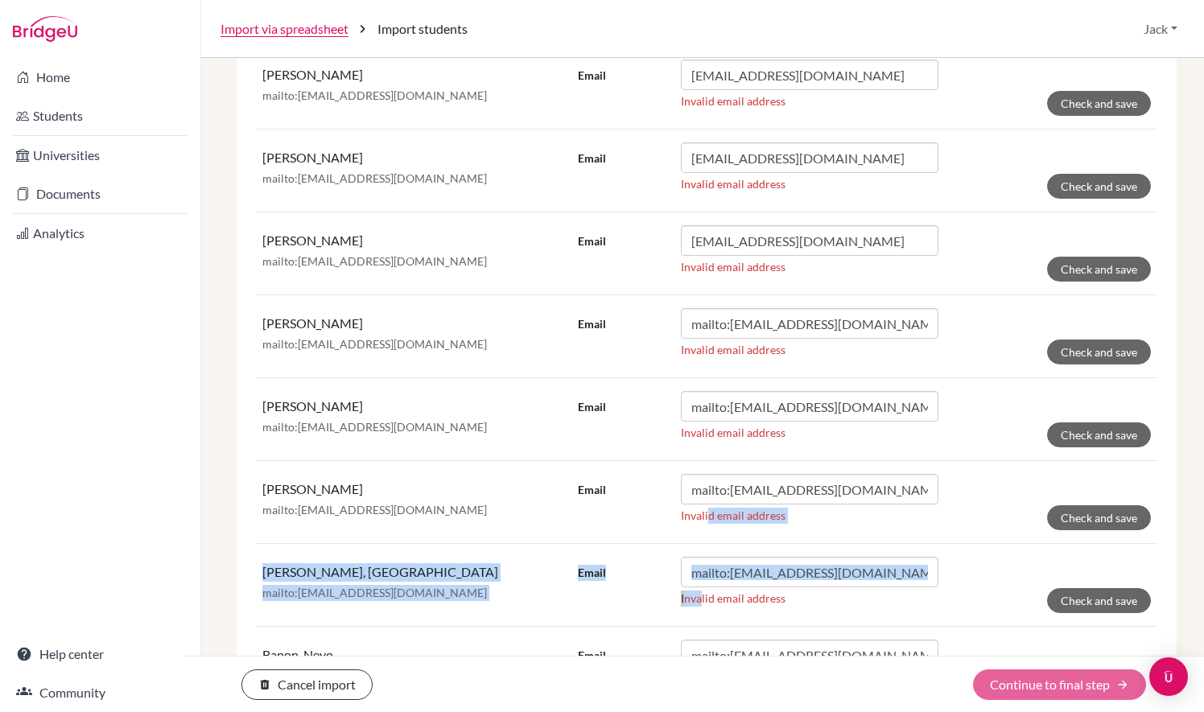
drag, startPoint x: 695, startPoint y: 610, endPoint x: 704, endPoint y: 526, distance: 85.0
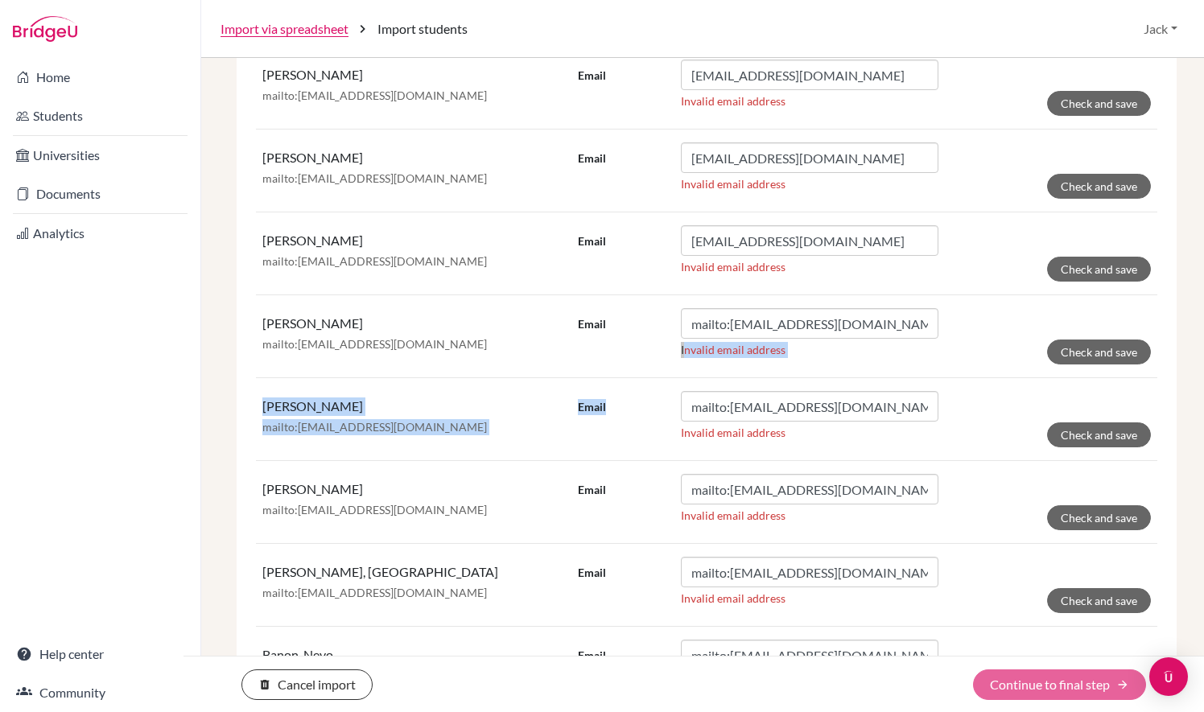
drag, startPoint x: 704, startPoint y: 526, endPoint x: 669, endPoint y: 375, distance: 154.5
copy tbody "Invalid email address Check and save [PERSON_NAME]:[EMAIL_ADDRESS][DOMAIN_NAME]…"
click at [737, 324] on input "mailto:lo05369@student.isllondon.org" at bounding box center [810, 323] width 258 height 31
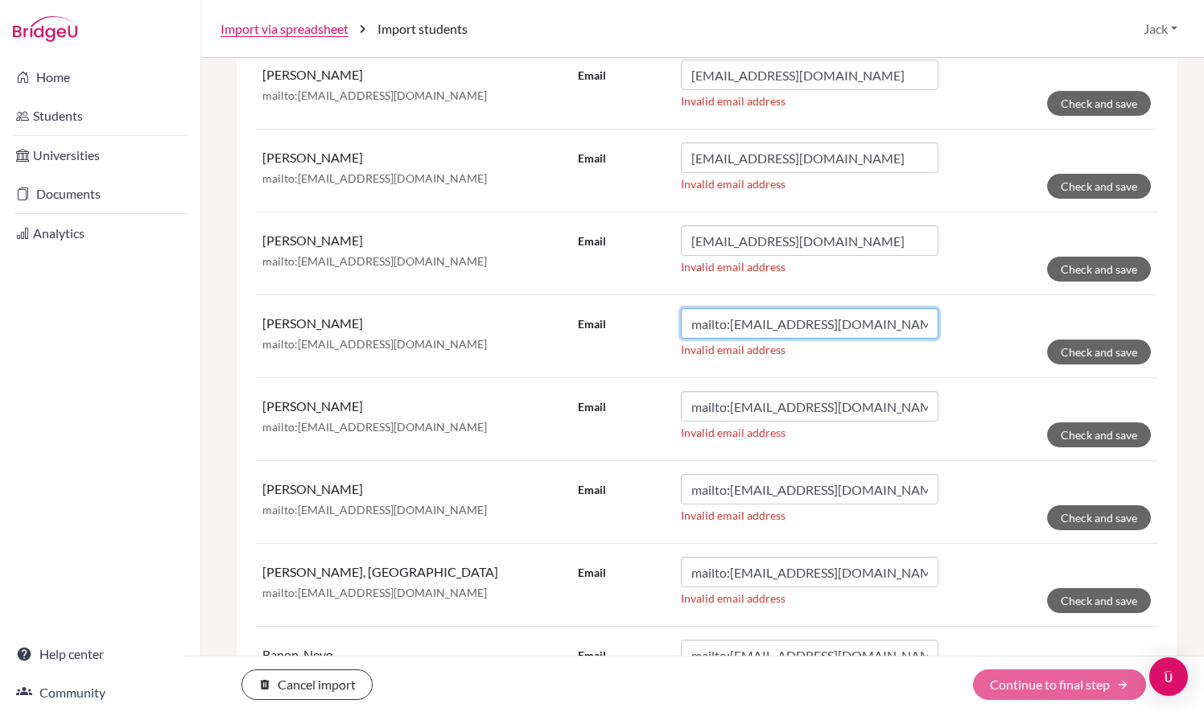
drag, startPoint x: 729, startPoint y: 324, endPoint x: 652, endPoint y: 330, distance: 76.7
click at [652, 330] on div "Email mailto:lo05369@student.isllondon.org" at bounding box center [758, 323] width 361 height 31
type input "lo05369@student.isllondon.org"
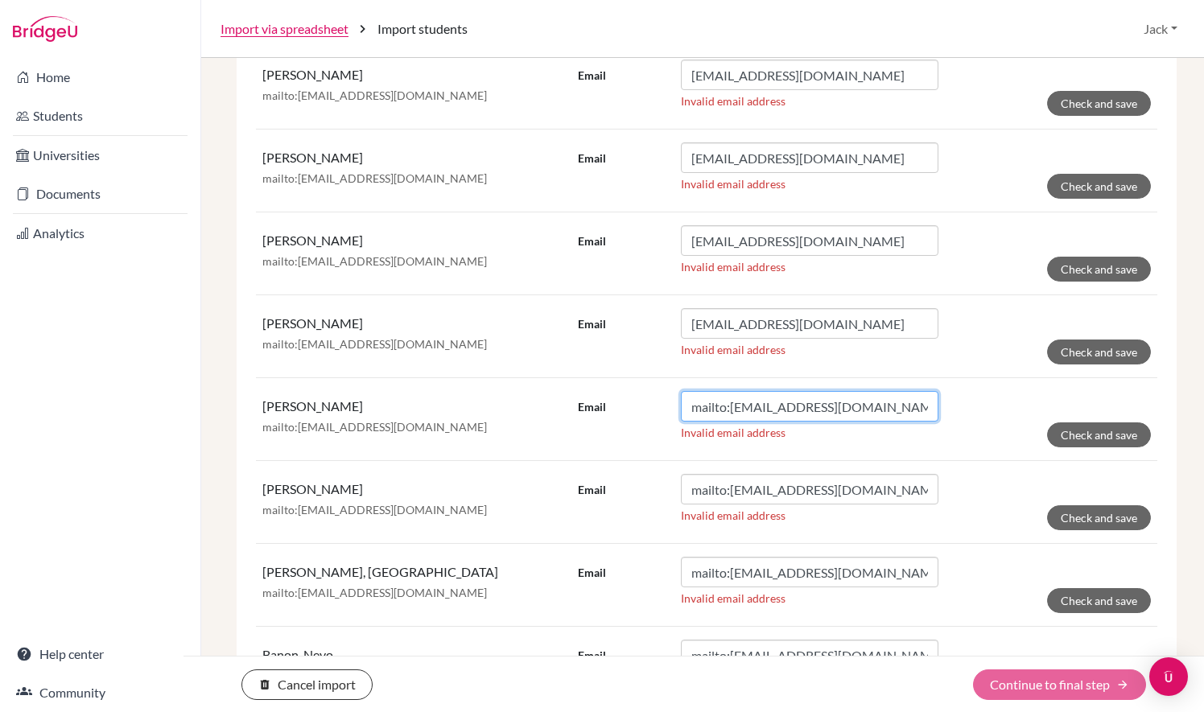
drag, startPoint x: 724, startPoint y: 404, endPoint x: 628, endPoint y: 393, distance: 96.5
click at [628, 393] on div "Email mailto:lo05378@student.isllondon.org" at bounding box center [758, 406] width 361 height 31
type input "lo05378@student.isllondon.org"
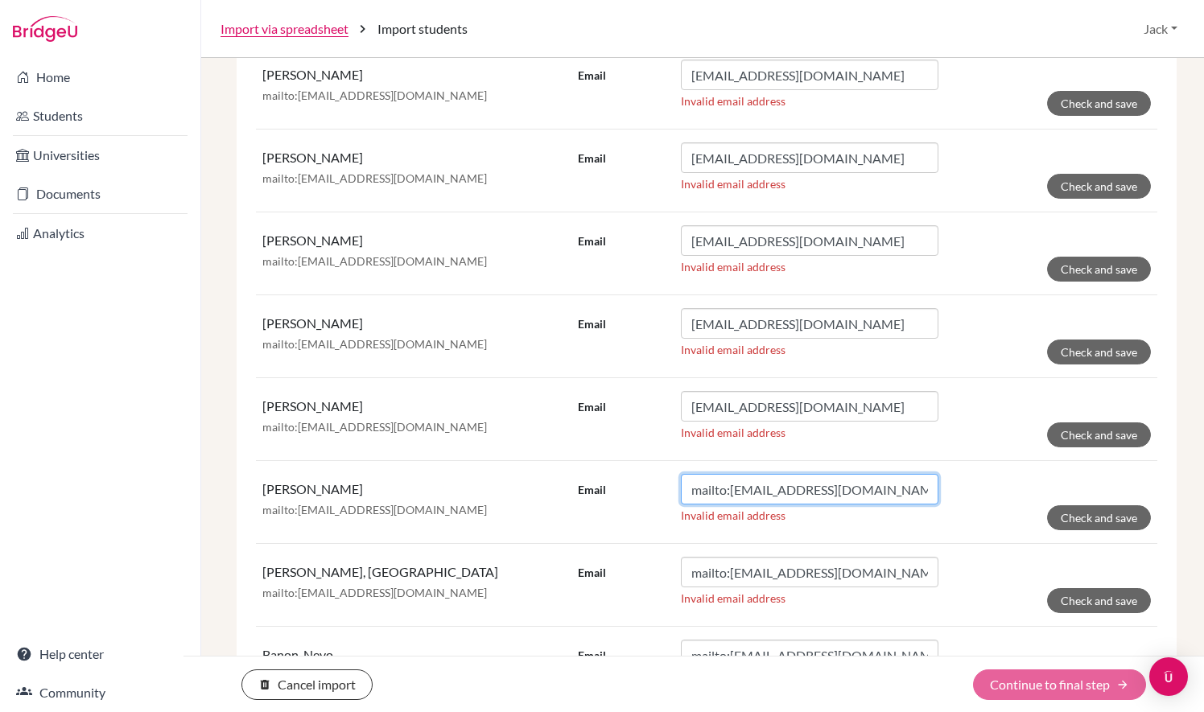
drag, startPoint x: 722, startPoint y: 485, endPoint x: 625, endPoint y: 484, distance: 96.6
click at [625, 484] on div "Email mailto:lo05404@student.isllondon.org" at bounding box center [758, 489] width 361 height 31
type input "lo05404@student.isllondon.org"
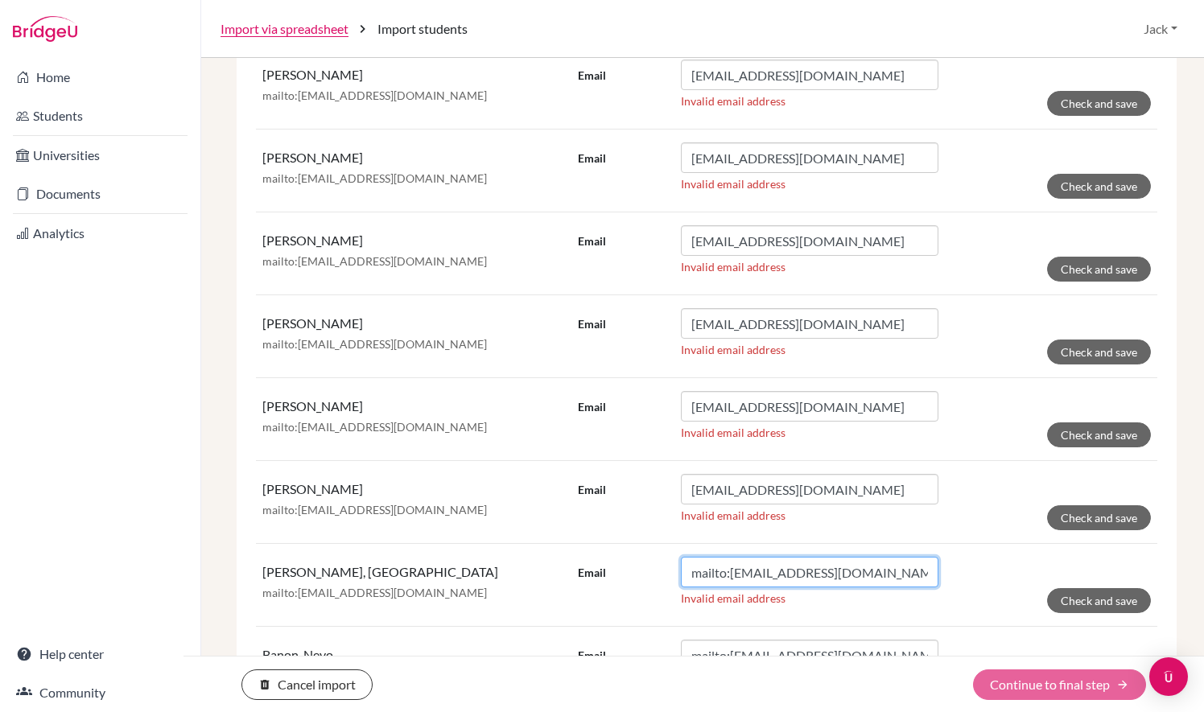
drag, startPoint x: 726, startPoint y: 569, endPoint x: 647, endPoint y: 570, distance: 78.9
click at [647, 570] on div "Email mailto:lo05532@student.isllondon.org" at bounding box center [758, 572] width 361 height 31
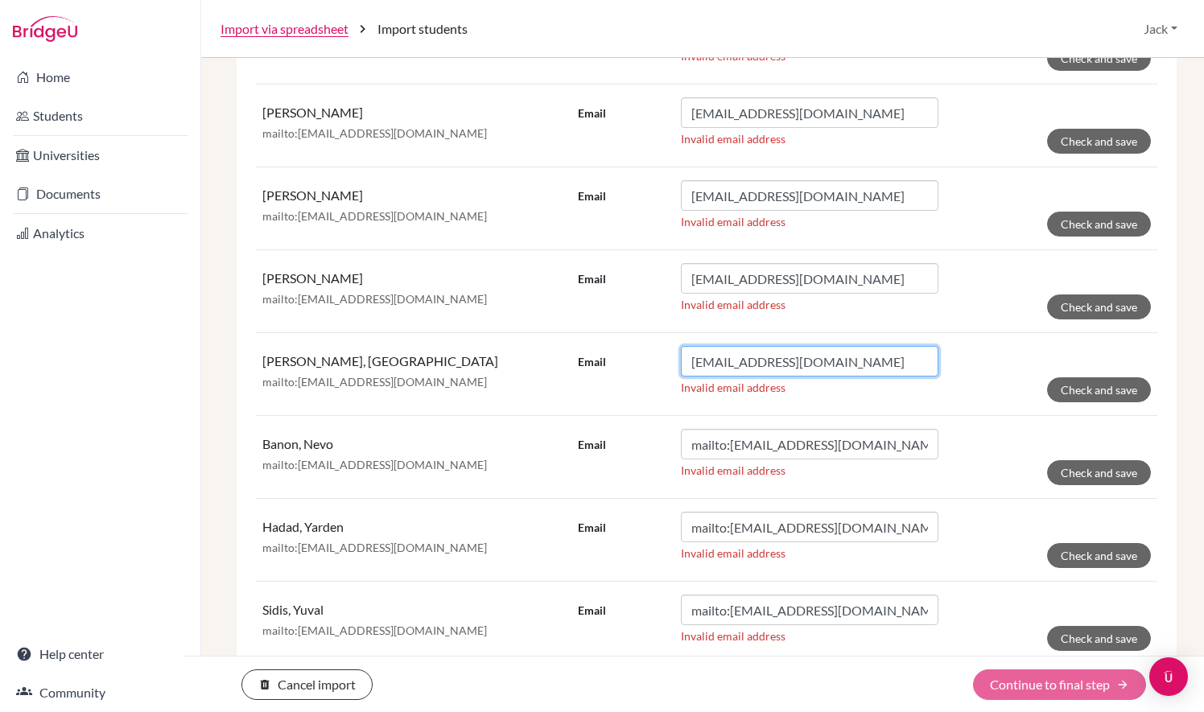
scroll to position [855, 0]
type input "lo05532@student.isllondon.org"
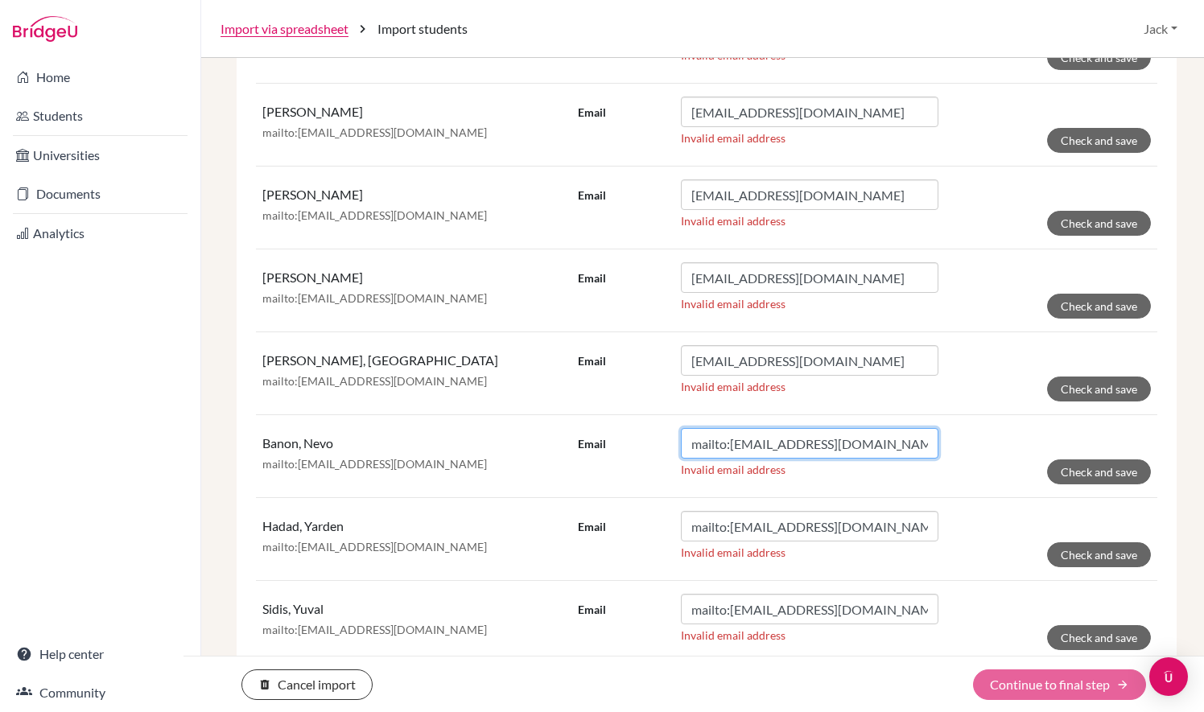
drag, startPoint x: 726, startPoint y: 444, endPoint x: 629, endPoint y: 430, distance: 97.7
click at [629, 430] on div "Email mailto:lo05556@student.isllondon.org" at bounding box center [758, 443] width 361 height 31
type input "lo05556@student.isllondon.org"
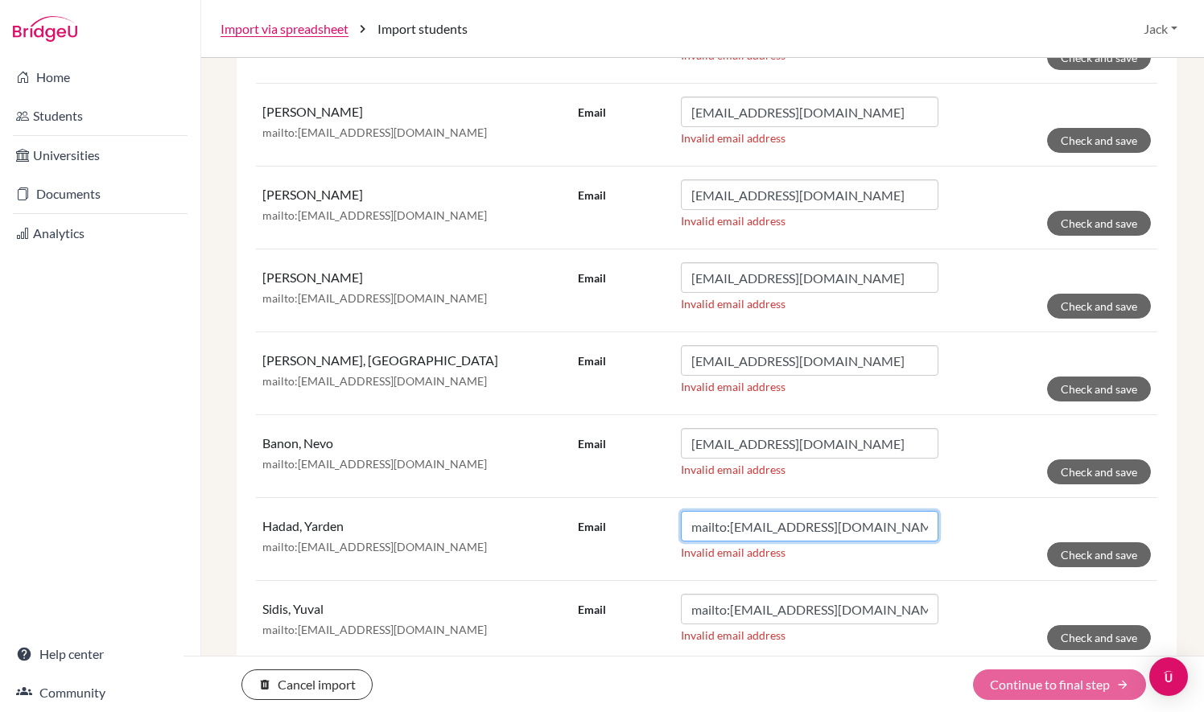
drag, startPoint x: 724, startPoint y: 523, endPoint x: 622, endPoint y: 511, distance: 102.9
drag, startPoint x: 622, startPoint y: 511, endPoint x: 711, endPoint y: 525, distance: 89.6
drag, startPoint x: 711, startPoint y: 525, endPoint x: 724, endPoint y: 528, distance: 14.1
click at [724, 528] on input "mailto:lo05566@student.isllondon.org" at bounding box center [810, 526] width 258 height 31
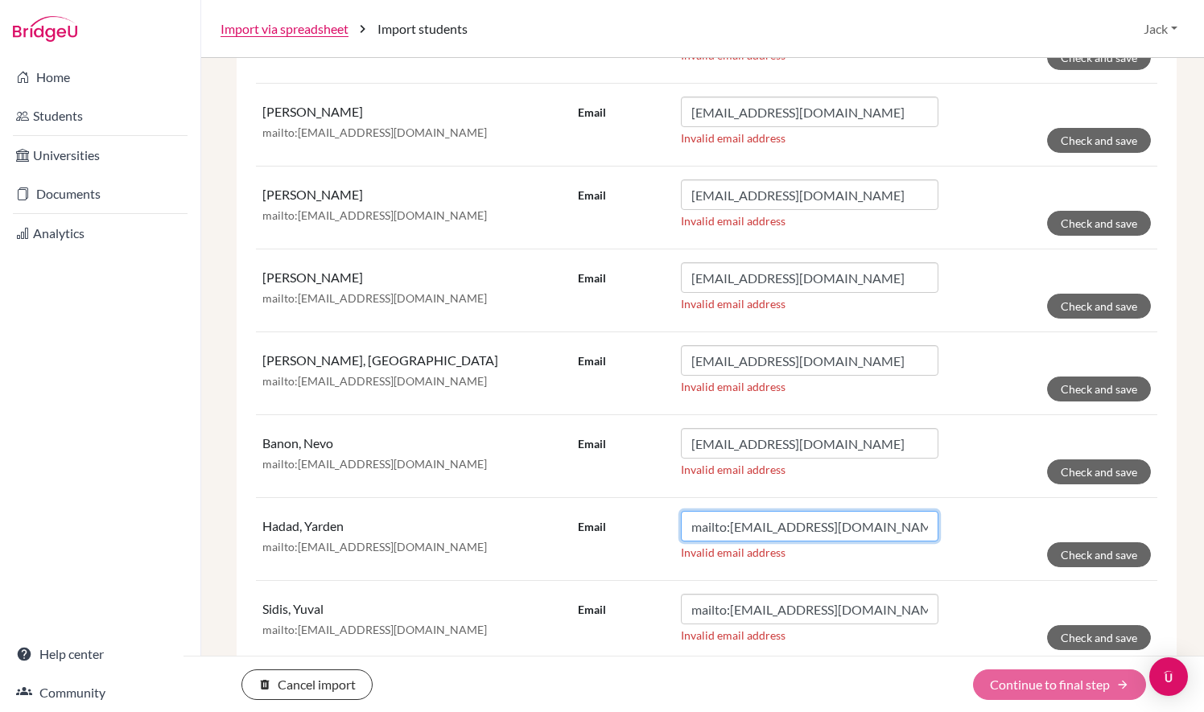
drag, startPoint x: 724, startPoint y: 526, endPoint x: 662, endPoint y: 514, distance: 63.9
click at [662, 514] on div "Email mailto:lo05566@student.isllondon.org" at bounding box center [758, 526] width 361 height 31
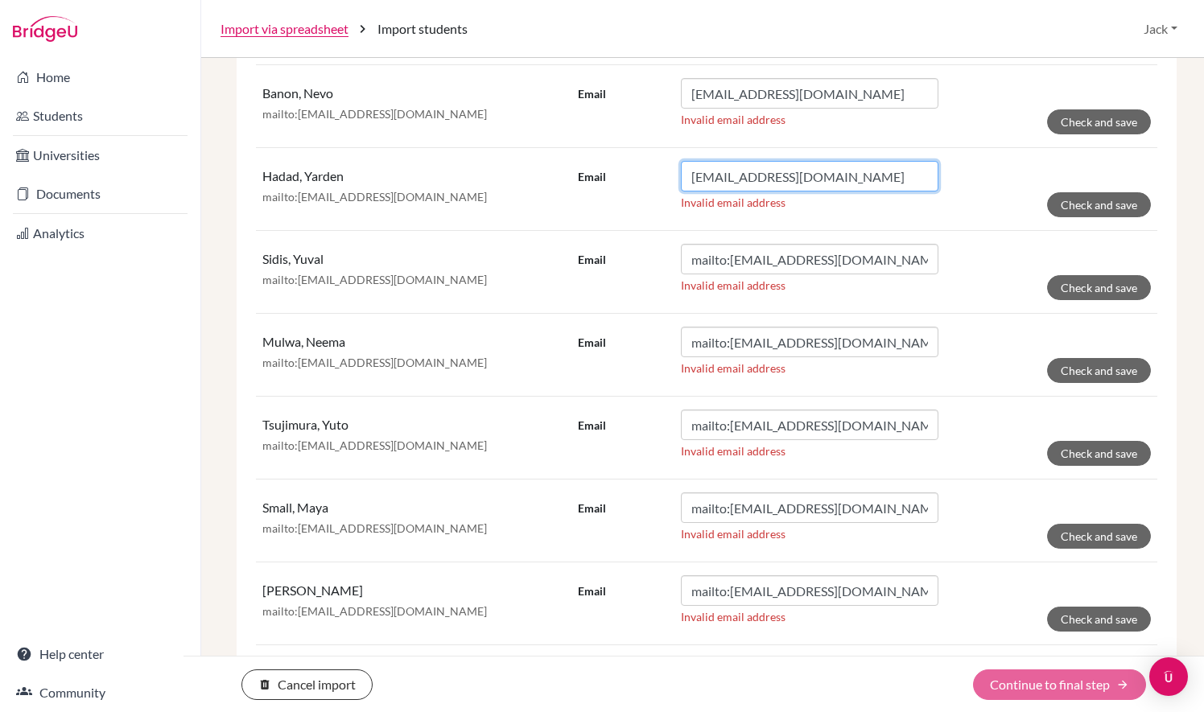
scroll to position [1207, 0]
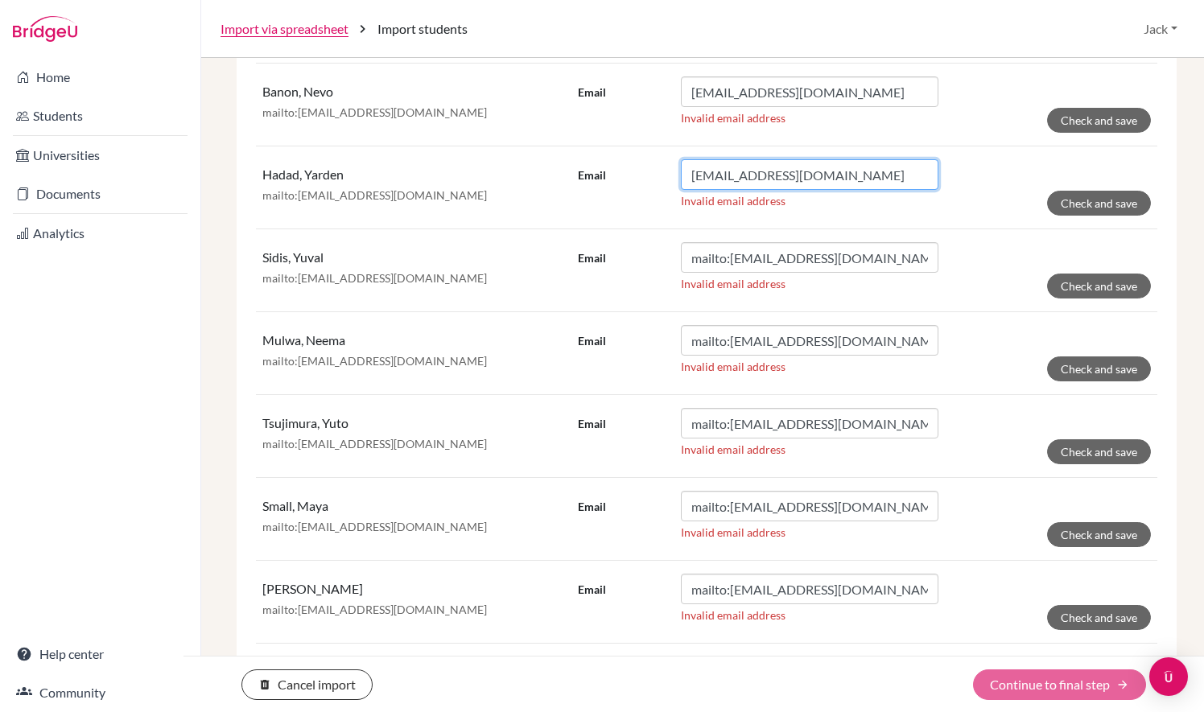
type input "lo05566@student.isllondon.org"
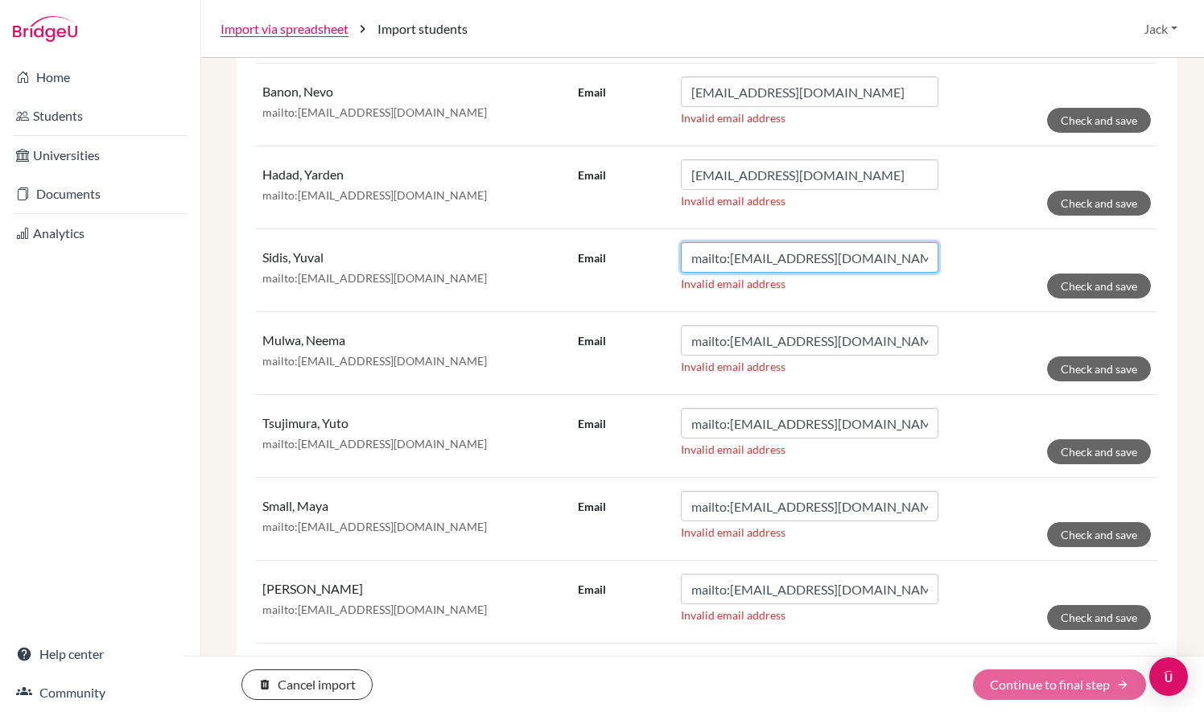
drag, startPoint x: 725, startPoint y: 258, endPoint x: 642, endPoint y: 248, distance: 83.6
click at [642, 248] on div "Email mailto:lo05592@student.isllondon.org" at bounding box center [758, 257] width 361 height 31
type input "lo05592@student.isllondon.org"
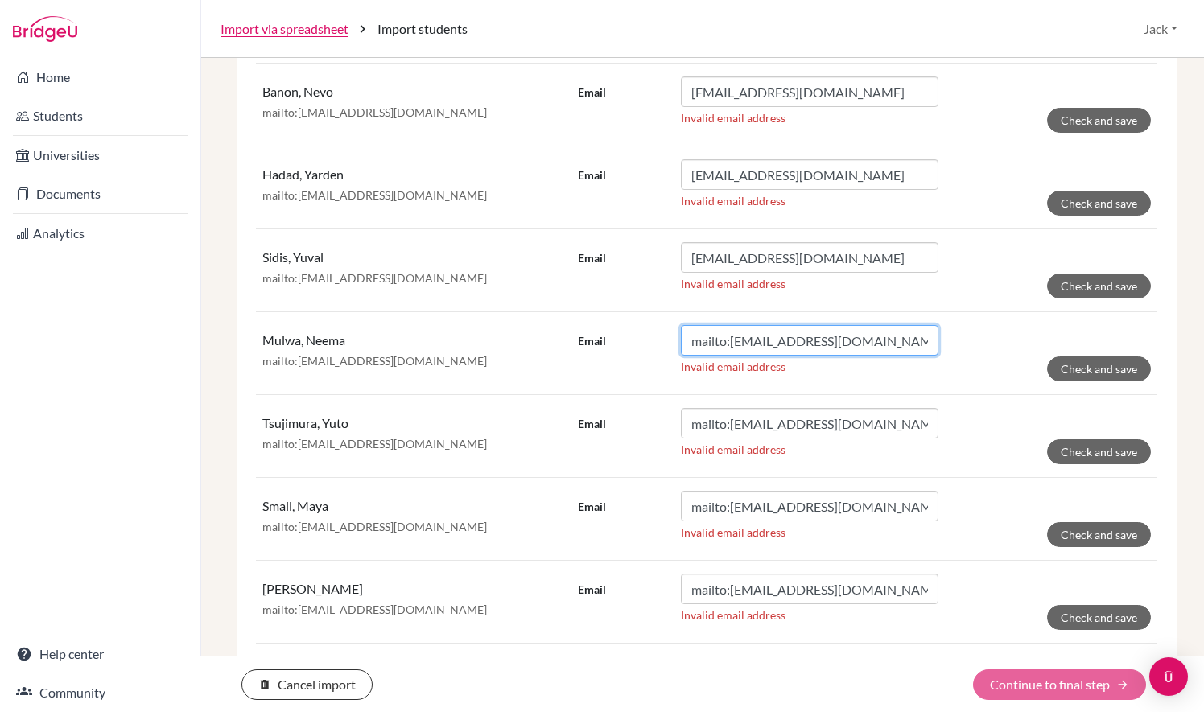
drag, startPoint x: 724, startPoint y: 341, endPoint x: 634, endPoint y: 325, distance: 90.8
click at [634, 325] on div "Email mailto:lo05608@student.isllondon.org" at bounding box center [758, 340] width 361 height 31
type input "lo05608@student.isllondon.org"
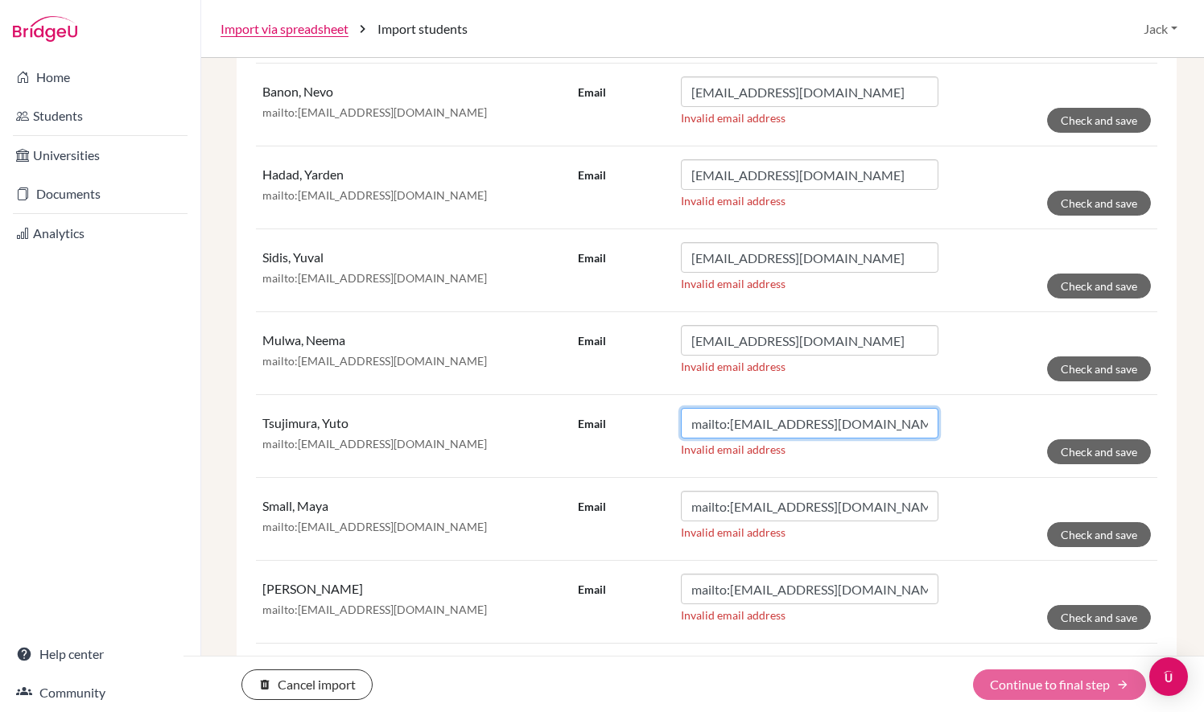
drag, startPoint x: 721, startPoint y: 423, endPoint x: 617, endPoint y: 398, distance: 107.6
click at [617, 398] on td "Email mailto:lo05629@student.isllondon.org Invalid email address Check and save" at bounding box center [865, 436] width 586 height 83
type input "lo05629@student.isllondon.org"
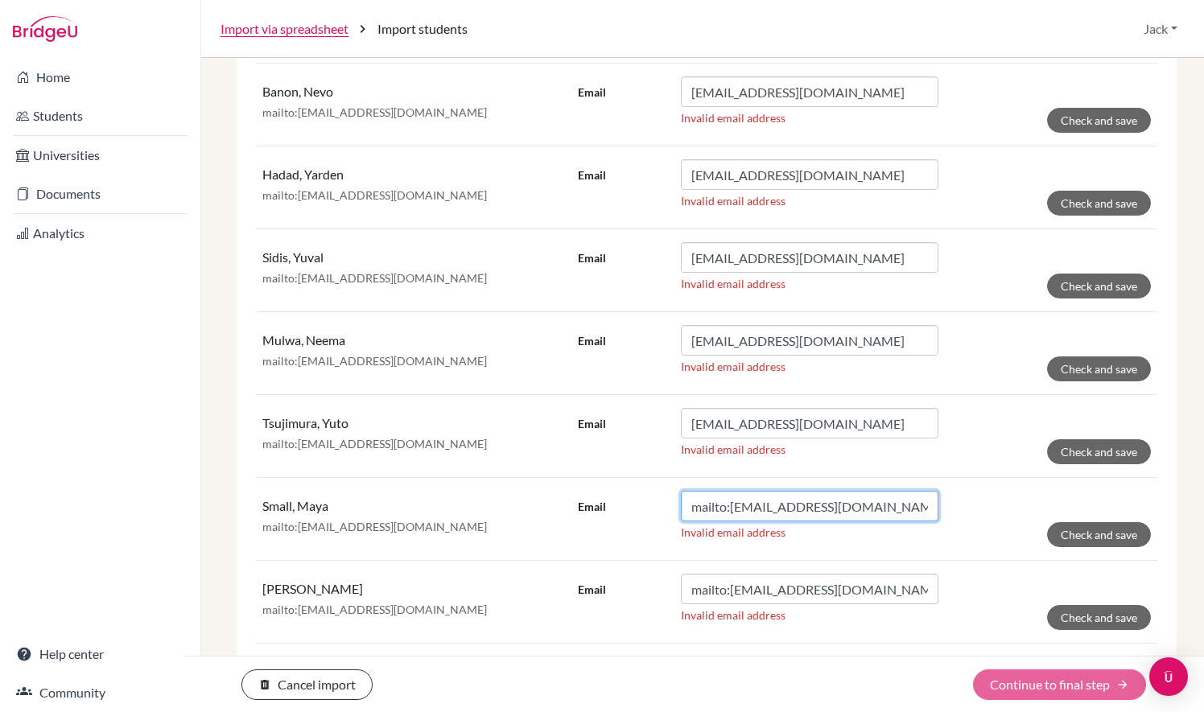
drag, startPoint x: 718, startPoint y: 507, endPoint x: 668, endPoint y: 510, distance: 50.0
click at [668, 510] on div "Email mailto:lo05655@student.isllondon.org" at bounding box center [758, 506] width 361 height 31
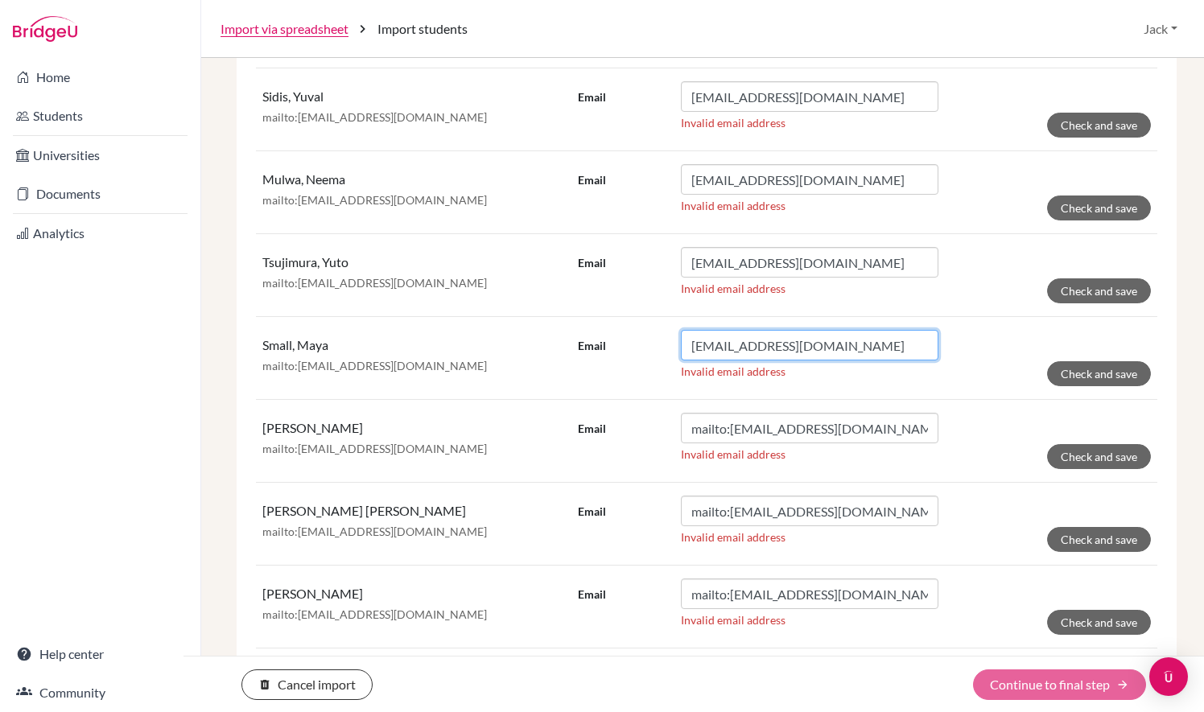
scroll to position [1368, 0]
type input "lo05655@student.isllondon.org"
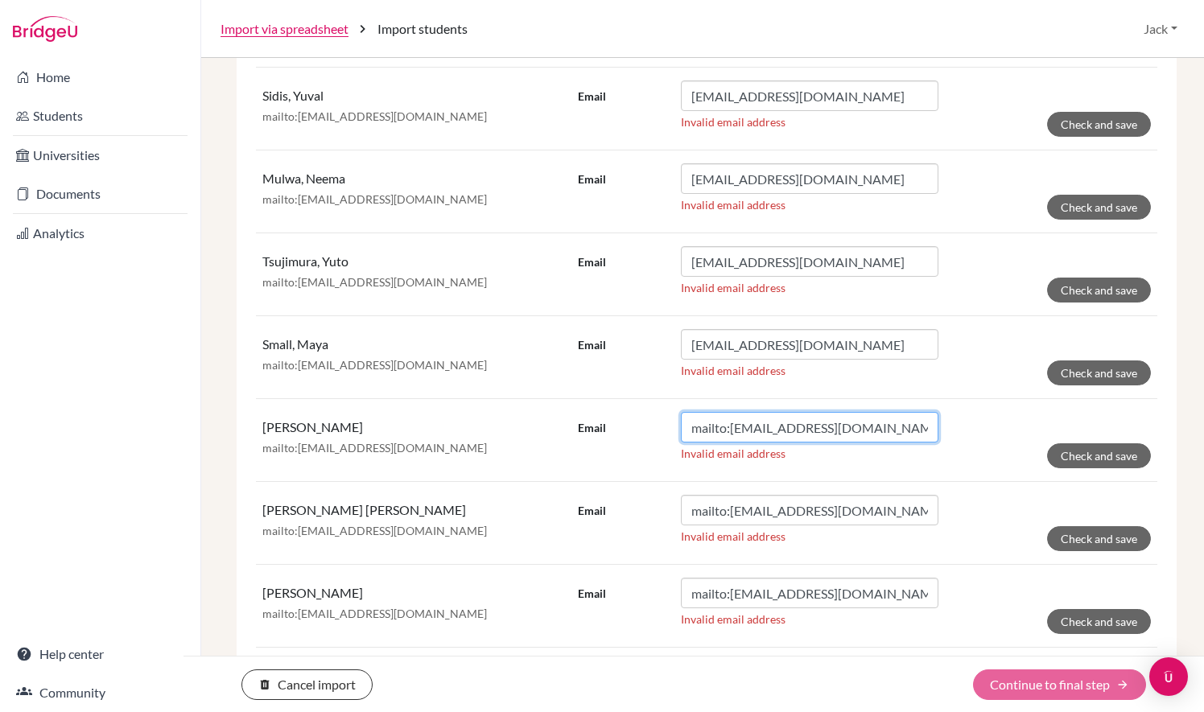
drag, startPoint x: 723, startPoint y: 422, endPoint x: 636, endPoint y: 421, distance: 86.9
click at [636, 421] on div "Email mailto:lo05666@student.isllondon.org" at bounding box center [758, 427] width 361 height 31
type input "lo05666@student.isllondon.org"
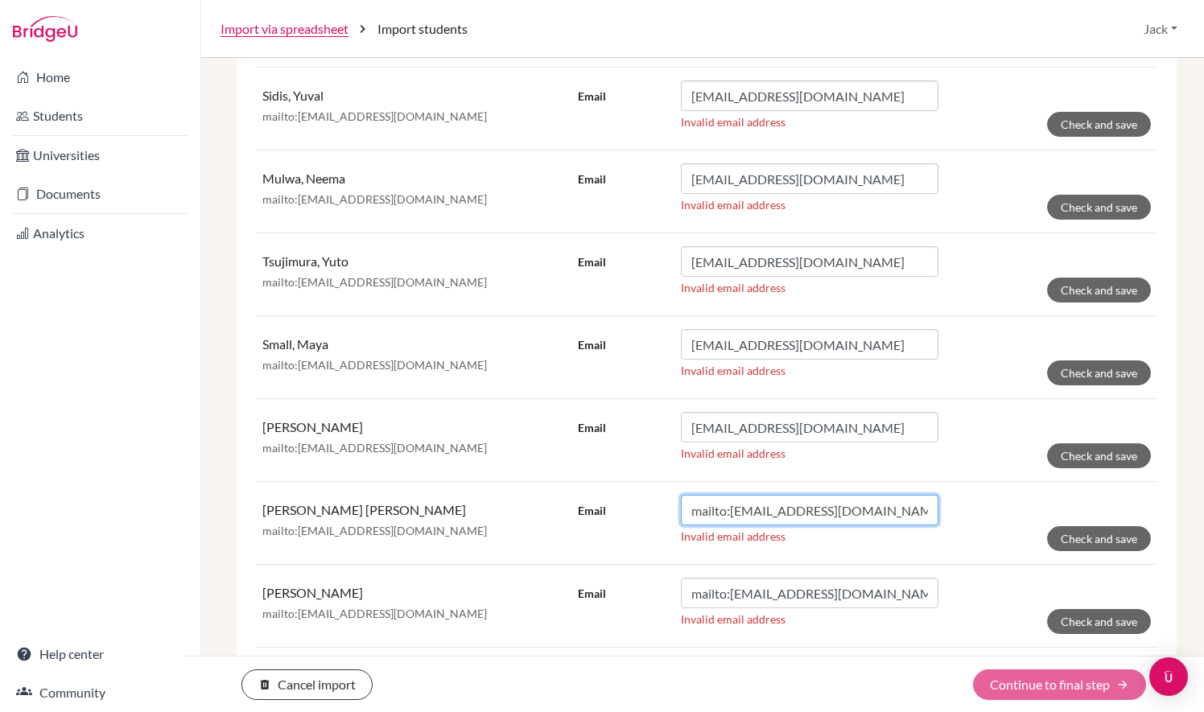
drag, startPoint x: 726, startPoint y: 507, endPoint x: 605, endPoint y: 480, distance: 123.8
drag, startPoint x: 605, startPoint y: 480, endPoint x: 683, endPoint y: 506, distance: 81.5
drag, startPoint x: 683, startPoint y: 506, endPoint x: 714, endPoint y: 511, distance: 31.9
click at [708, 510] on input "mailto:lo05703@student.isllondon.org" at bounding box center [810, 510] width 258 height 31
drag, startPoint x: 726, startPoint y: 509, endPoint x: 632, endPoint y: 505, distance: 94.3
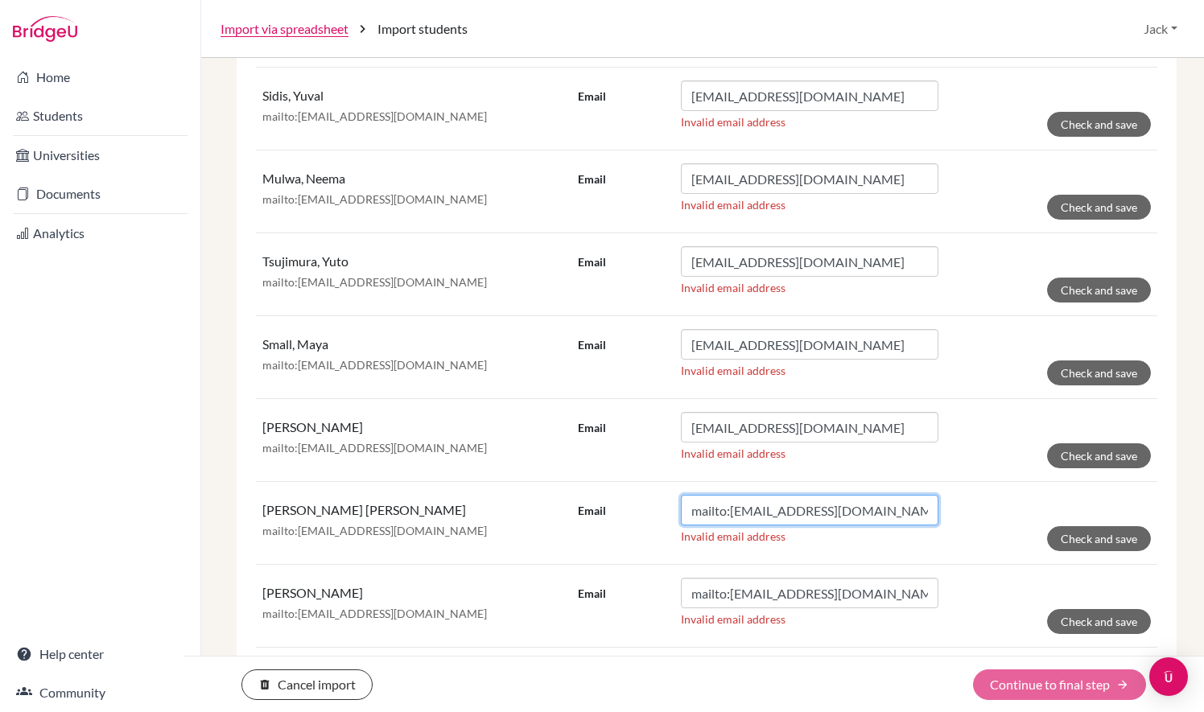
click at [632, 505] on div "Email mailto:lo05703@student.isllondon.org" at bounding box center [758, 510] width 361 height 31
type input "lo05703@student.isllondon.org"
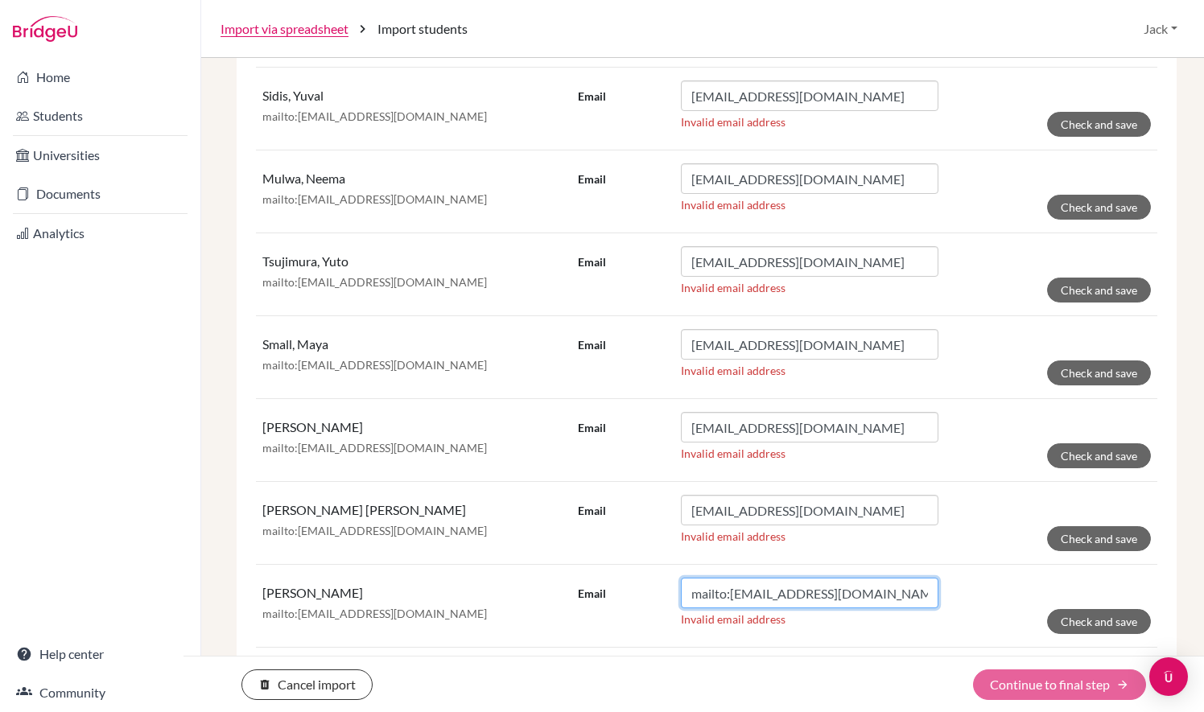
drag, startPoint x: 726, startPoint y: 588, endPoint x: 605, endPoint y: 569, distance: 123.1
click at [605, 569] on td "Email mailto:lo05716@student.isllondon.org Invalid email address Check and save" at bounding box center [865, 606] width 586 height 83
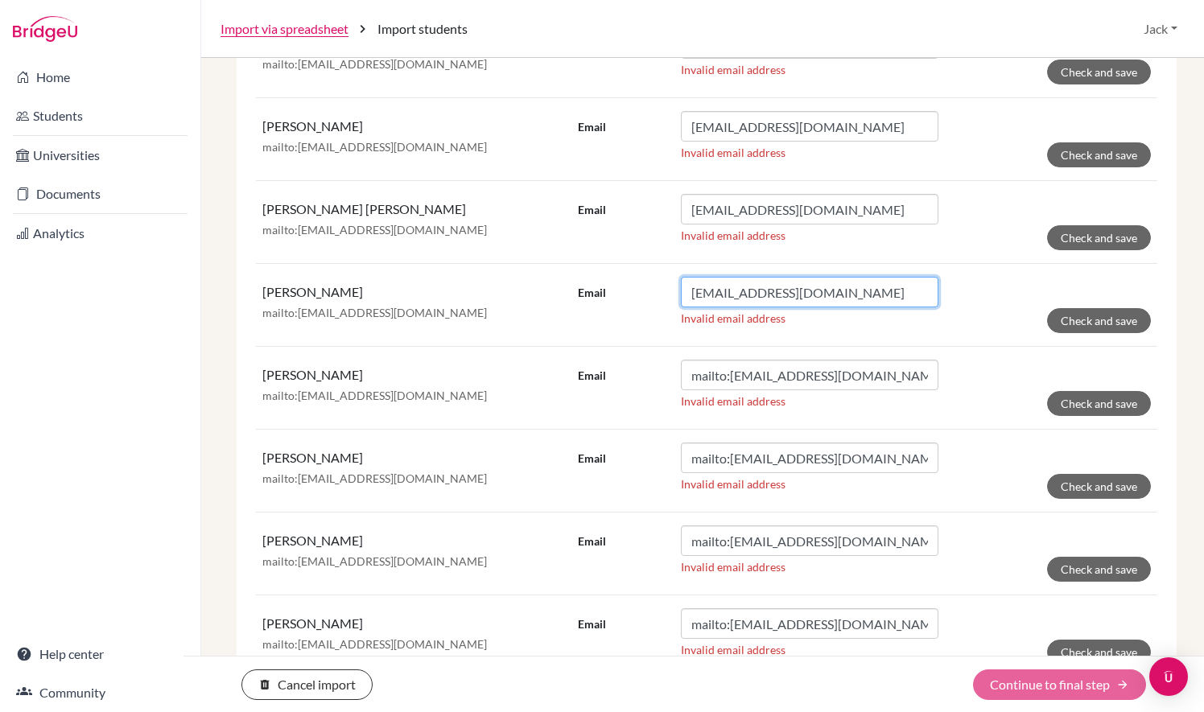
scroll to position [1676, 0]
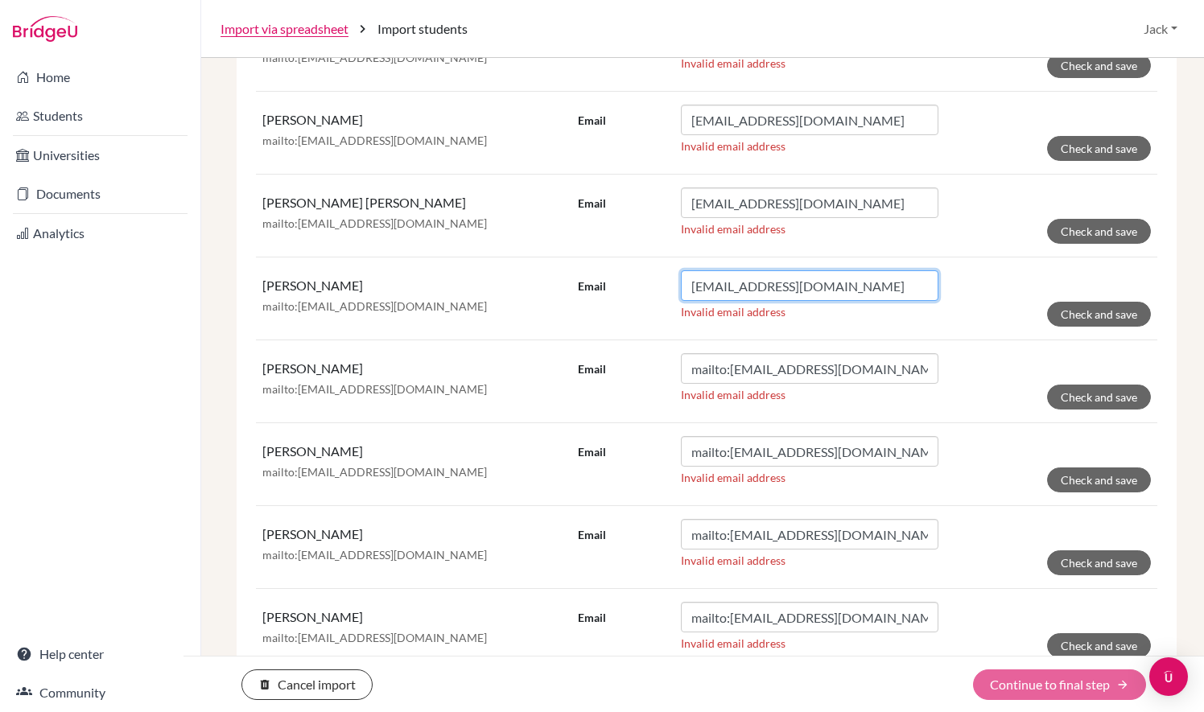
type input "lo05716@student.isllondon.org"
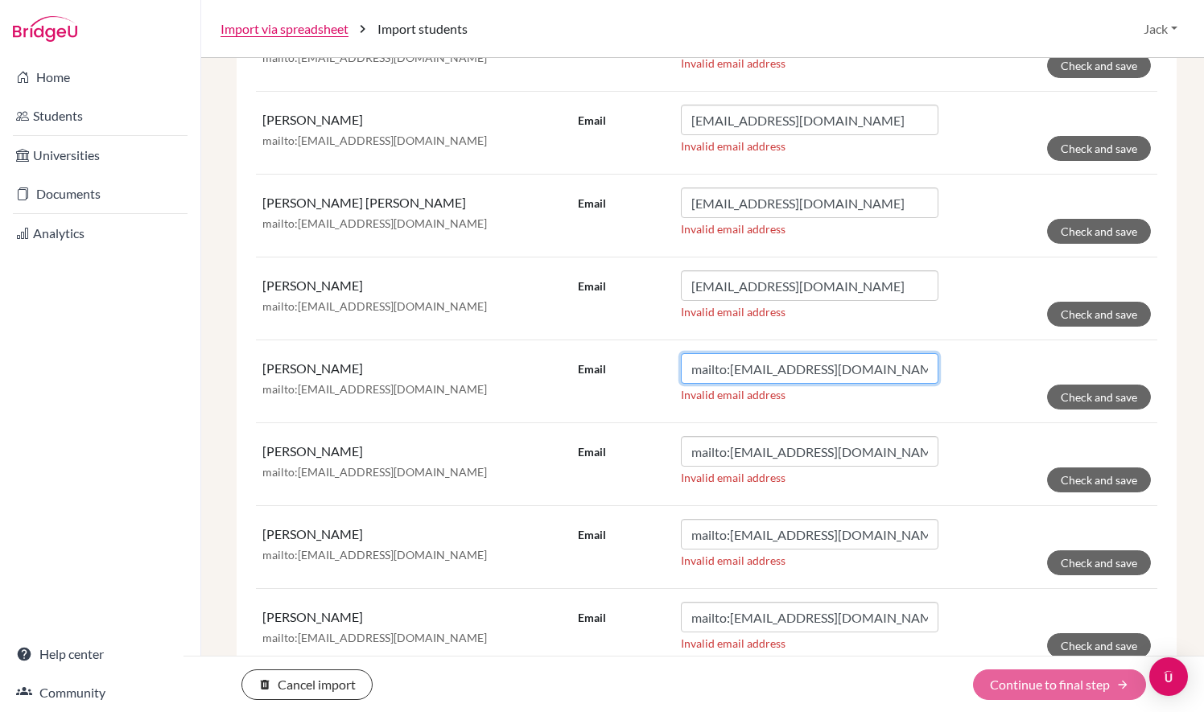
drag, startPoint x: 725, startPoint y: 364, endPoint x: 634, endPoint y: 351, distance: 91.9
click at [634, 353] on div "Email mailto:lo05725@student.isllondon.org" at bounding box center [758, 368] width 361 height 31
type input "lo05725@student.isllondon.org"
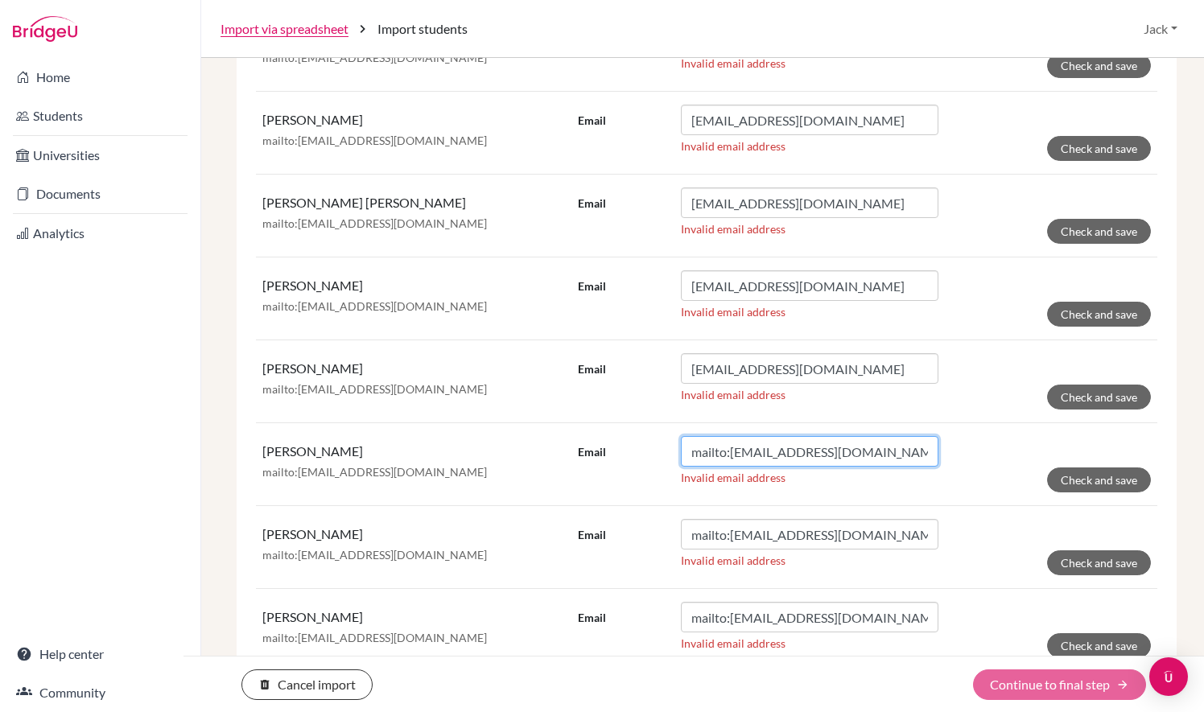
drag, startPoint x: 724, startPoint y: 446, endPoint x: 634, endPoint y: 428, distance: 91.9
click at [626, 436] on div "Email mailto:lo05772@student.isllondon.org" at bounding box center [758, 451] width 361 height 31
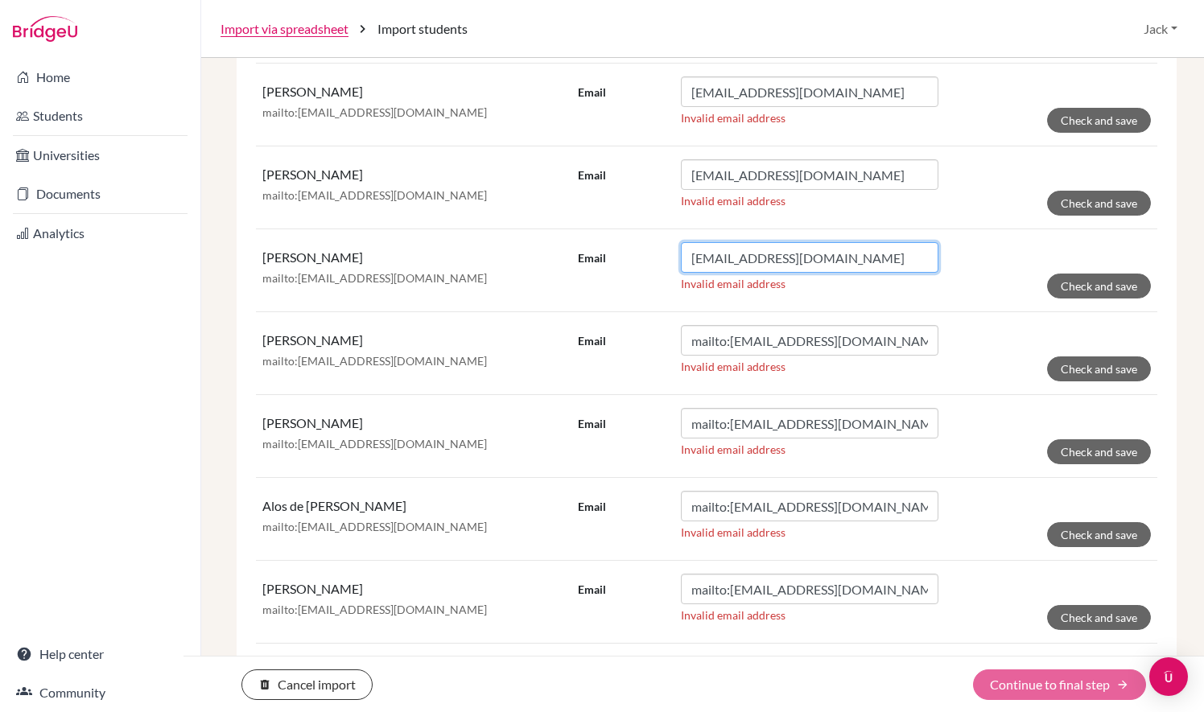
scroll to position [1879, 0]
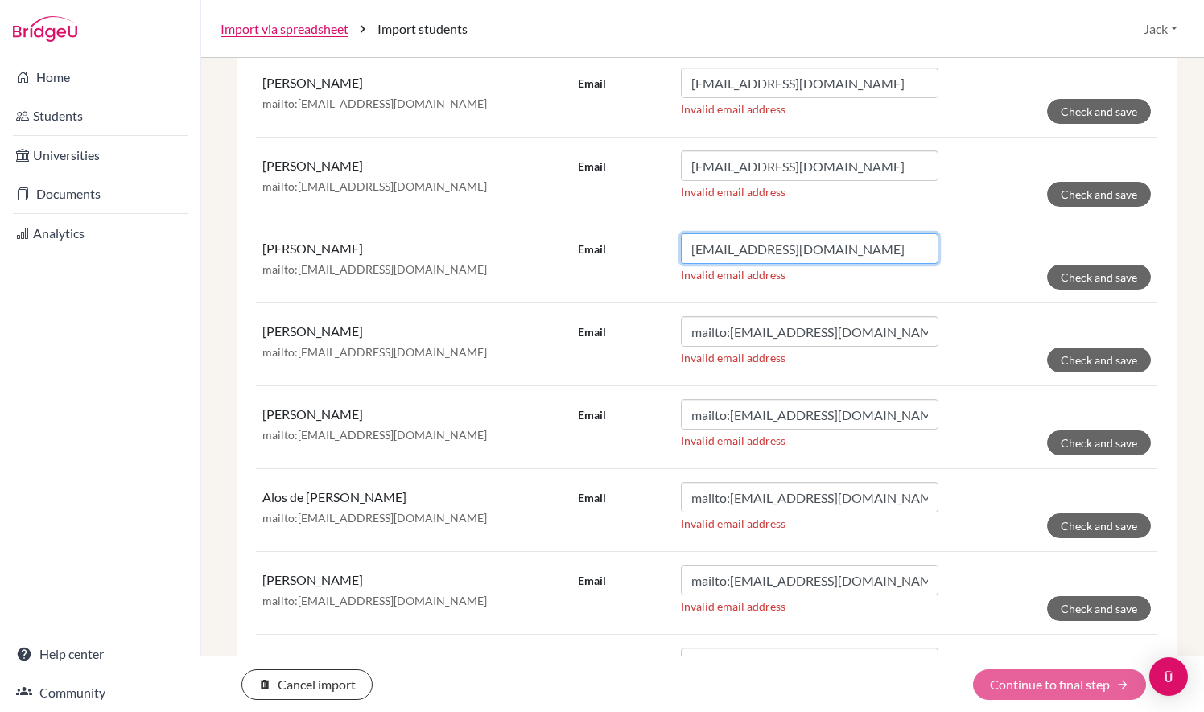
type input "lo05772@student.isllondon.org"
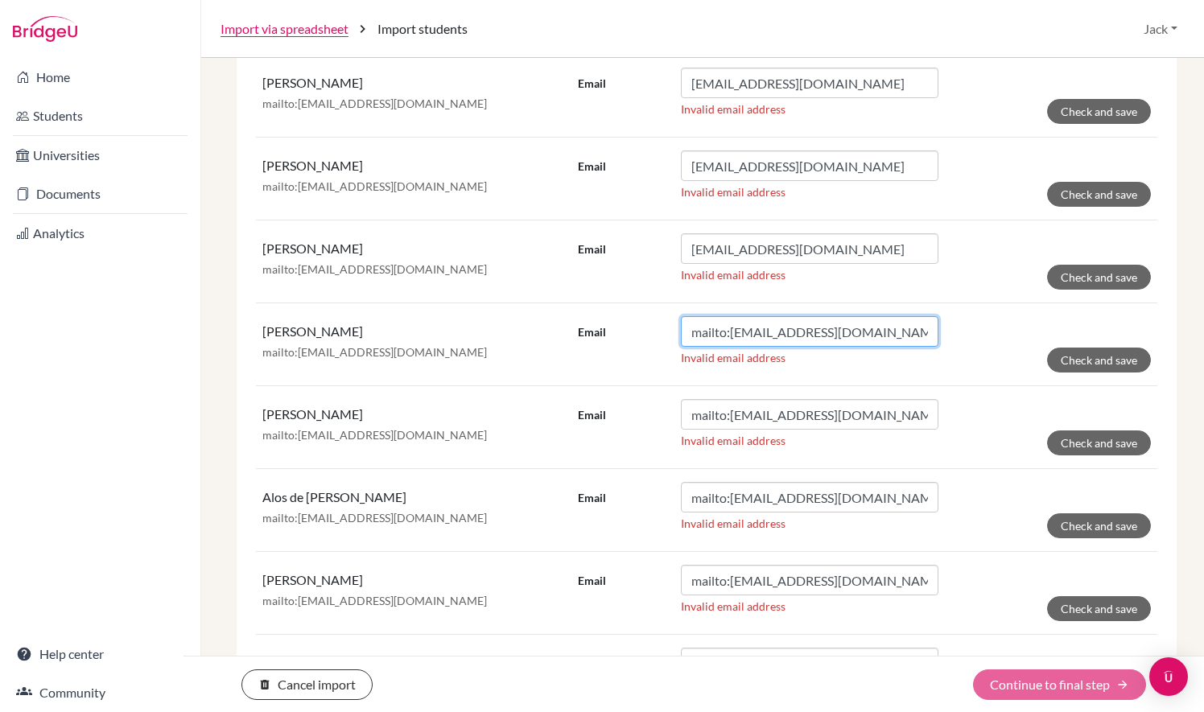
drag, startPoint x: 725, startPoint y: 330, endPoint x: 633, endPoint y: 312, distance: 94.3
click at [631, 316] on div "Email mailto:lo05831@student.isllondon.org" at bounding box center [758, 331] width 361 height 31
type input "lo05831@student.isllondon.org"
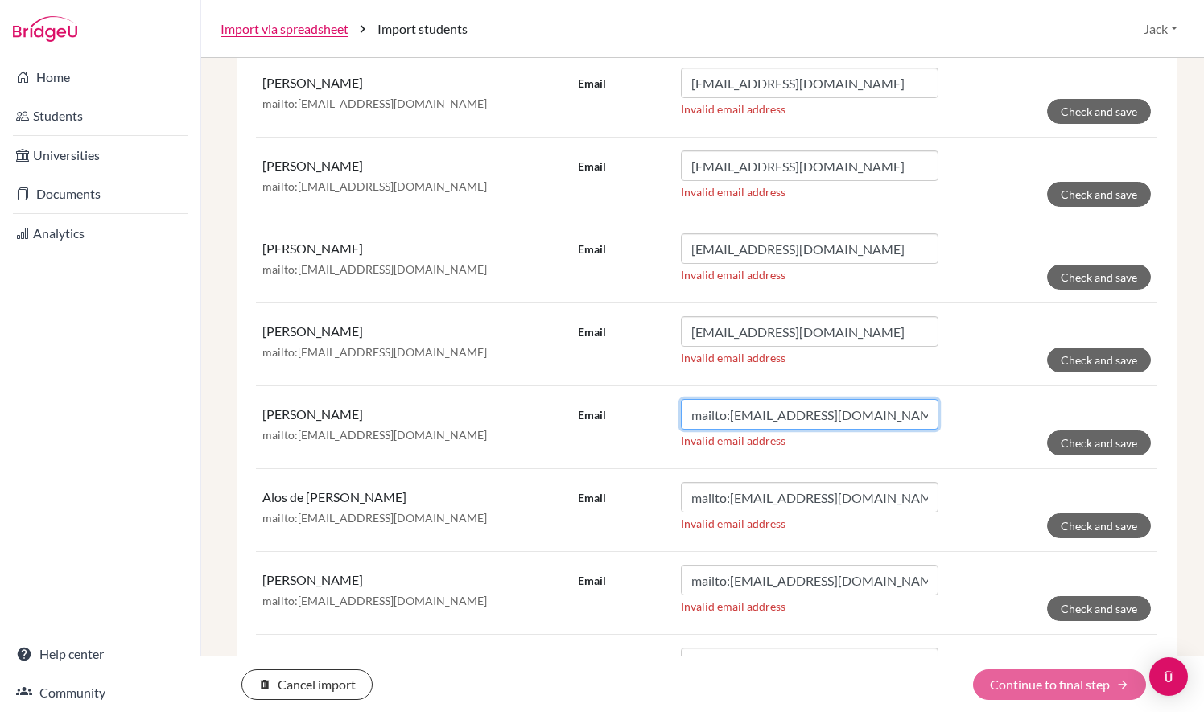
drag, startPoint x: 727, startPoint y: 412, endPoint x: 634, endPoint y: 402, distance: 93.1
click at [631, 408] on div "Email mailto:lo05837@student.isllondon.org" at bounding box center [758, 414] width 361 height 31
type input "lo05837@student.isllondon.org"
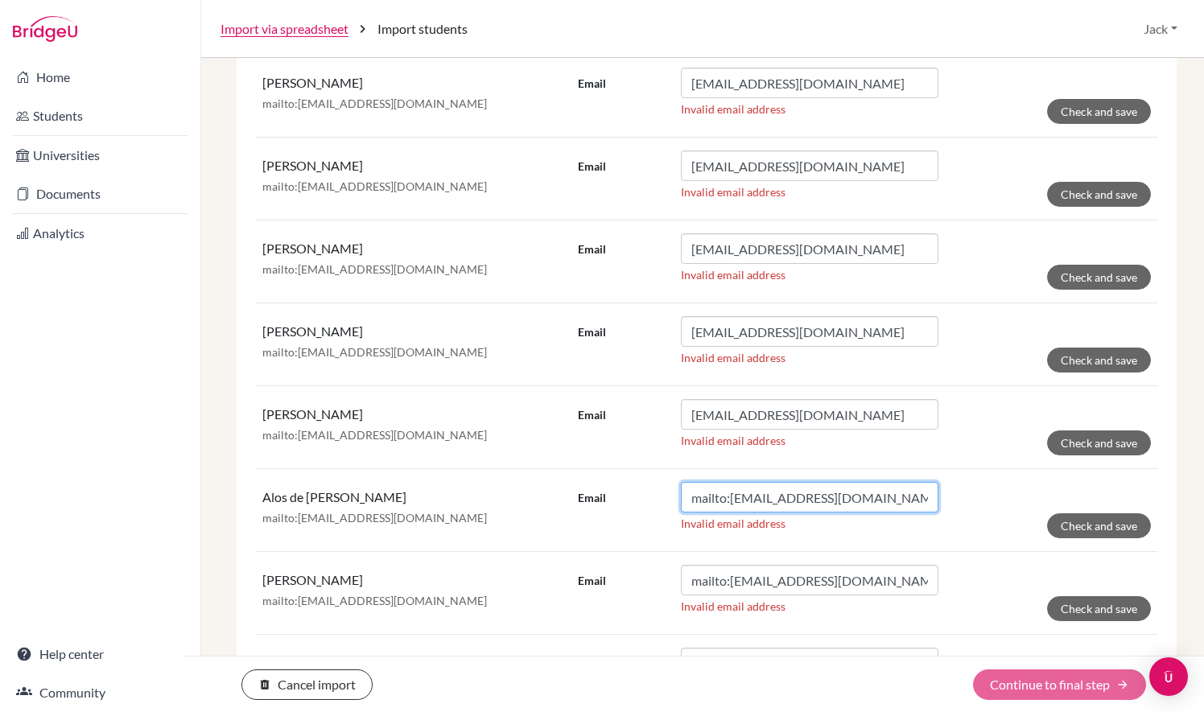
drag, startPoint x: 726, startPoint y: 493, endPoint x: 639, endPoint y: 479, distance: 88.1
click at [639, 482] on div "Email mailto:lo05844@student.isllondon.org" at bounding box center [758, 497] width 361 height 31
type input "lo05844@student.isllondon.org"
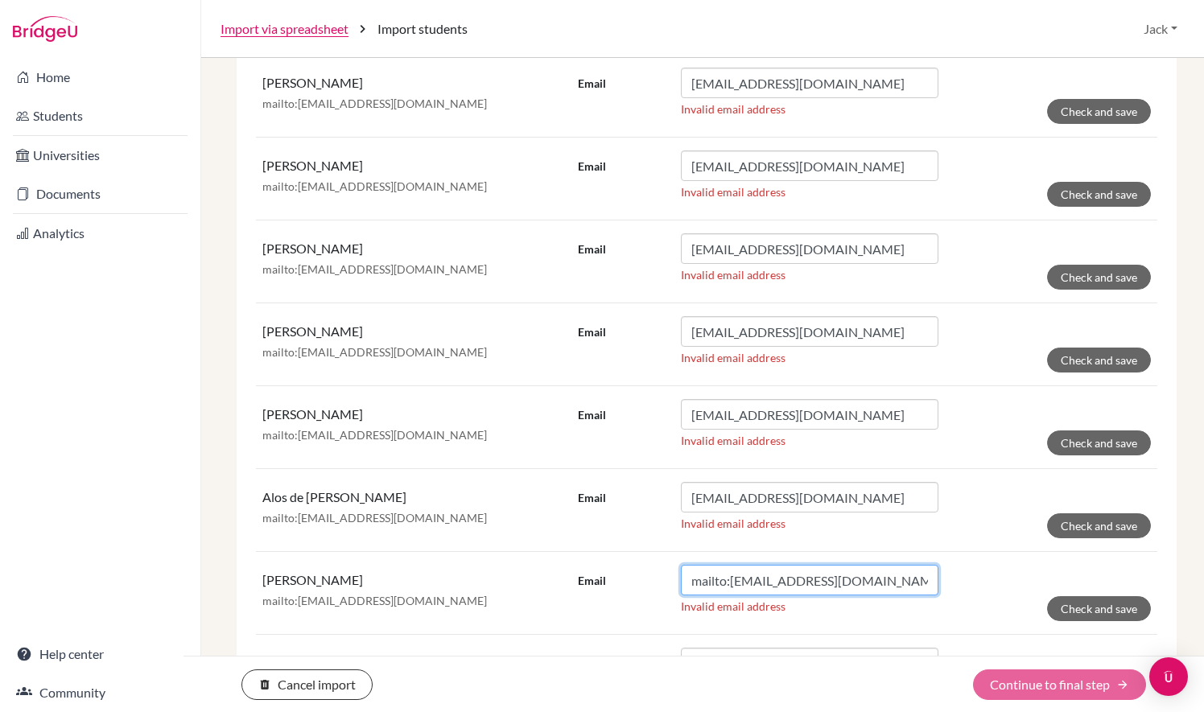
drag, startPoint x: 725, startPoint y: 574, endPoint x: 652, endPoint y: 560, distance: 74.5
click at [627, 565] on div "Email mailto:lo05864@student.isllondon.org" at bounding box center [758, 580] width 361 height 31
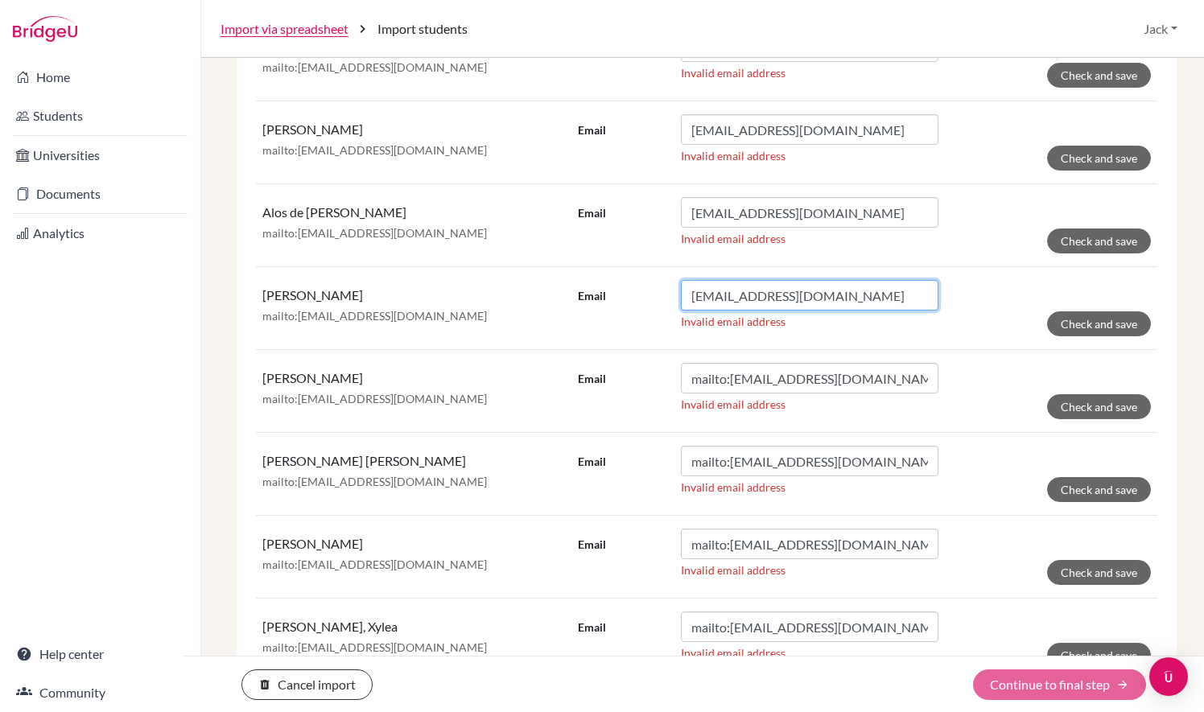
scroll to position [2165, 0]
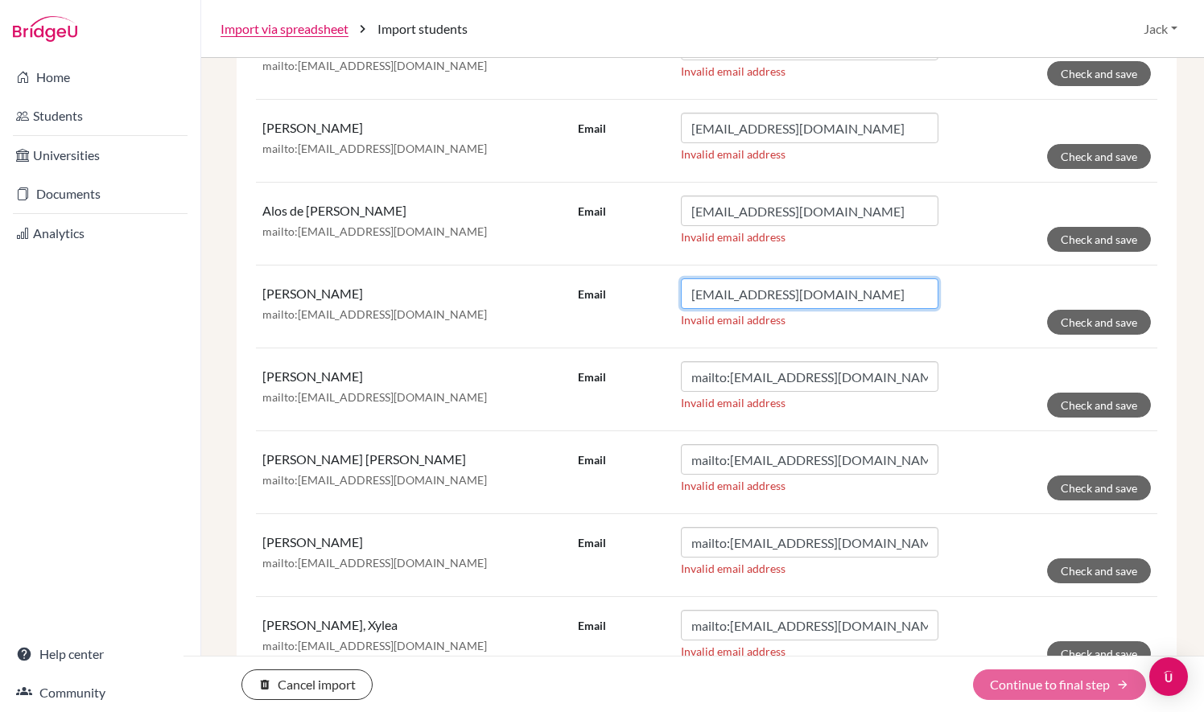
type input "lo05864@student.isllondon.org"
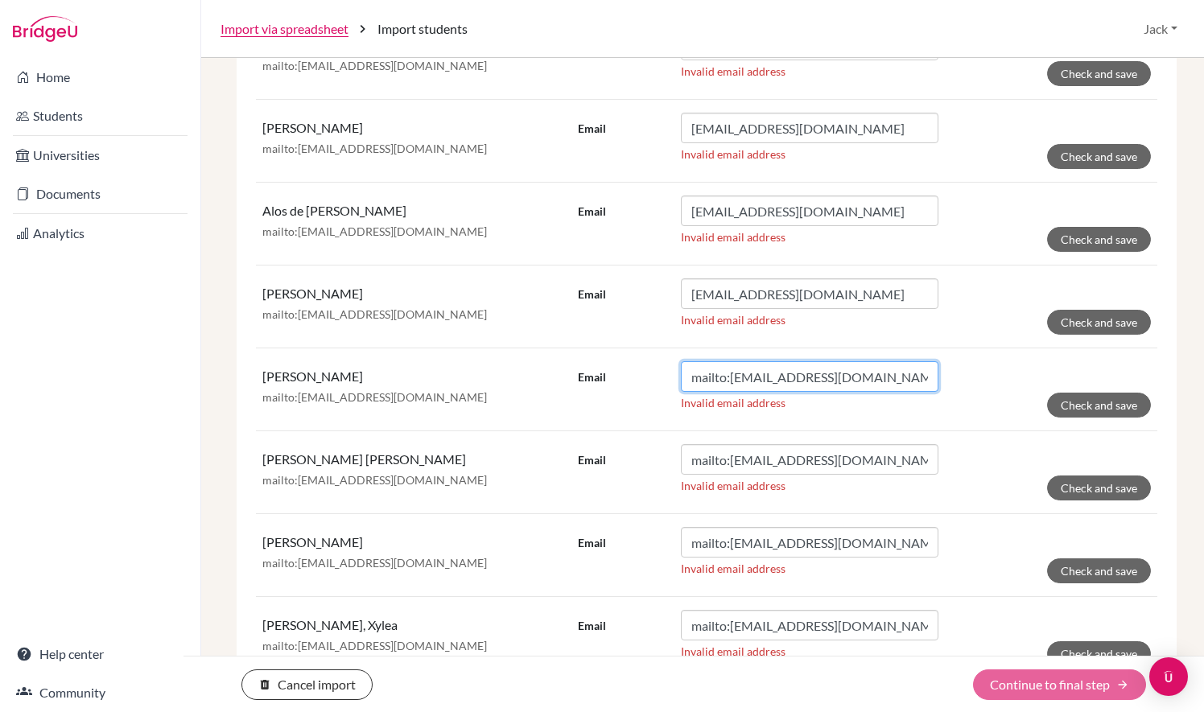
drag, startPoint x: 725, startPoint y: 373, endPoint x: 601, endPoint y: 351, distance: 126.7
click at [601, 351] on td "Email mailto:lo05869@student.isllondon.org Invalid email address Check and save" at bounding box center [865, 390] width 586 height 83
type input "[EMAIL_ADDRESS][DOMAIN_NAME]"
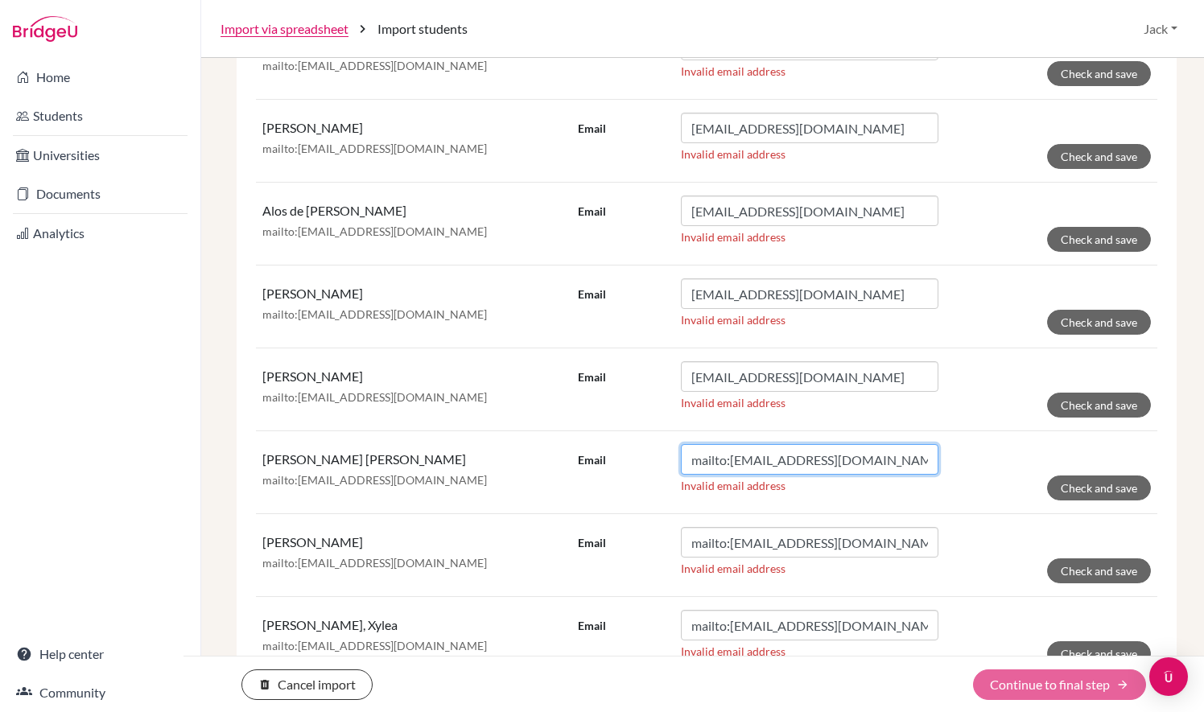
drag, startPoint x: 723, startPoint y: 454, endPoint x: 625, endPoint y: 447, distance: 97.7
click at [621, 448] on div "Email mailto:lo05886@student.isllondon.org" at bounding box center [758, 459] width 361 height 31
type input "[EMAIL_ADDRESS][DOMAIN_NAME]"
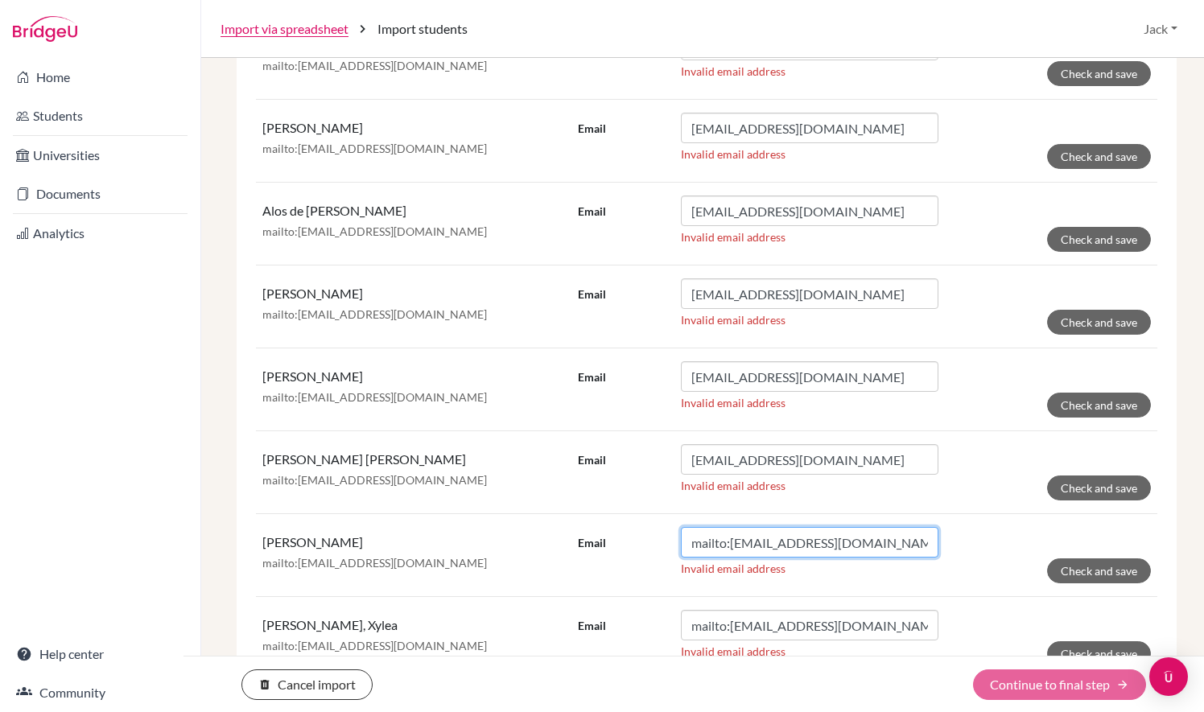
drag, startPoint x: 724, startPoint y: 536, endPoint x: 620, endPoint y: 505, distance: 109.3
click at [610, 514] on td "Email mailto:lo05899@student.isllondon.org Invalid email address Check and save" at bounding box center [865, 555] width 586 height 83
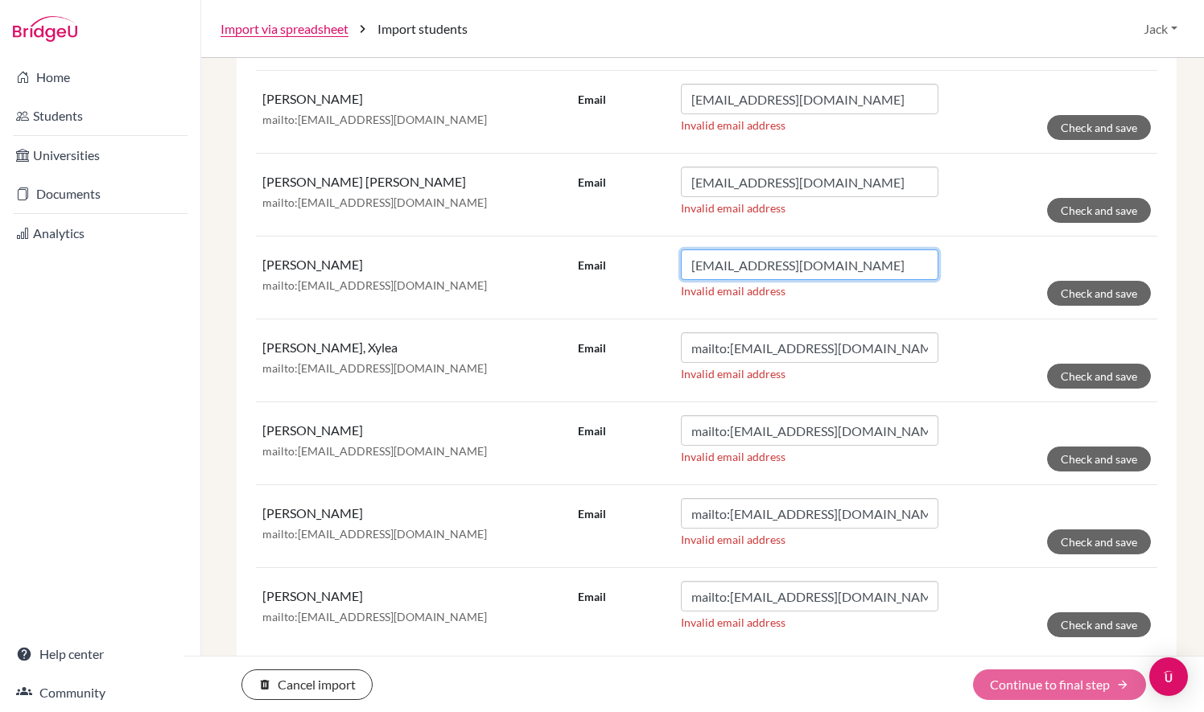
scroll to position [2444, 0]
type input "[EMAIL_ADDRESS][DOMAIN_NAME]"
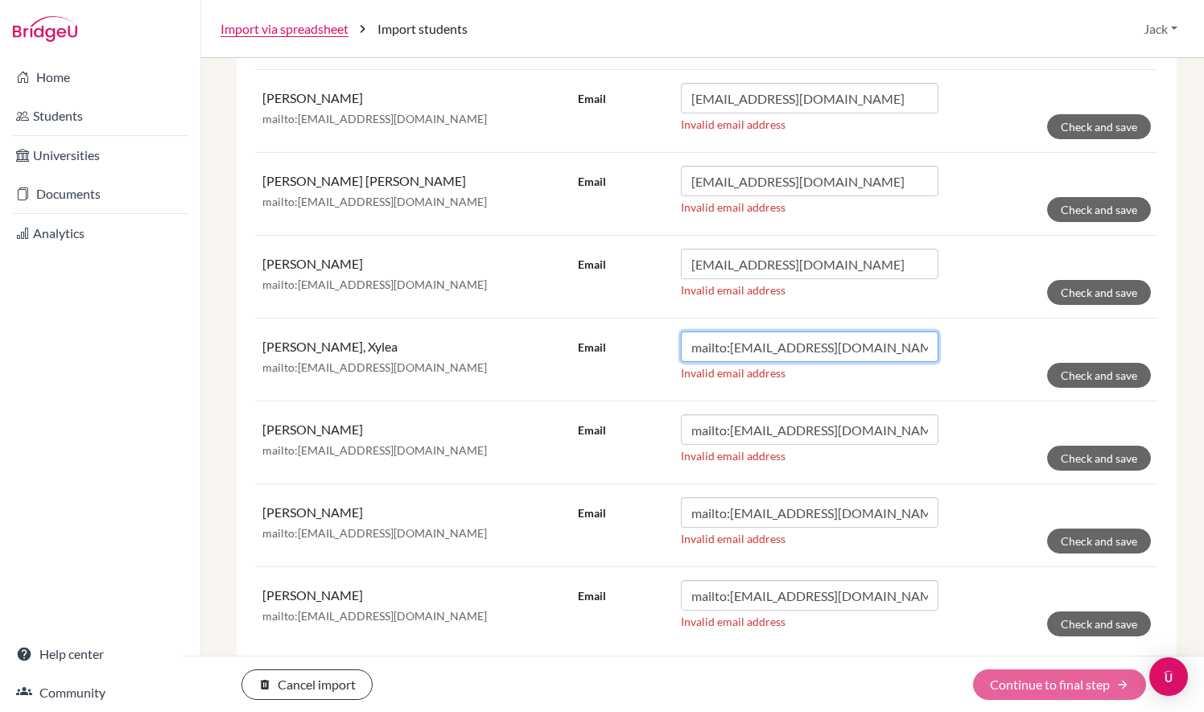
drag, startPoint x: 723, startPoint y: 343, endPoint x: 636, endPoint y: 325, distance: 88.7
click at [636, 332] on div "Email mailto:lo05902@student.isllondon.org" at bounding box center [758, 347] width 361 height 31
type input "[EMAIL_ADDRESS][DOMAIN_NAME]"
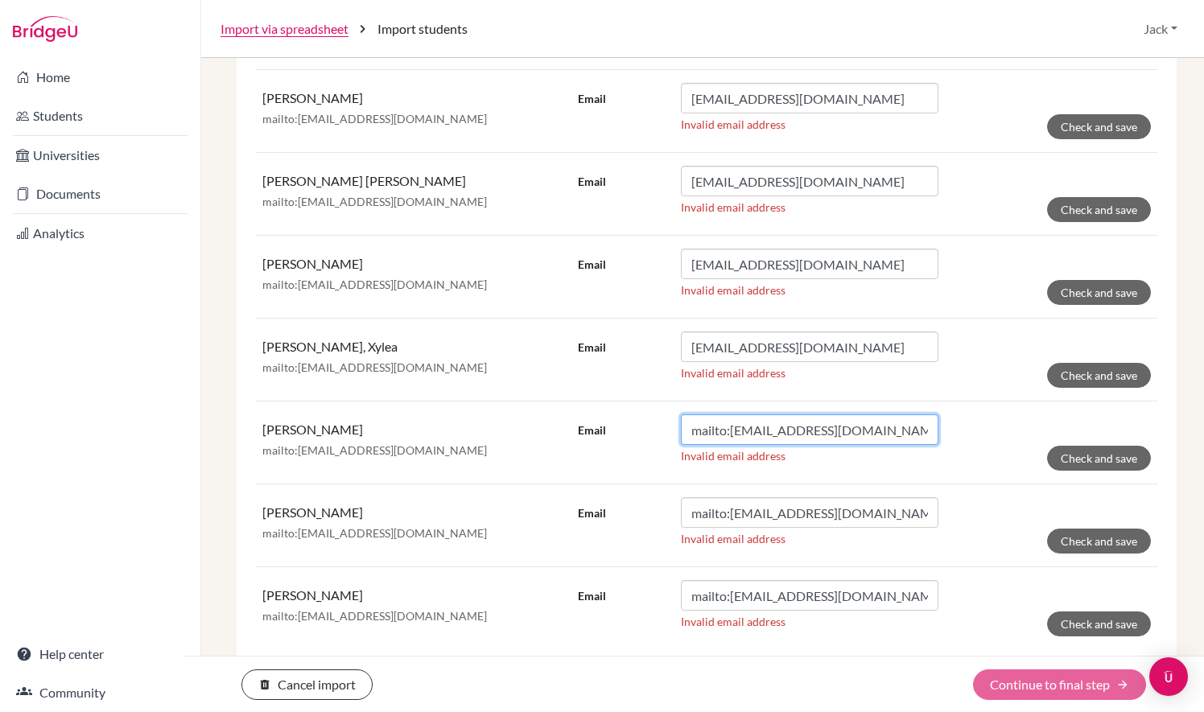
drag, startPoint x: 725, startPoint y: 425, endPoint x: 657, endPoint y: 430, distance: 68.6
click at [625, 425] on div "Email mailto:lo05908@student.isllondon.org" at bounding box center [758, 430] width 361 height 31
type input "[EMAIL_ADDRESS][DOMAIN_NAME]"
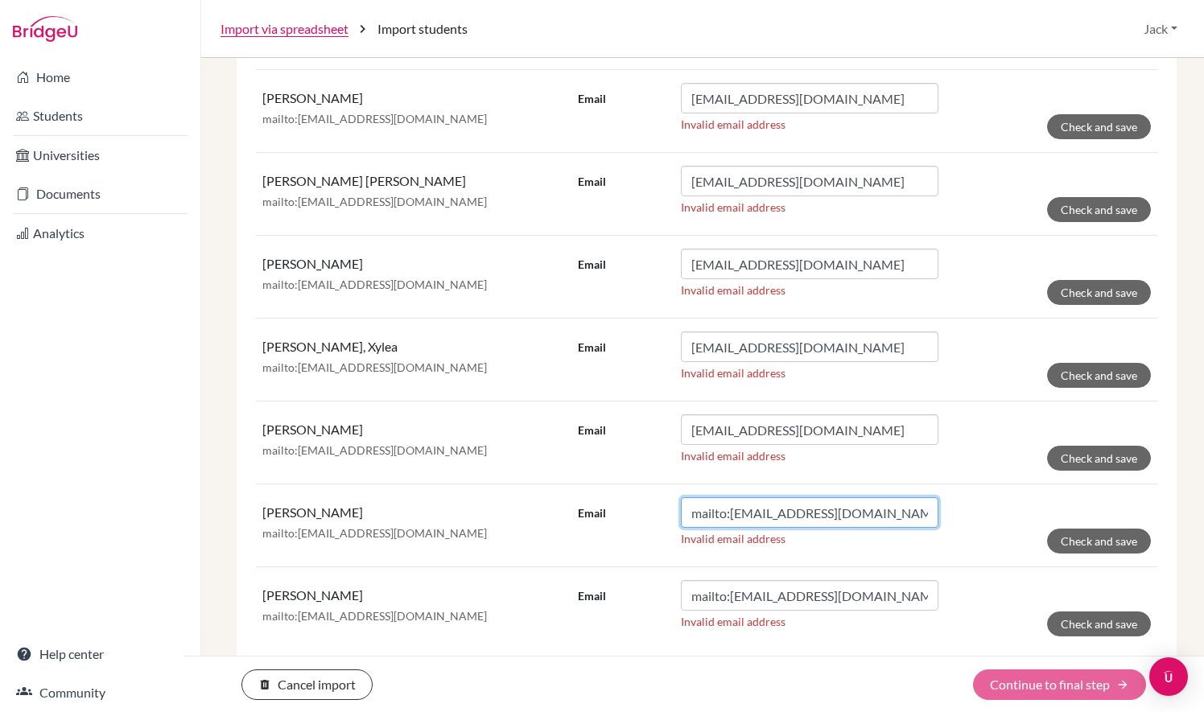
drag, startPoint x: 721, startPoint y: 507, endPoint x: 623, endPoint y: 485, distance: 100.6
click at [623, 485] on td "Email mailto:lo05909@student.isllondon.org Invalid email address Check and save" at bounding box center [865, 526] width 586 height 83
type input "[EMAIL_ADDRESS][DOMAIN_NAME]"
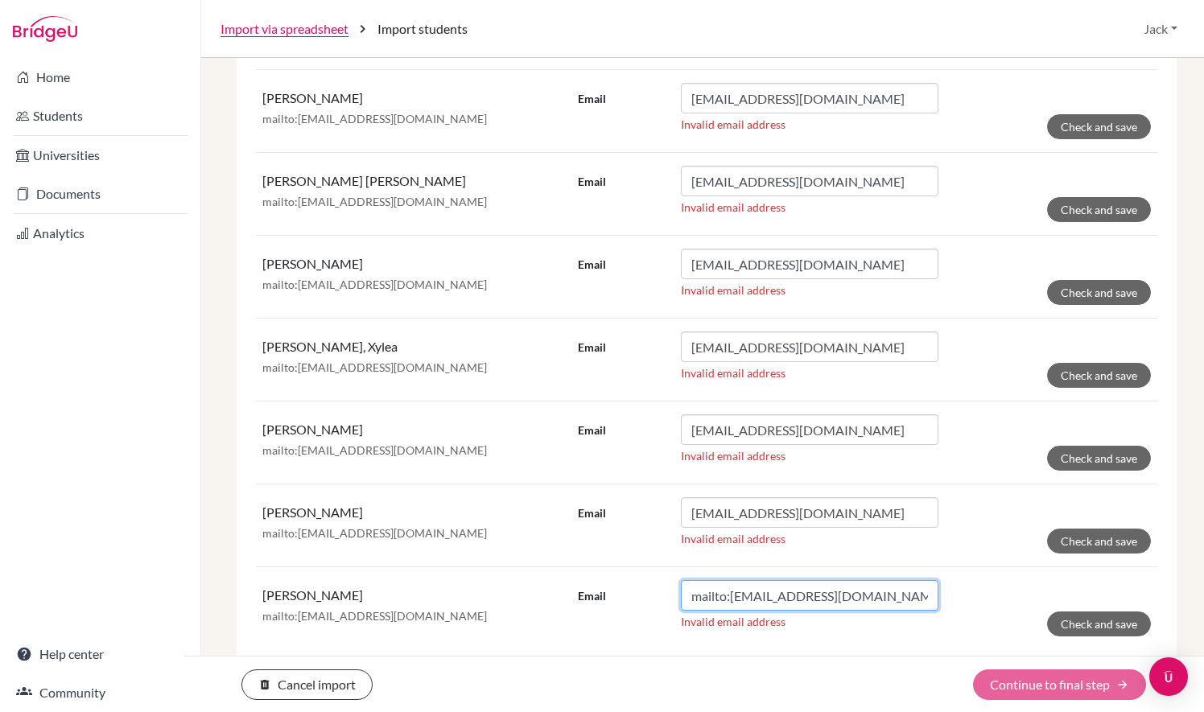
drag, startPoint x: 725, startPoint y: 592, endPoint x: 644, endPoint y: 580, distance: 82.3
click at [644, 580] on div "Email mailto:lo05916@student.isllondon.org" at bounding box center [758, 595] width 361 height 31
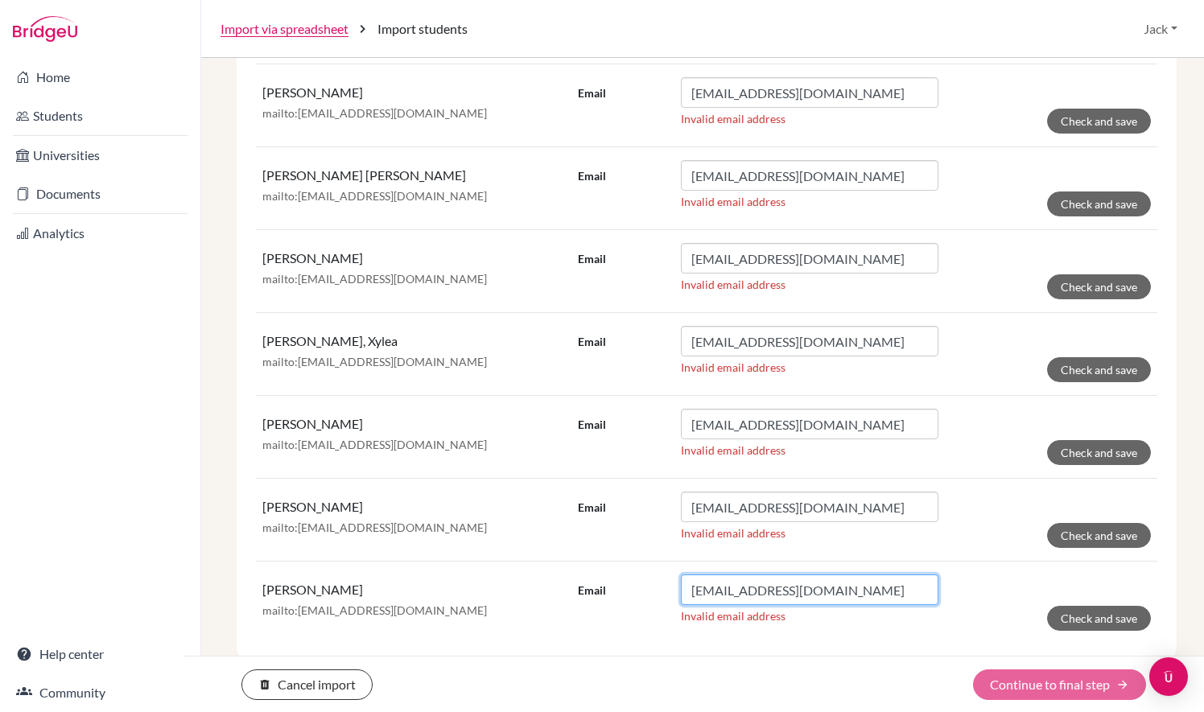
type input "[EMAIL_ADDRESS][DOMAIN_NAME]"
click at [1045, 686] on div "delete Cancel import Continue to final step arrow_forward" at bounding box center [694, 685] width 1021 height 31
click at [1168, 675] on img "Open Intercom Messenger" at bounding box center [1168, 677] width 21 height 21
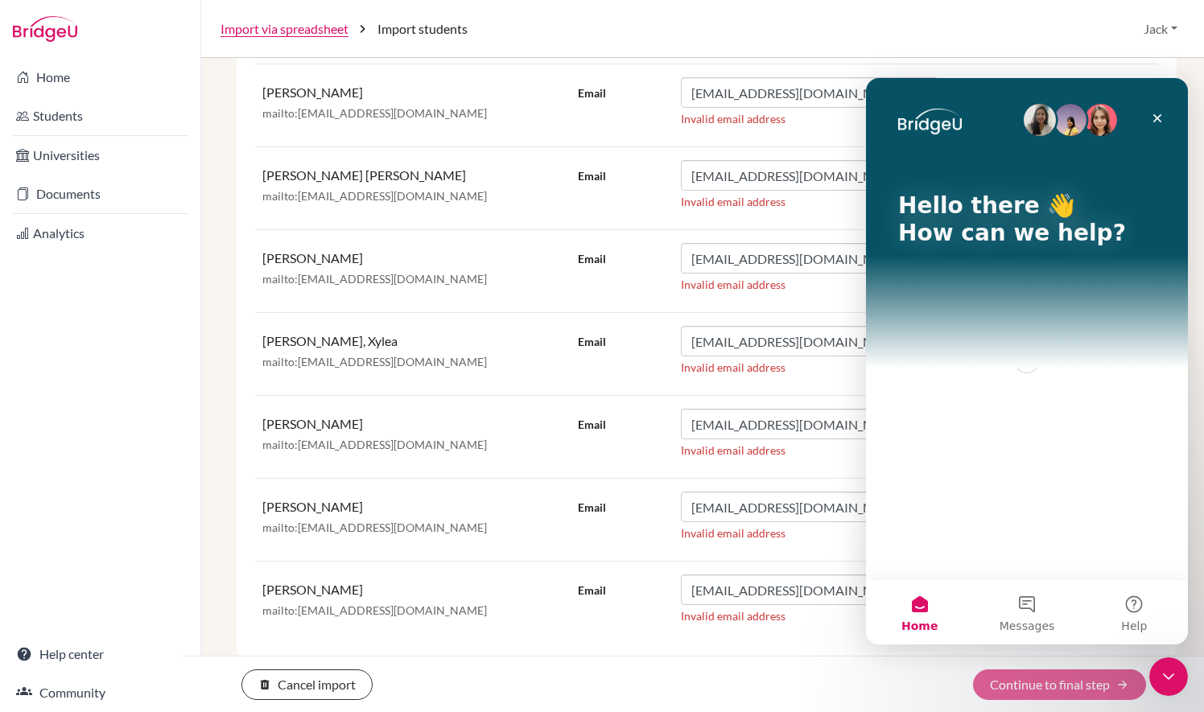
scroll to position [0, 0]
click at [1168, 675] on icon "Close Intercom Messenger" at bounding box center [1168, 676] width 19 height 19
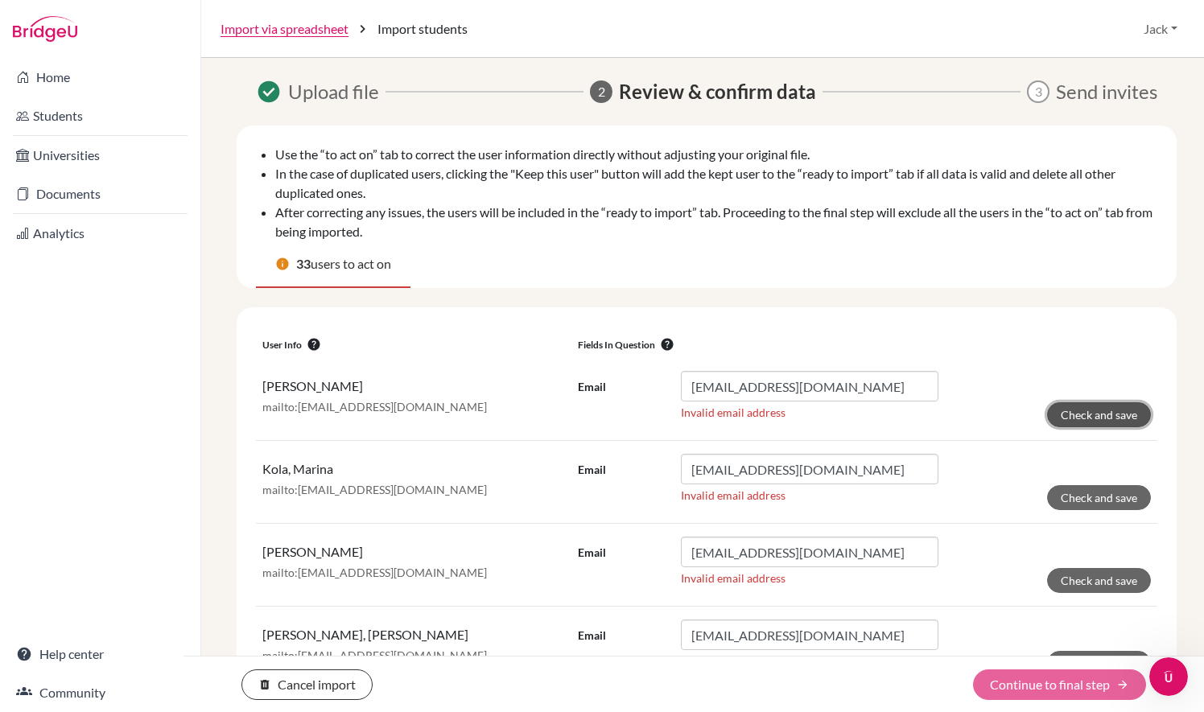
click at [1090, 408] on button "Check and save" at bounding box center [1099, 414] width 104 height 25
click at [1092, 415] on button "Check and save" at bounding box center [1099, 414] width 104 height 25
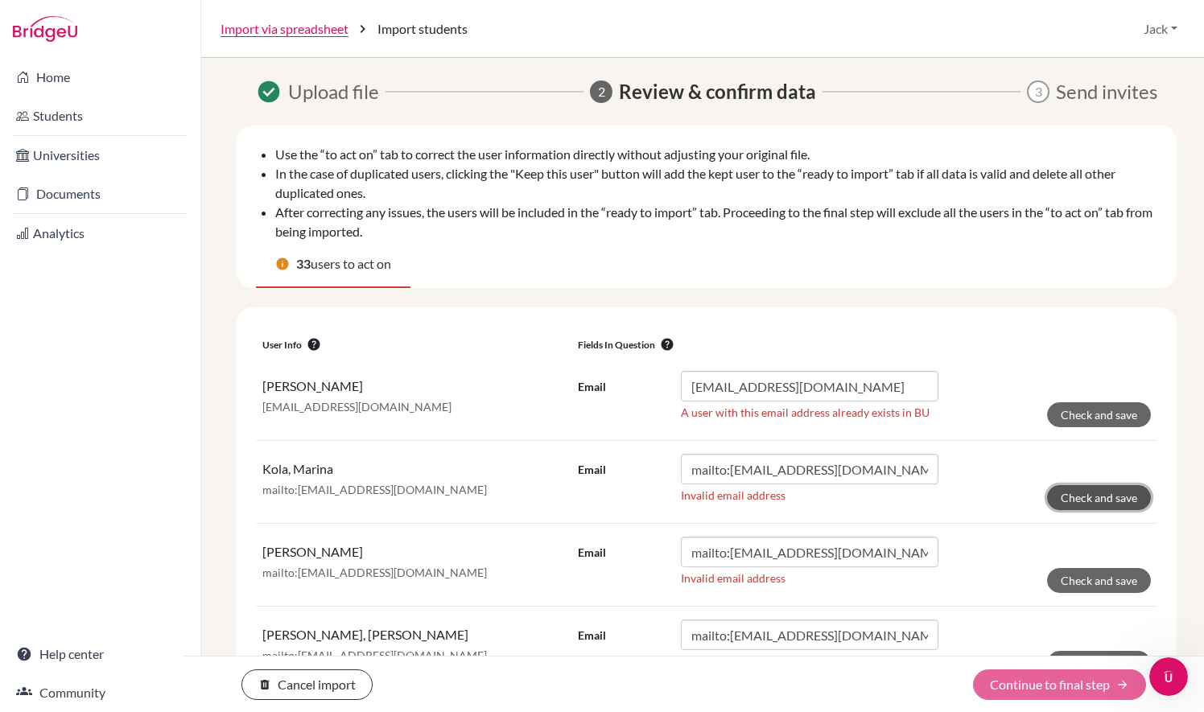
click at [1078, 497] on button "Check and save" at bounding box center [1099, 497] width 104 height 25
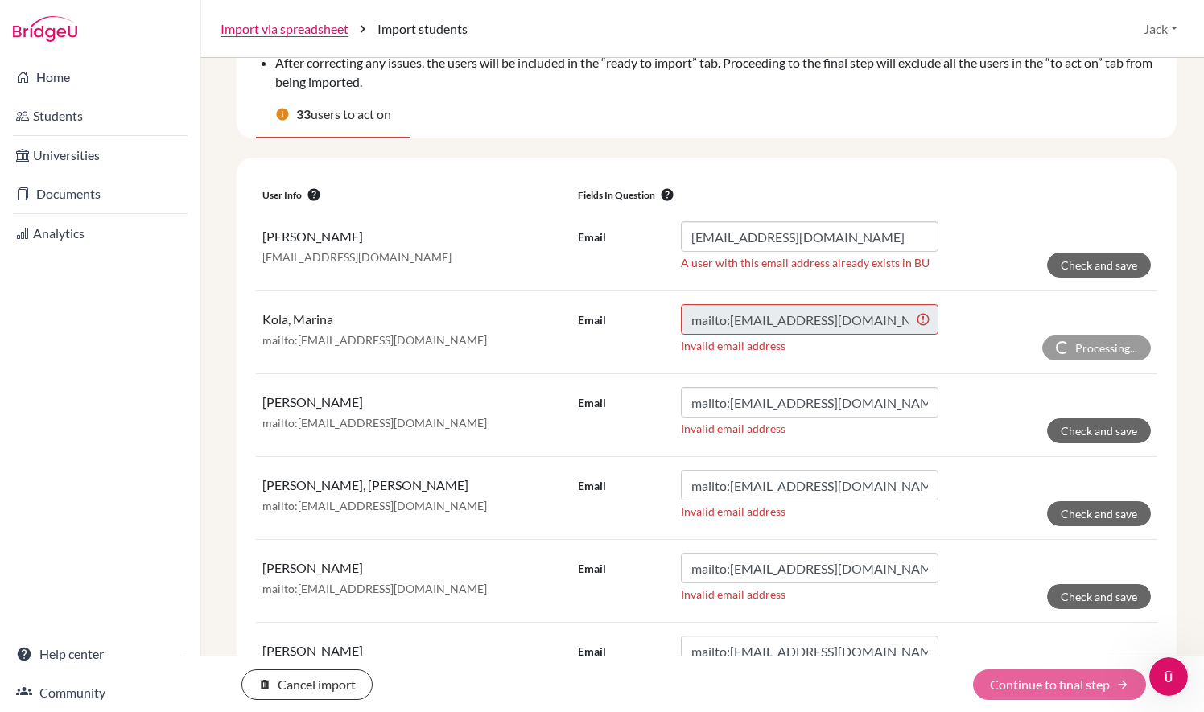
scroll to position [151, 0]
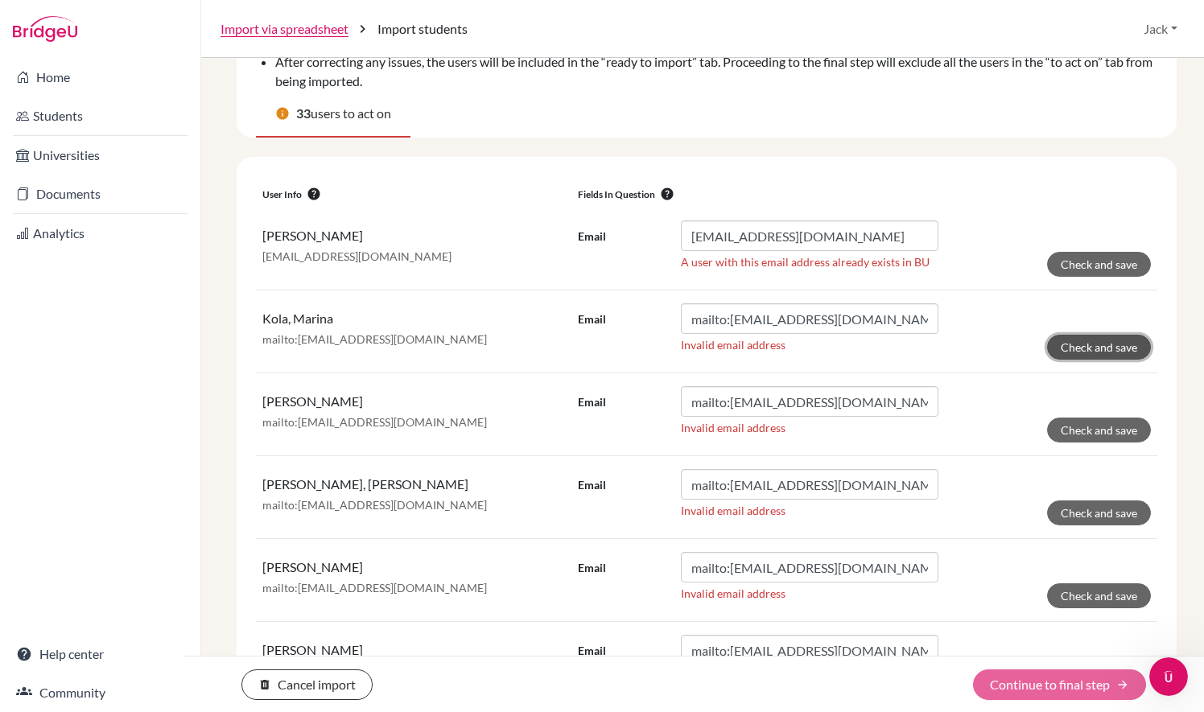
click at [1099, 346] on button "Check and save" at bounding box center [1099, 347] width 104 height 25
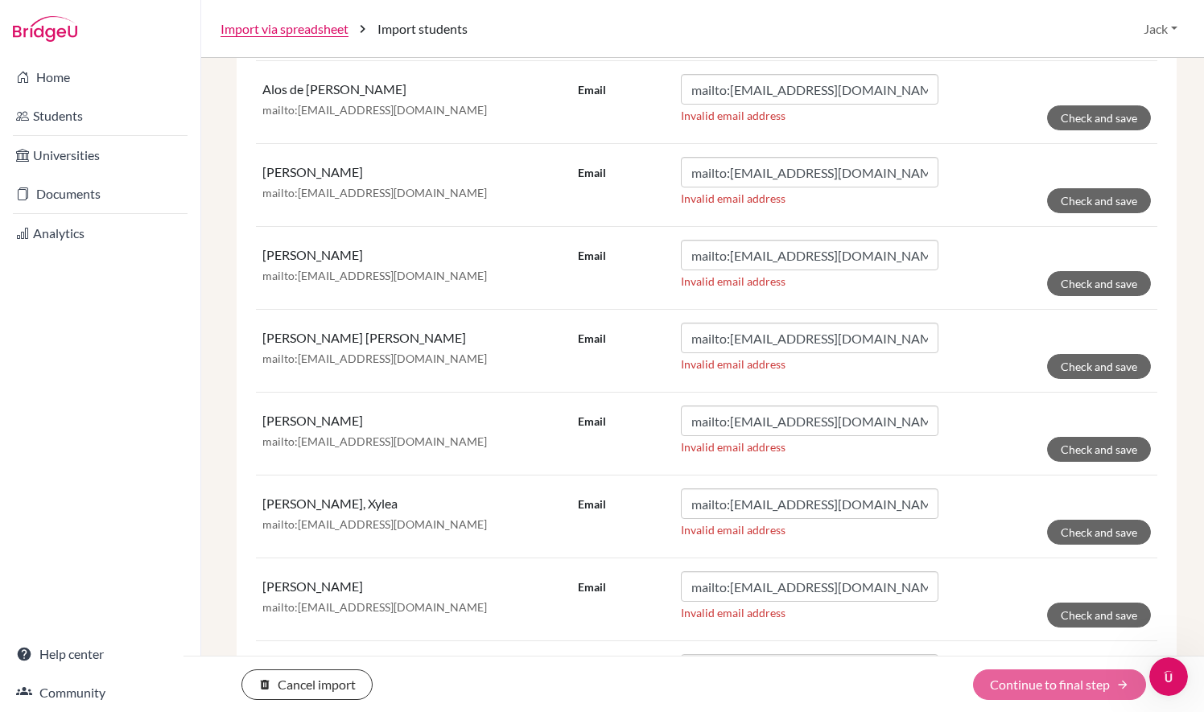
scroll to position [2450, 0]
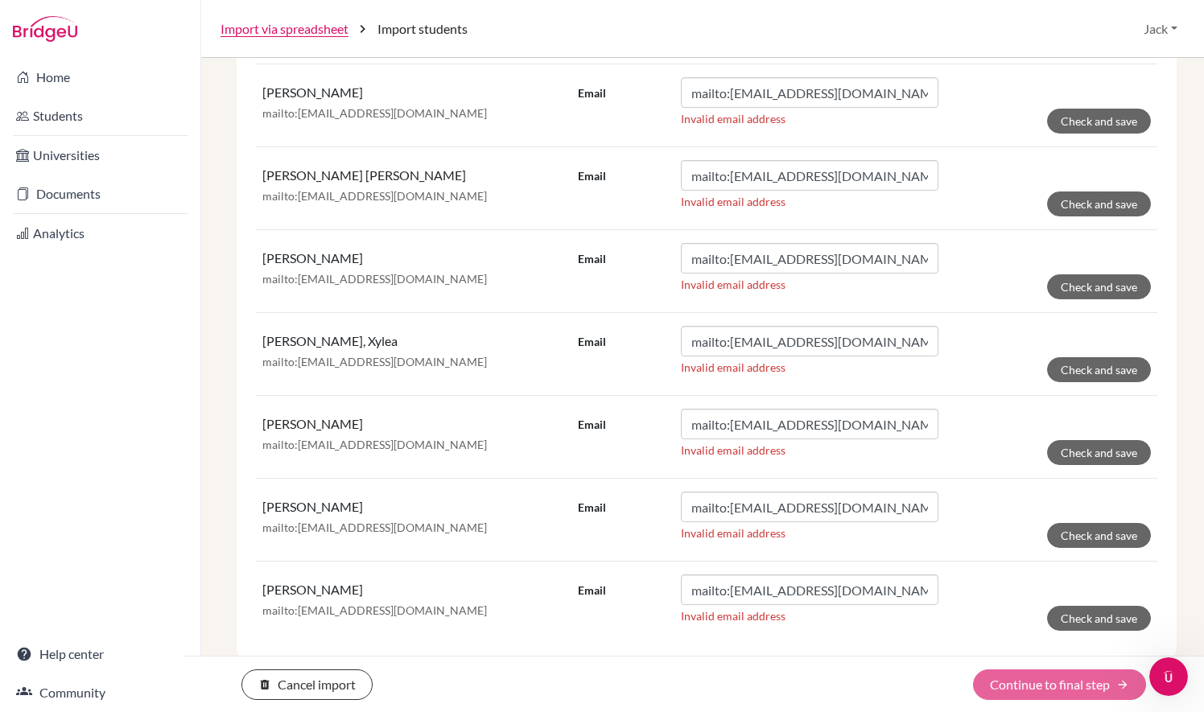
click at [1076, 702] on div "delete Cancel import Continue to final step arrow_forward" at bounding box center [694, 684] width 1021 height 56
click at [1091, 689] on div "delete Cancel import Continue to final step arrow_forward" at bounding box center [694, 685] width 1021 height 31
click at [1161, 678] on icon "Open Intercom Messenger" at bounding box center [1167, 675] width 27 height 27
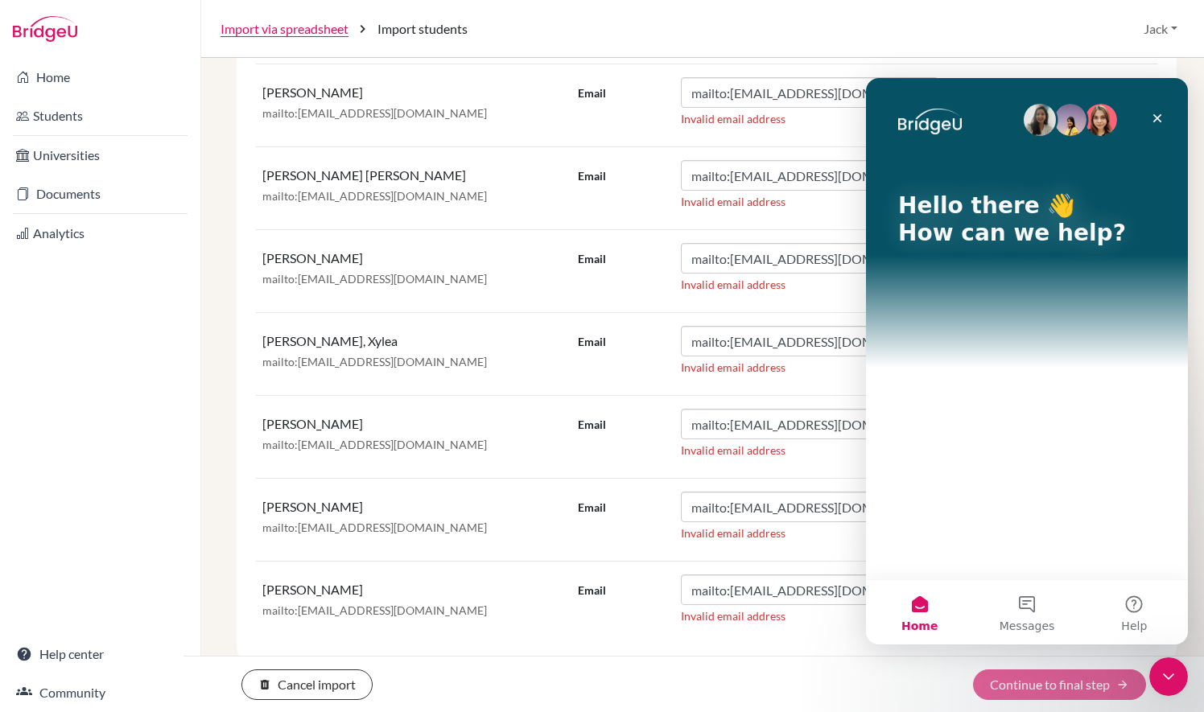
click at [392, 689] on div "delete Cancel import Continue to final step arrow_forward" at bounding box center [694, 685] width 1021 height 31
click at [1159, 116] on icon "Close" at bounding box center [1158, 118] width 9 height 9
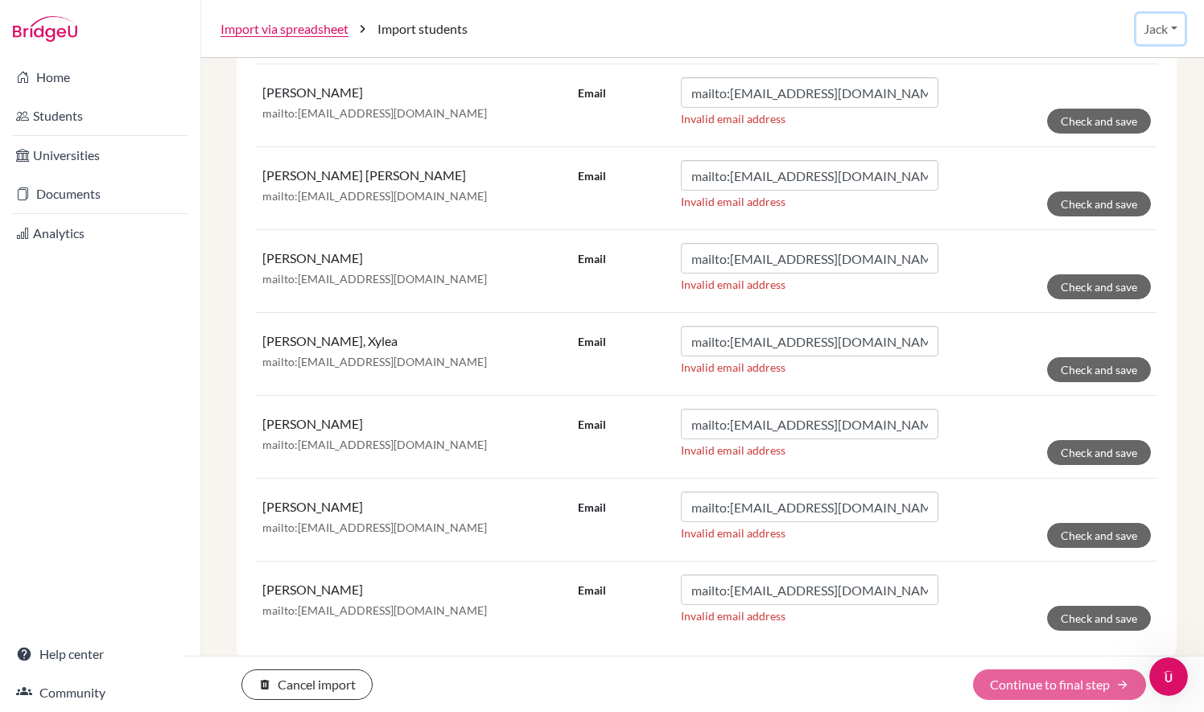
click at [1140, 35] on button "Jack" at bounding box center [1161, 29] width 48 height 31
click at [1147, 107] on ul "Profile School Settings Log out" at bounding box center [1124, 98] width 129 height 105
click at [1166, 16] on button "Jack" at bounding box center [1161, 29] width 48 height 31
click at [1135, 92] on link "School Settings" at bounding box center [1124, 92] width 127 height 26
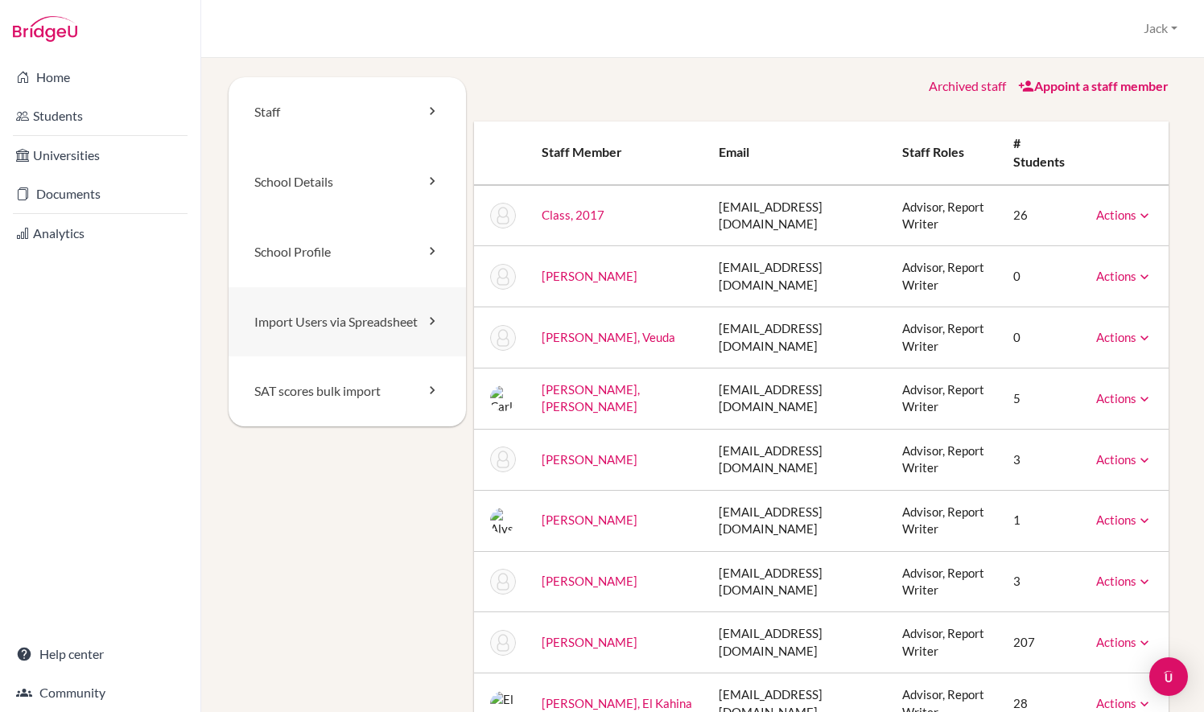
click at [354, 320] on link "Import Users via Spreadsheet" at bounding box center [347, 322] width 237 height 70
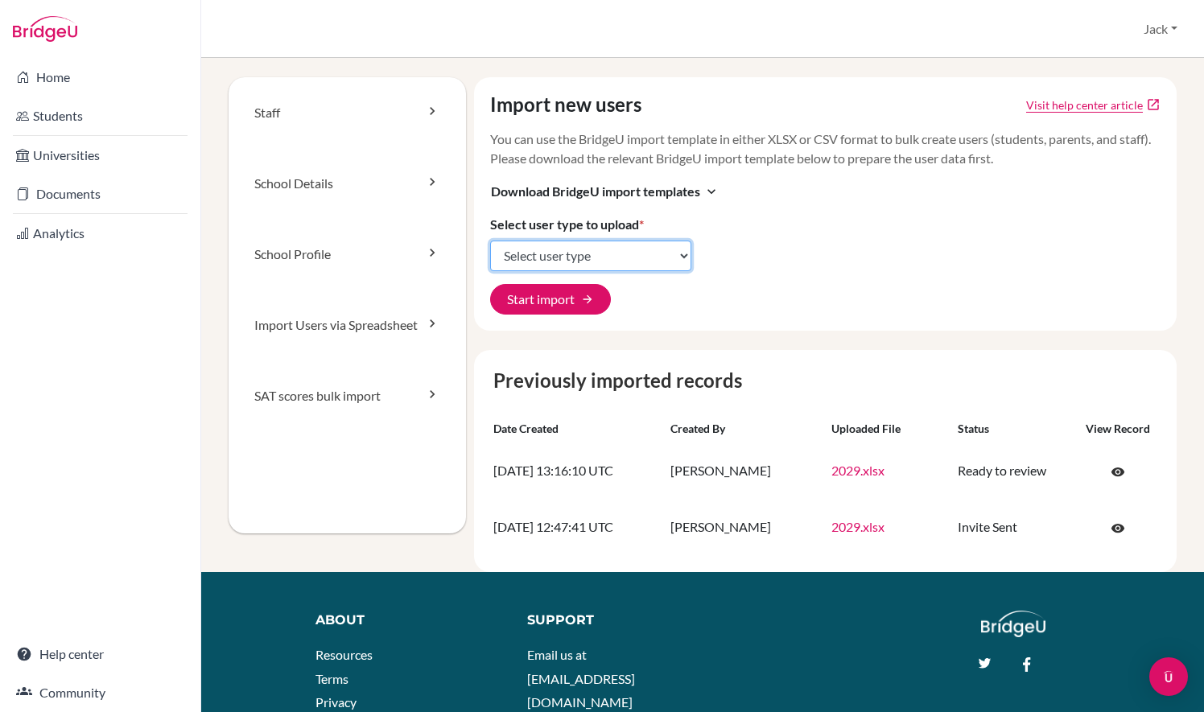
click at [604, 271] on select "Select user type Students Students and parents Parents Advisors Report writers" at bounding box center [590, 256] width 201 height 31
select select "students"
click at [490, 259] on select "Select user type Students Students and parents Parents Advisors Report writers" at bounding box center [590, 256] width 201 height 31
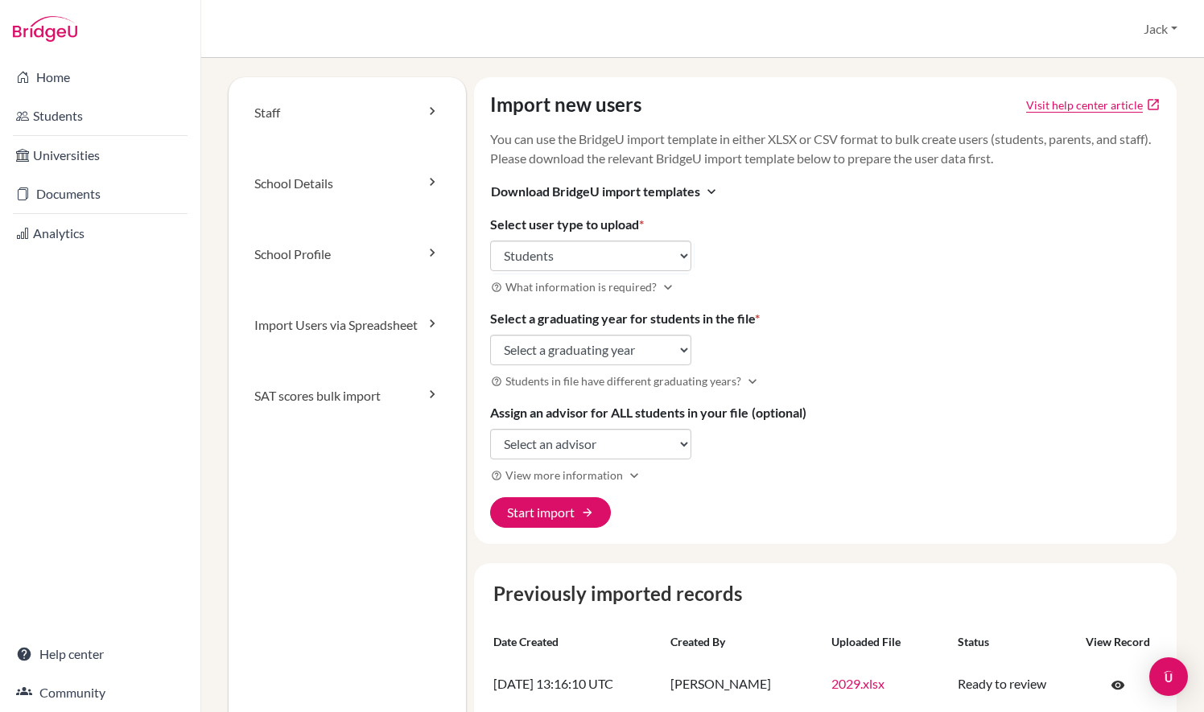
click at [602, 388] on div "Import new users Visit help center article open_in_new You can use the BridgeU …" at bounding box center [826, 310] width 704 height 467
click at [621, 271] on select "Select user type Students Students and parents Parents Advisors Report writers" at bounding box center [590, 256] width 201 height 31
click at [897, 356] on div "Import new users Visit help center article open_in_new You can use the BridgeU …" at bounding box center [826, 310] width 704 height 467
click at [521, 528] on button "Start import arrow_forward" at bounding box center [550, 512] width 121 height 31
click at [646, 365] on select "Select a graduating year 2024 2025 2026 2027 2028 2029" at bounding box center [590, 350] width 201 height 31
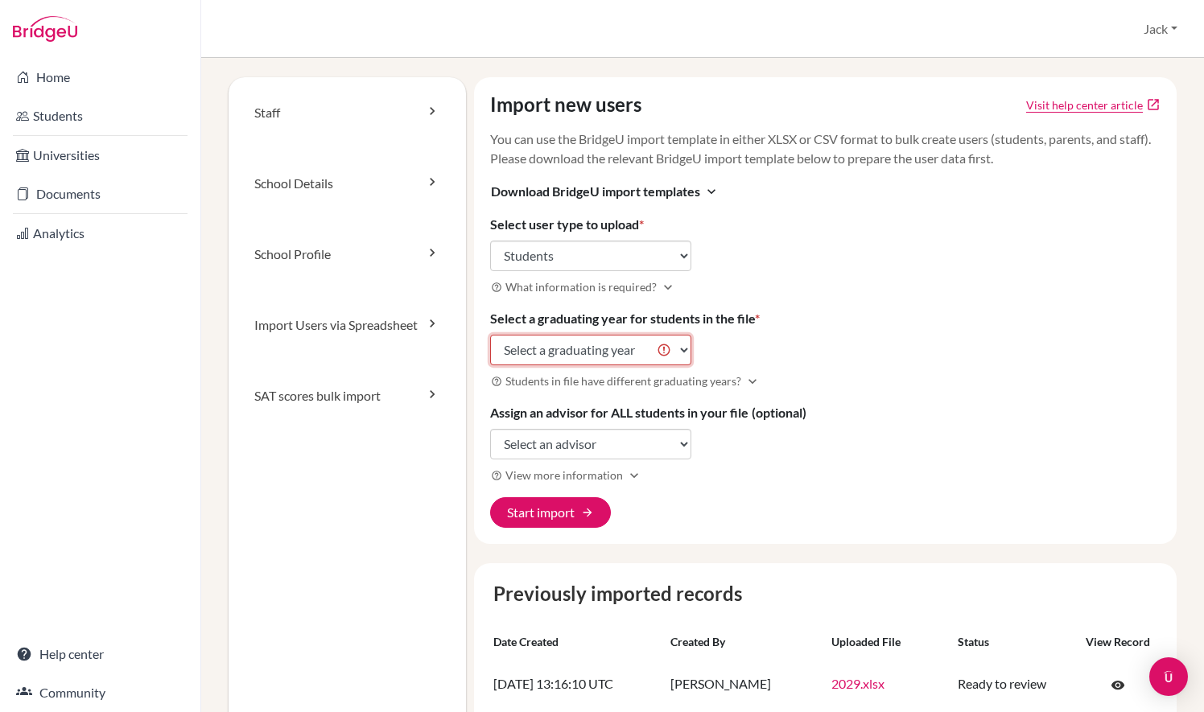
select select "2029"
click at [490, 353] on select "Select a graduating year 2024 2025 2026 2027 2028 2029" at bounding box center [590, 350] width 201 height 31
click at [624, 457] on select "Select an advisor 2017 Class Julian Dams Veuda Di Casola Carlos Gil Alcantara M…" at bounding box center [590, 444] width 201 height 31
select select "429560"
click at [490, 446] on select "Select an advisor 2017 Class Julian Dams Veuda Di Casola Carlos Gil Alcantara M…" at bounding box center [590, 444] width 201 height 31
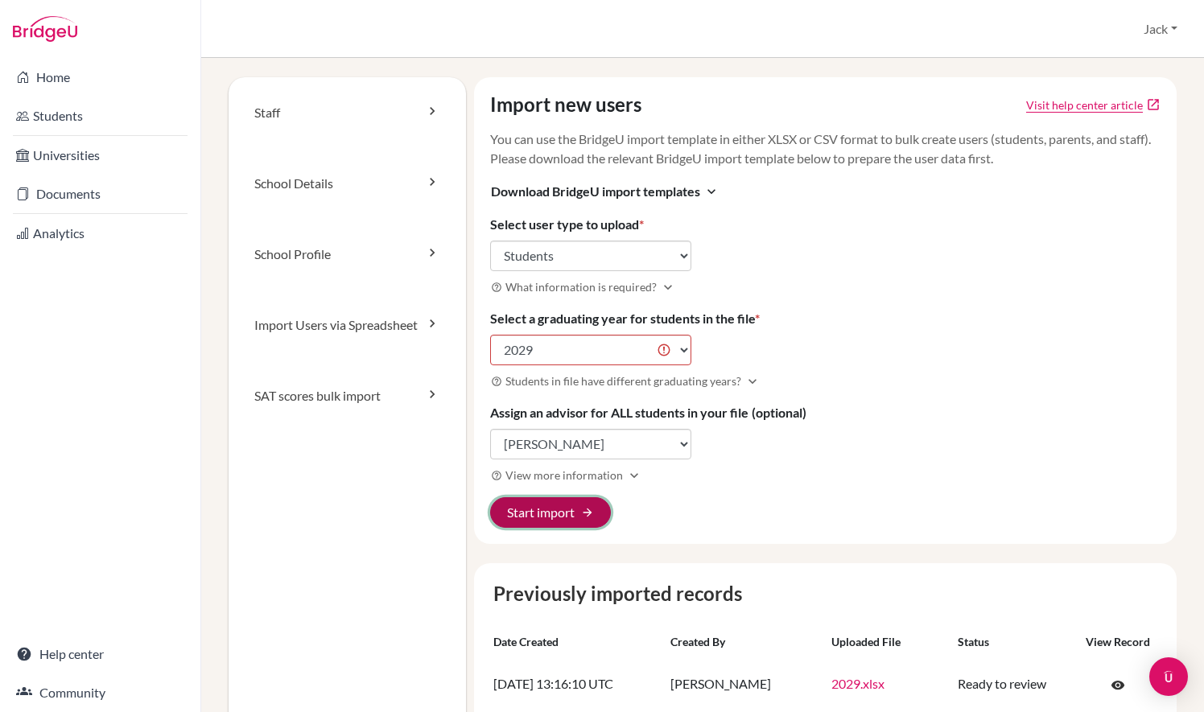
click at [559, 528] on button "Start import arrow_forward" at bounding box center [550, 512] width 121 height 31
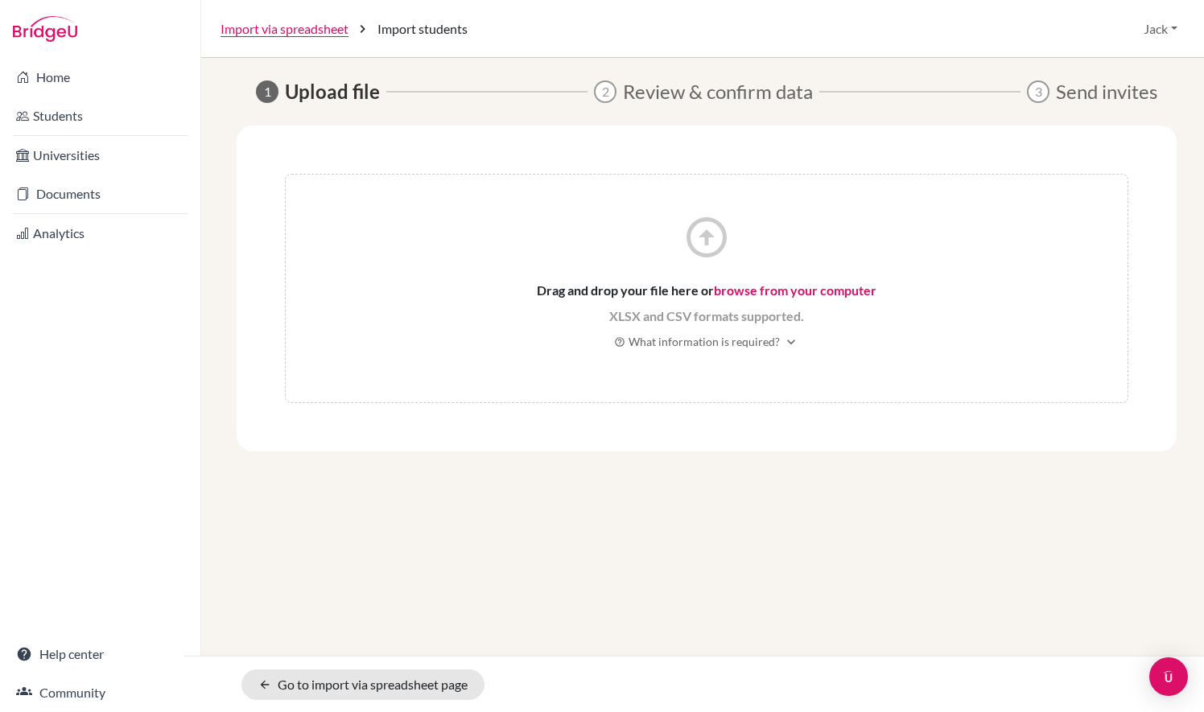
click at [786, 295] on link "browse from your computer" at bounding box center [795, 290] width 163 height 15
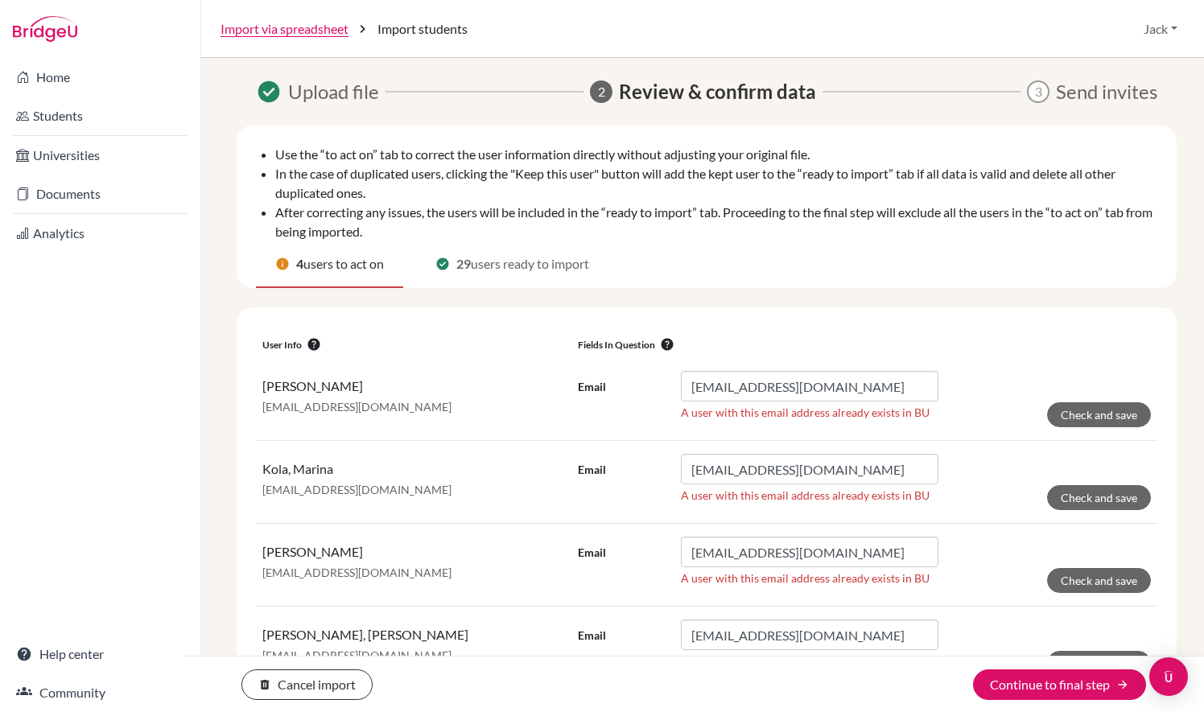
scroll to position [53, 0]
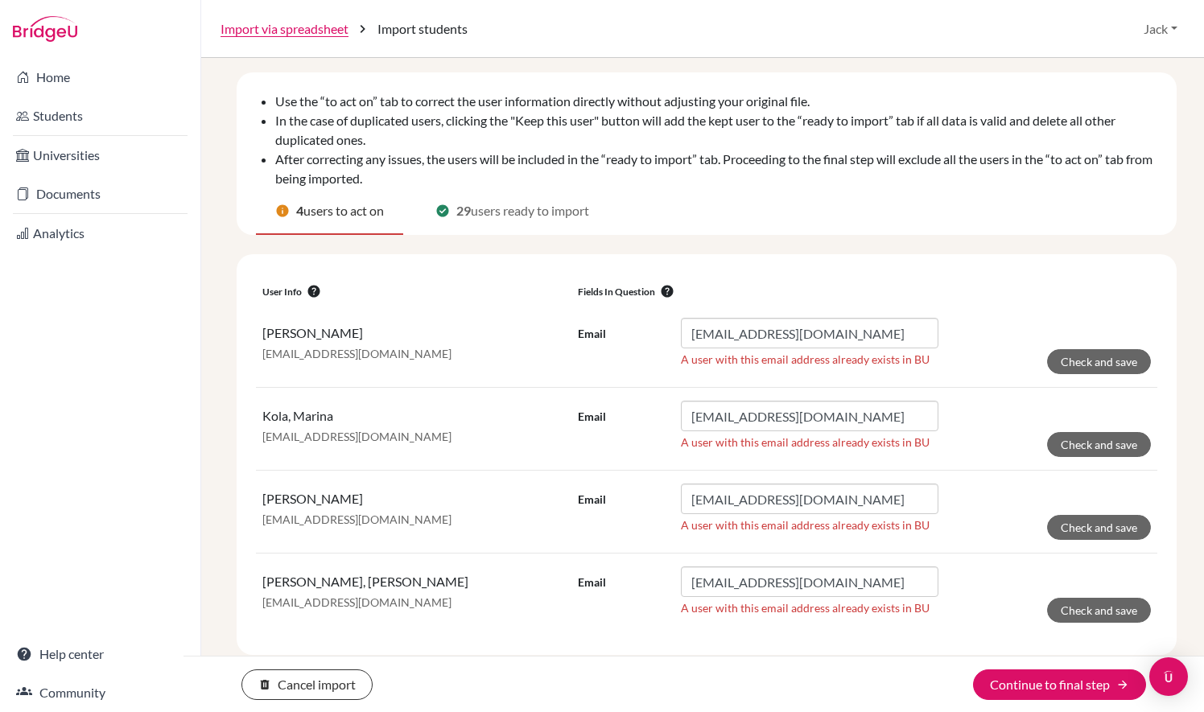
click at [512, 213] on span "users ready to import" at bounding box center [530, 210] width 118 height 19
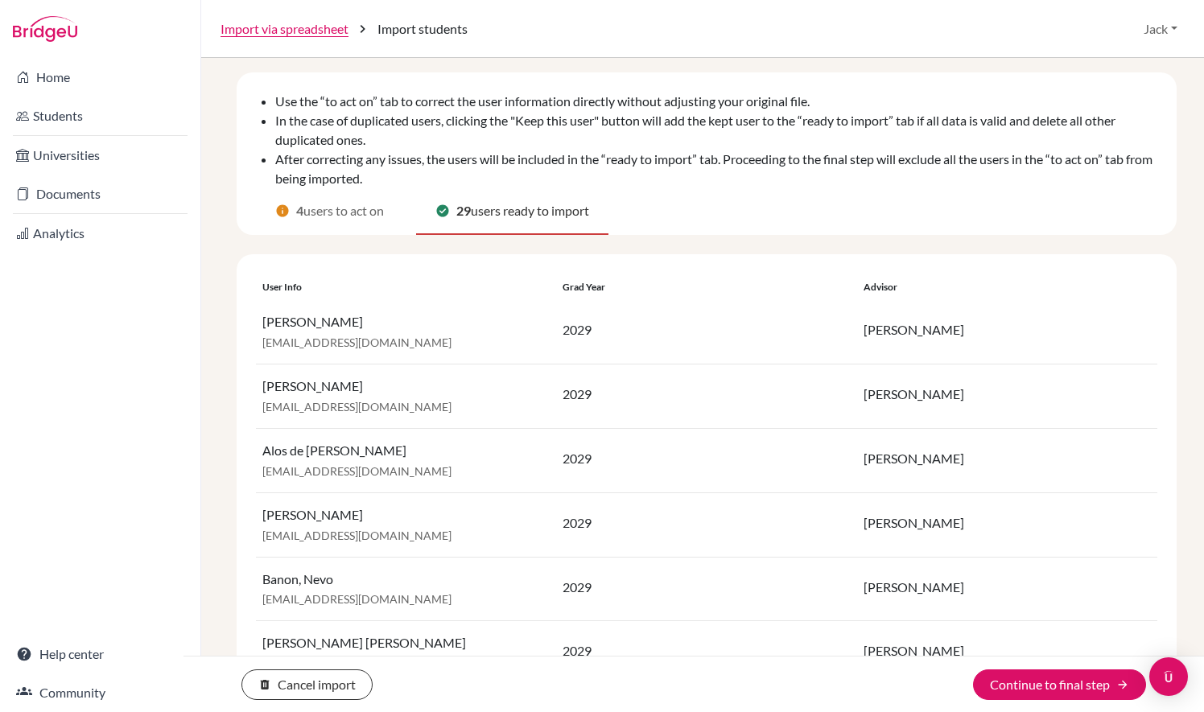
click at [346, 210] on span "users to act on" at bounding box center [343, 210] width 80 height 19
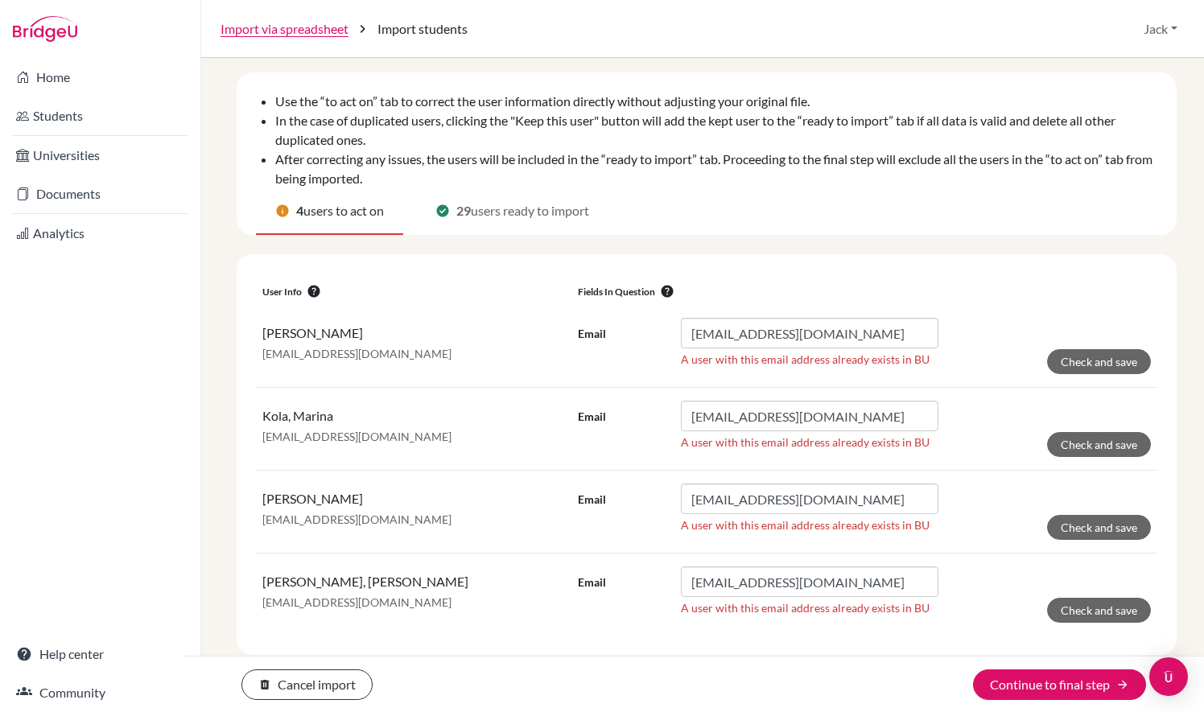
click at [559, 203] on span "users ready to import" at bounding box center [530, 210] width 118 height 19
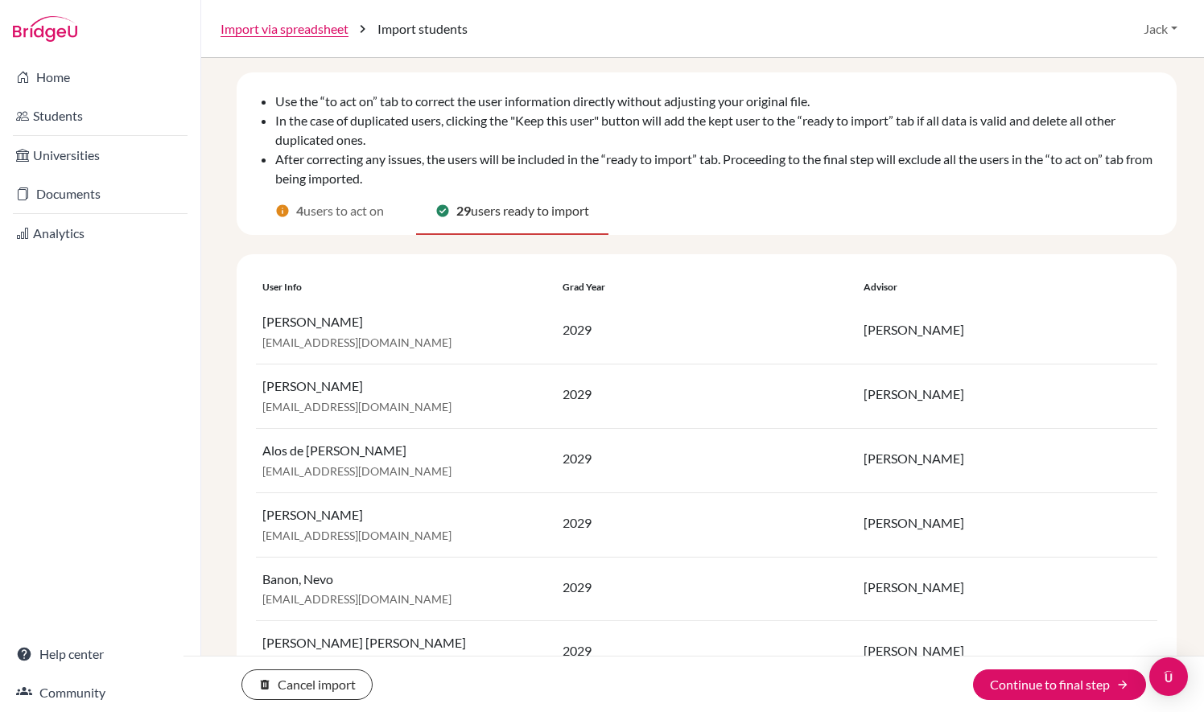
click at [366, 213] on span "users to act on" at bounding box center [343, 210] width 80 height 19
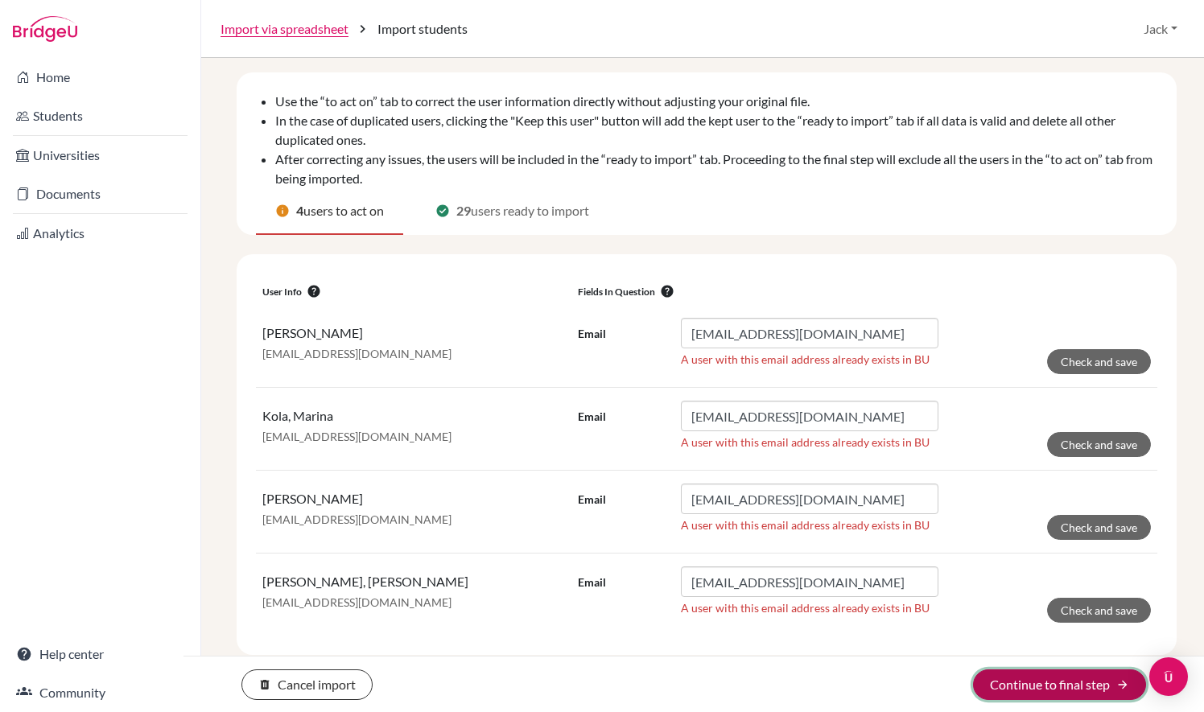
click at [1067, 687] on button "Continue to final step arrow_forward" at bounding box center [1059, 685] width 173 height 31
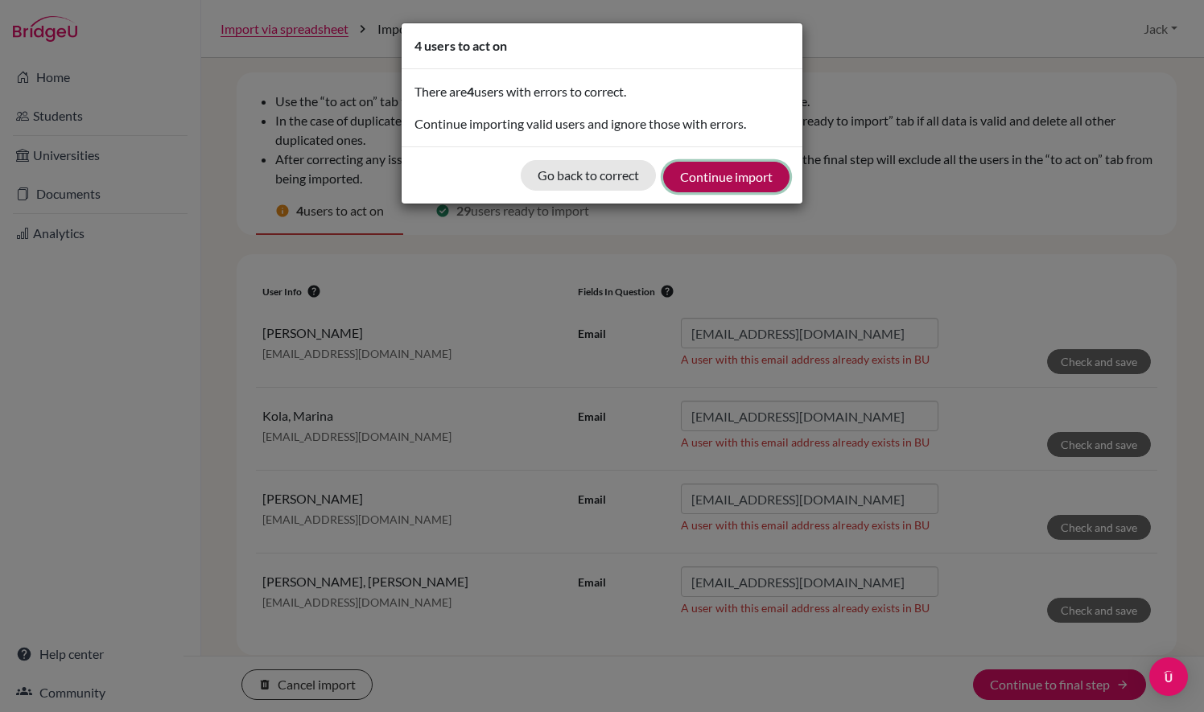
click at [722, 168] on button "Continue import" at bounding box center [726, 177] width 126 height 31
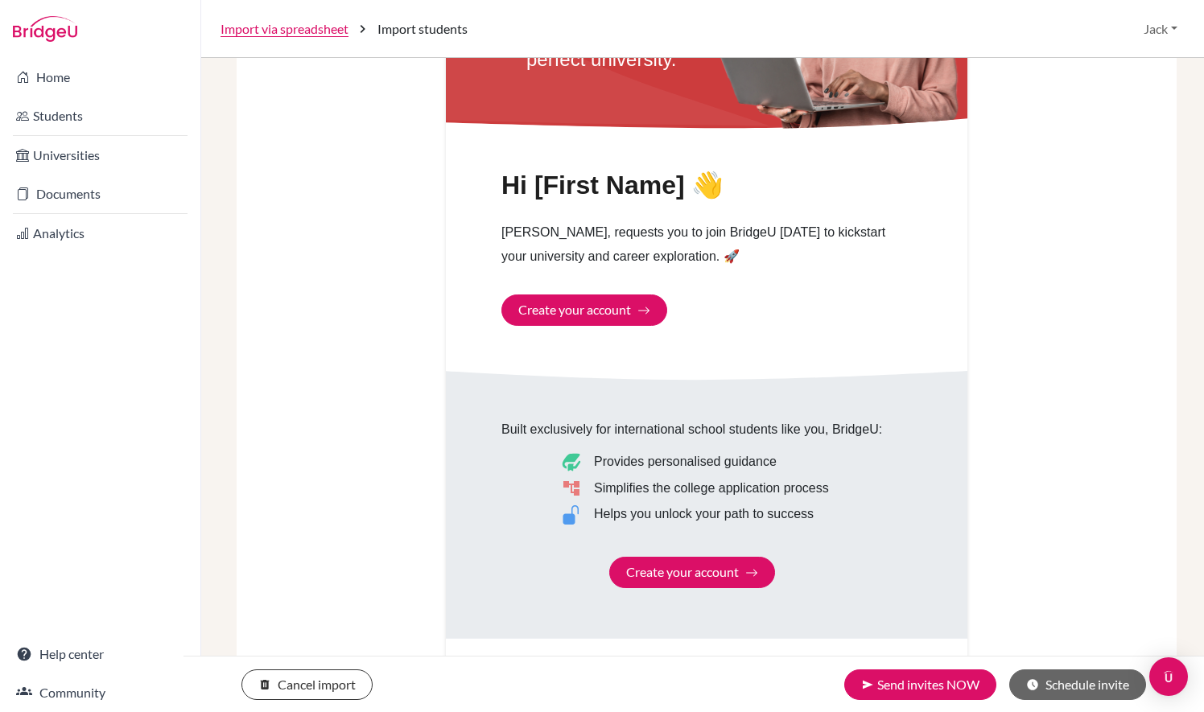
scroll to position [709, 0]
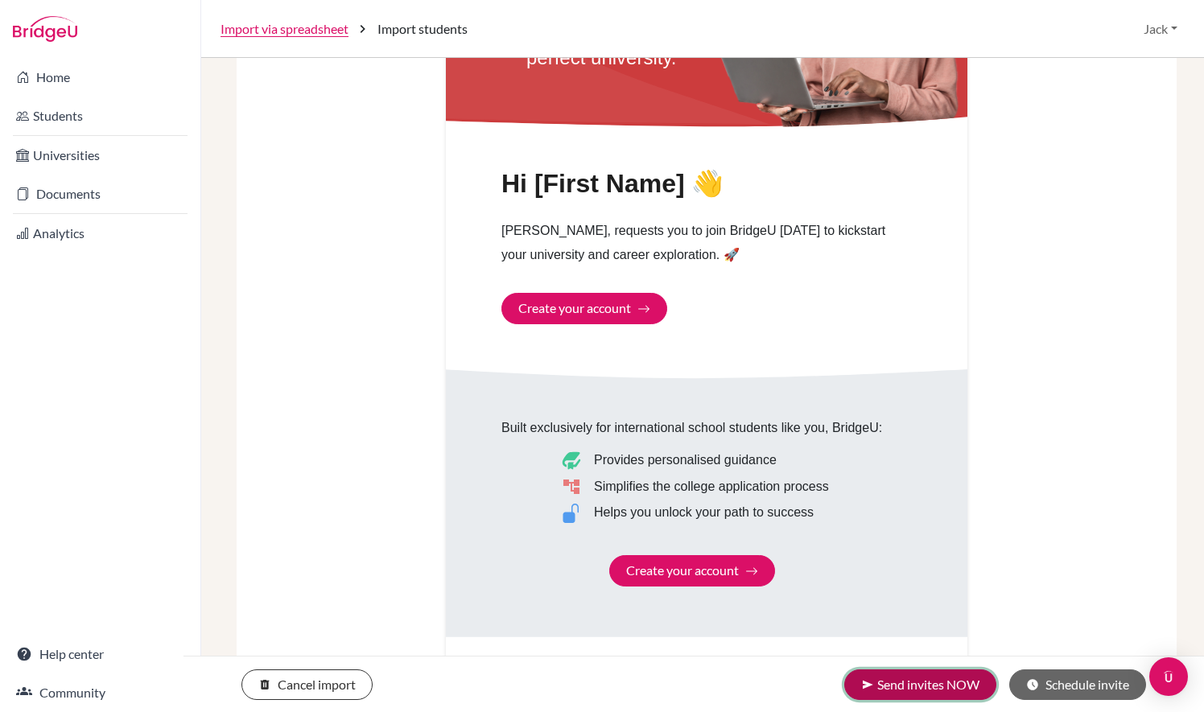
click at [963, 687] on button "send Send invites NOW" at bounding box center [920, 685] width 152 height 31
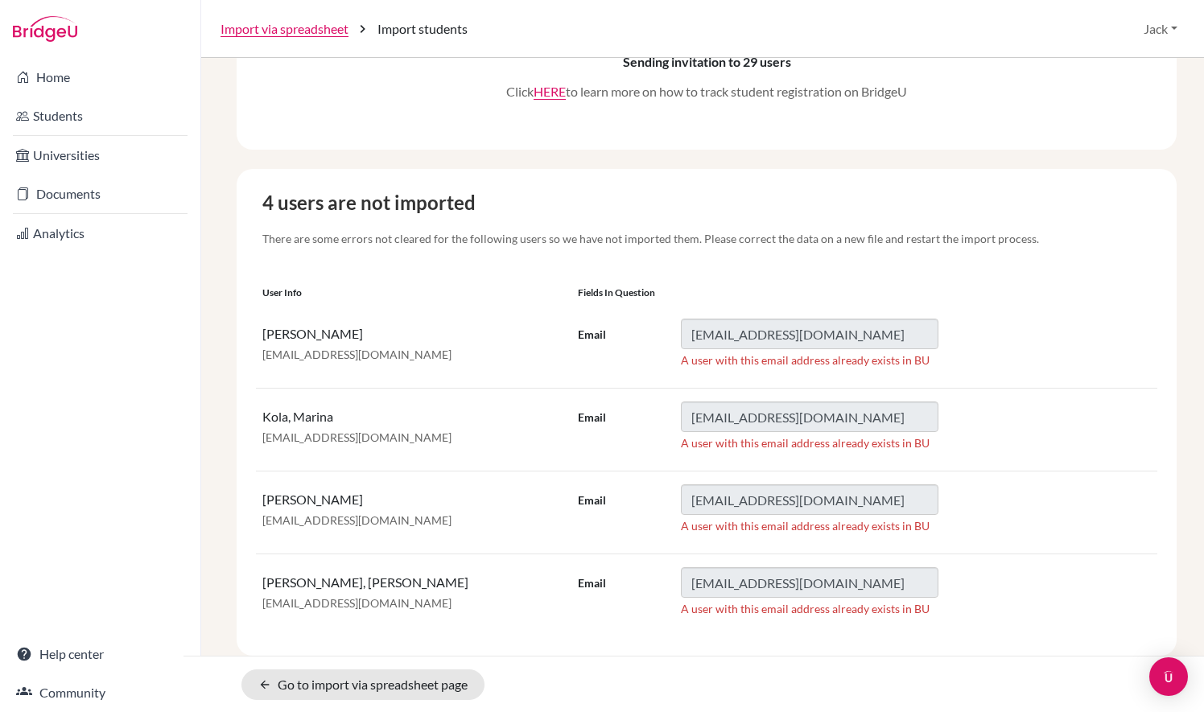
scroll to position [330, 0]
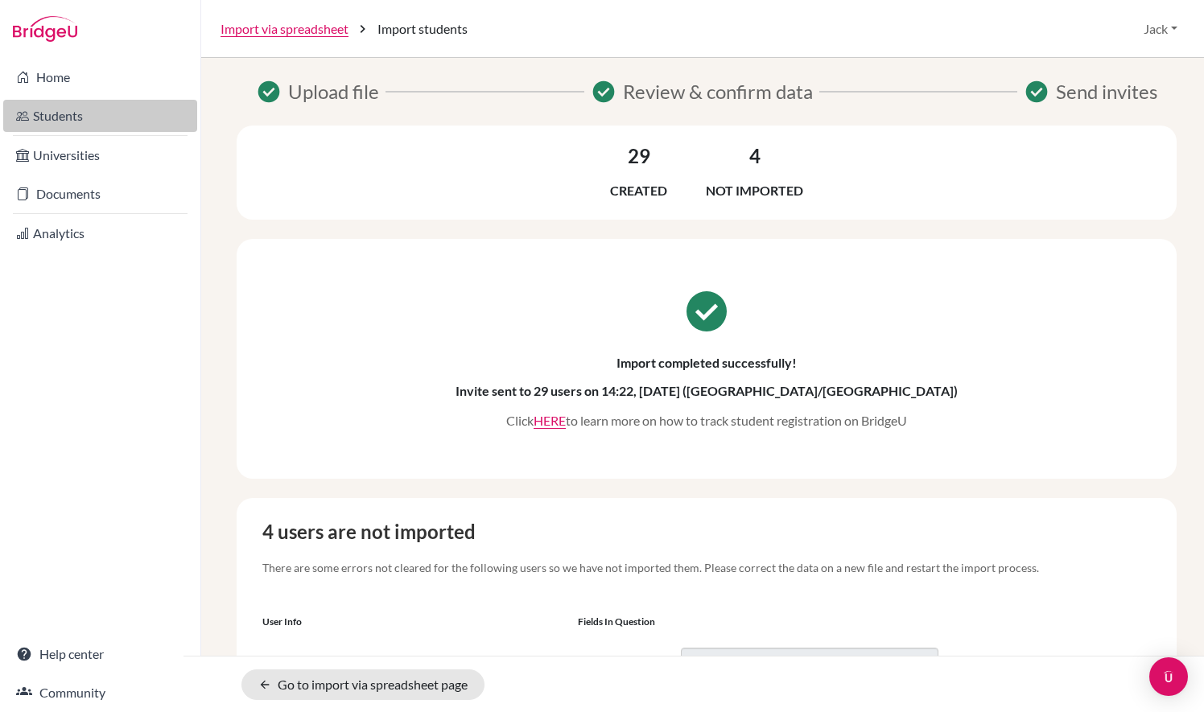
click at [108, 121] on link "Students" at bounding box center [100, 116] width 194 height 32
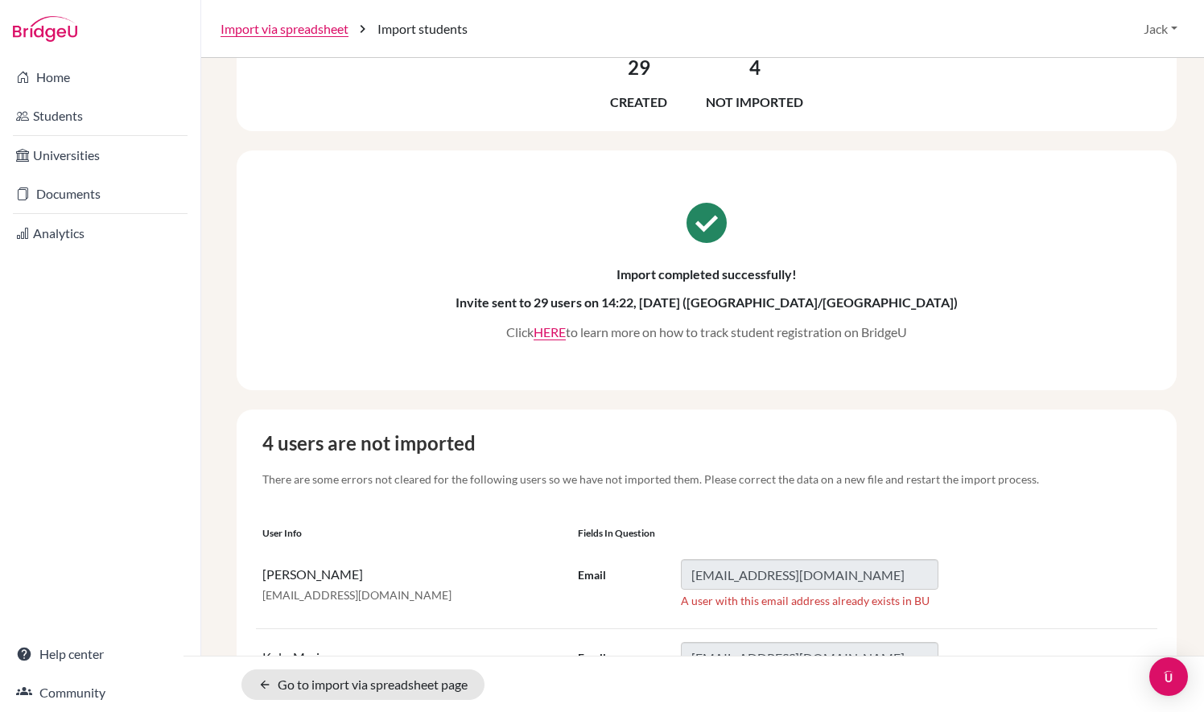
scroll to position [330, 0]
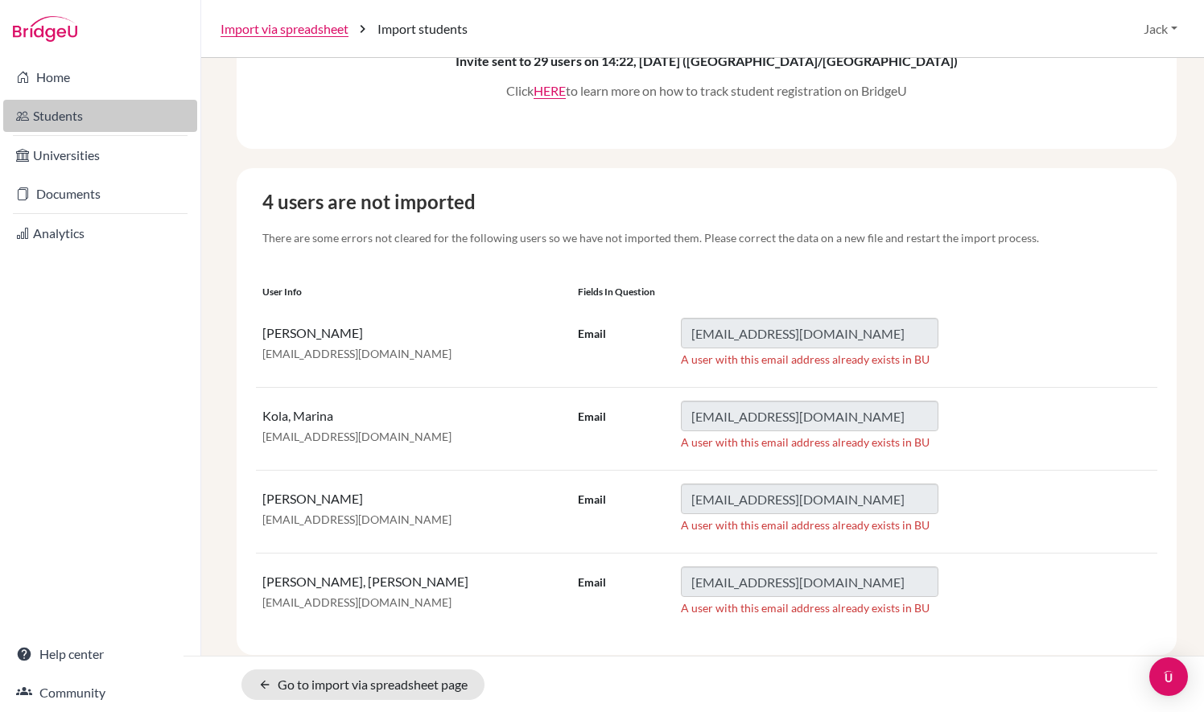
click at [109, 109] on link "Students" at bounding box center [100, 116] width 194 height 32
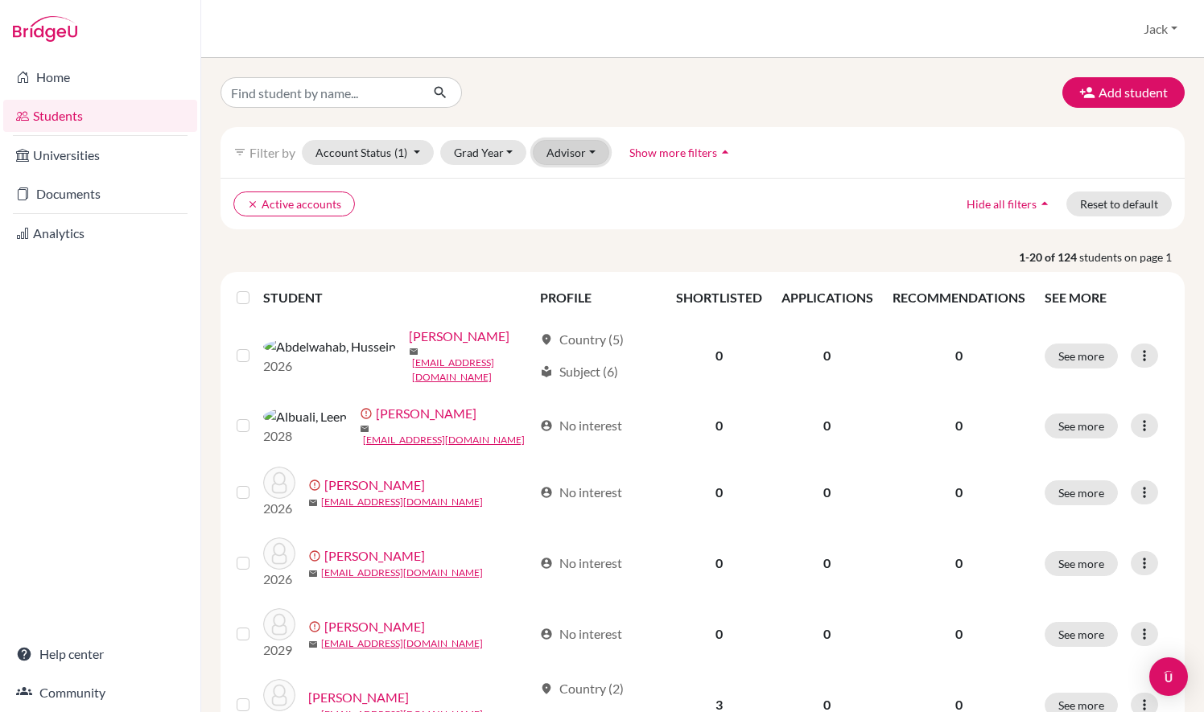
click at [562, 162] on button "Advisor" at bounding box center [571, 152] width 76 height 25
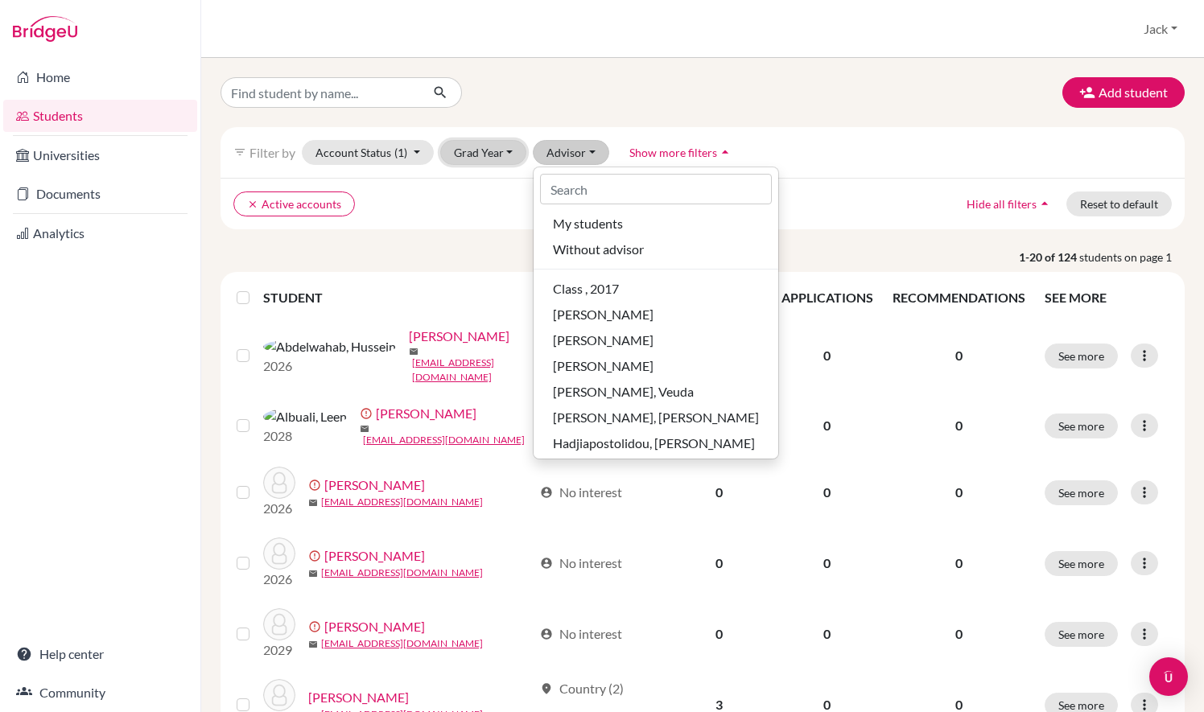
click at [478, 147] on button "Grad Year" at bounding box center [483, 152] width 87 height 25
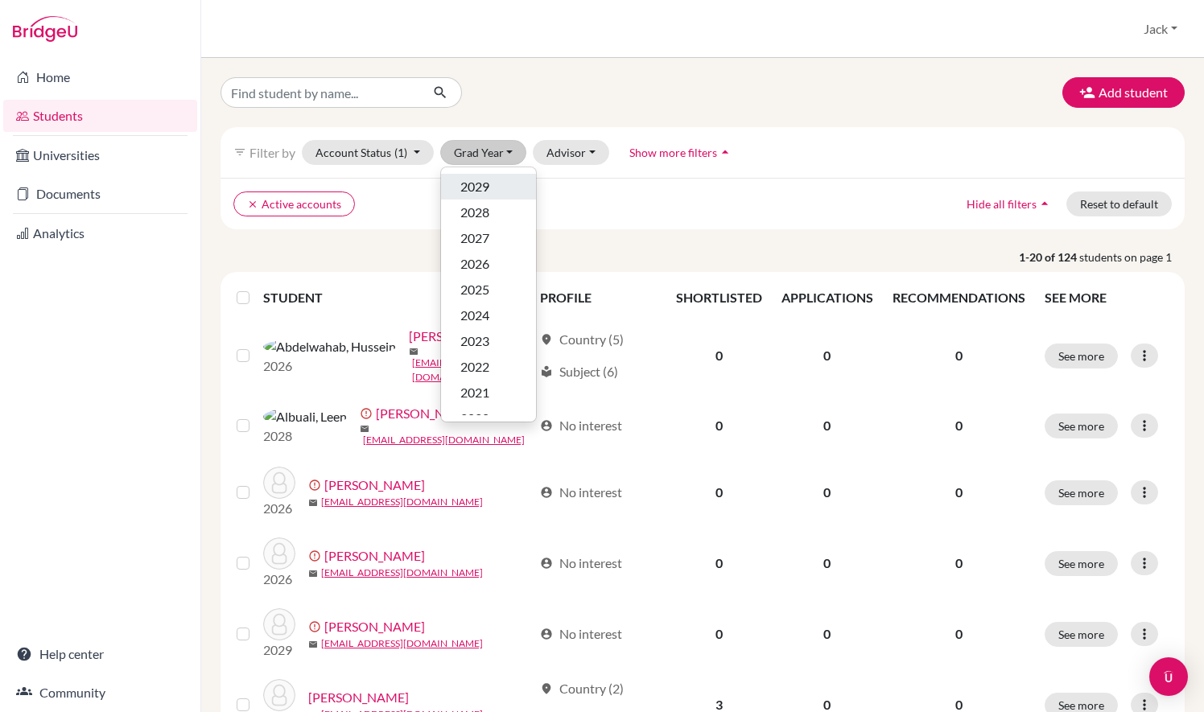
click at [488, 183] on span "2029" at bounding box center [474, 186] width 29 height 19
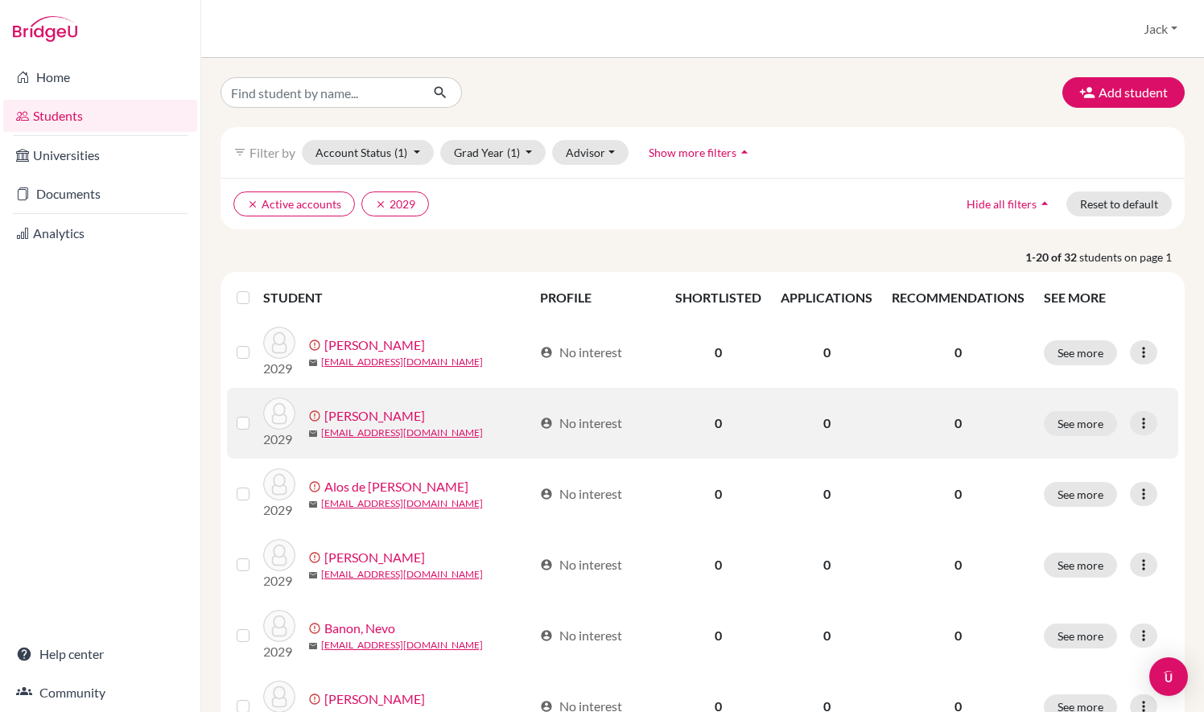
scroll to position [1127, 0]
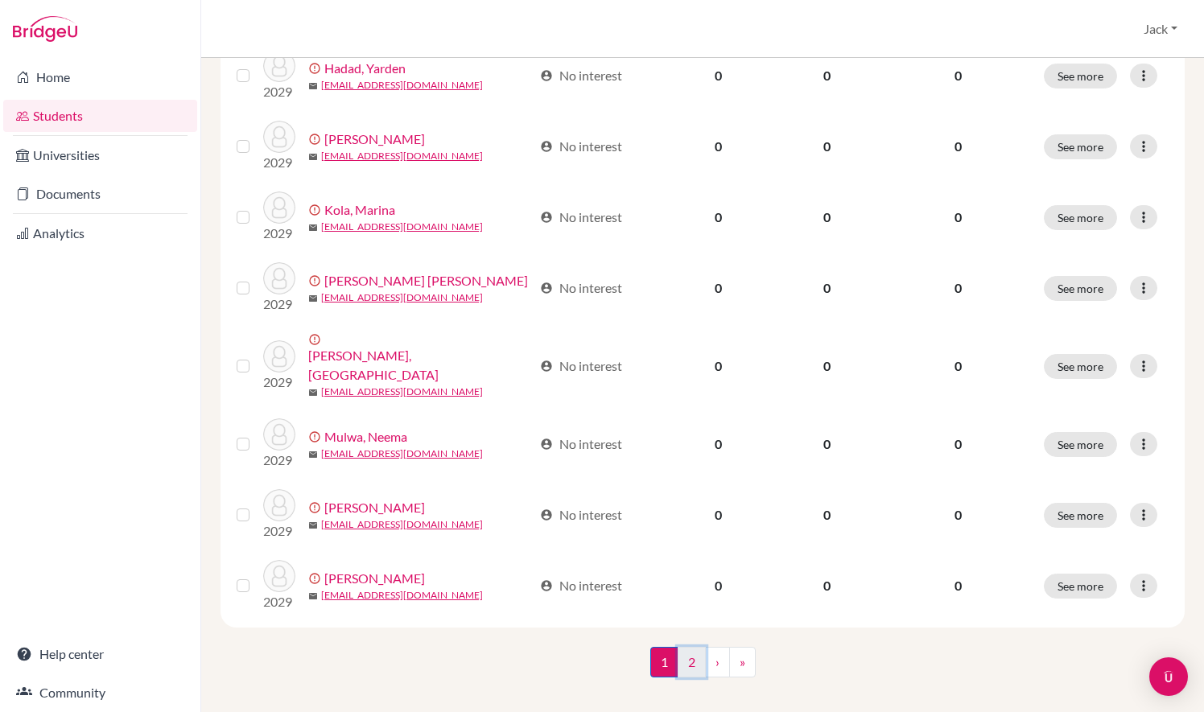
click at [679, 652] on link "2" at bounding box center [692, 662] width 28 height 31
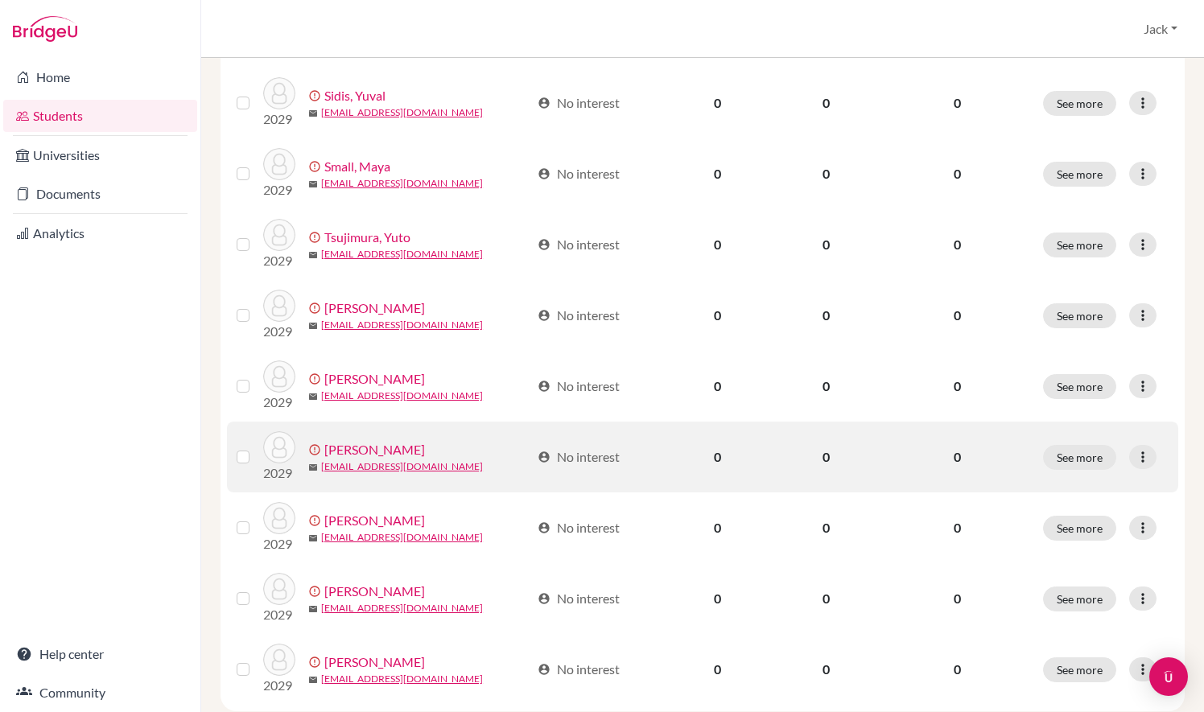
scroll to position [560, 0]
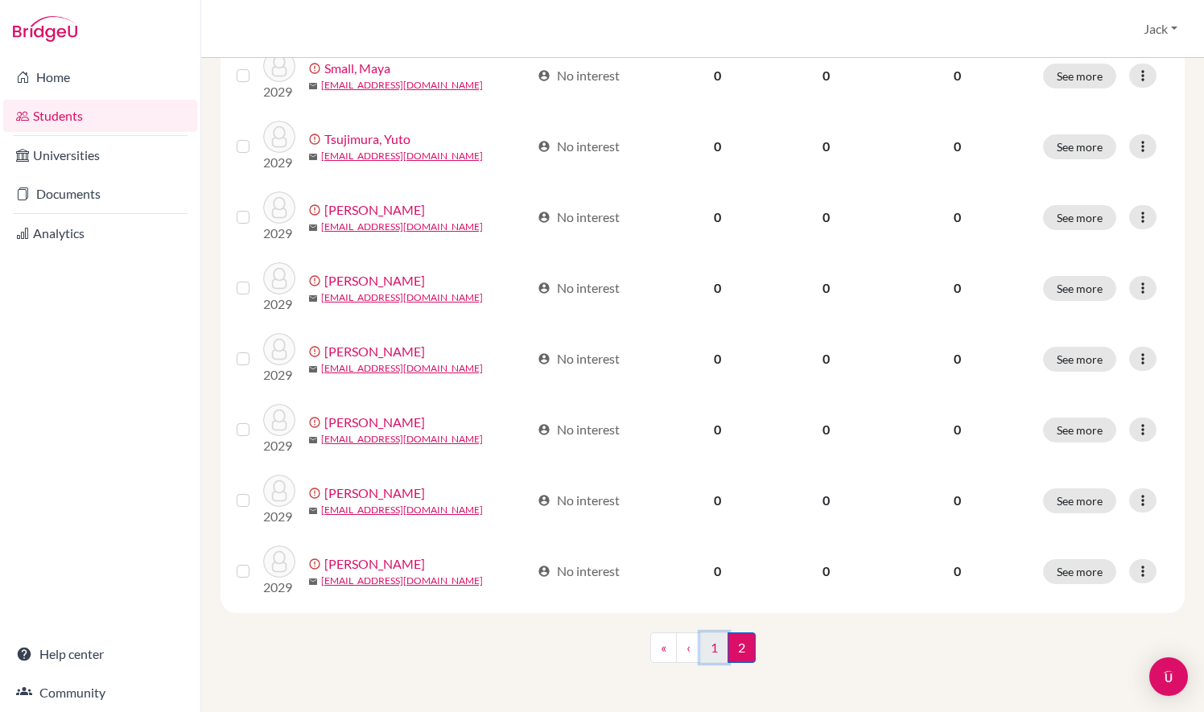
click at [700, 644] on link "1" at bounding box center [714, 648] width 28 height 31
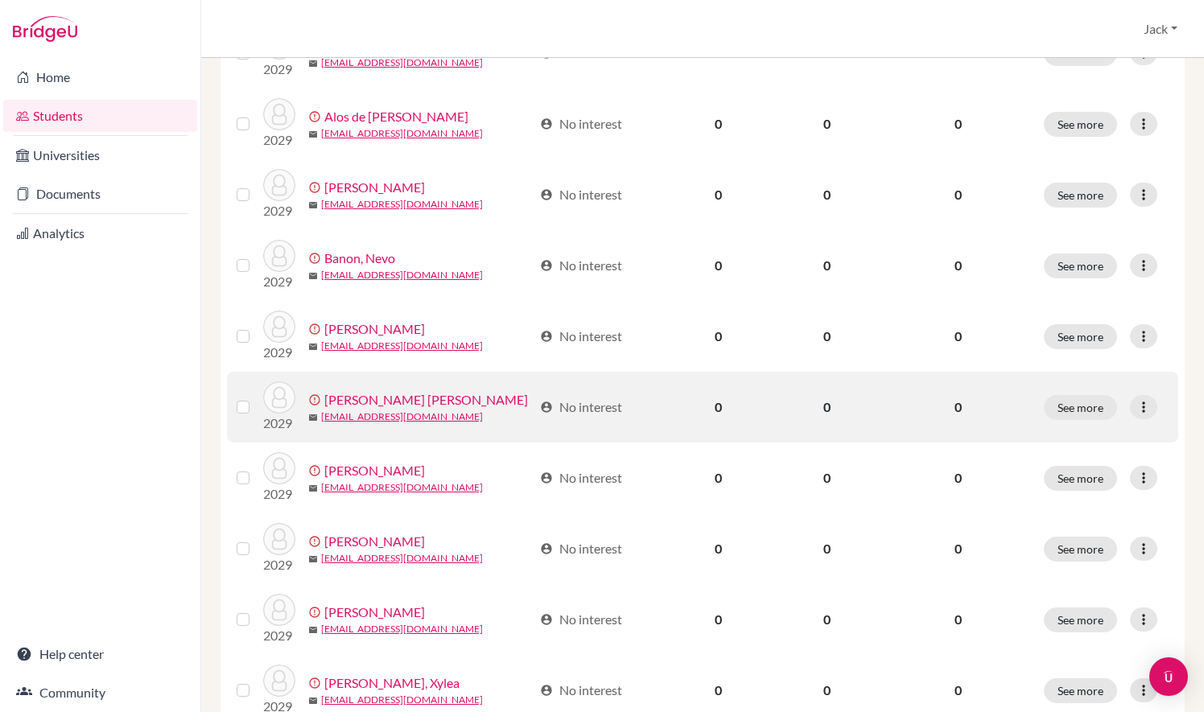
scroll to position [1127, 0]
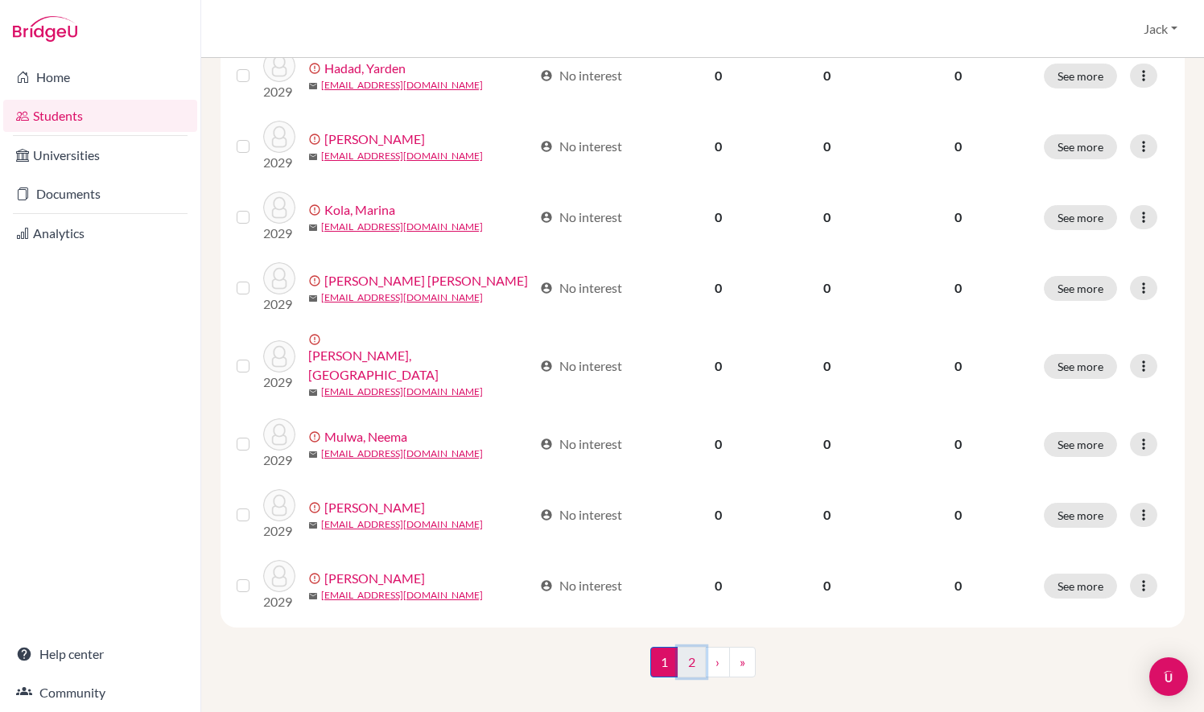
click at [690, 649] on link "2" at bounding box center [692, 662] width 28 height 31
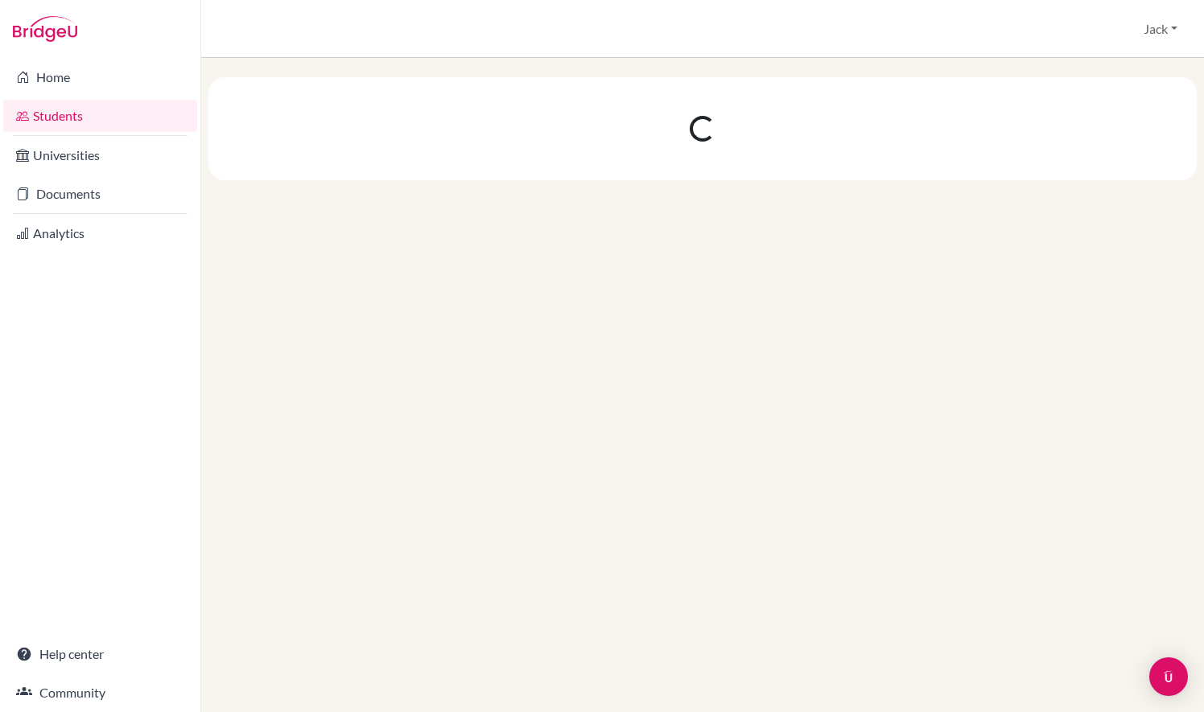
scroll to position [0, 0]
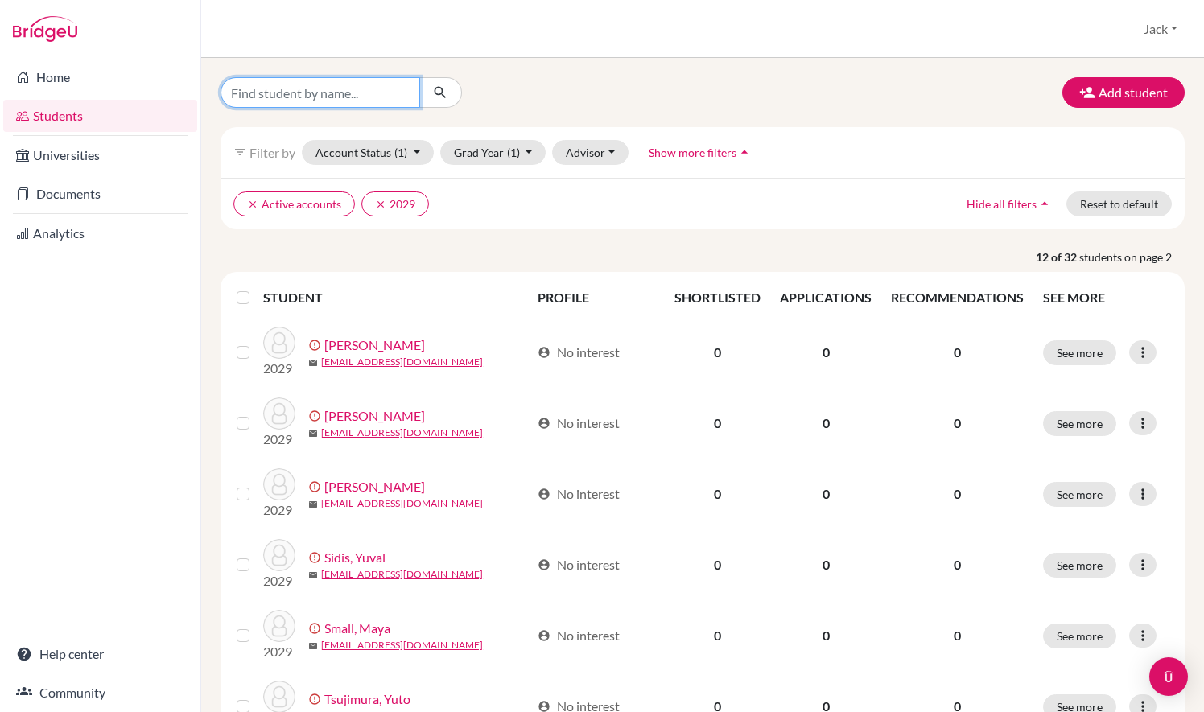
click at [378, 97] on input "Find student by name..." at bounding box center [321, 92] width 200 height 31
type input "lo04901"
click button "submit" at bounding box center [440, 92] width 43 height 31
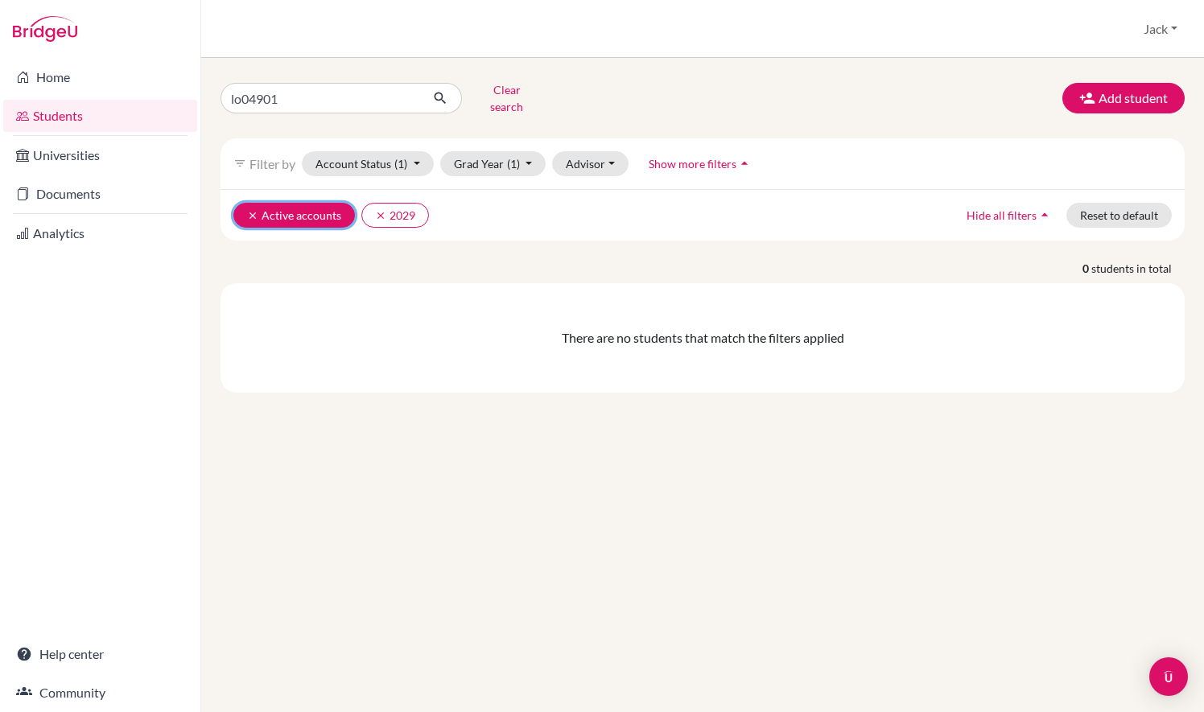
click at [315, 203] on button "clear Active accounts" at bounding box center [294, 215] width 122 height 25
click at [270, 203] on button "clear 2029" at bounding box center [267, 215] width 68 height 25
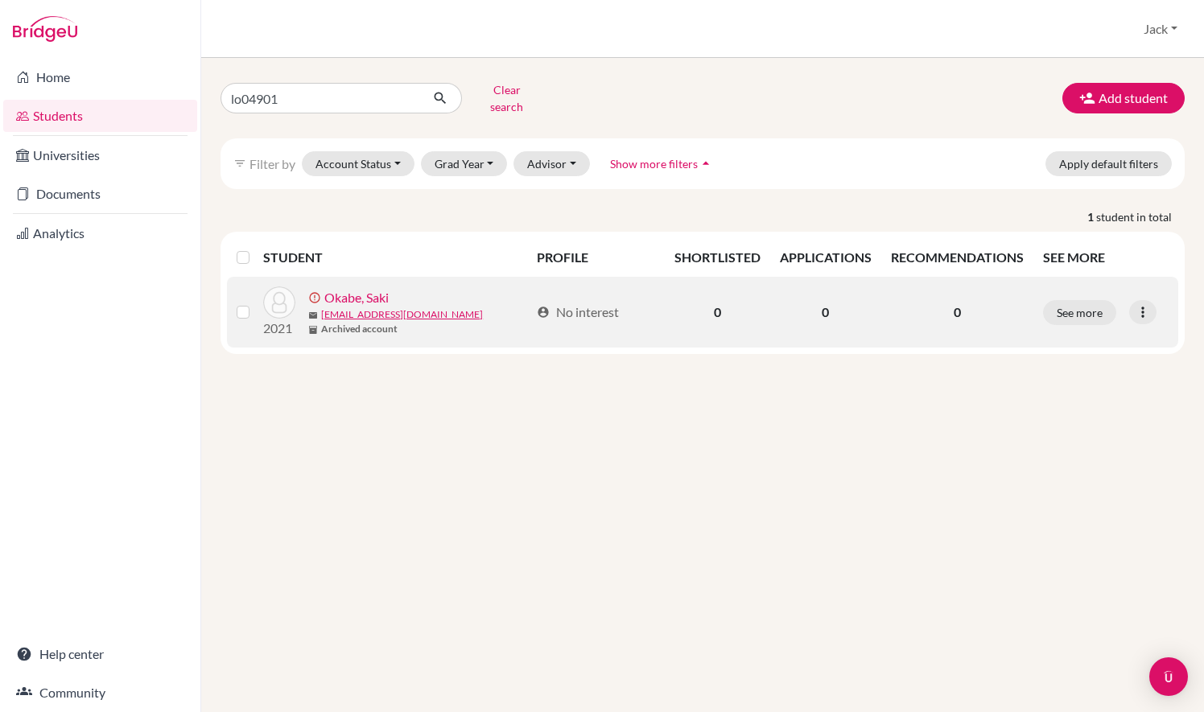
click at [376, 288] on link "Okabe, Saki" at bounding box center [356, 297] width 64 height 19
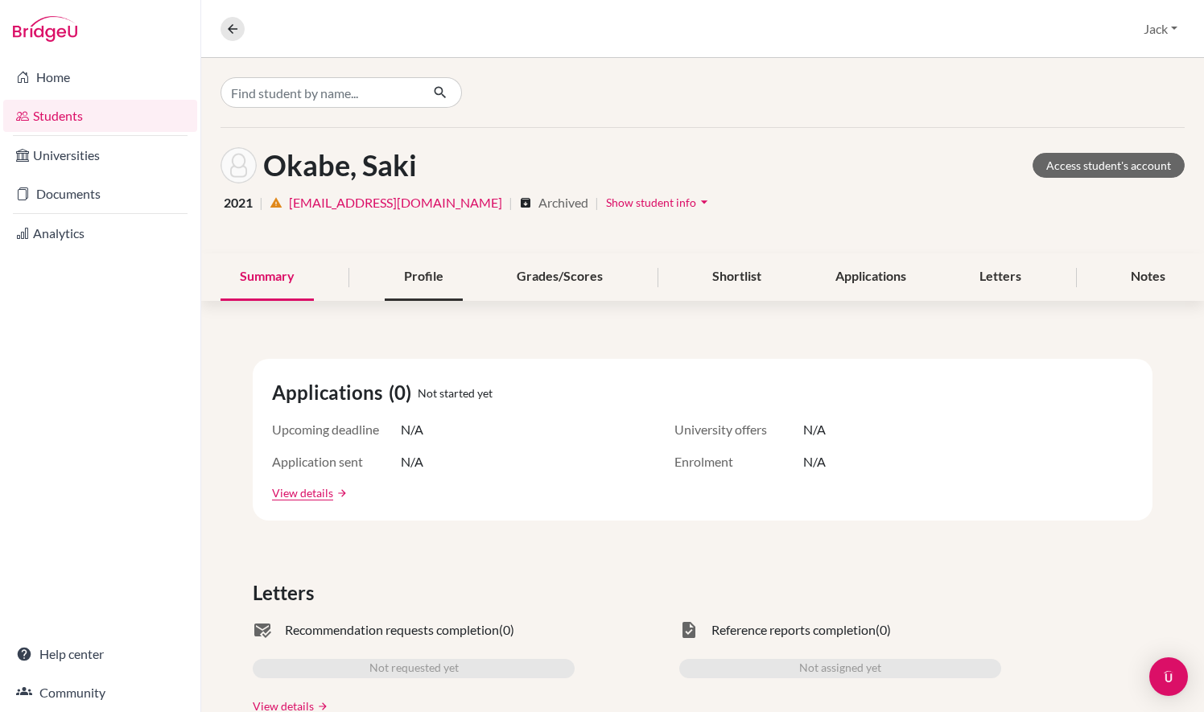
click at [402, 284] on div "Profile" at bounding box center [424, 277] width 78 height 47
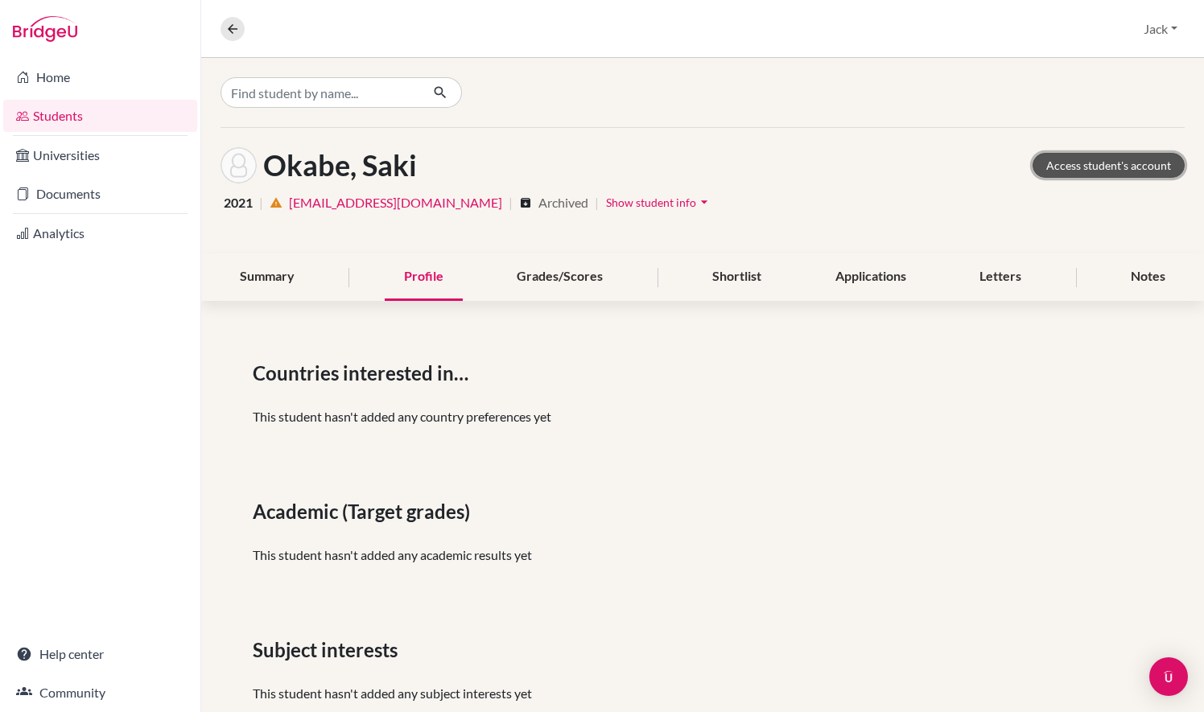
click at [1087, 159] on link "Access student's account" at bounding box center [1109, 165] width 152 height 25
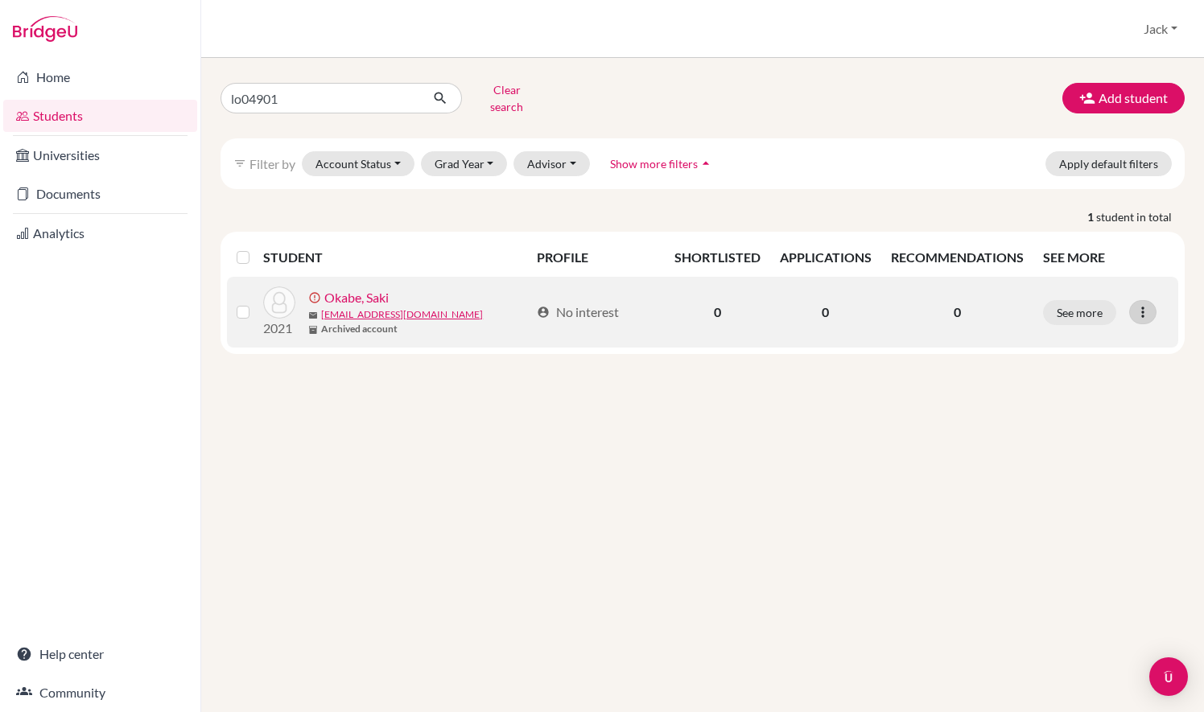
click at [1142, 304] on icon at bounding box center [1143, 312] width 16 height 16
click at [1111, 333] on button "Edit student" at bounding box center [1083, 346] width 146 height 26
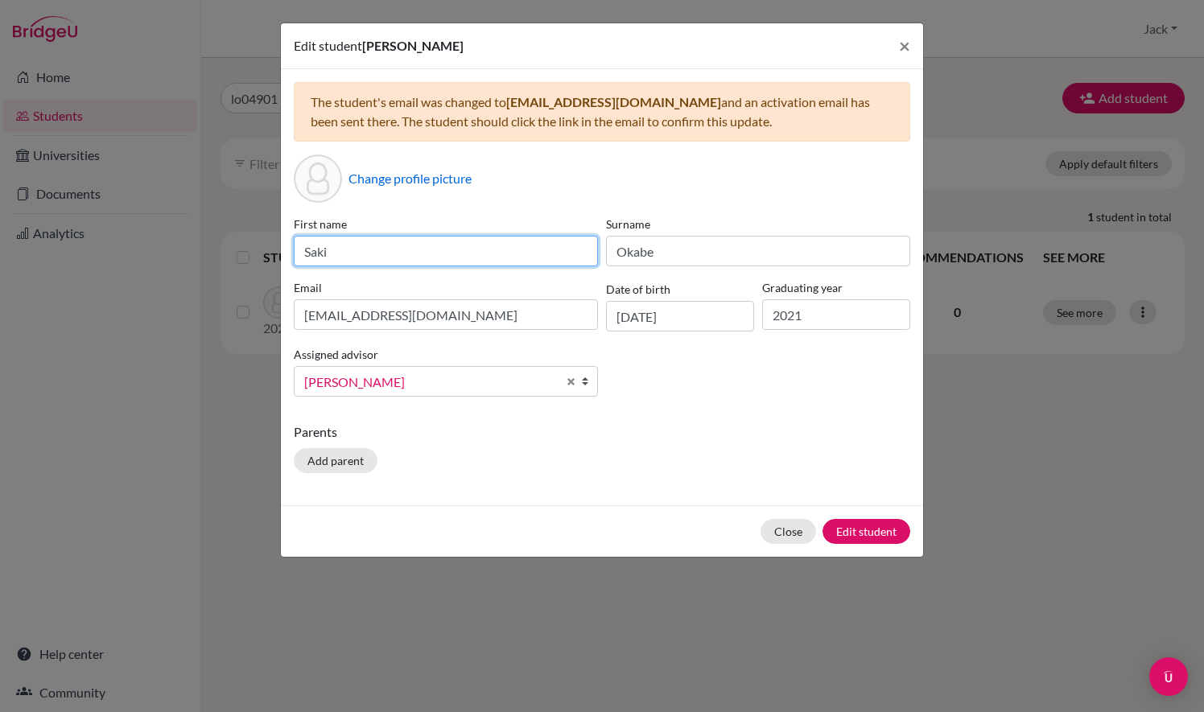
drag, startPoint x: 475, startPoint y: 249, endPoint x: 144, endPoint y: 246, distance: 330.9
click at [144, 246] on div "Edit student Saki Okabe × The student's email was changed to lo04513@student.is…" at bounding box center [602, 356] width 1204 height 712
type input "Tummala"
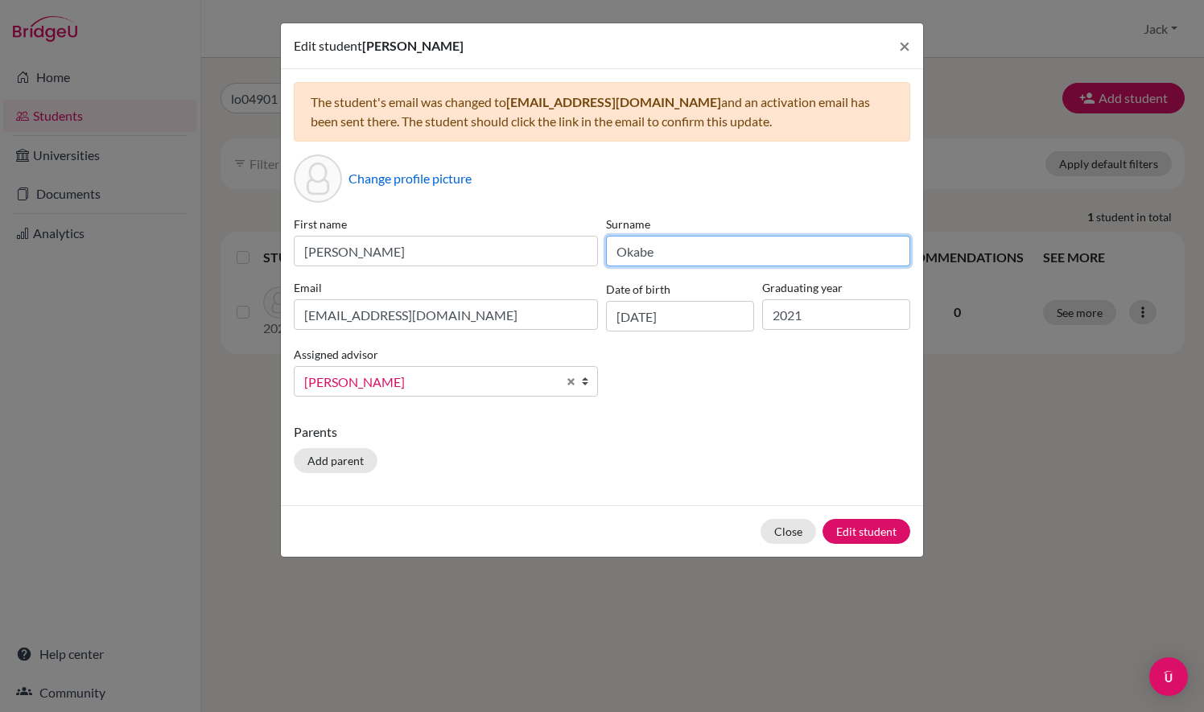
drag, startPoint x: 658, startPoint y: 254, endPoint x: 506, endPoint y: 232, distance: 154.5
click at [506, 232] on div "First name Tummala Surname Okabe Email lo04901@student.isllondon.org Date of bi…" at bounding box center [602, 313] width 625 height 194
type input "Cooper"
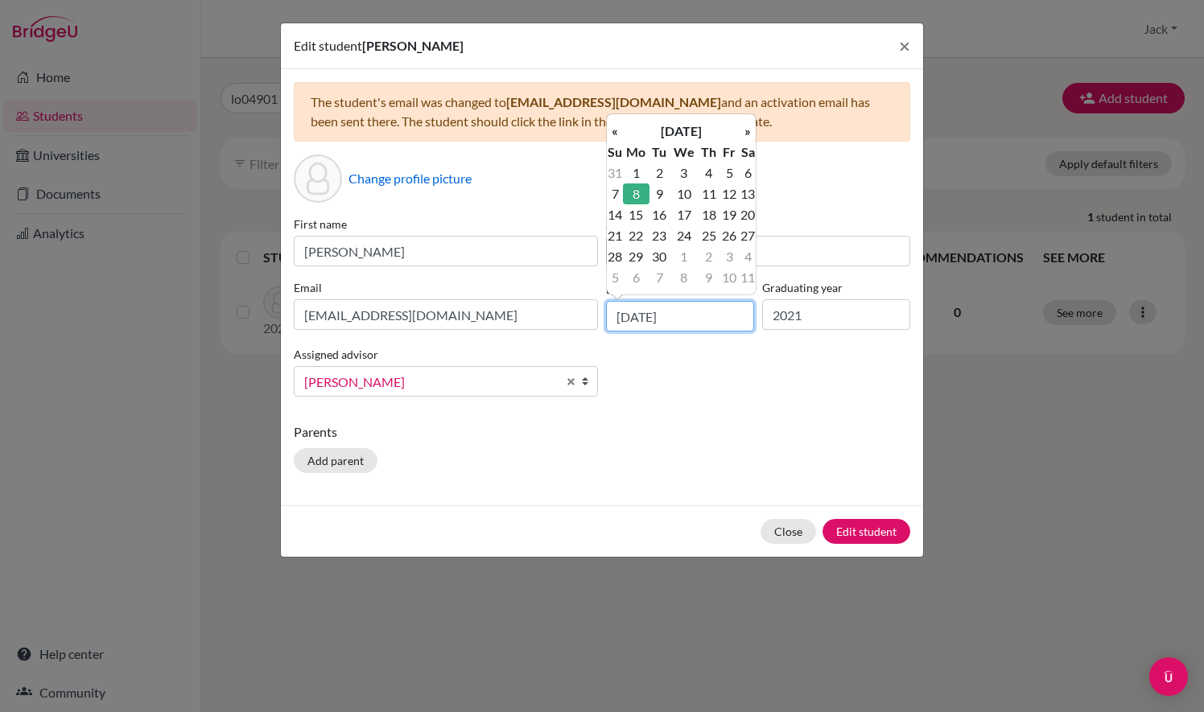
drag, startPoint x: 732, startPoint y: 324, endPoint x: 584, endPoint y: 316, distance: 148.4
click at [584, 316] on div "First name Tummala Surname Cooper Email lo04901@student.isllondon.org Date of b…" at bounding box center [602, 313] width 625 height 194
type input "08/09/2025"
click at [594, 481] on div "The student's email was changed to lo04513@student.isllondon.org and an activat…" at bounding box center [602, 287] width 642 height 436
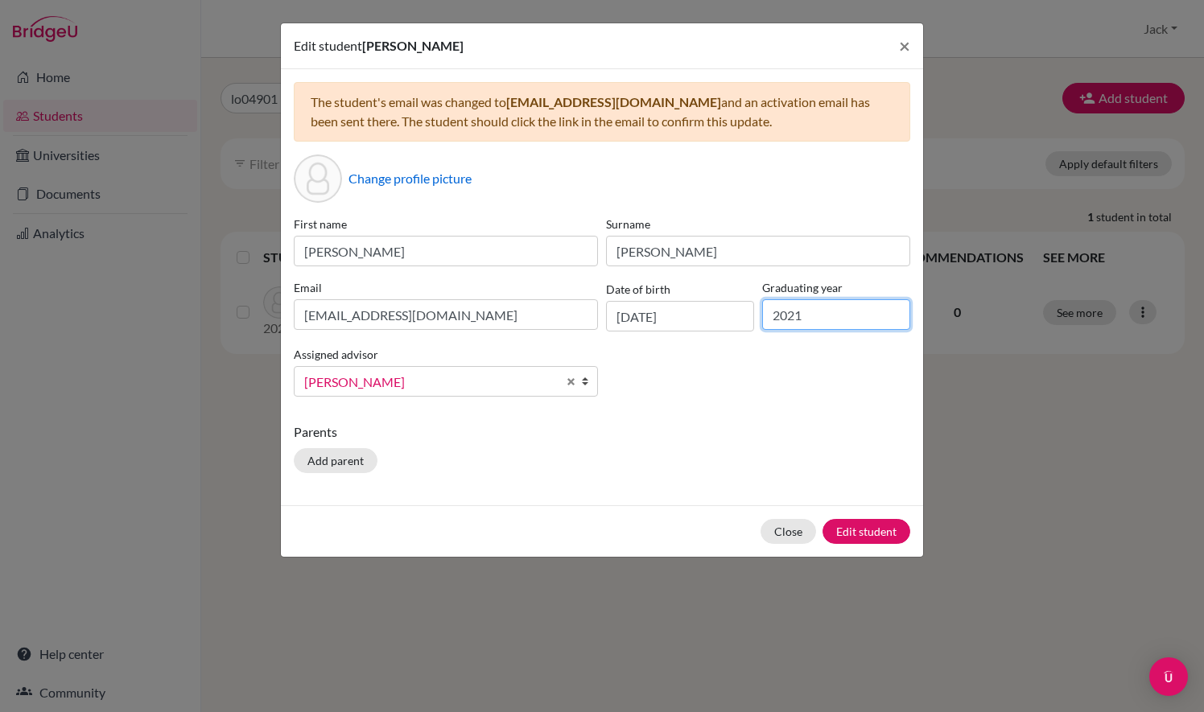
click at [830, 313] on input "2021" at bounding box center [836, 314] width 148 height 31
type input "2029"
click at [540, 380] on span "[PERSON_NAME]" at bounding box center [430, 382] width 253 height 21
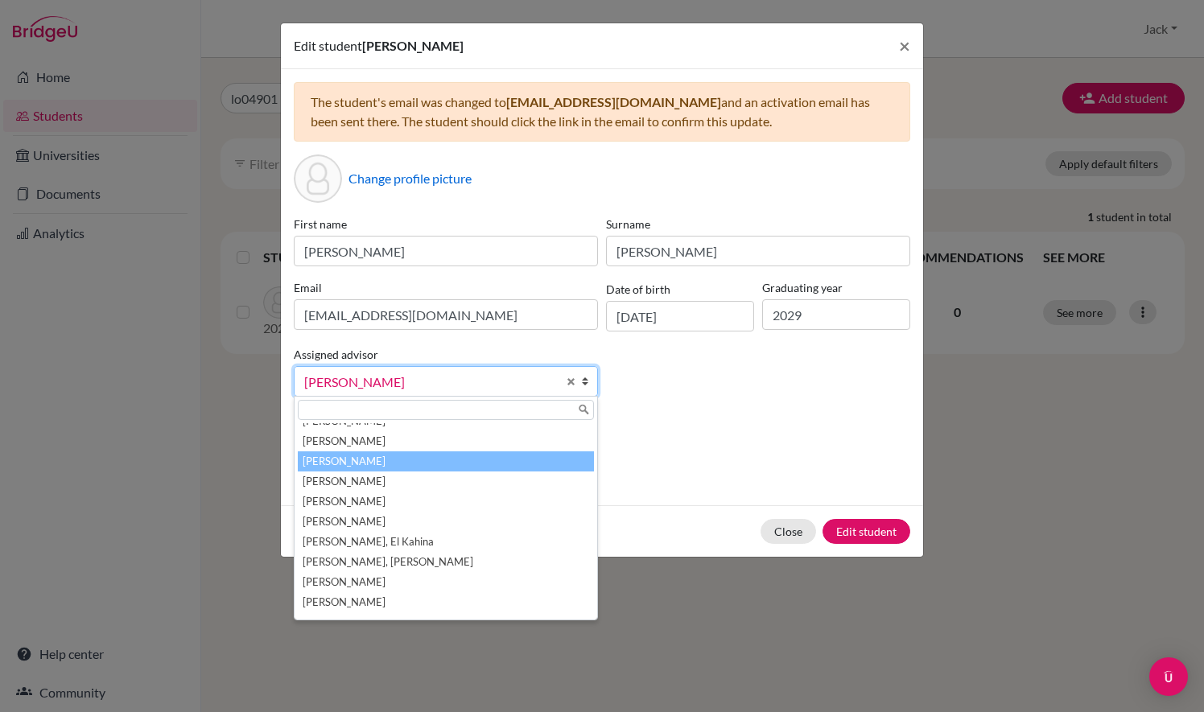
scroll to position [152, 0]
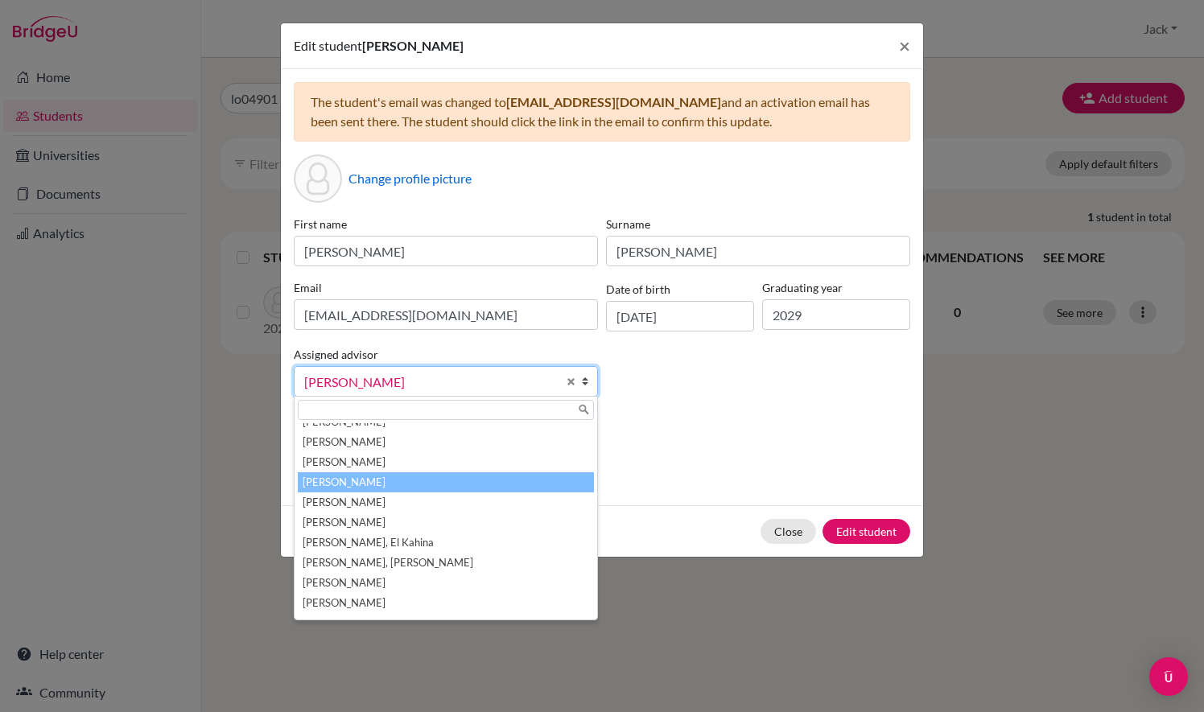
click at [503, 486] on li "[PERSON_NAME]" at bounding box center [446, 483] width 296 height 20
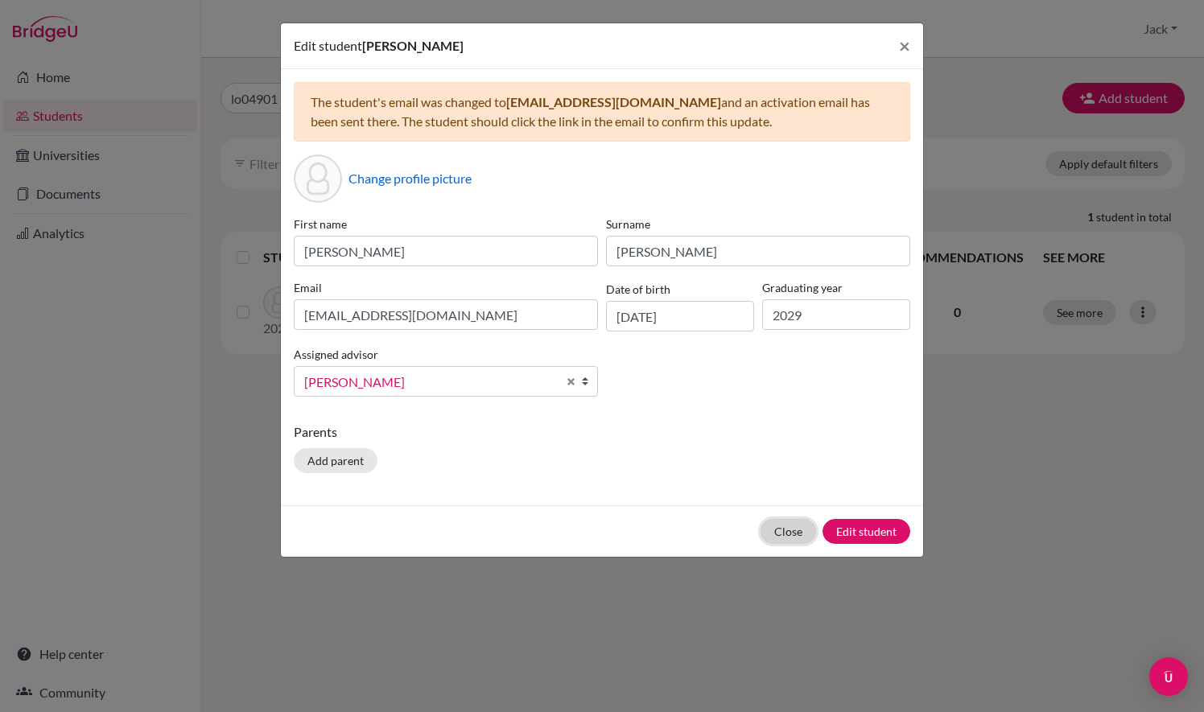
click at [784, 531] on button "Close" at bounding box center [789, 531] width 56 height 25
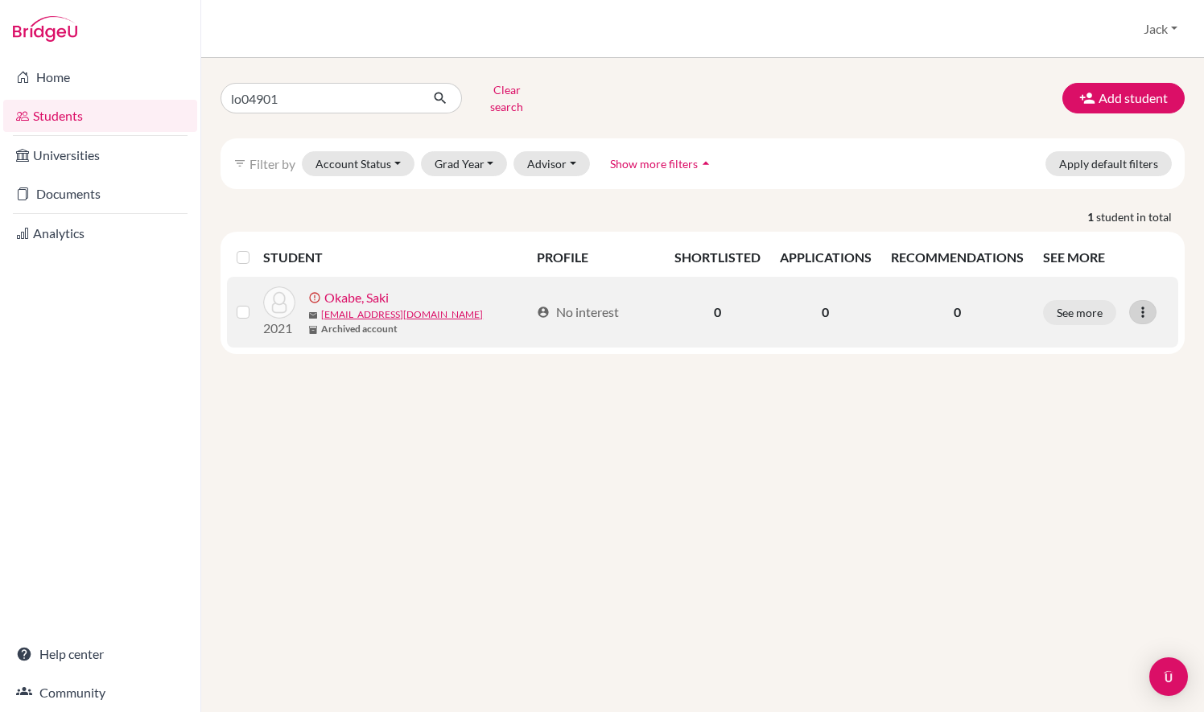
click at [1142, 300] on div at bounding box center [1142, 312] width 27 height 24
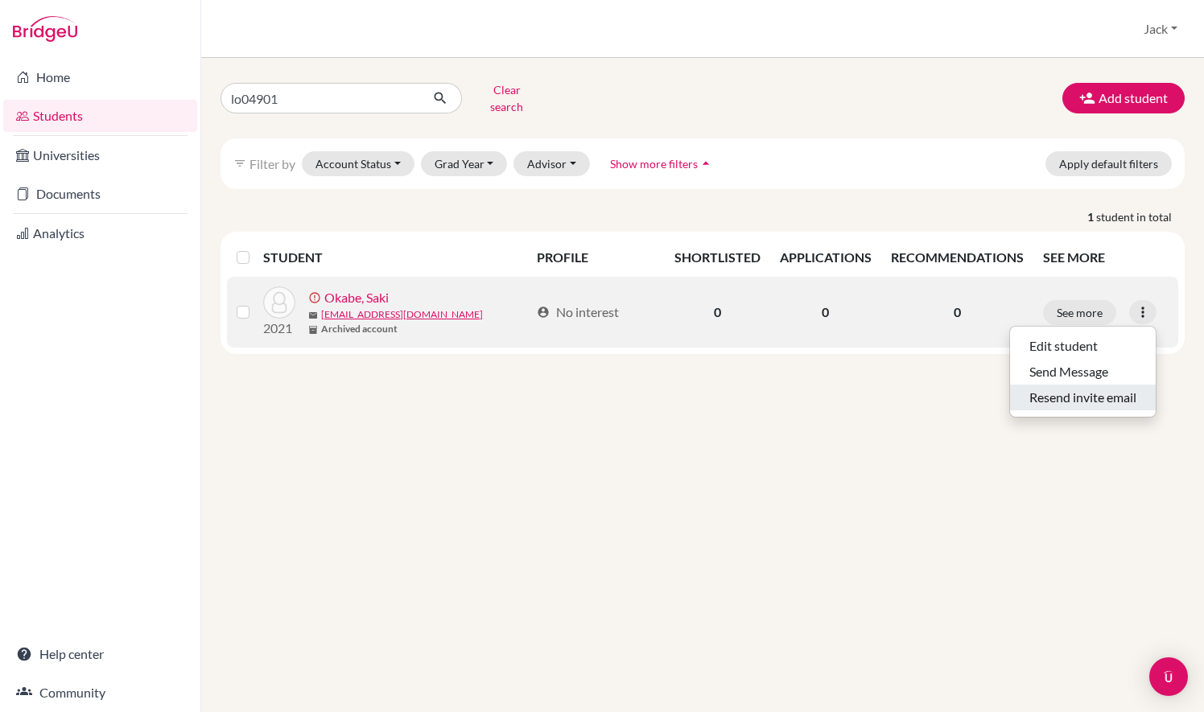
click at [1108, 385] on button "Resend invite email" at bounding box center [1083, 398] width 146 height 26
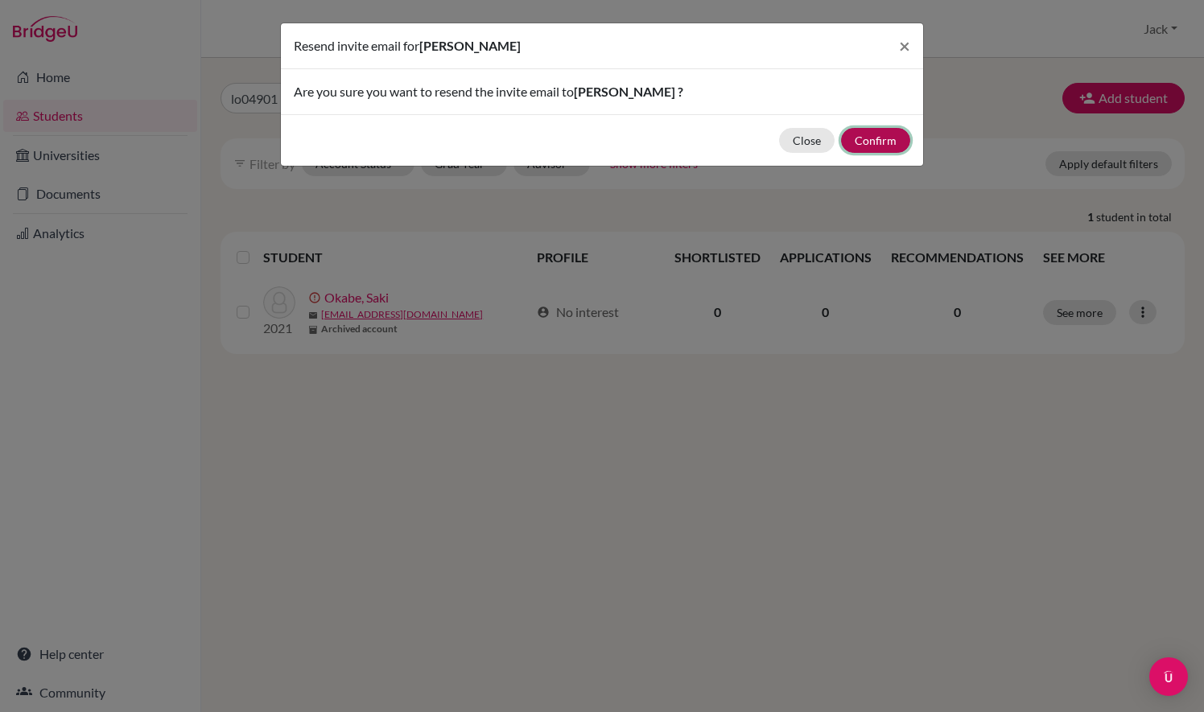
click at [881, 135] on button "Confirm" at bounding box center [875, 140] width 69 height 25
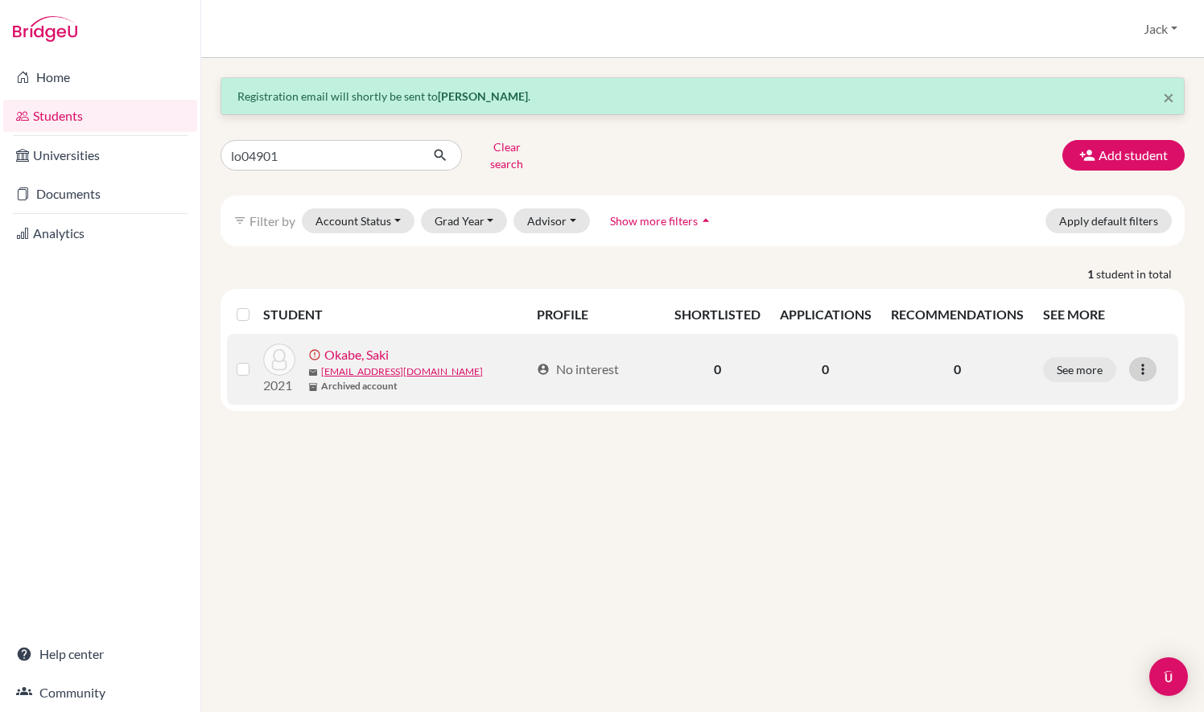
click at [1149, 361] on icon at bounding box center [1143, 369] width 16 height 16
click at [256, 360] on label at bounding box center [256, 360] width 0 height 0
click at [0, 0] on input "checkbox" at bounding box center [0, 0] width 0 height 0
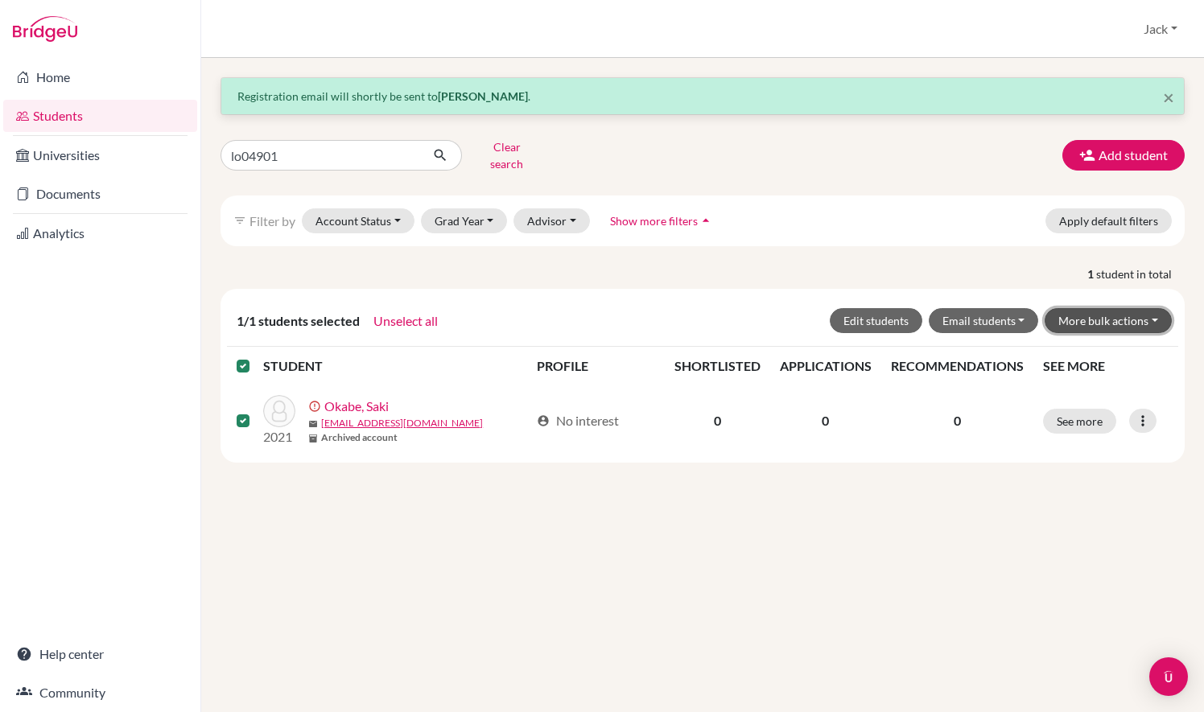
click at [1126, 314] on button "More bulk actions" at bounding box center [1108, 320] width 127 height 25
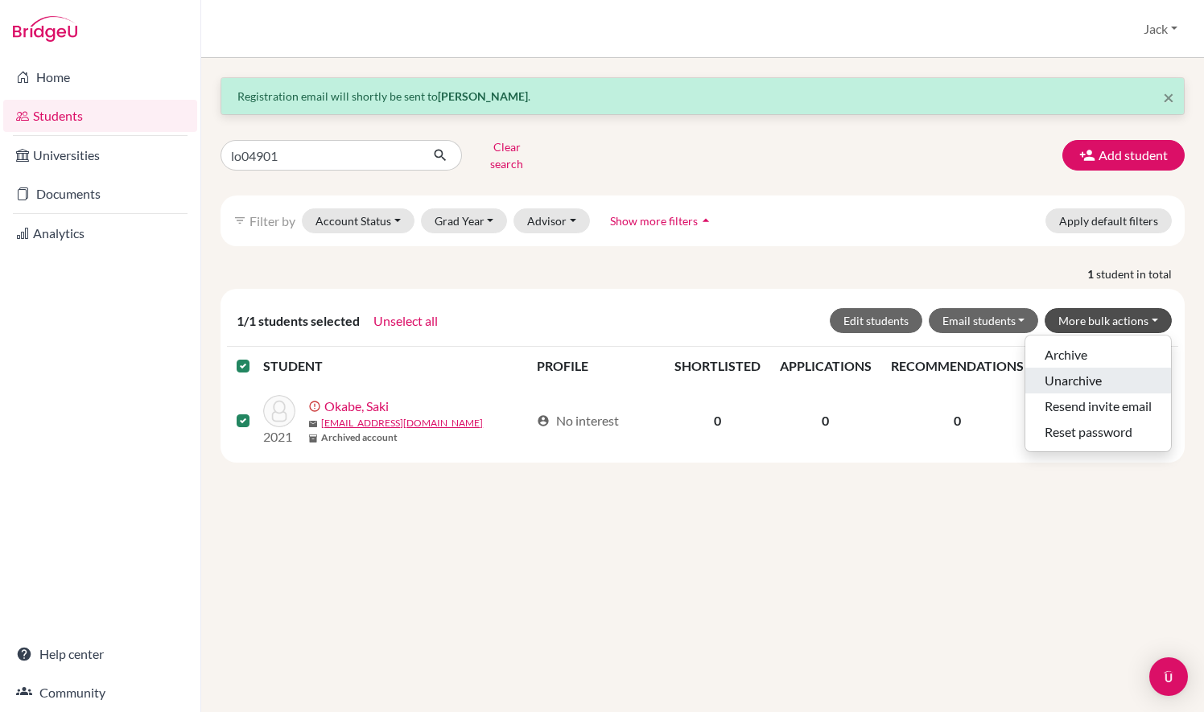
click at [1117, 368] on button "Unarchive" at bounding box center [1099, 381] width 146 height 26
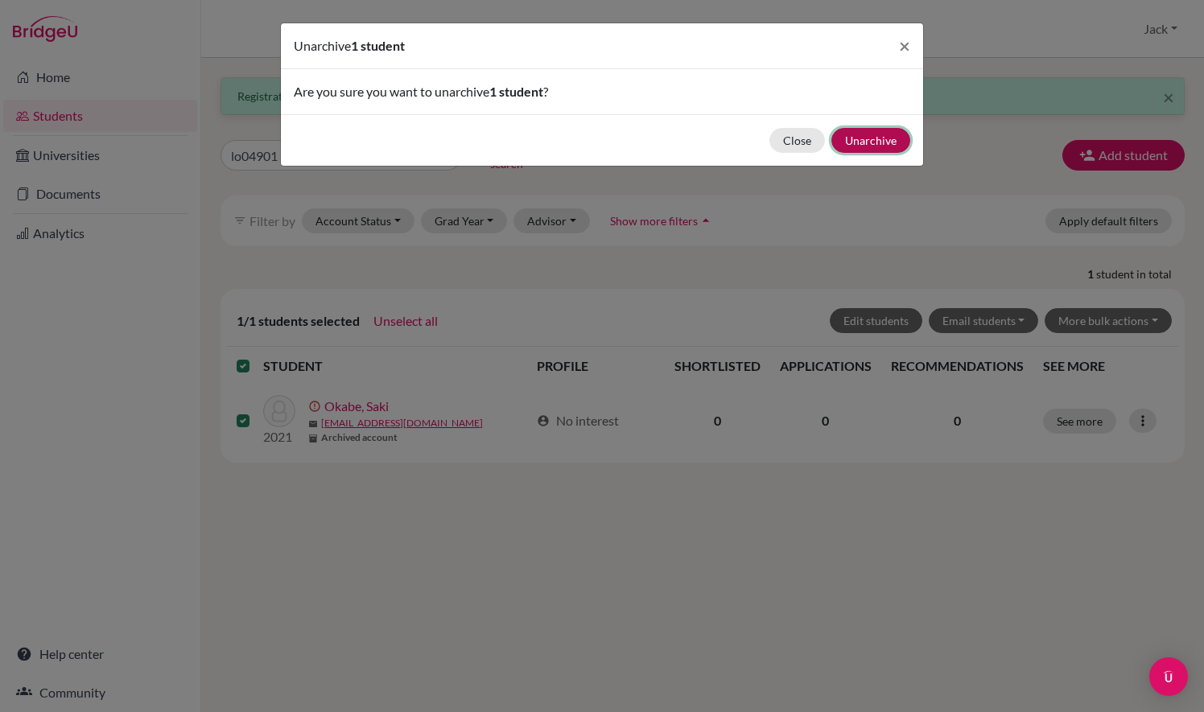
click at [873, 145] on button "Unarchive" at bounding box center [871, 140] width 79 height 25
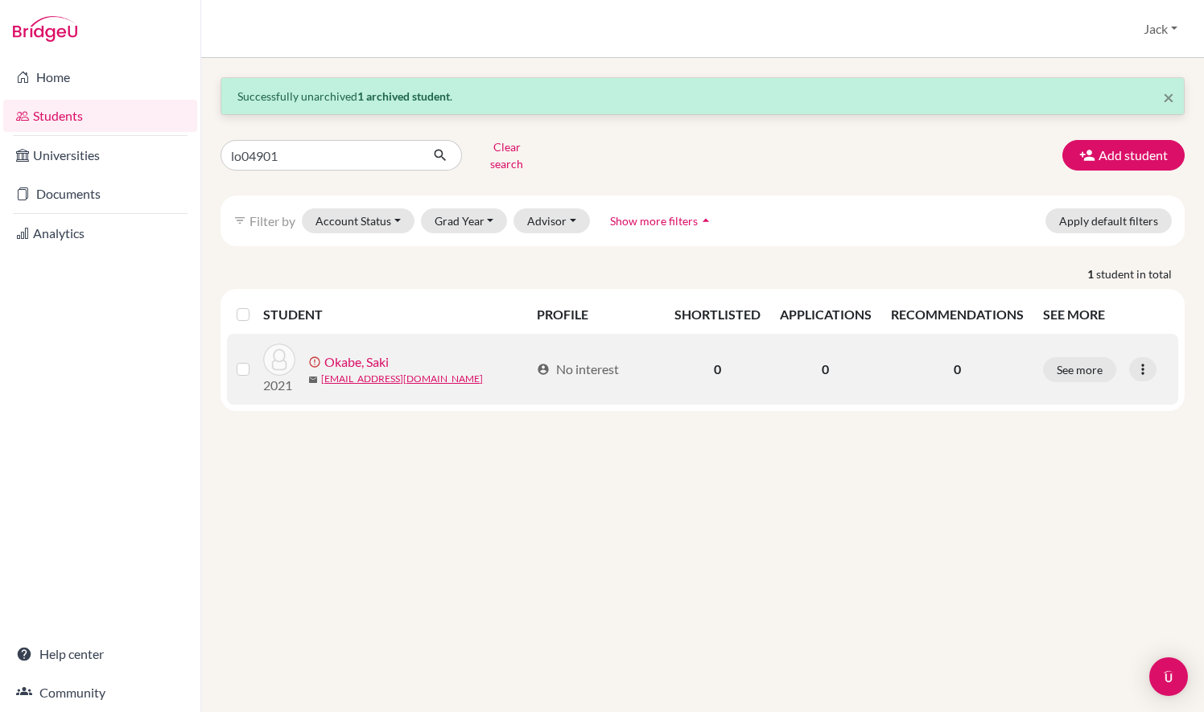
click at [370, 353] on link "Okabe, Saki" at bounding box center [356, 362] width 64 height 19
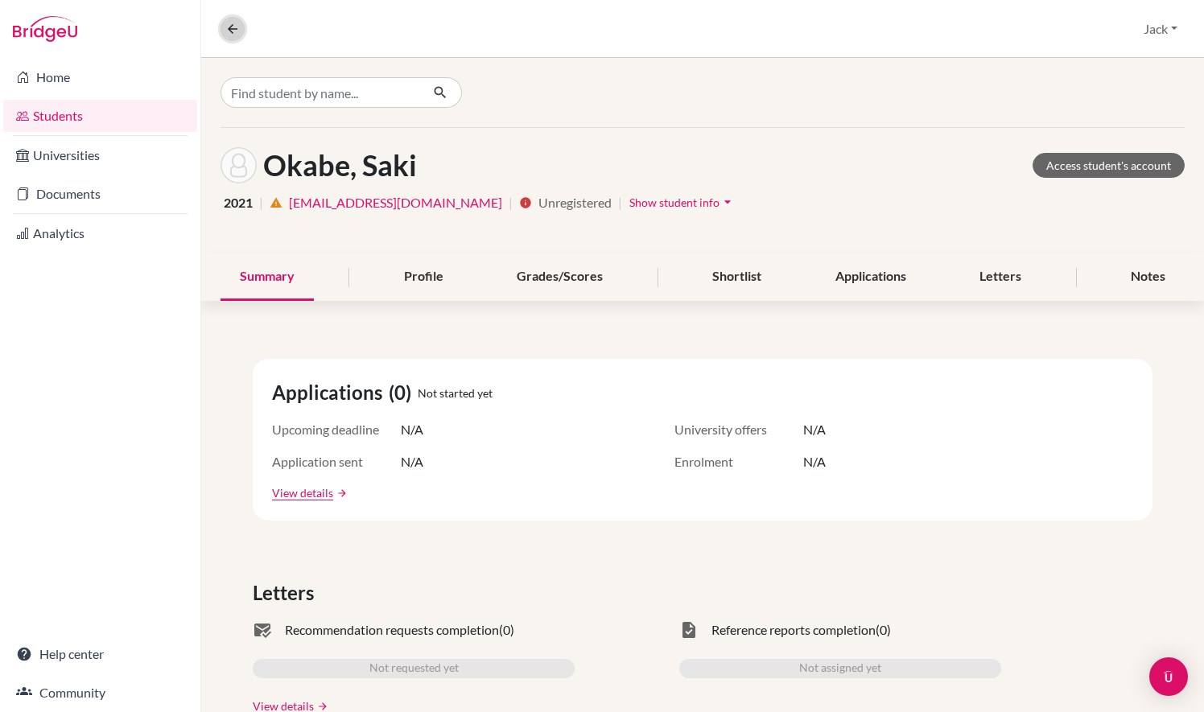
click at [230, 28] on icon at bounding box center [232, 29] width 14 height 14
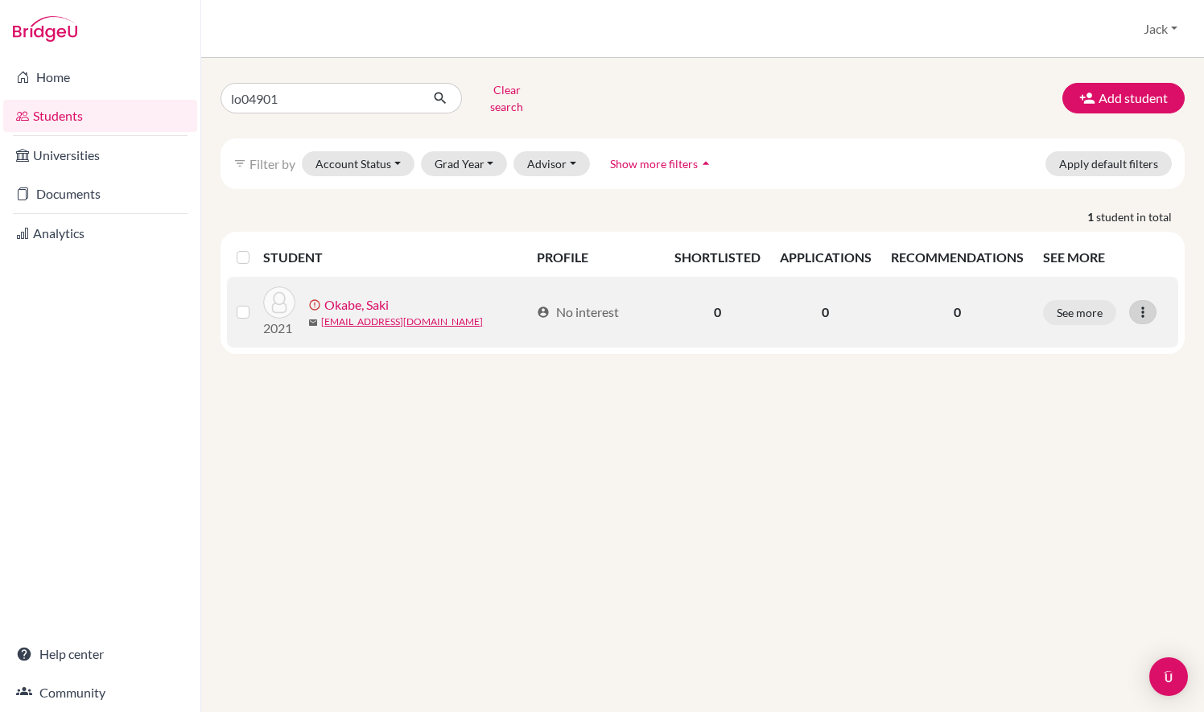
click at [1134, 300] on div at bounding box center [1142, 312] width 27 height 24
click at [1116, 333] on button "Edit student" at bounding box center [1083, 346] width 146 height 26
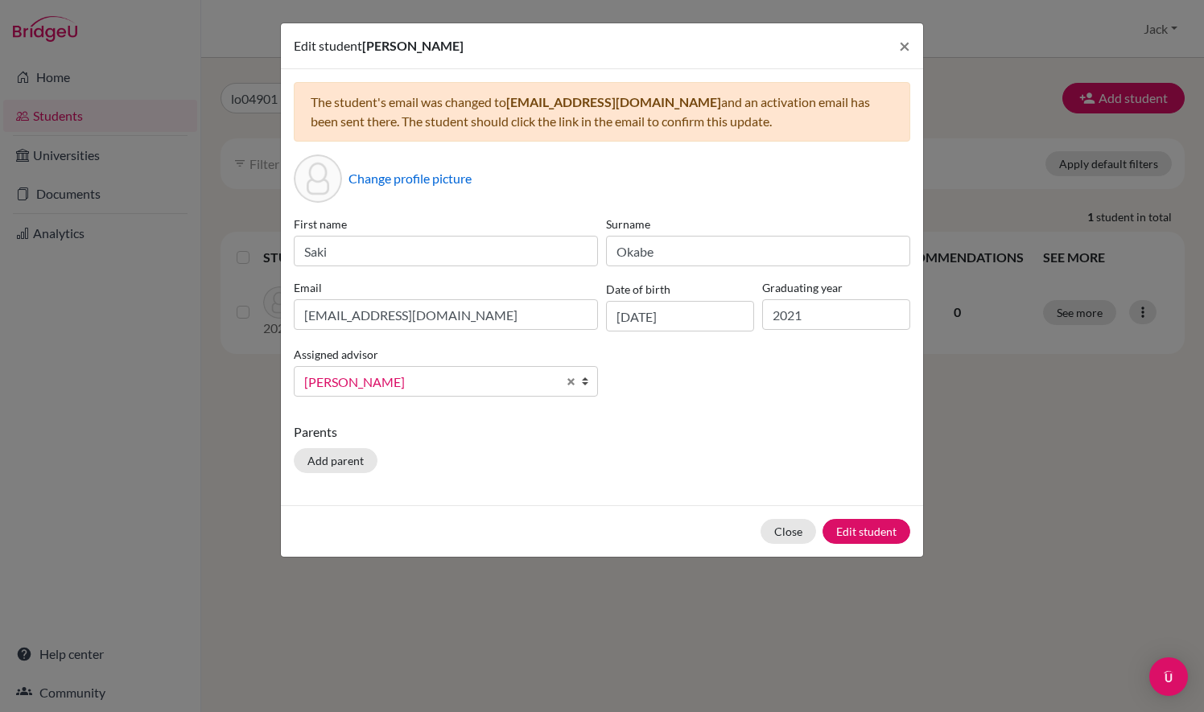
click at [515, 377] on span "[PERSON_NAME]" at bounding box center [430, 382] width 253 height 21
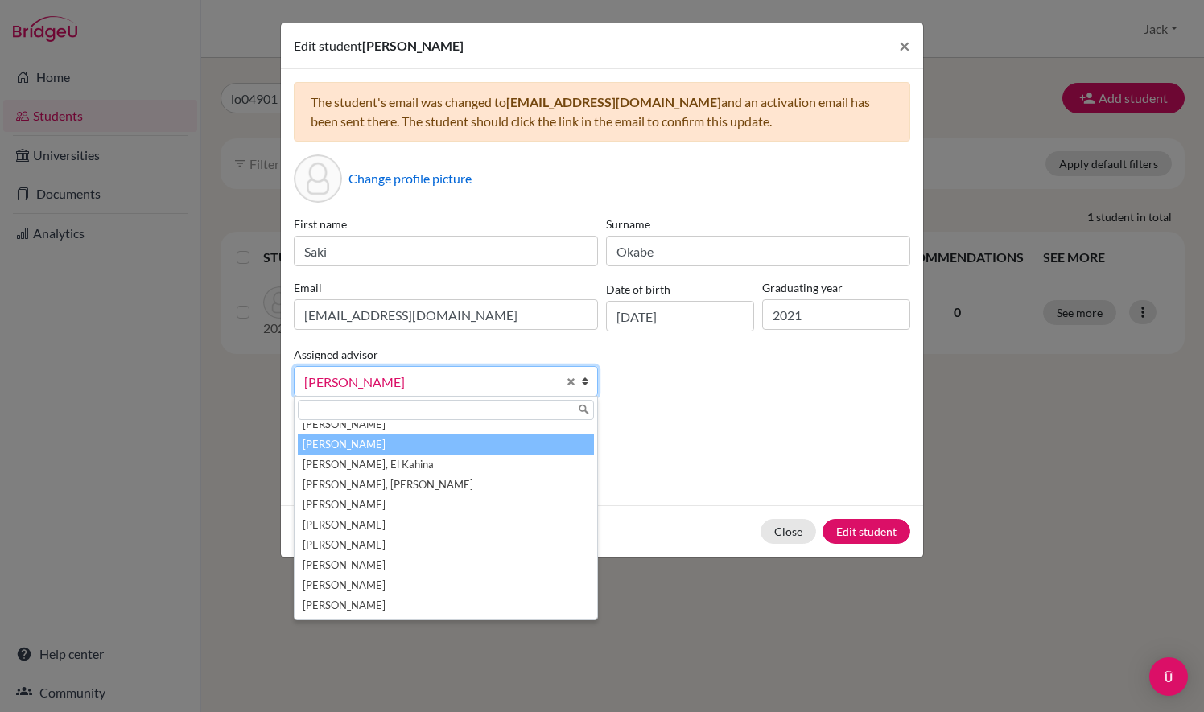
scroll to position [229, 0]
click at [474, 448] on li "McLoughlin, Jack" at bounding box center [446, 446] width 296 height 20
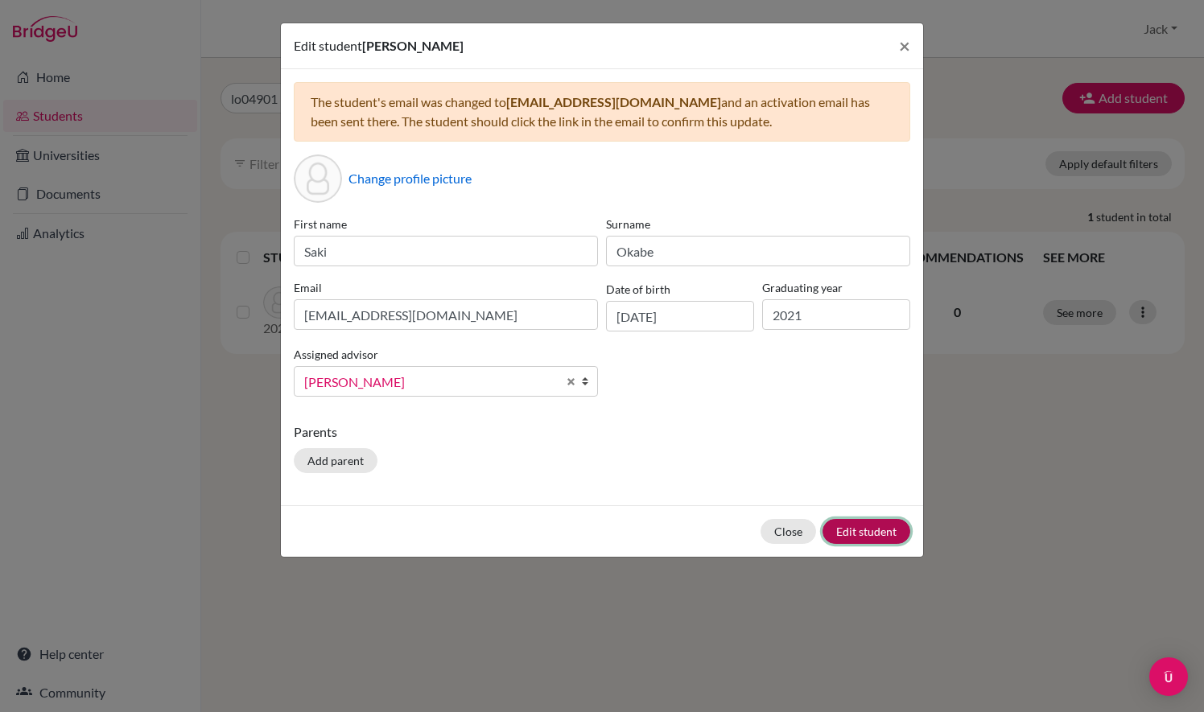
click at [861, 535] on button "Edit student" at bounding box center [867, 531] width 88 height 25
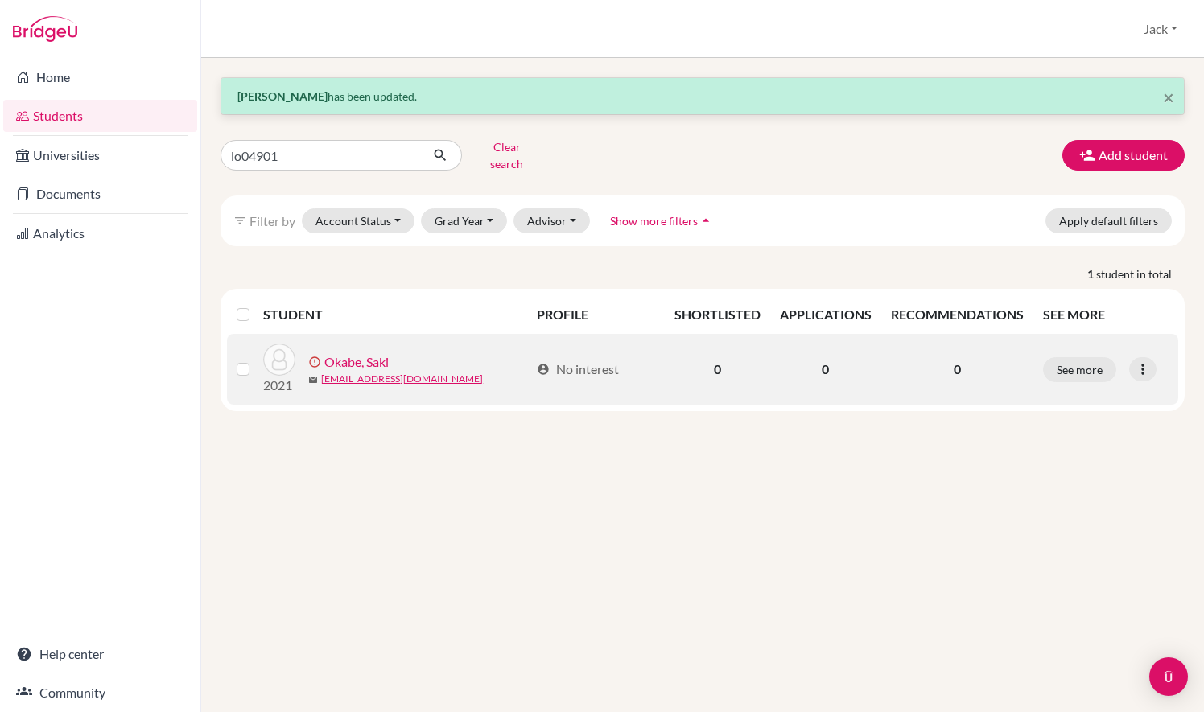
click at [1158, 357] on div "See more Edit student Send Message Resend invite email" at bounding box center [1106, 369] width 126 height 25
click at [1152, 361] on div at bounding box center [1142, 369] width 27 height 24
click at [1120, 390] on button "Edit student" at bounding box center [1083, 403] width 146 height 26
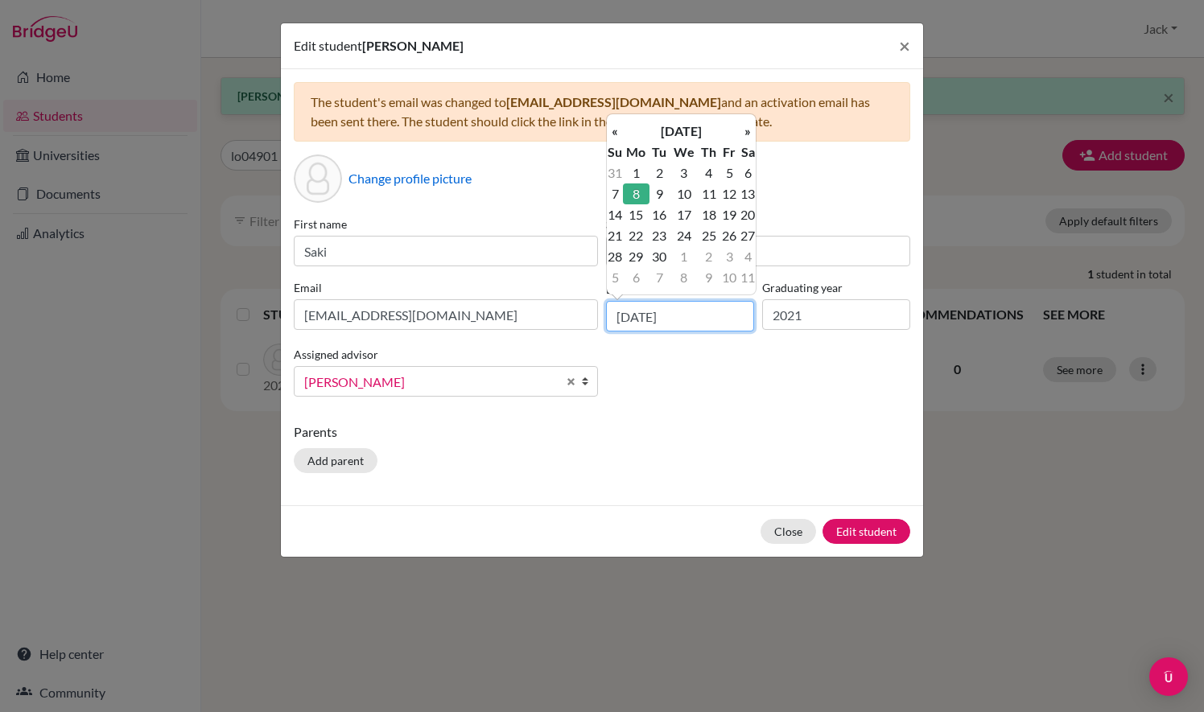
drag, startPoint x: 631, startPoint y: 316, endPoint x: 602, endPoint y: 312, distance: 29.2
click at [602, 312] on div "Date of birth 08/04/2002" at bounding box center [680, 305] width 156 height 52
click at [641, 167] on td "1" at bounding box center [636, 173] width 27 height 21
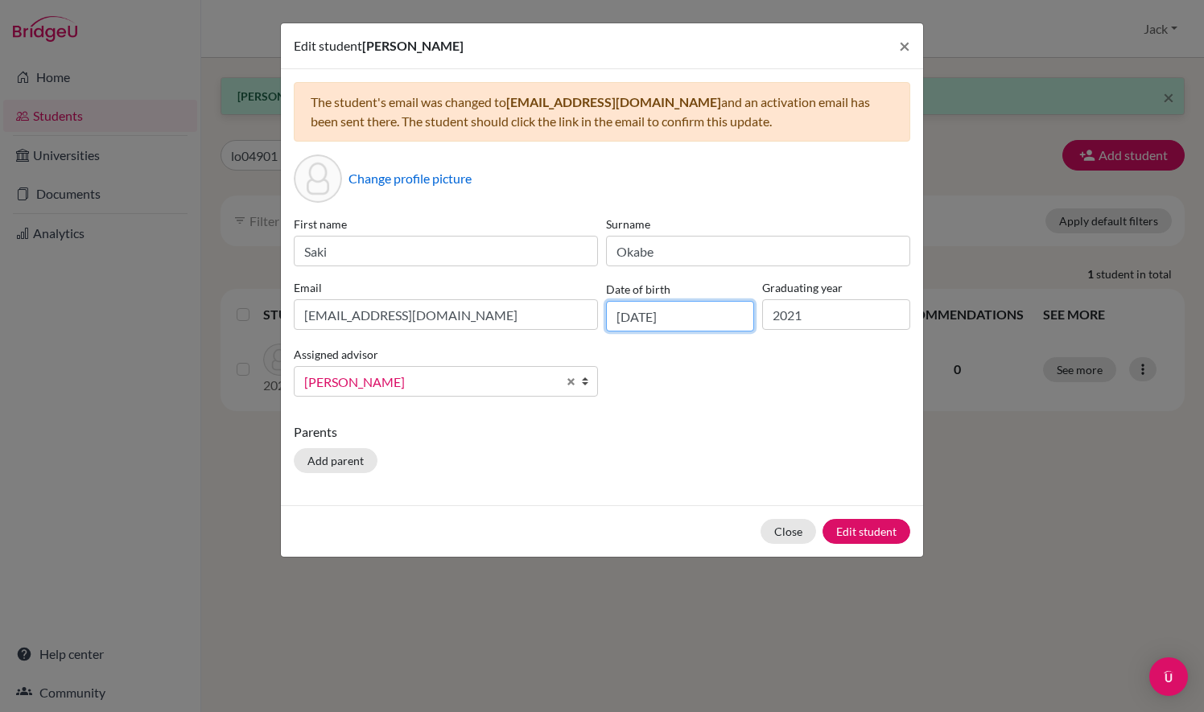
click at [650, 314] on input "01/04/2002" at bounding box center [680, 316] width 148 height 31
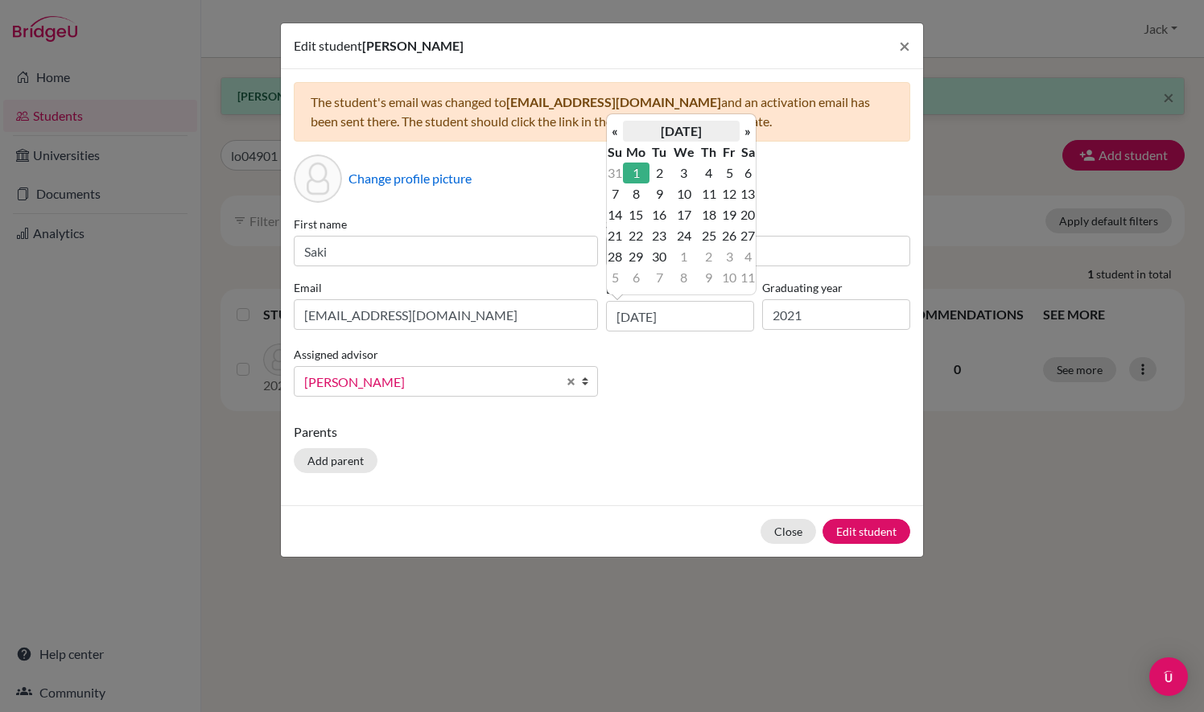
click at [665, 126] on th "April 2002" at bounding box center [681, 131] width 117 height 21
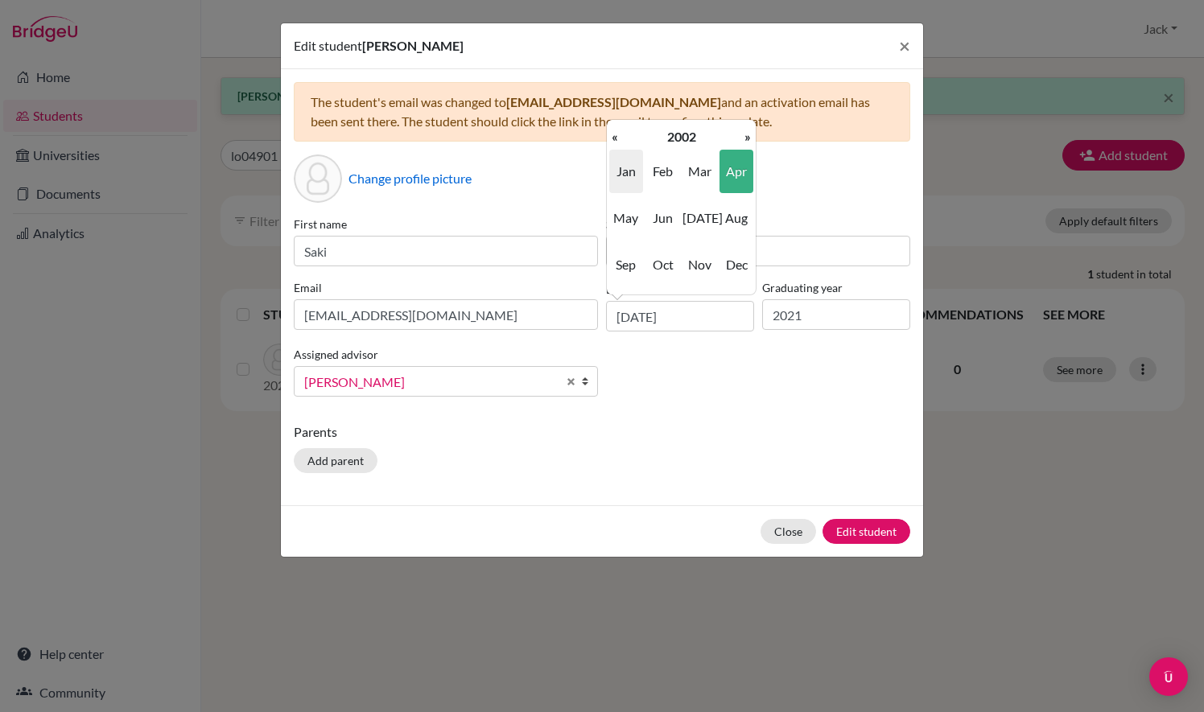
click at [625, 164] on span "Jan" at bounding box center [626, 171] width 34 height 43
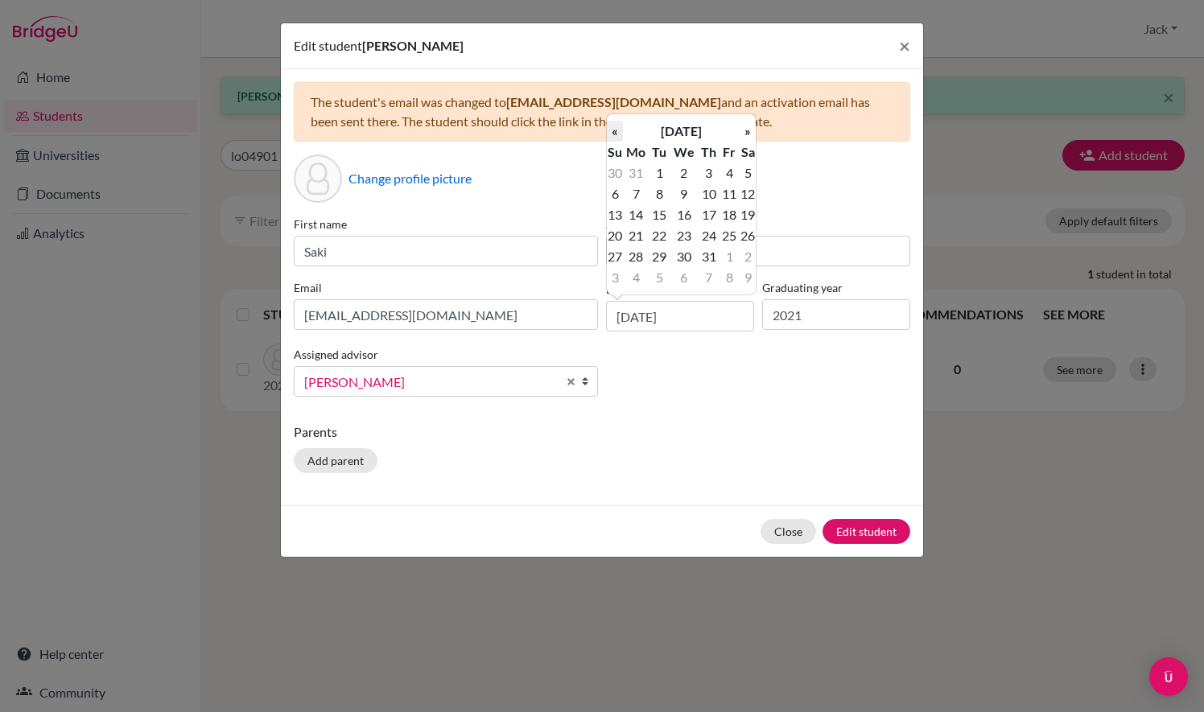
click at [616, 134] on th "«" at bounding box center [615, 131] width 16 height 21
click at [693, 135] on th "November 2001" at bounding box center [681, 131] width 117 height 21
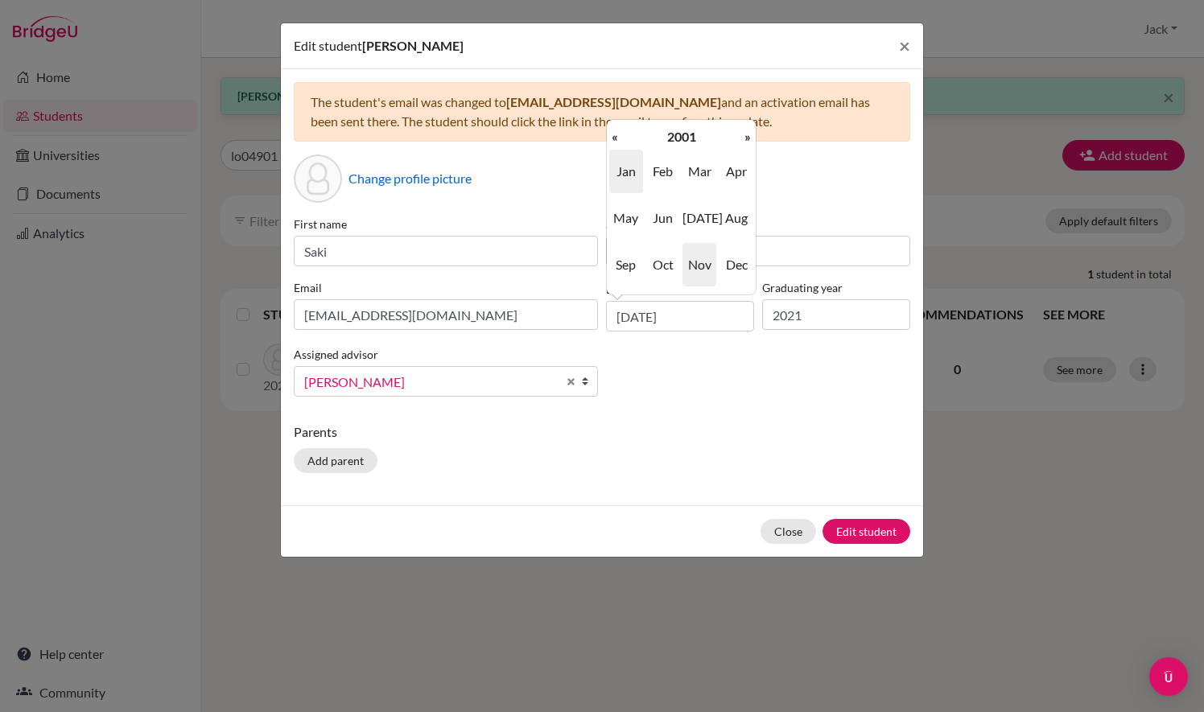
click at [628, 178] on span "Jan" at bounding box center [626, 171] width 34 height 43
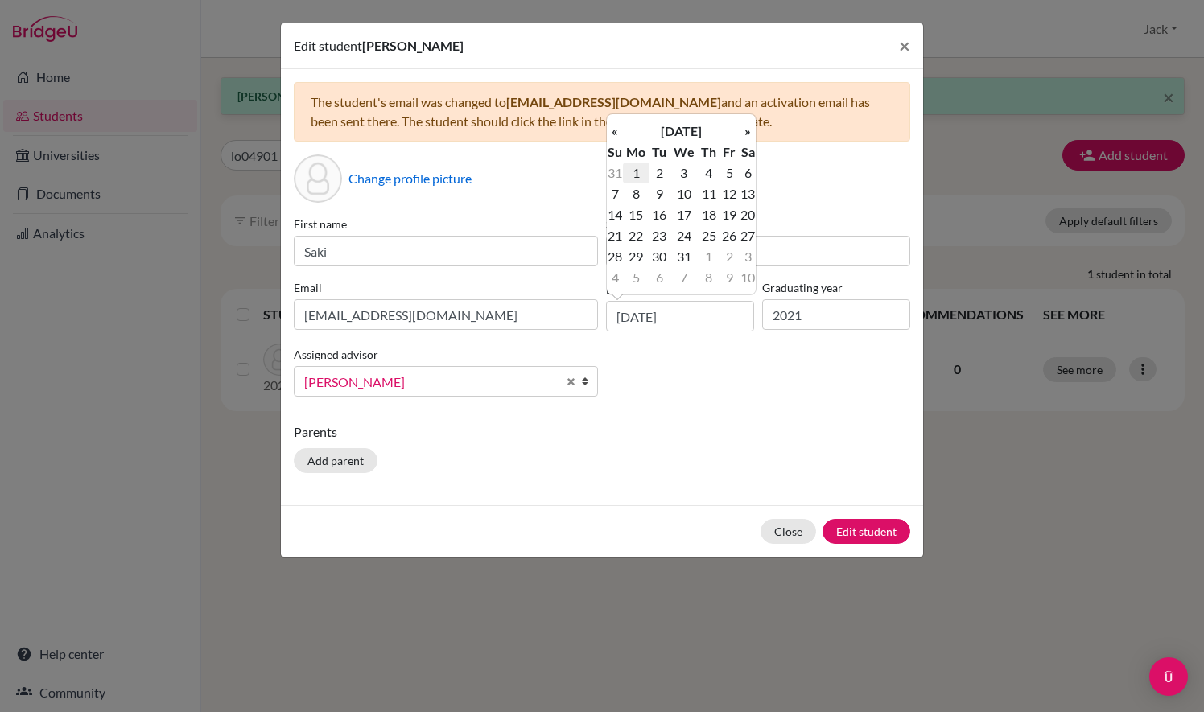
click at [634, 170] on td "1" at bounding box center [636, 173] width 27 height 21
type input "01/01/2001"
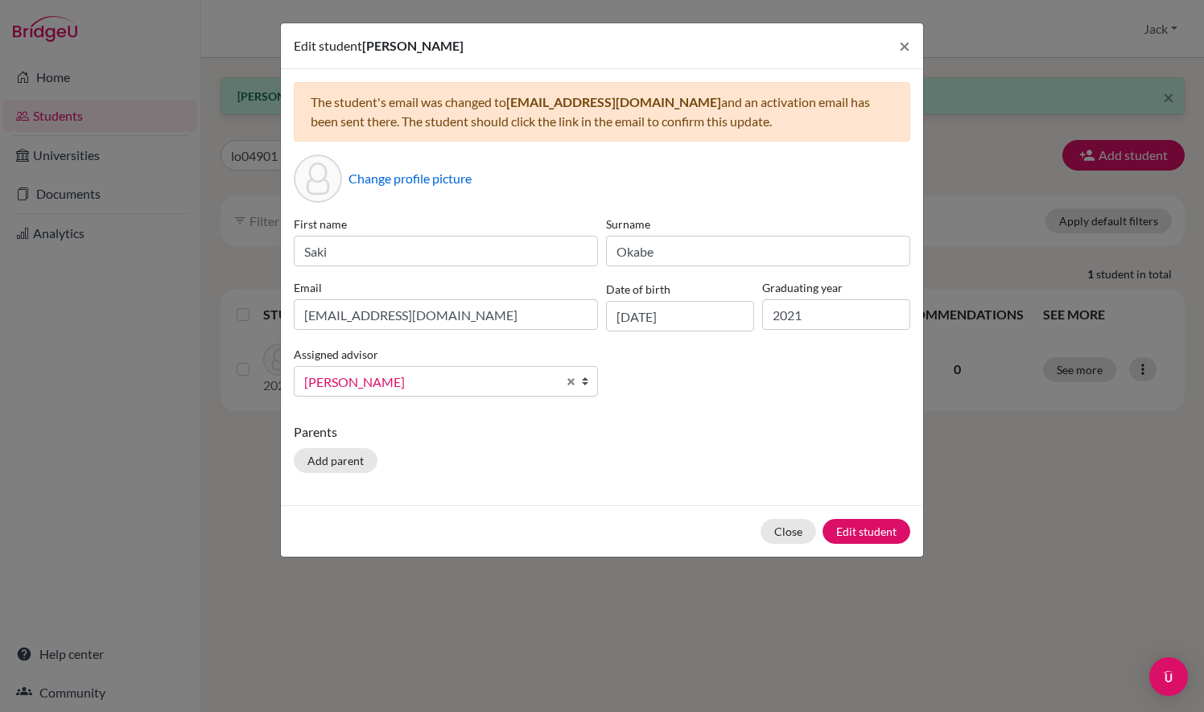
click at [835, 333] on div "First name Saki Surname Okabe Email lo04901@student.isllondon.org Date of birth…" at bounding box center [602, 313] width 625 height 194
click at [826, 319] on input "2021" at bounding box center [836, 314] width 148 height 31
type input "2029"
click at [867, 531] on button "Edit student" at bounding box center [867, 531] width 88 height 25
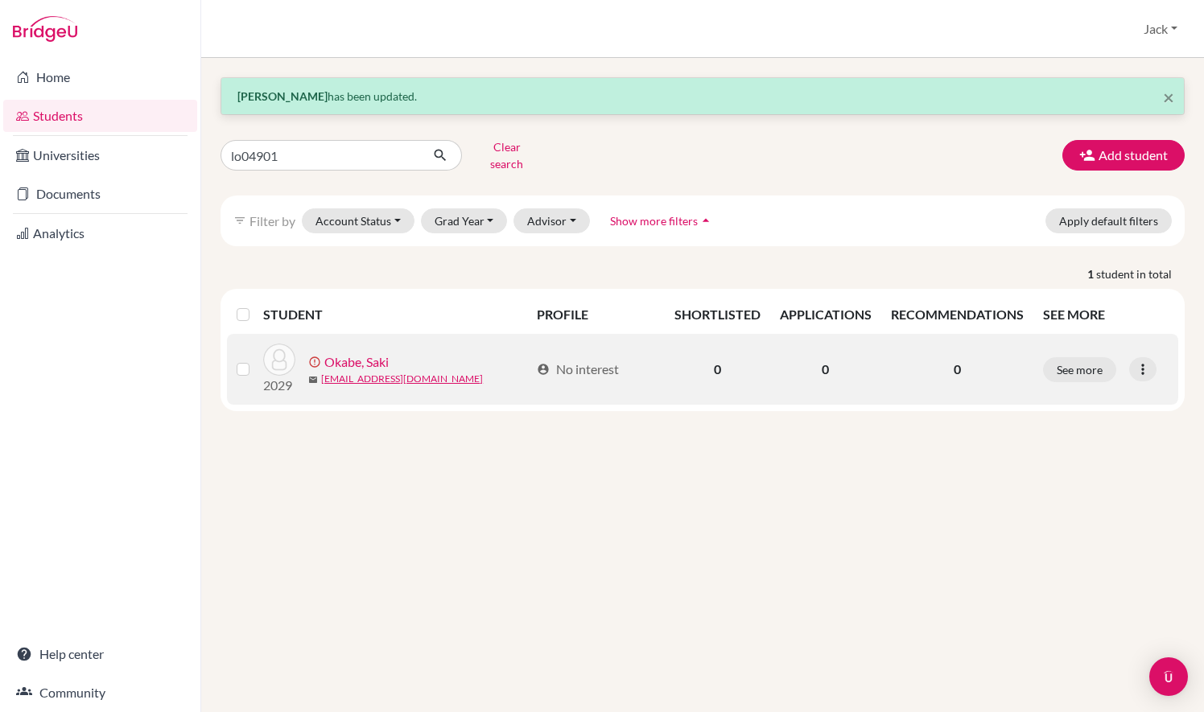
click at [1157, 359] on div "See more Edit student Send Message Resend invite email" at bounding box center [1106, 369] width 126 height 25
click at [1144, 362] on icon at bounding box center [1143, 369] width 16 height 16
click at [345, 353] on link "Okabe, Saki" at bounding box center [356, 362] width 64 height 19
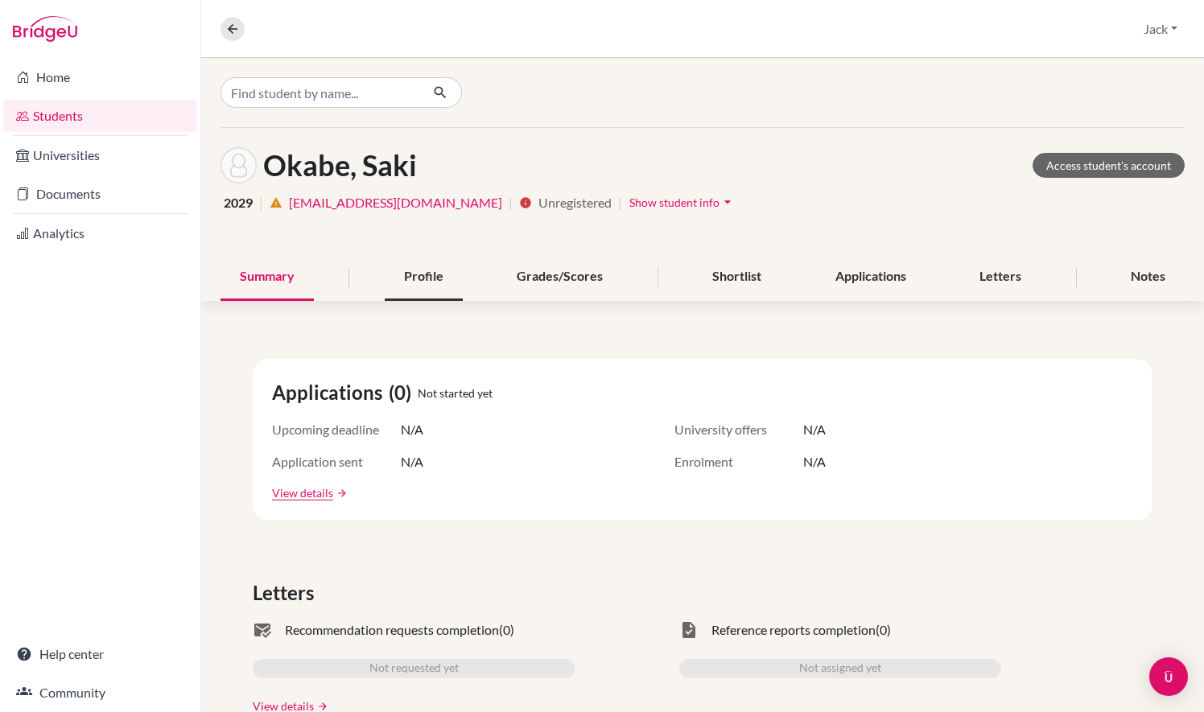
click at [420, 283] on div "Profile" at bounding box center [424, 277] width 78 height 47
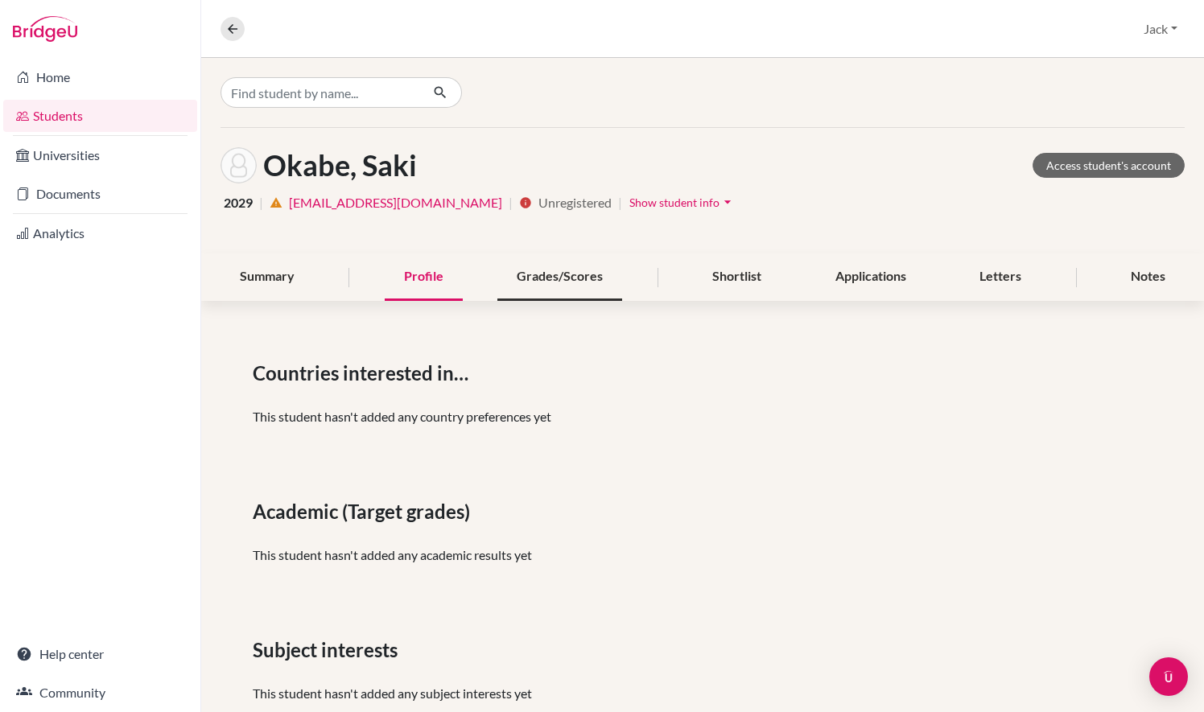
scroll to position [1, 0]
click at [578, 283] on div "Grades/Scores" at bounding box center [559, 276] width 125 height 47
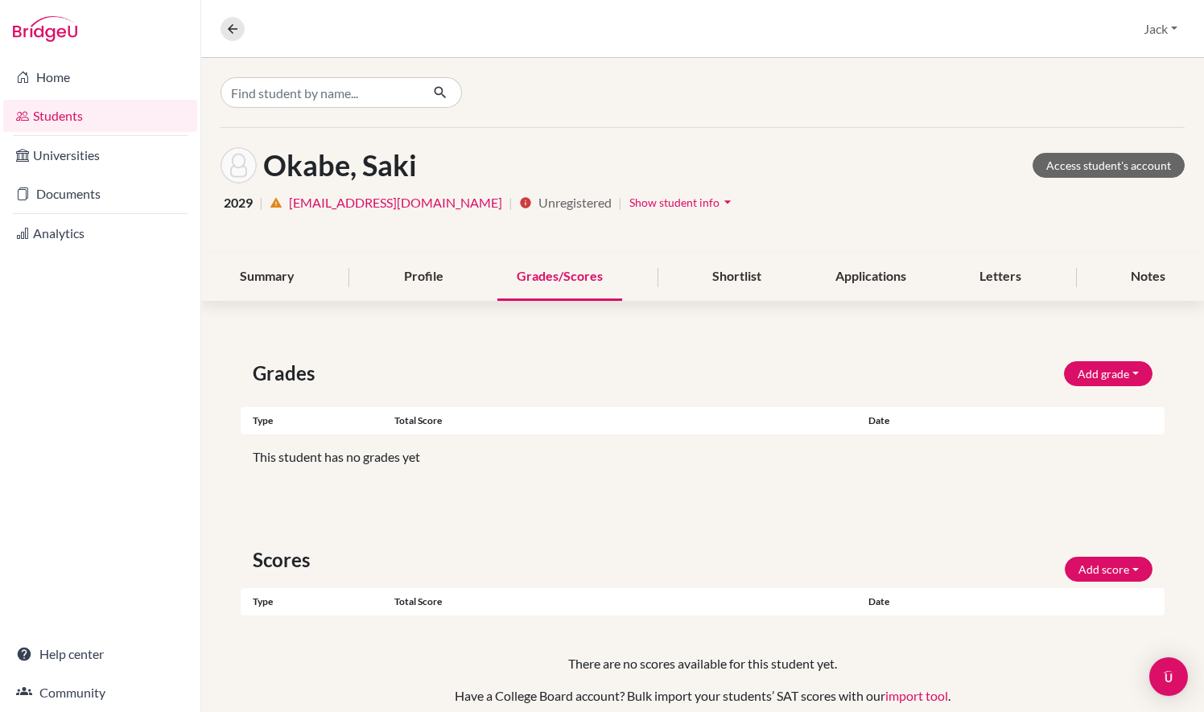
click at [646, 201] on span "Show student info" at bounding box center [674, 203] width 90 height 14
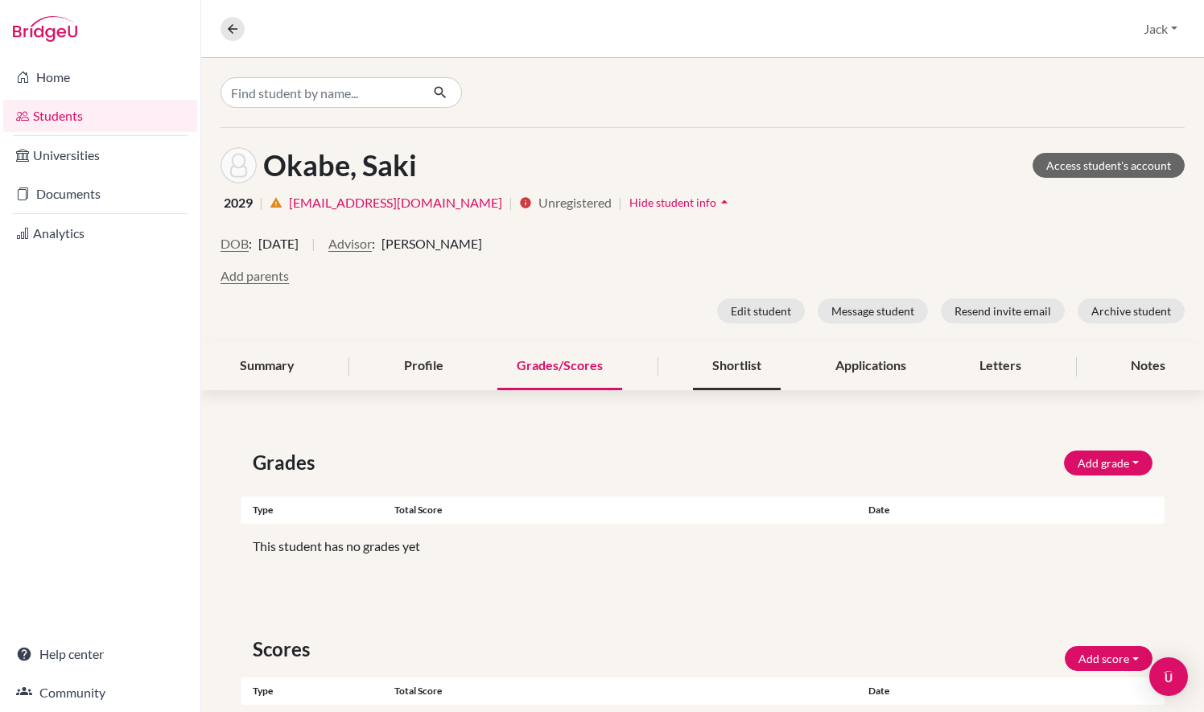
click at [727, 373] on div "Shortlist" at bounding box center [737, 366] width 88 height 47
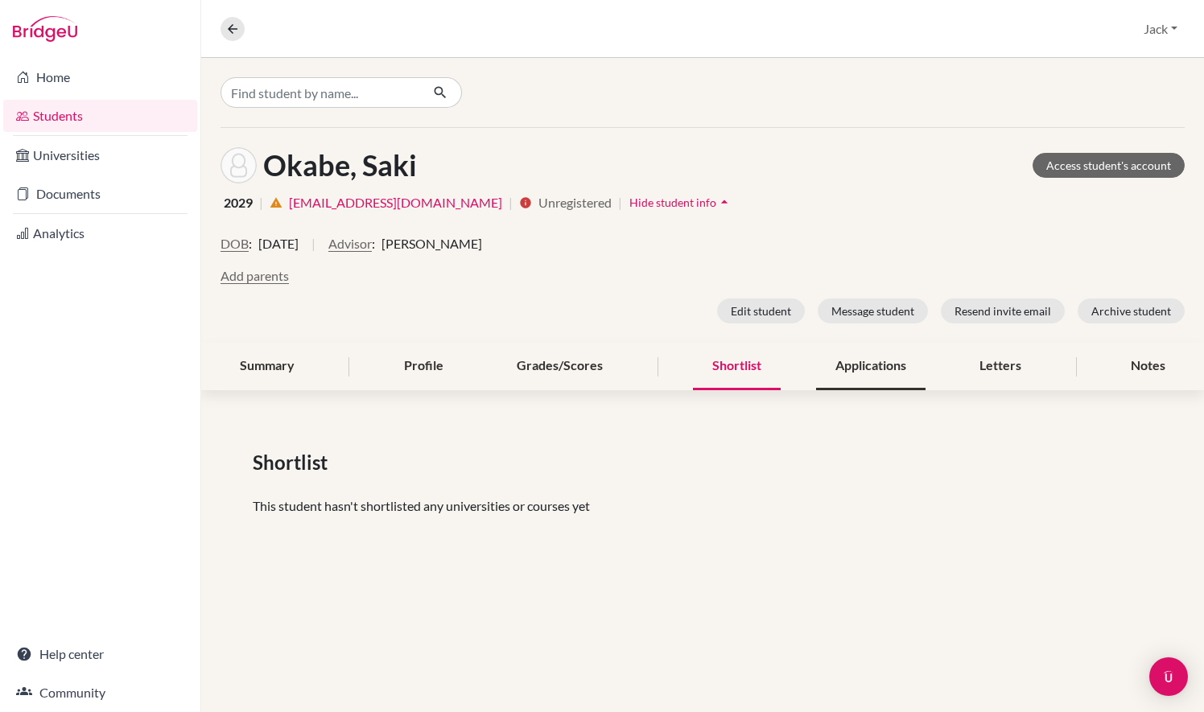
click at [850, 370] on div "Applications" at bounding box center [870, 366] width 109 height 47
click at [1017, 362] on div "Letters" at bounding box center [1000, 366] width 80 height 47
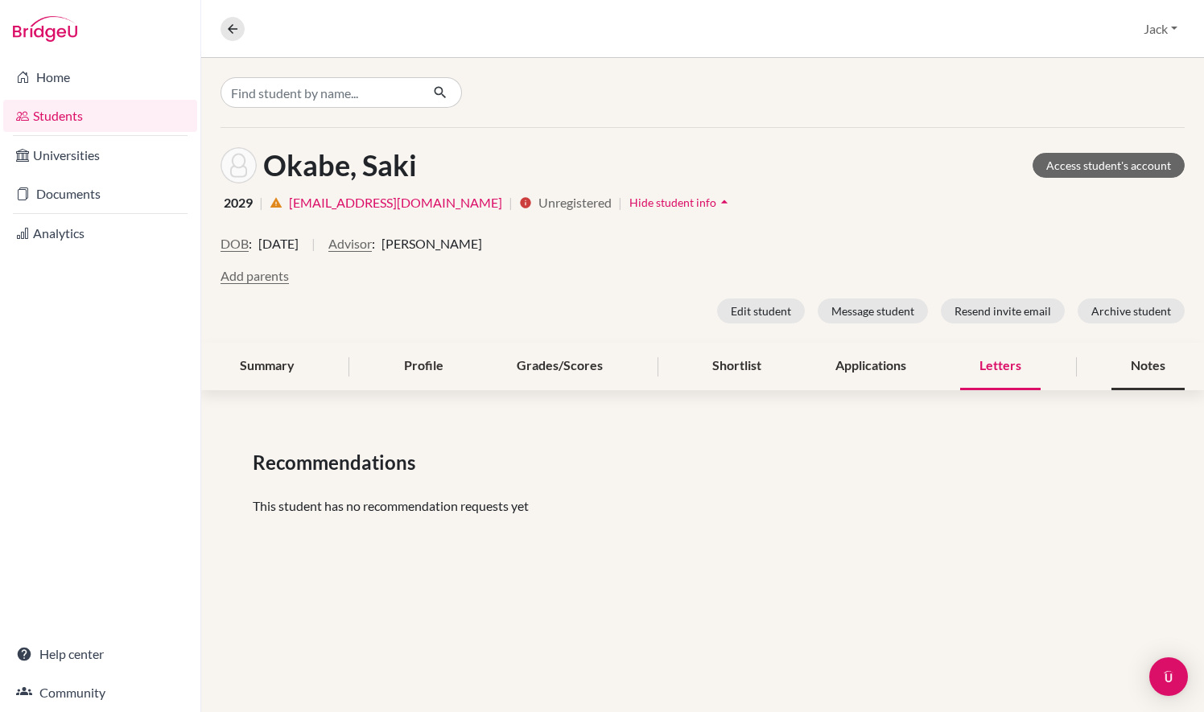
click at [1125, 377] on div "Notes" at bounding box center [1148, 366] width 73 height 47
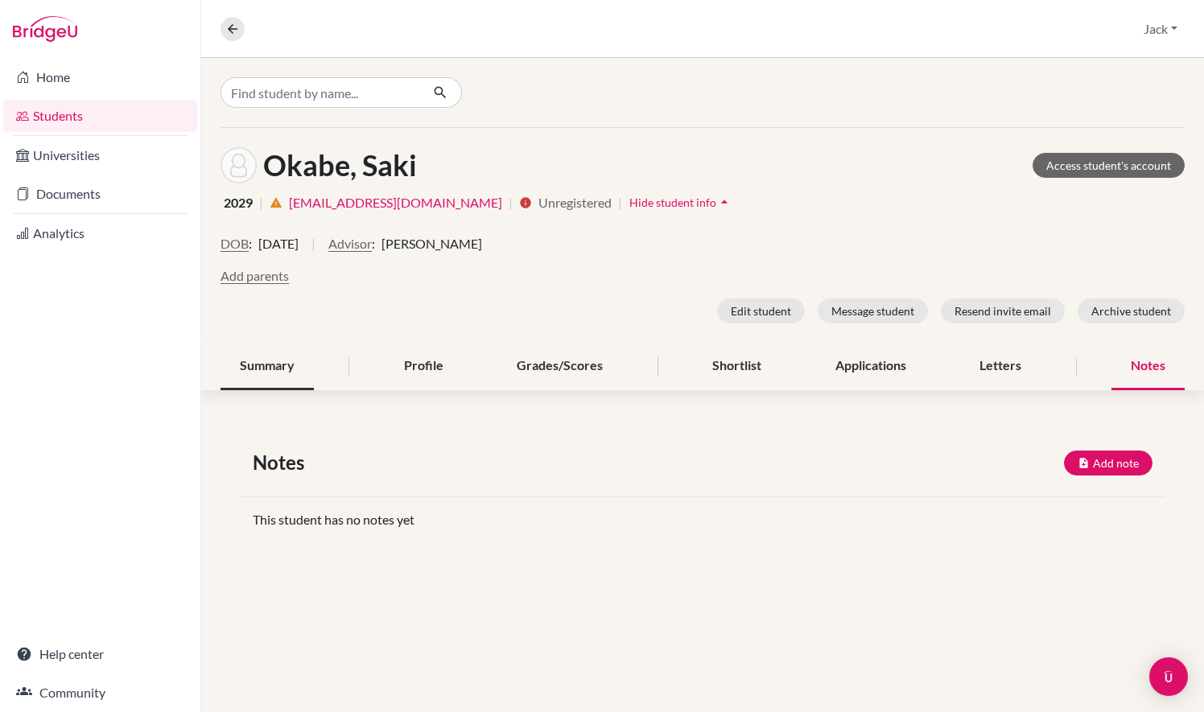
click at [301, 352] on div "Summary" at bounding box center [267, 366] width 93 height 47
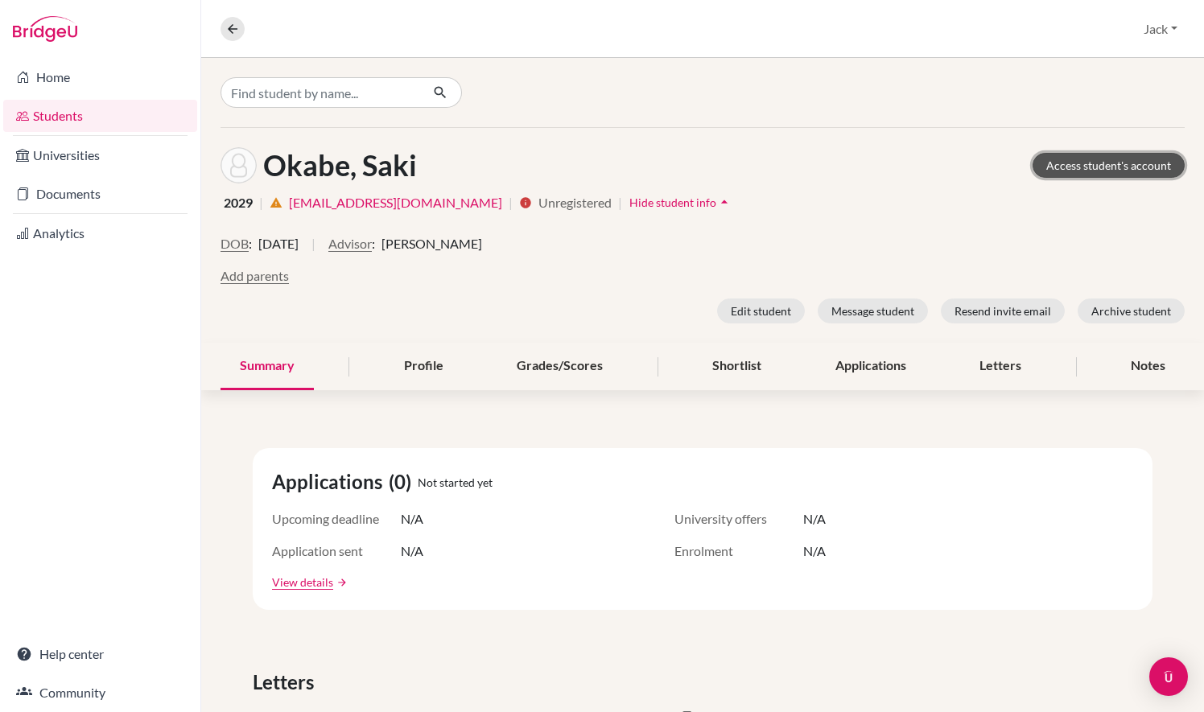
click at [1084, 166] on link "Access student's account" at bounding box center [1109, 165] width 152 height 25
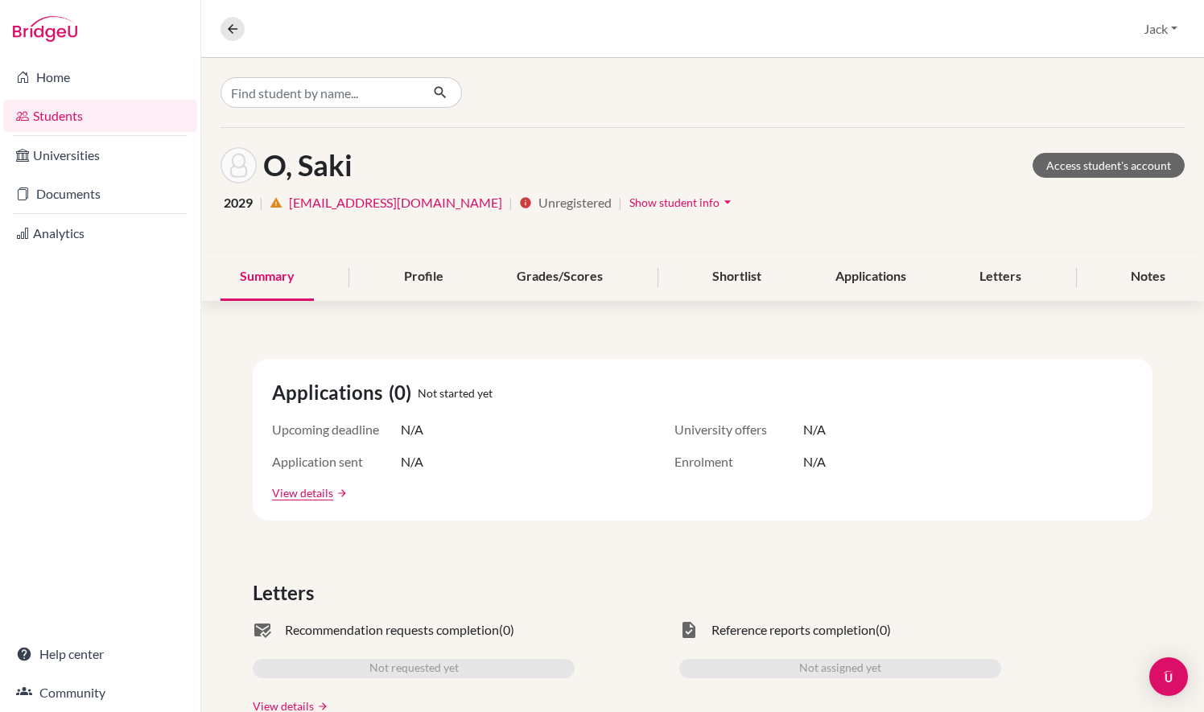
click at [122, 122] on link "Students" at bounding box center [100, 116] width 194 height 32
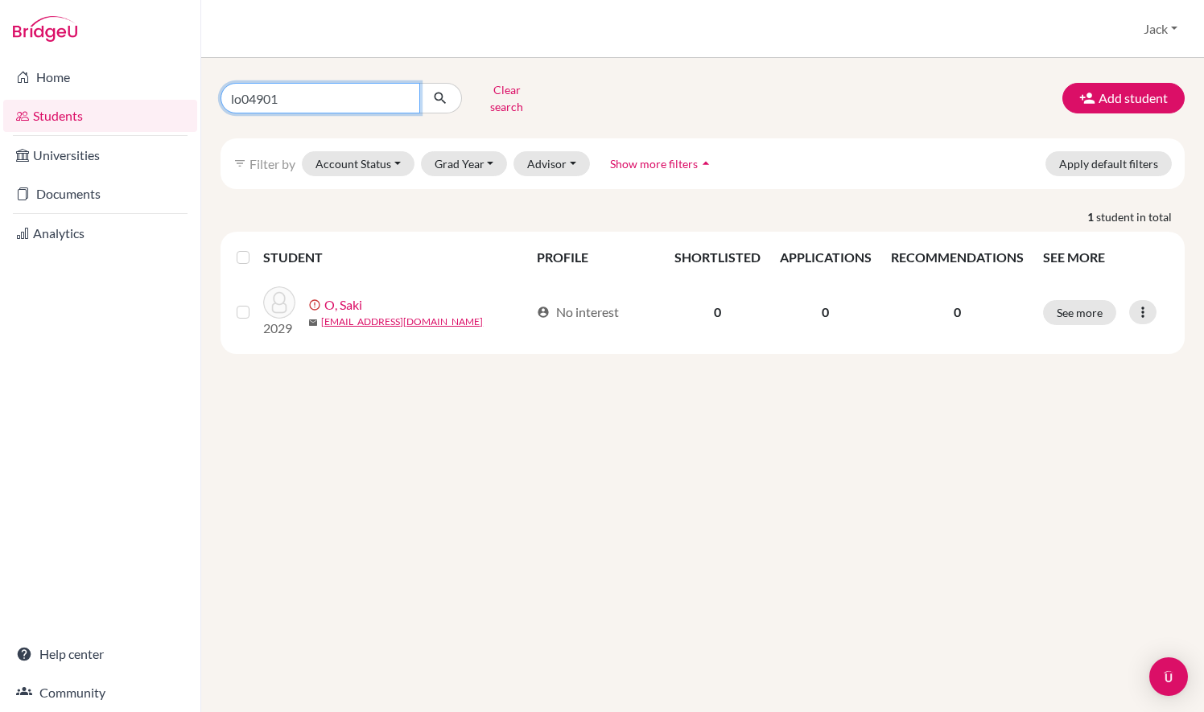
drag, startPoint x: 324, startPoint y: 100, endPoint x: 16, endPoint y: 38, distance: 313.7
click at [16, 38] on div "Home Students Universities Documents Analytics Help center Community Students o…" at bounding box center [602, 356] width 1204 height 712
click at [419, 83] on button "submit" at bounding box center [440, 98] width 43 height 31
click at [463, 151] on button "Grad Year" at bounding box center [464, 163] width 87 height 25
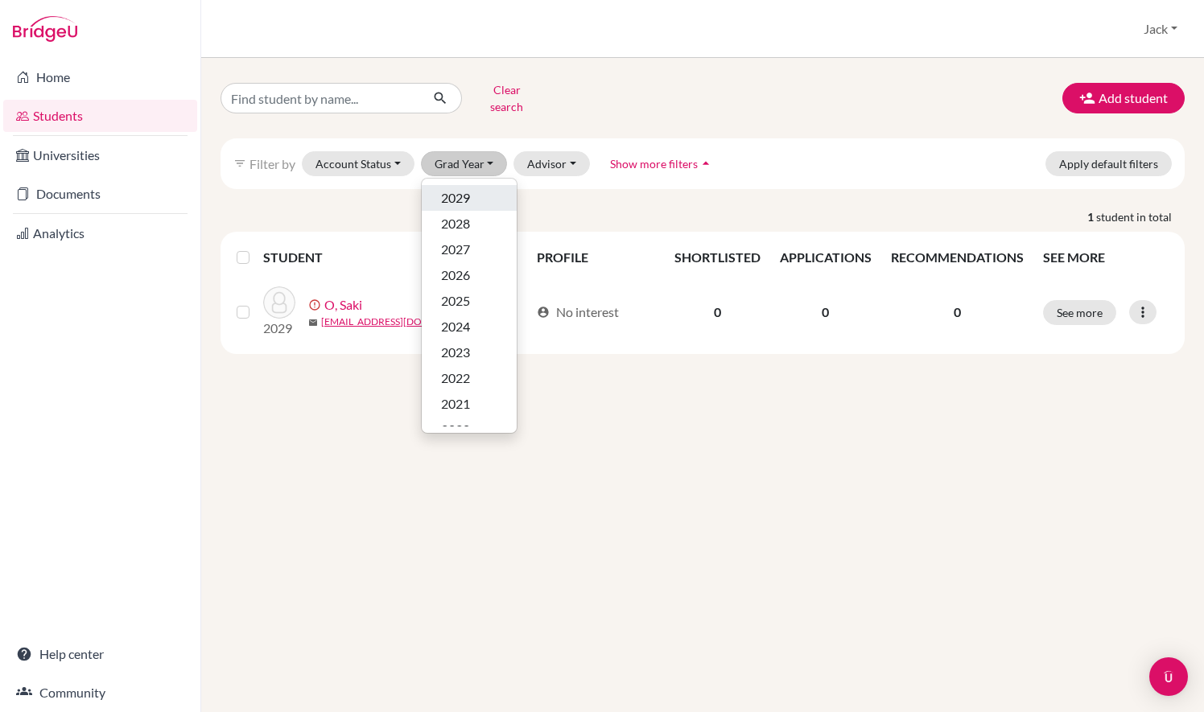
click at [464, 188] on span "2029" at bounding box center [455, 197] width 29 height 19
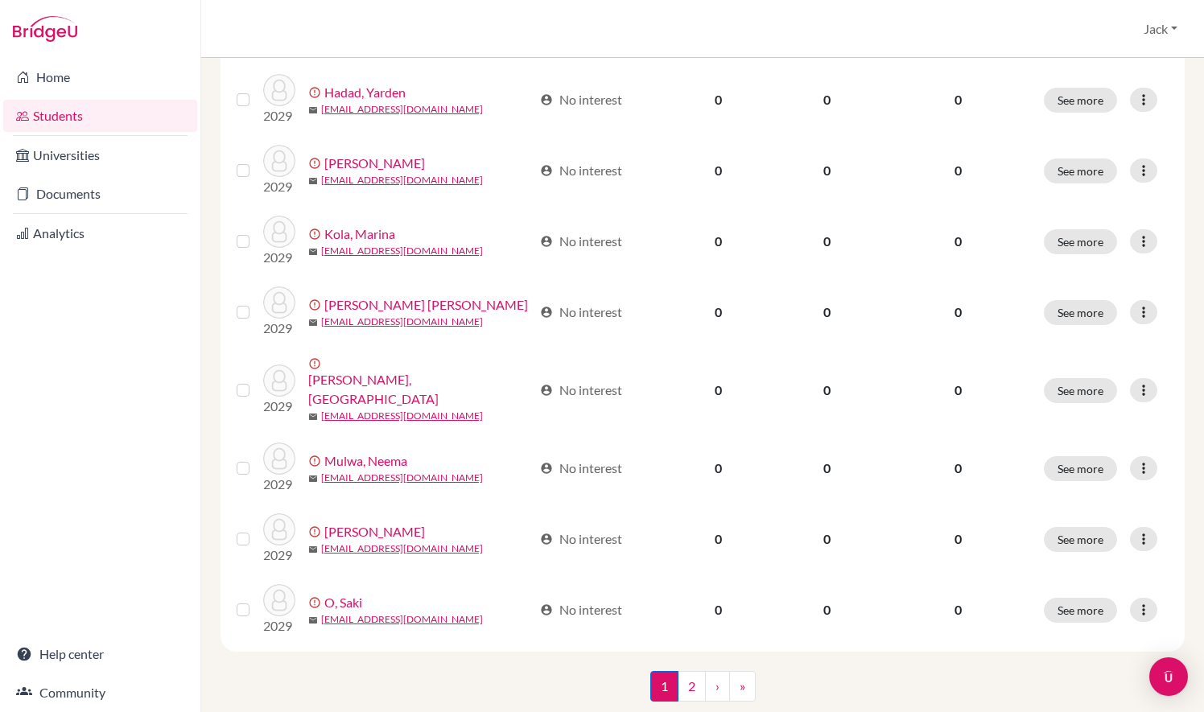
scroll to position [1127, 0]
